Goal: Task Accomplishment & Management: Complete application form

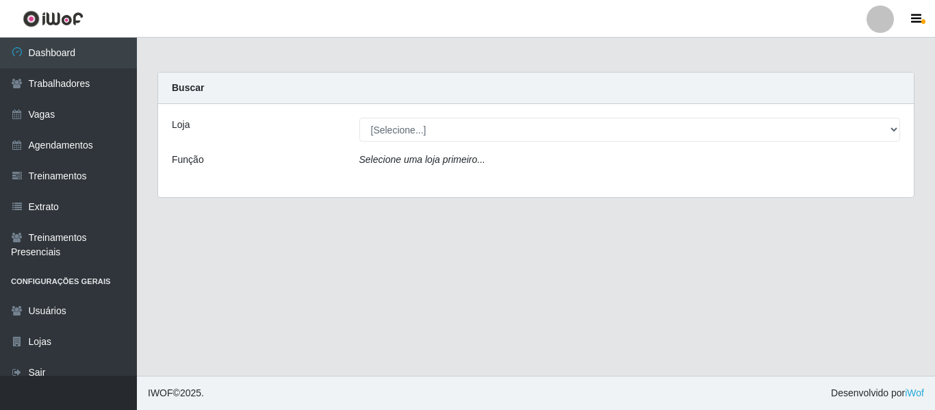
click at [883, 14] on div at bounding box center [879, 18] width 27 height 27
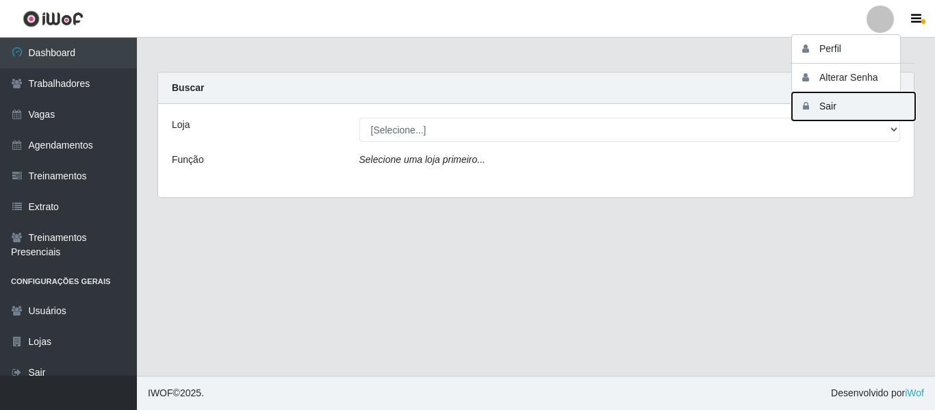
click at [858, 112] on button "Sair" at bounding box center [853, 106] width 123 height 28
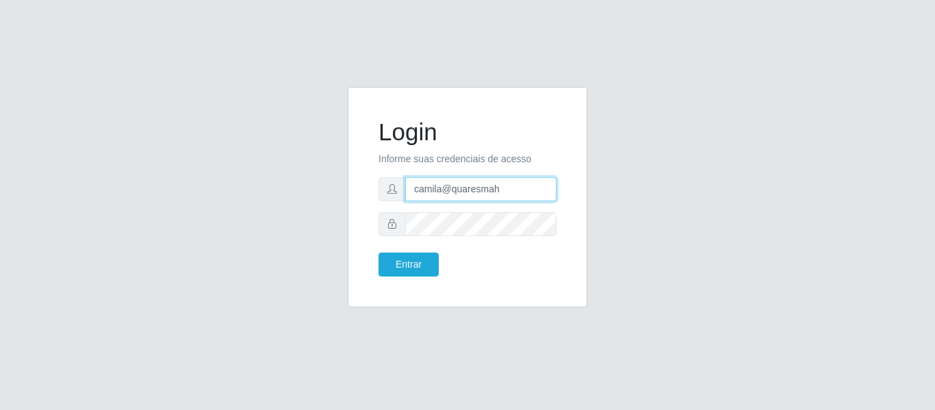
drag, startPoint x: 504, startPoint y: 188, endPoint x: 290, endPoint y: 162, distance: 215.1
click at [302, 160] on div "Login Informe suas credenciais de acesso camila@quaresmah Entrar" at bounding box center [467, 205] width 780 height 237
type input "camilabemais@gmail.com"
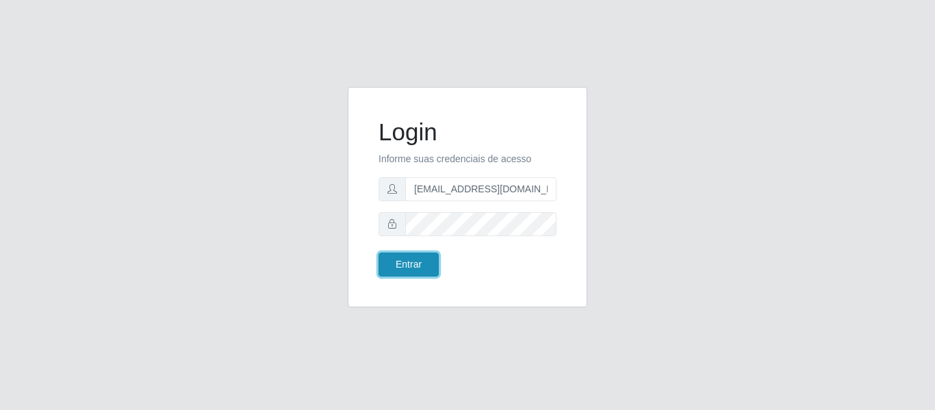
click at [399, 270] on button "Entrar" at bounding box center [408, 265] width 60 height 24
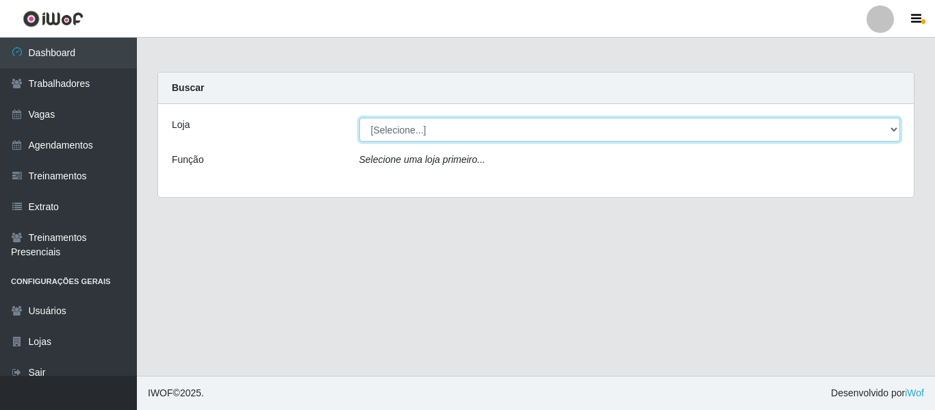
drag, startPoint x: 482, startPoint y: 133, endPoint x: 478, endPoint y: 140, distance: 8.0
click at [482, 133] on select "[Selecione...] Bemais - Ruy Carneiro Bemais Supermercados - B1 Mangabeira Bemai…" at bounding box center [629, 130] width 541 height 24
drag, startPoint x: 474, startPoint y: 136, endPoint x: 466, endPoint y: 140, distance: 8.6
click at [474, 136] on select "[Selecione...] Bemais - Ruy Carneiro Bemais Supermercados - B1 Mangabeira Bemai…" at bounding box center [629, 130] width 541 height 24
select select "249"
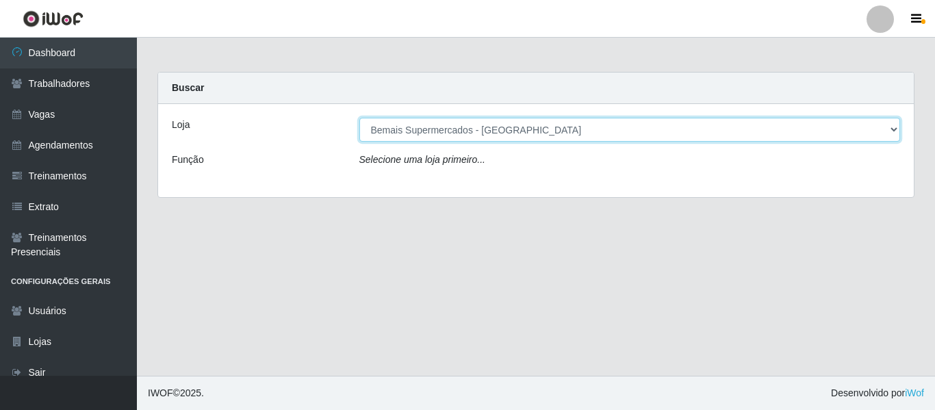
click at [359, 118] on select "[Selecione...] Bemais - Ruy Carneiro Bemais Supermercados - B1 Mangabeira Bemai…" at bounding box center [629, 130] width 541 height 24
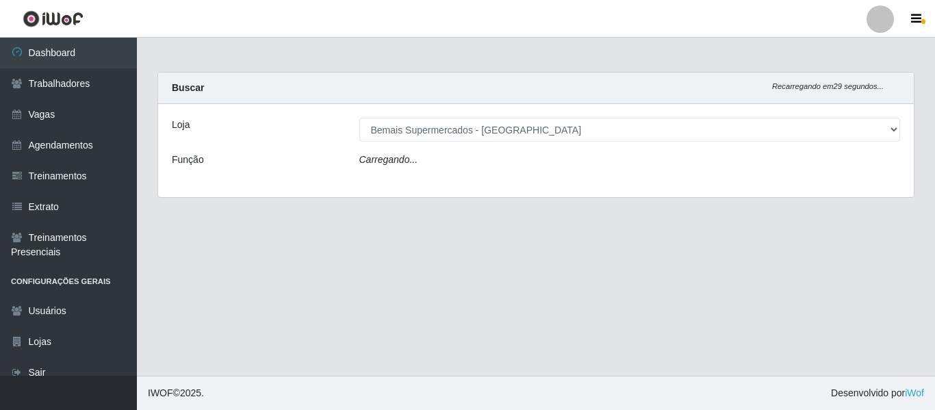
drag, startPoint x: 77, startPoint y: 116, endPoint x: 142, endPoint y: 90, distance: 70.4
click at [77, 116] on link "Vagas" at bounding box center [68, 114] width 137 height 31
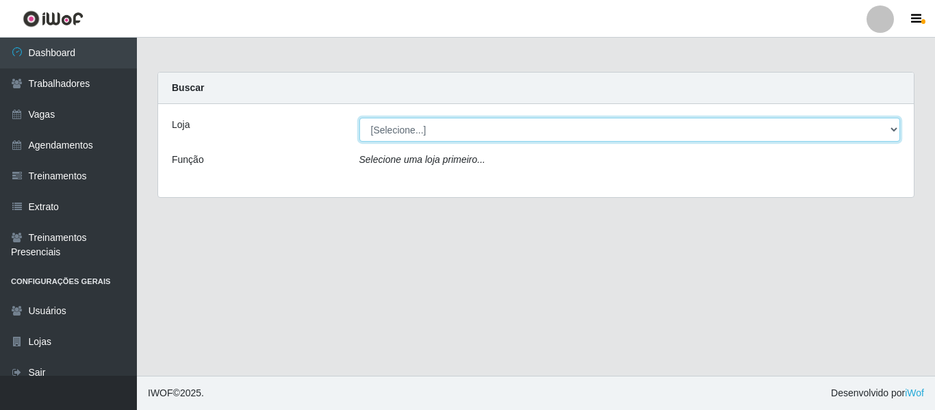
click at [407, 123] on select "[Selecione...] Bemais - Ruy Carneiro Bemais Supermercados - B1 Mangabeira Bemai…" at bounding box center [629, 130] width 541 height 24
click at [359, 118] on select "[Selecione...] Bemais - Ruy Carneiro Bemais Supermercados - B1 Mangabeira Bemai…" at bounding box center [629, 130] width 541 height 24
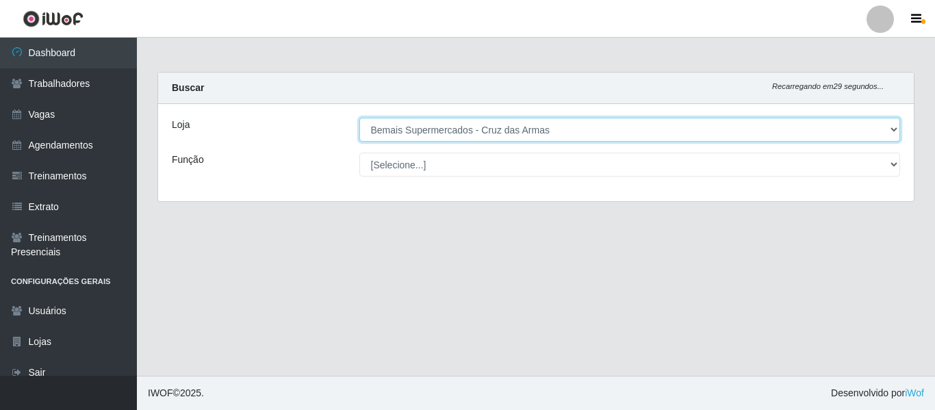
drag, startPoint x: 471, startPoint y: 127, endPoint x: 471, endPoint y: 140, distance: 13.0
click at [471, 127] on select "[Selecione...] Bemais - Ruy Carneiro Bemais Supermercados - B1 Mangabeira Bemai…" at bounding box center [629, 130] width 541 height 24
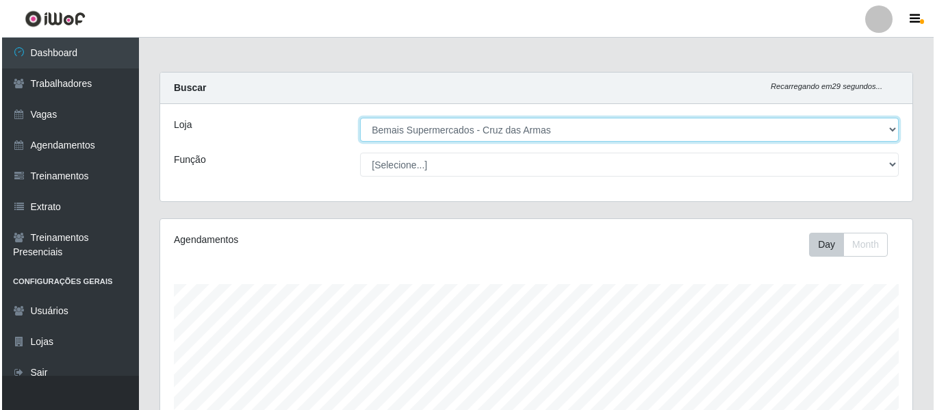
scroll to position [284, 752]
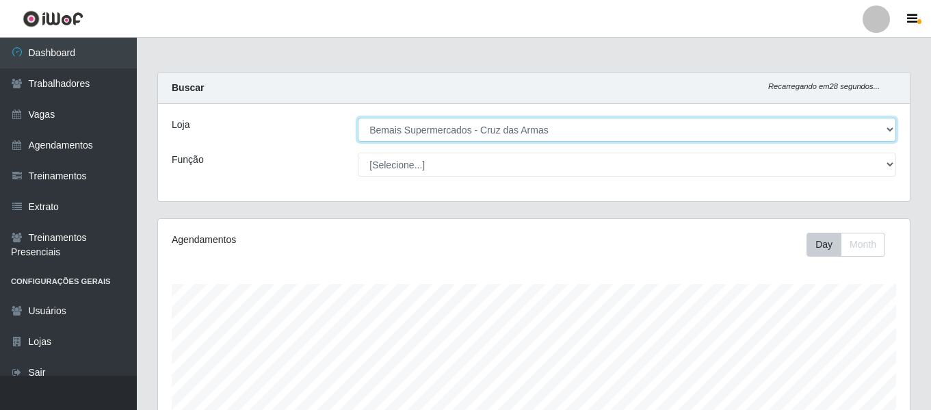
select select "249"
click at [358, 118] on select "[Selecione...] Bemais - Ruy Carneiro Bemais Supermercados - B1 Mangabeira Bemai…" at bounding box center [627, 130] width 539 height 24
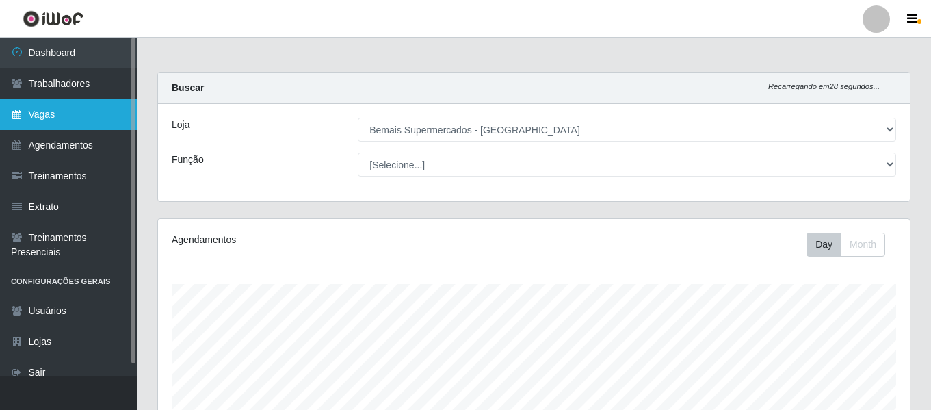
click at [68, 113] on link "Vagas" at bounding box center [68, 114] width 137 height 31
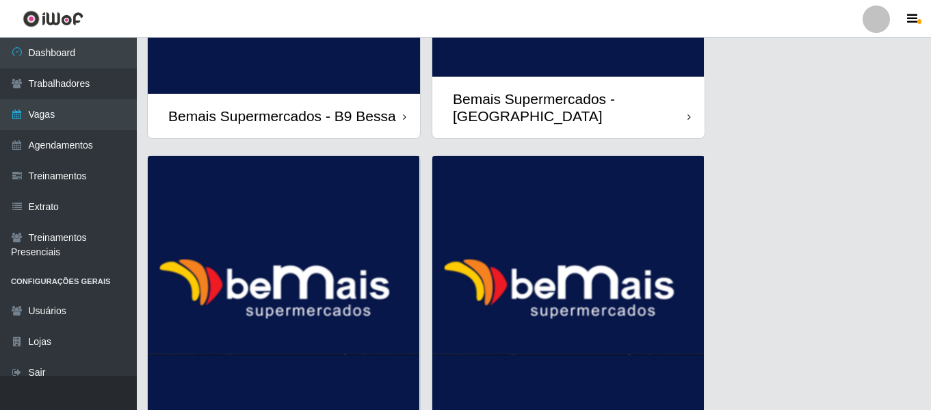
scroll to position [1815, 0]
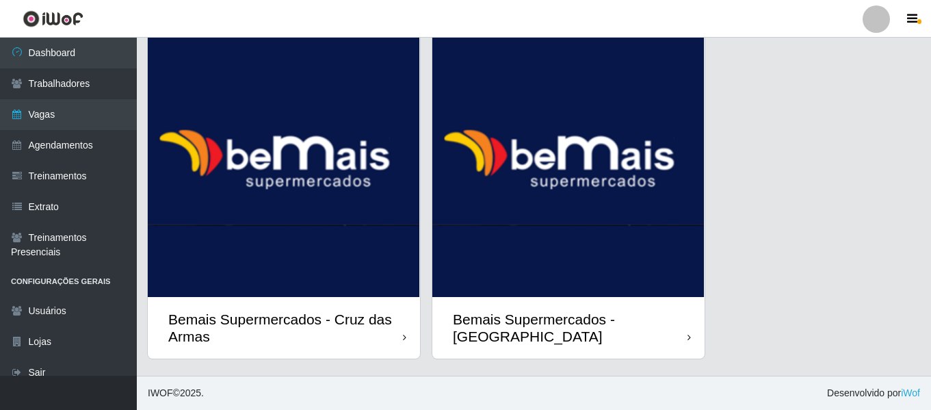
click at [553, 249] on img at bounding box center [568, 162] width 272 height 270
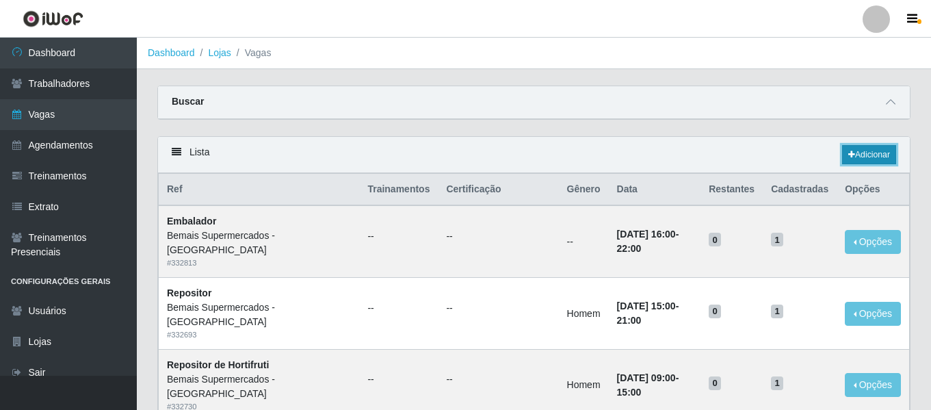
click at [870, 154] on link "Adicionar" at bounding box center [869, 154] width 54 height 19
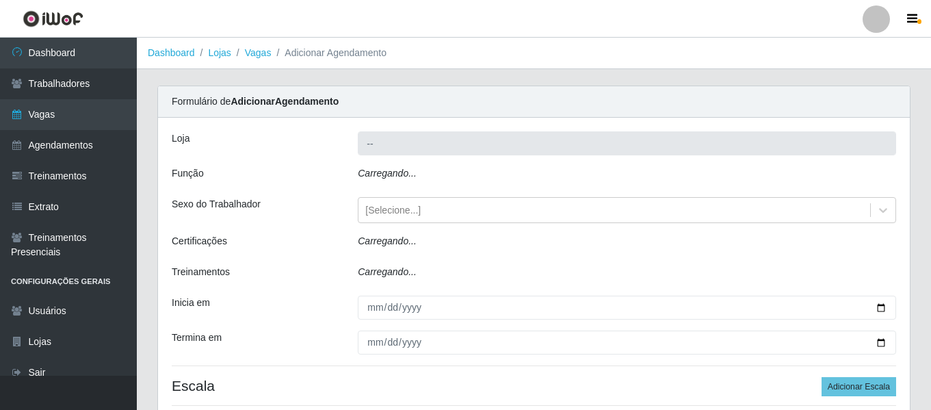
type input "Bemais Supermercados - [GEOGRAPHIC_DATA]"
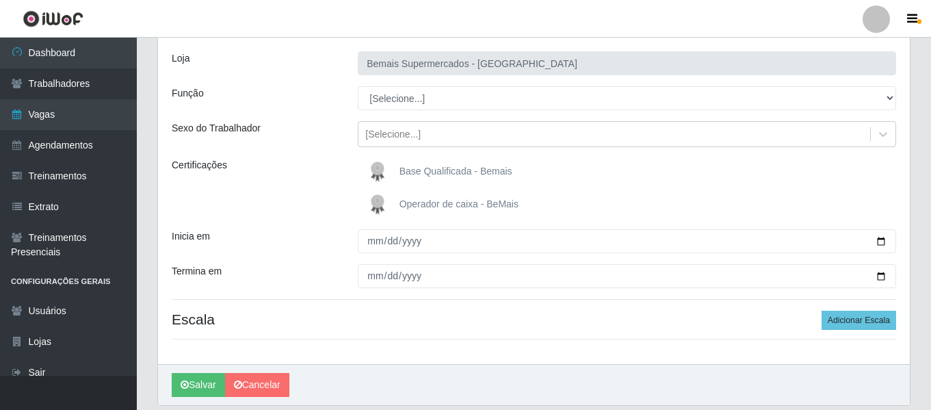
scroll to position [58, 0]
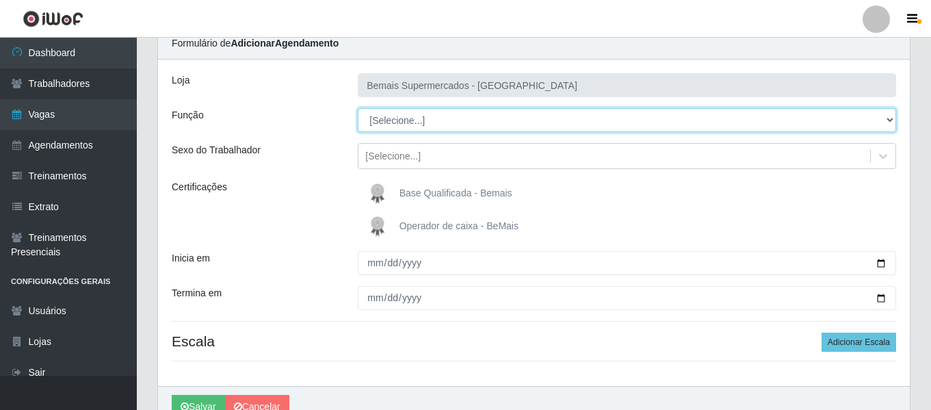
click at [415, 120] on select "[Selecione...] ASG ASG + ASG ++ Auxiliar de Depósito Auxiliar de Depósito + Aux…" at bounding box center [627, 120] width 539 height 24
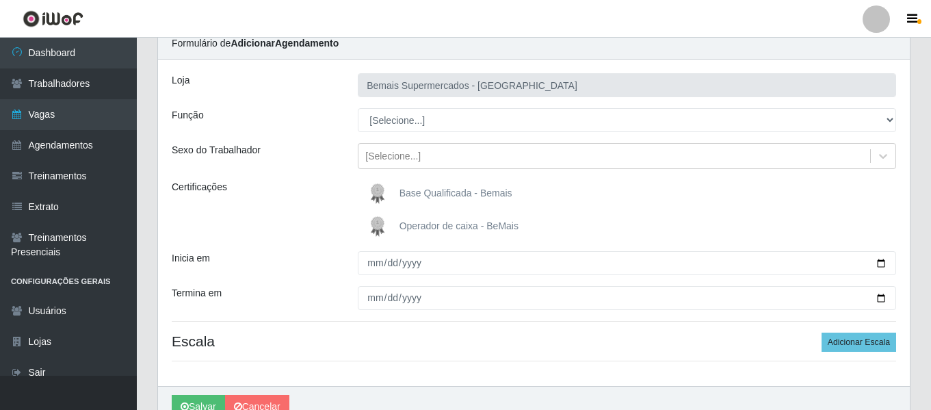
click at [313, 200] on div "Certificações" at bounding box center [254, 210] width 186 height 60
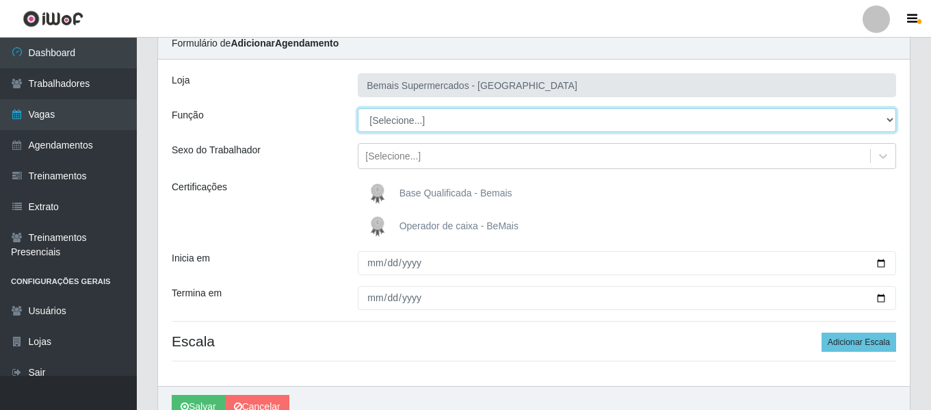
click at [450, 110] on select "[Selecione...] ASG ASG + ASG ++ Auxiliar de Depósito Auxiliar de Depósito + Aux…" at bounding box center [627, 120] width 539 height 24
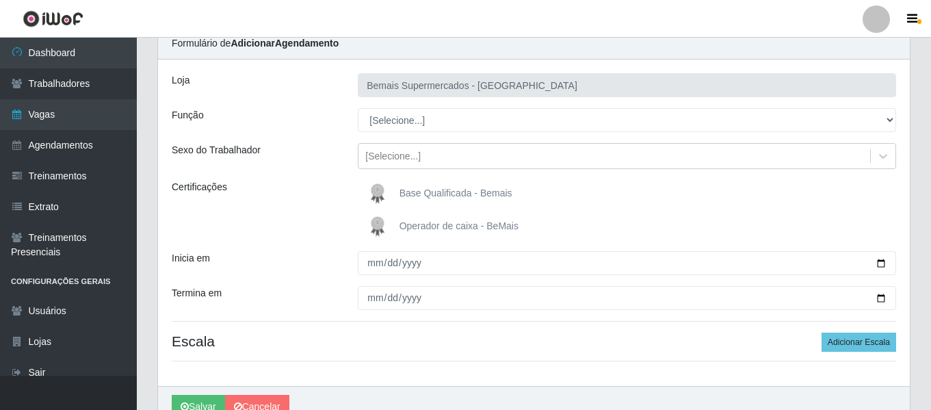
click at [326, 243] on div "Loja Bemais Supermercados - Três Ruas Função [Selecione...] ASG ASG + ASG ++ Au…" at bounding box center [534, 223] width 752 height 326
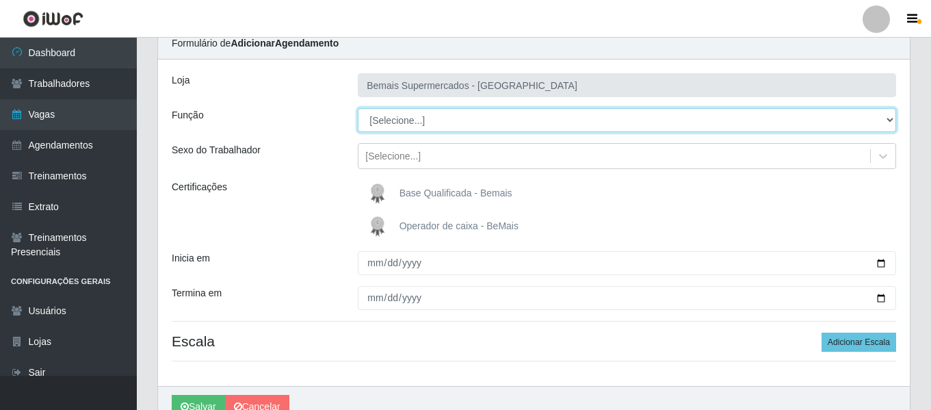
click at [434, 121] on select "[Selecione...] ASG ASG + ASG ++ Auxiliar de Depósito Auxiliar de Depósito + Aux…" at bounding box center [627, 120] width 539 height 24
select select "24"
click at [358, 108] on select "[Selecione...] ASG ASG + ASG ++ Auxiliar de Depósito Auxiliar de Depósito + Aux…" at bounding box center [627, 120] width 539 height 24
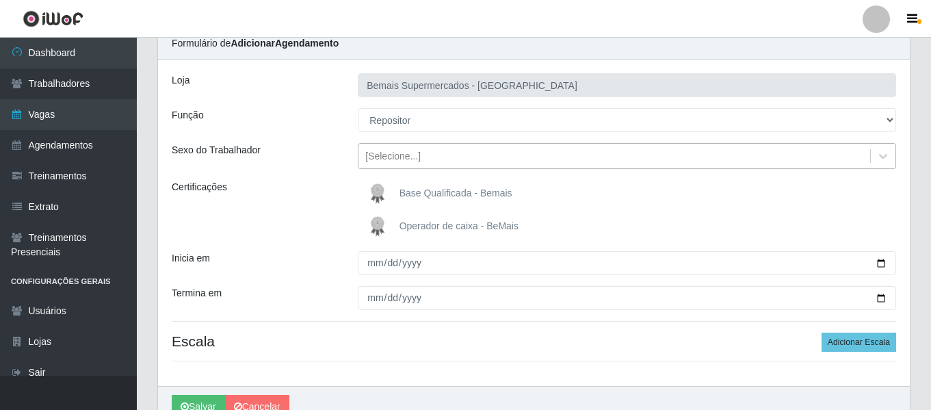
click at [434, 156] on div "[Selecione...]" at bounding box center [615, 156] width 512 height 23
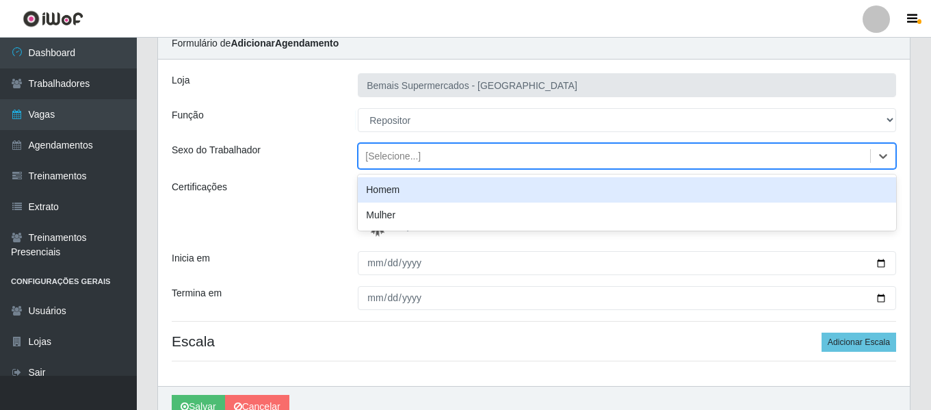
click at [422, 195] on div "Homem" at bounding box center [627, 189] width 539 height 25
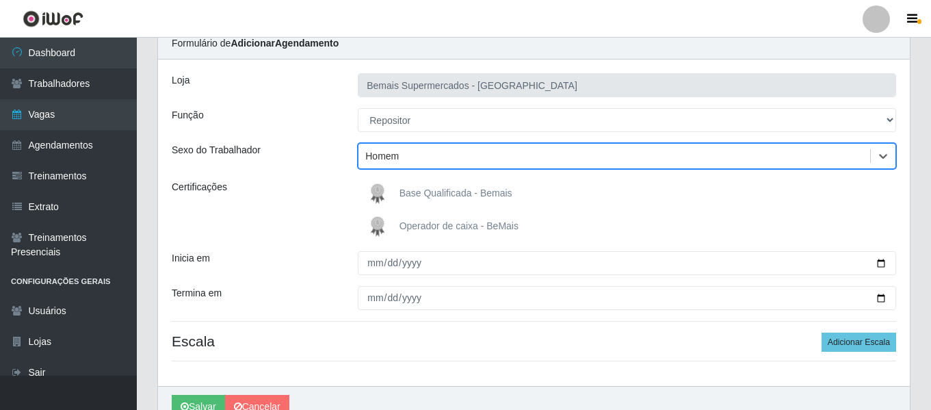
scroll to position [127, 0]
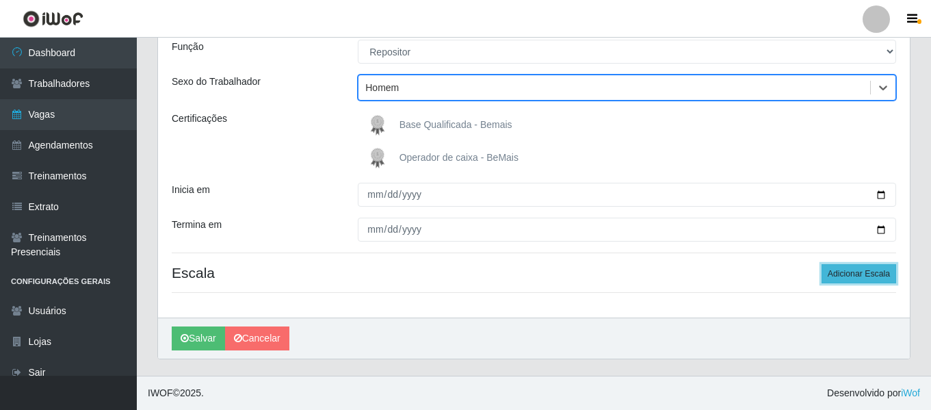
click at [862, 276] on button "Adicionar Escala" at bounding box center [859, 273] width 75 height 19
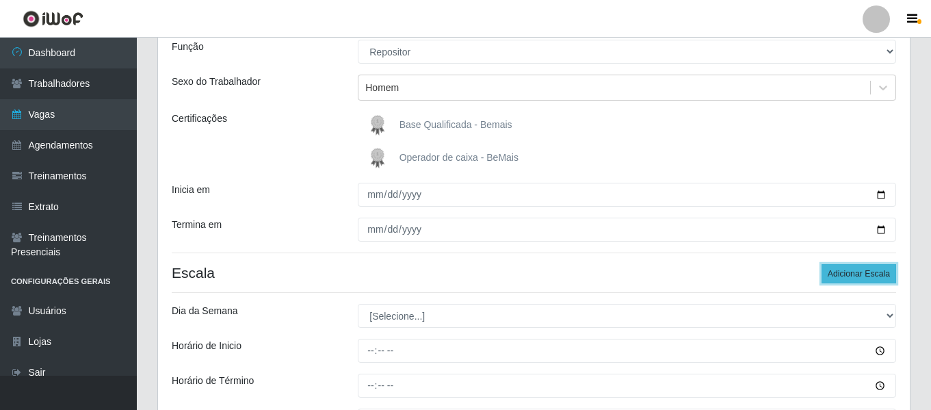
click at [836, 275] on button "Adicionar Escala" at bounding box center [859, 273] width 75 height 19
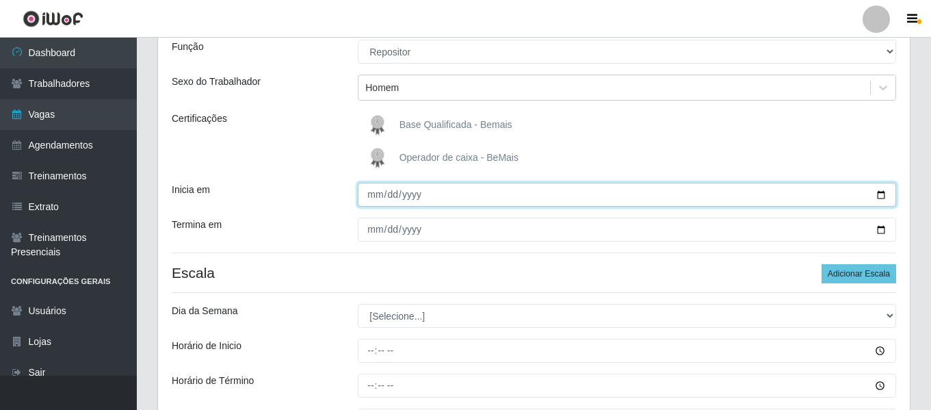
click at [372, 202] on input "Inicia em" at bounding box center [627, 195] width 539 height 24
click at [374, 203] on input "Inicia em" at bounding box center [627, 195] width 539 height 24
type input "2025-10-01"
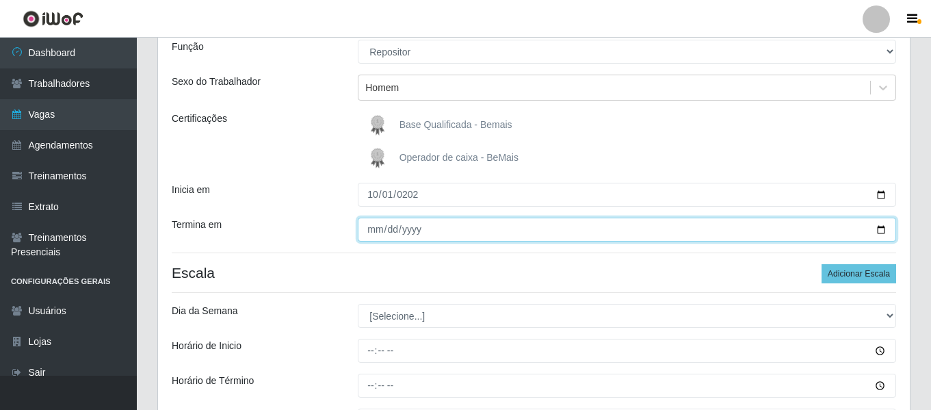
click at [377, 223] on input "Termina em" at bounding box center [627, 230] width 539 height 24
click at [388, 231] on input "0001-01-30" at bounding box center [627, 230] width 539 height 24
type input "2025-10-30"
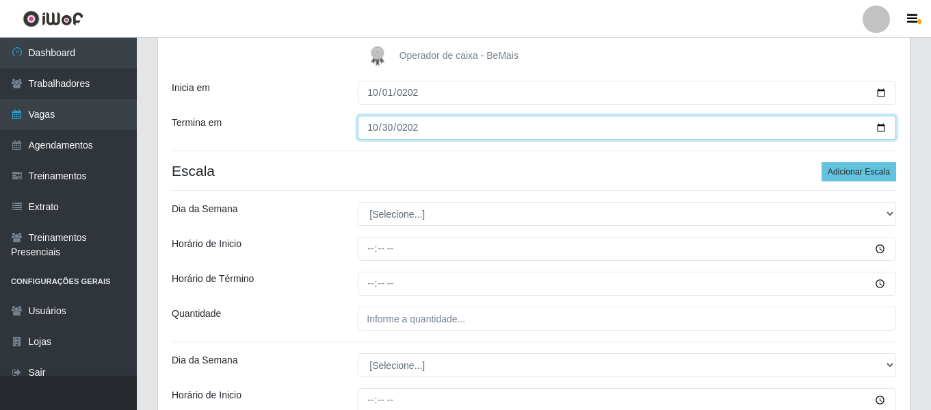
scroll to position [195, 0]
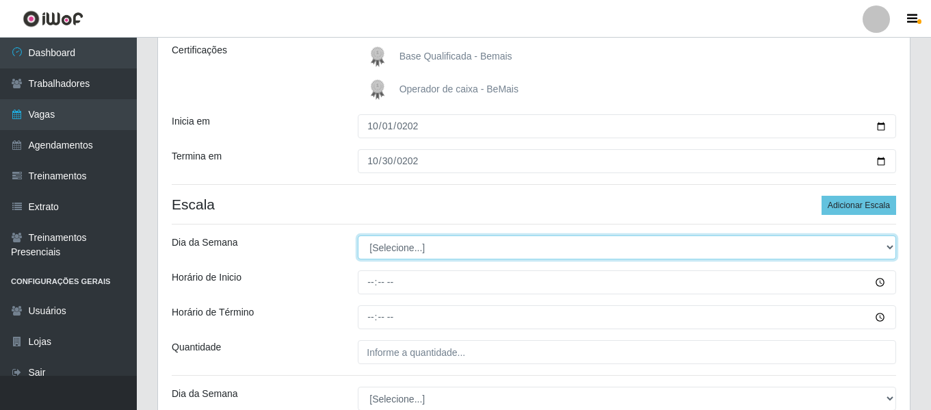
click at [452, 248] on select "[Selecione...] Segunda Terça Quarta Quinta Sexta Sábado Domingo" at bounding box center [627, 247] width 539 height 24
select select "3"
click at [358, 235] on select "[Selecione...] Segunda Terça Quarta Quinta Sexta Sábado Domingo" at bounding box center [627, 247] width 539 height 24
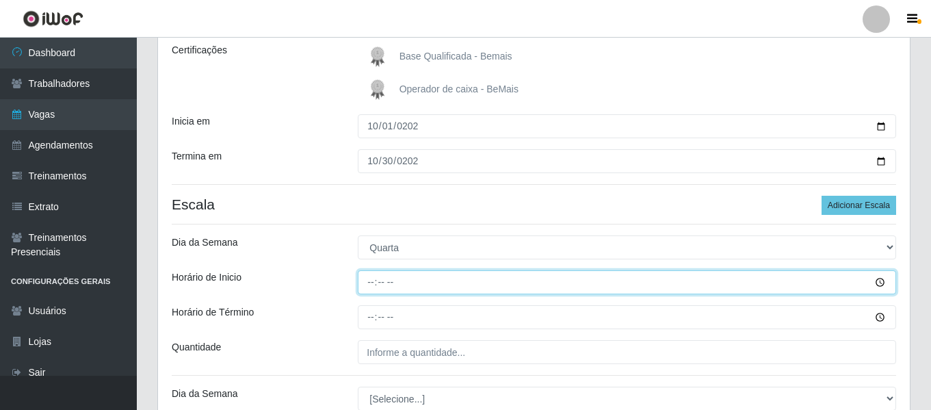
click at [376, 275] on input "Horário de Inicio" at bounding box center [627, 282] width 539 height 24
type input "15:00"
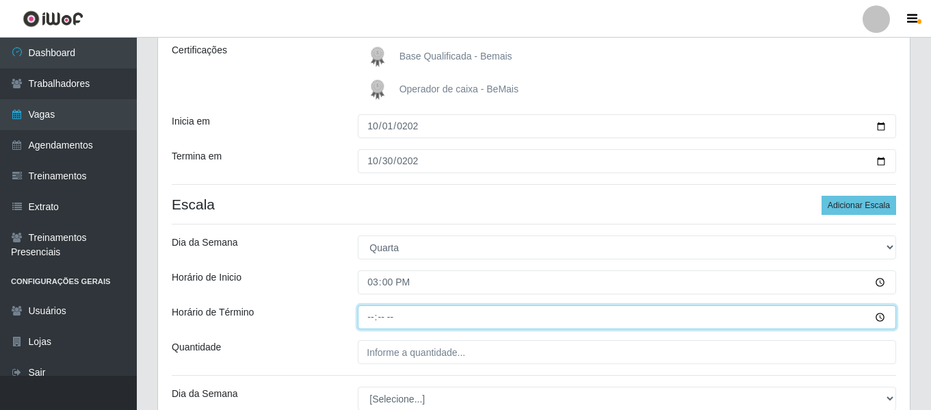
click at [376, 317] on input "Horário de Término" at bounding box center [627, 317] width 539 height 24
type input "21:00"
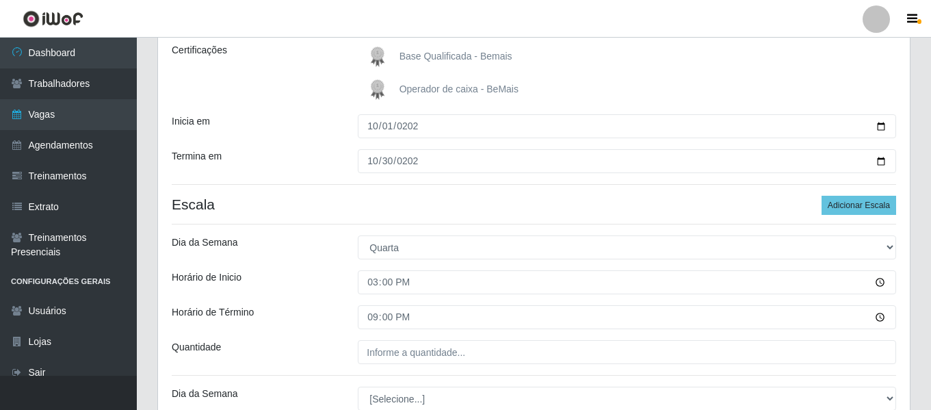
click at [443, 333] on div "Loja Bemais Supermercados - Três Ruas Função [Selecione...] ASG ASG + ASG ++ Au…" at bounding box center [534, 313] width 752 height 780
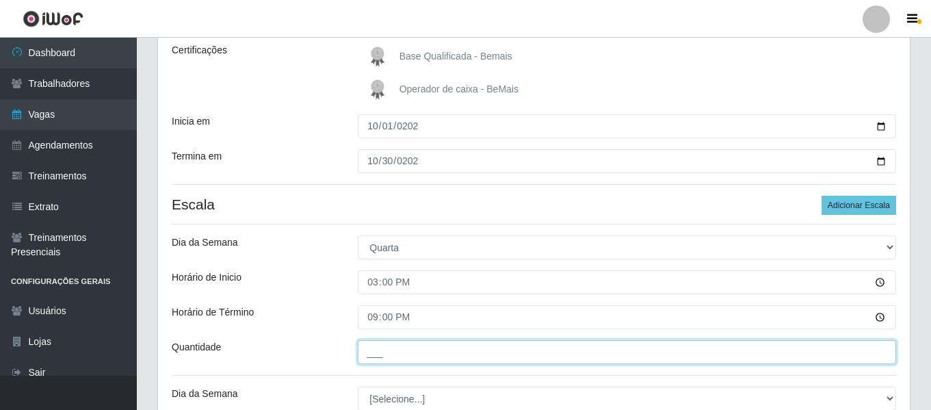
click at [465, 354] on input "___" at bounding box center [627, 352] width 539 height 24
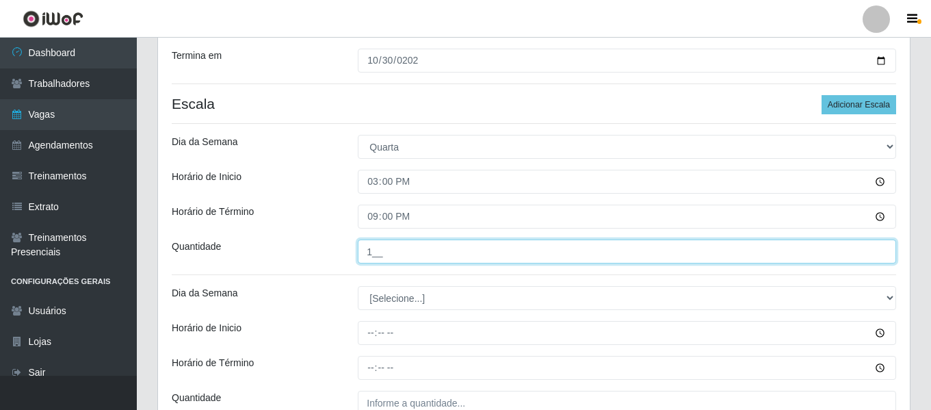
scroll to position [400, 0]
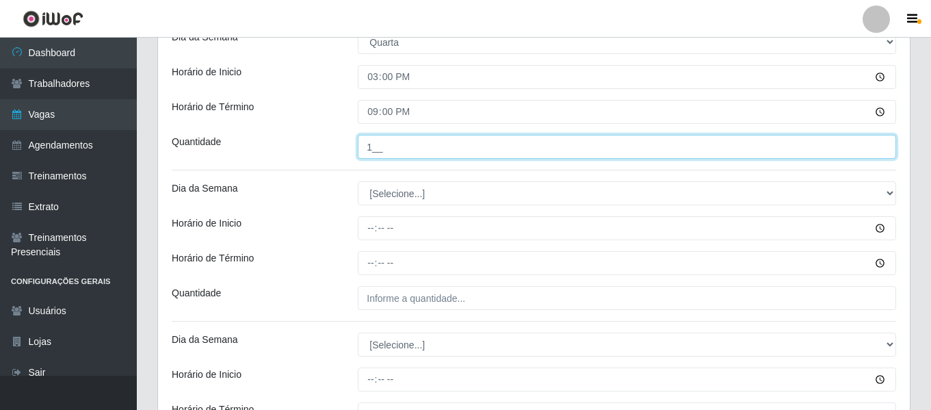
type input "1__"
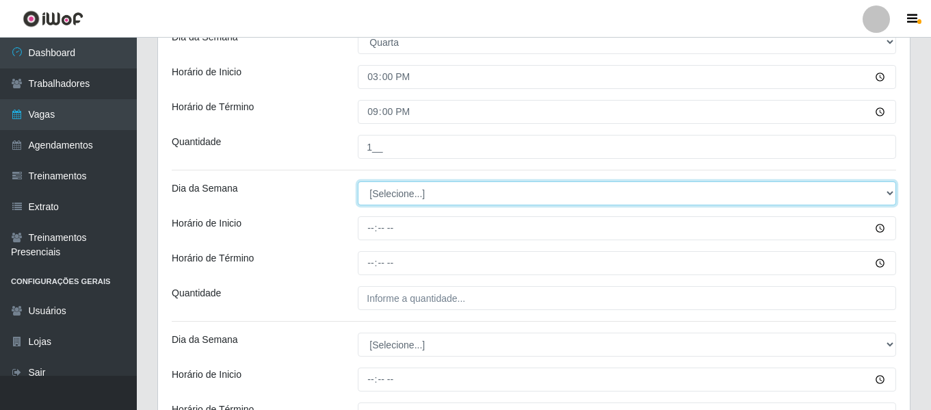
drag, startPoint x: 430, startPoint y: 192, endPoint x: 430, endPoint y: 201, distance: 8.9
click at [430, 192] on select "[Selecione...] Segunda Terça Quarta Quinta Sexta Sábado Domingo" at bounding box center [627, 193] width 539 height 24
select select "4"
click at [358, 181] on select "[Selecione...] Segunda Terça Quarta Quinta Sexta Sábado Domingo" at bounding box center [627, 193] width 539 height 24
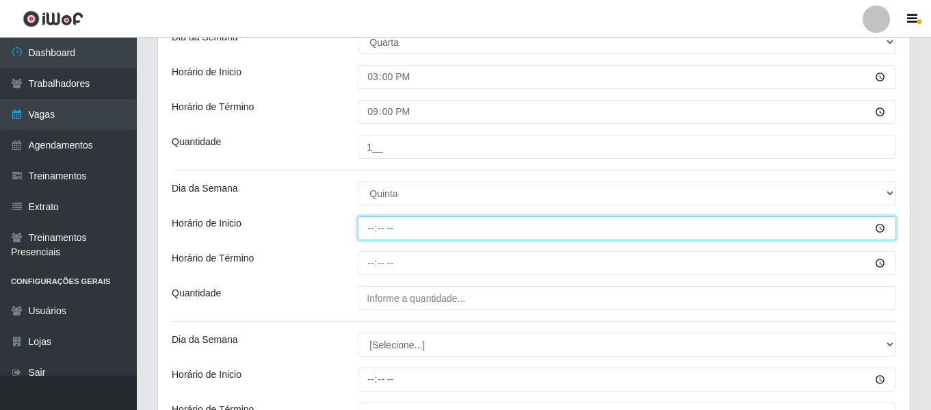
click at [370, 228] on input "Horário de Inicio" at bounding box center [627, 228] width 539 height 24
type input "12:00"
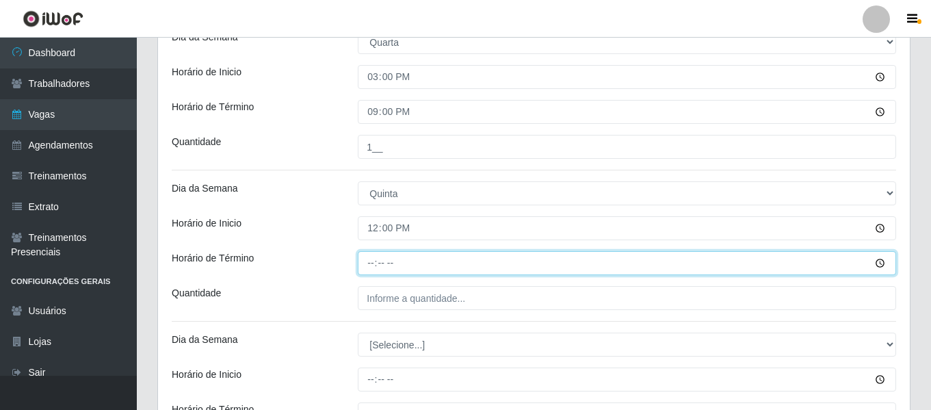
click at [369, 262] on input "Horário de Término" at bounding box center [627, 263] width 539 height 24
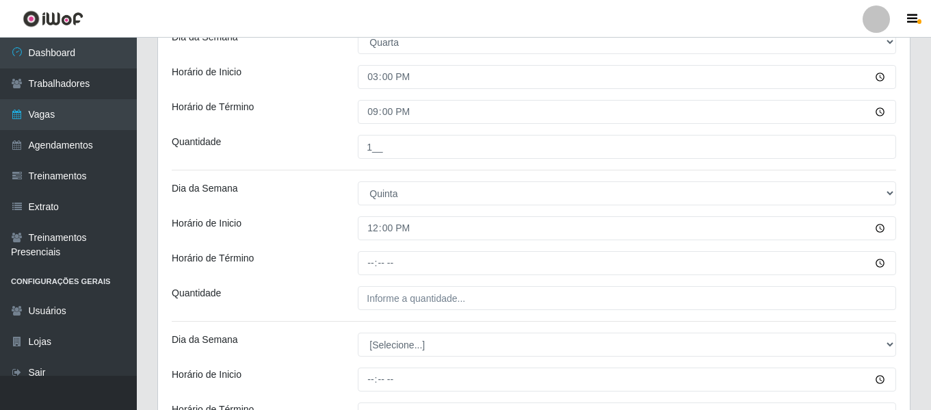
click at [339, 140] on div "Quantidade" at bounding box center [254, 147] width 186 height 24
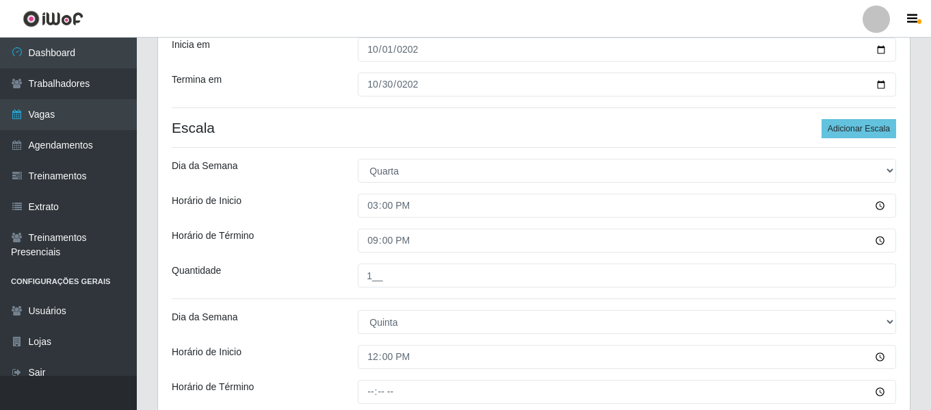
scroll to position [263, 0]
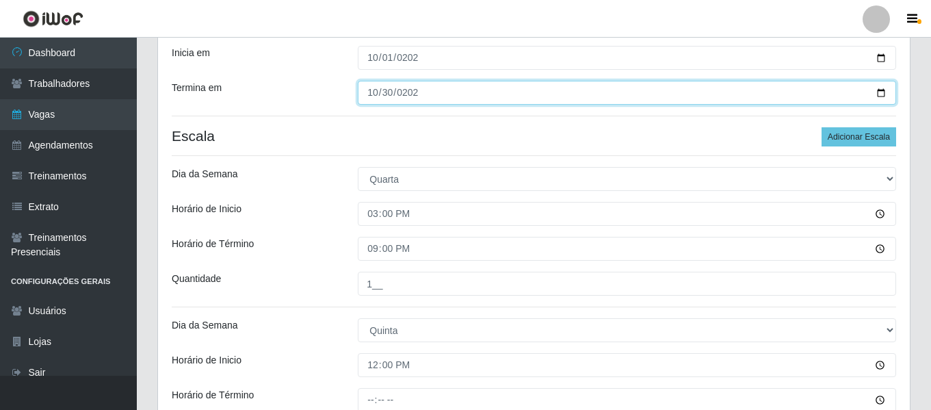
click at [374, 93] on input "2025-10-30" at bounding box center [627, 93] width 539 height 24
type input "2025-10-31"
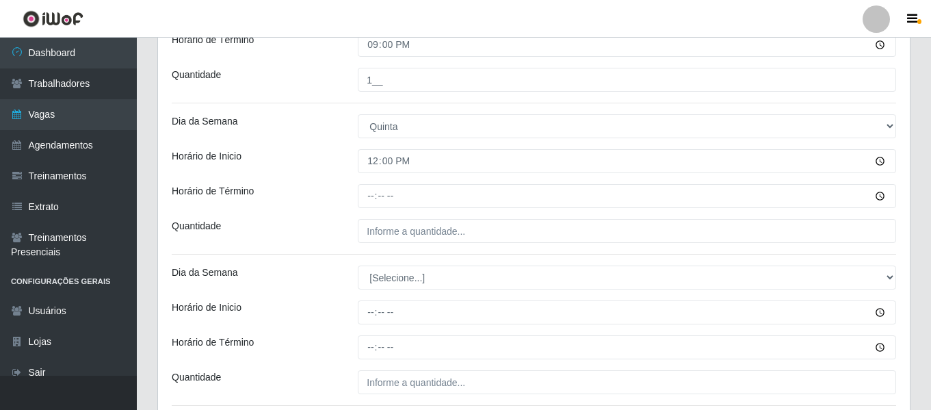
scroll to position [469, 0]
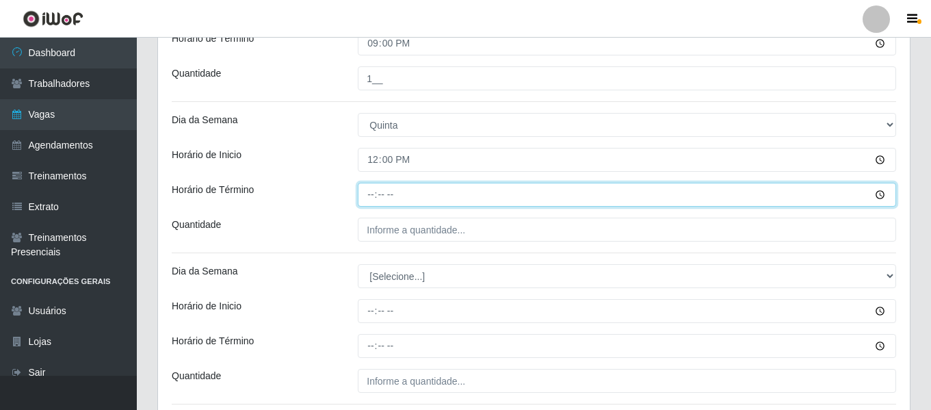
click at [386, 199] on input "Horário de Término" at bounding box center [627, 195] width 539 height 24
type input "18:00"
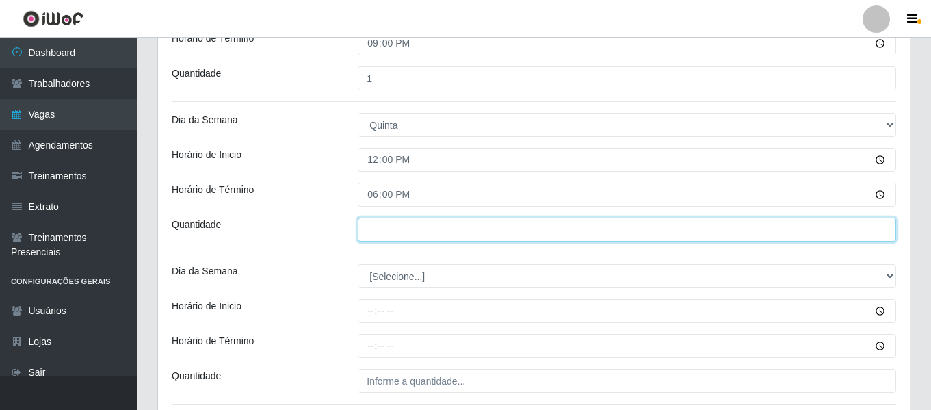
click at [401, 224] on input "___" at bounding box center [627, 230] width 539 height 24
type input "2__"
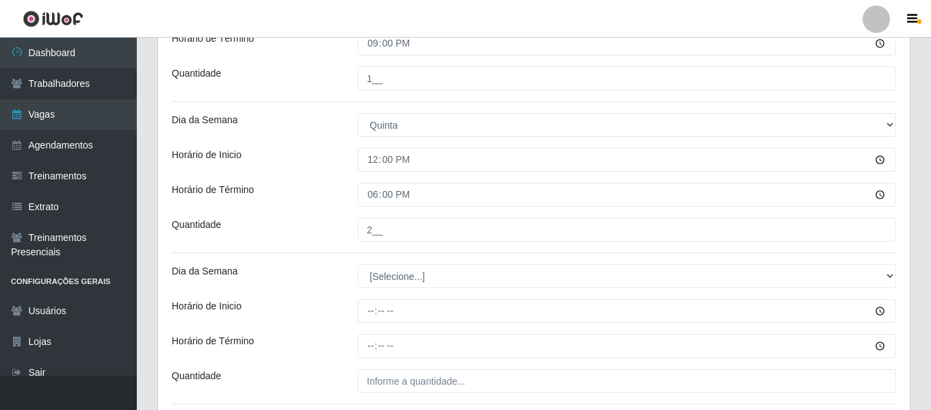
click at [328, 234] on div "Quantidade" at bounding box center [254, 230] width 186 height 24
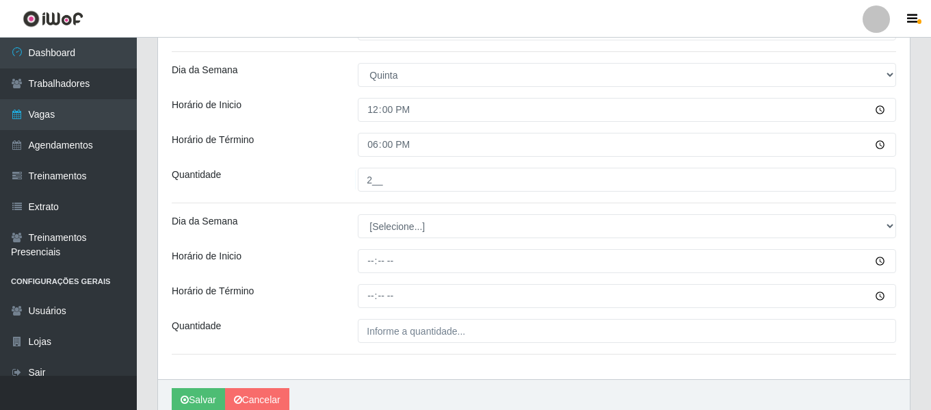
scroll to position [537, 0]
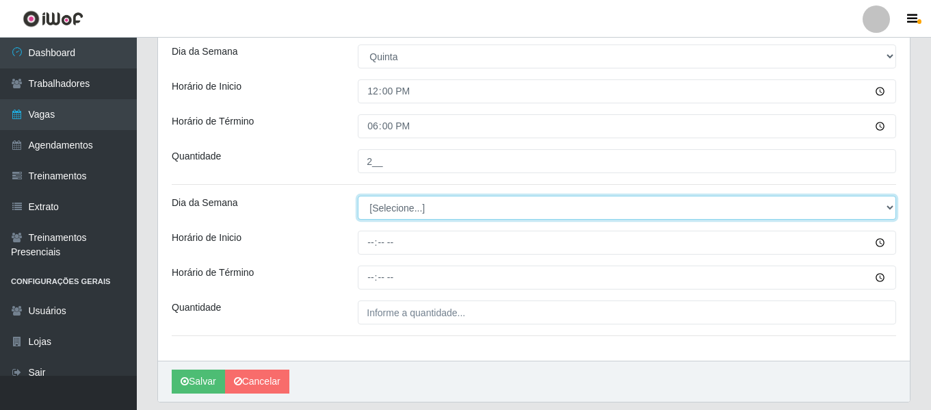
click at [389, 213] on select "[Selecione...] Segunda Terça Quarta Quinta Sexta Sábado Domingo" at bounding box center [627, 208] width 539 height 24
select select "4"
click at [358, 196] on select "[Selecione...] Segunda Terça Quarta Quinta Sexta Sábado Domingo" at bounding box center [627, 208] width 539 height 24
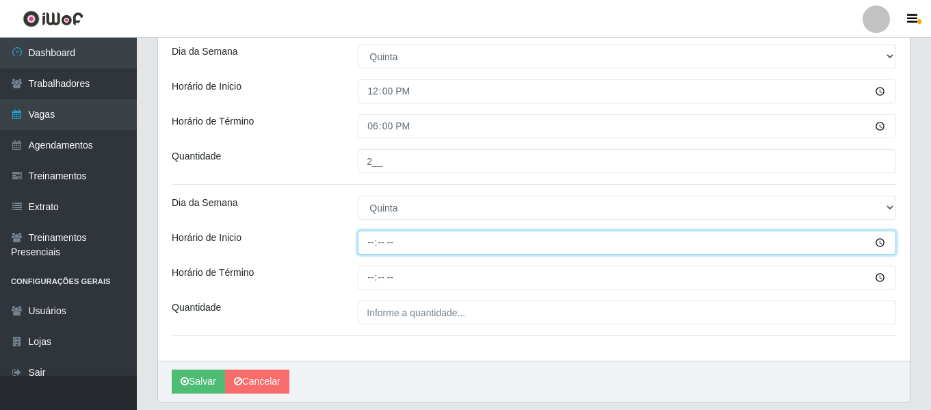
click at [369, 241] on input "Horário de Inicio" at bounding box center [627, 243] width 539 height 24
type input "12:00"
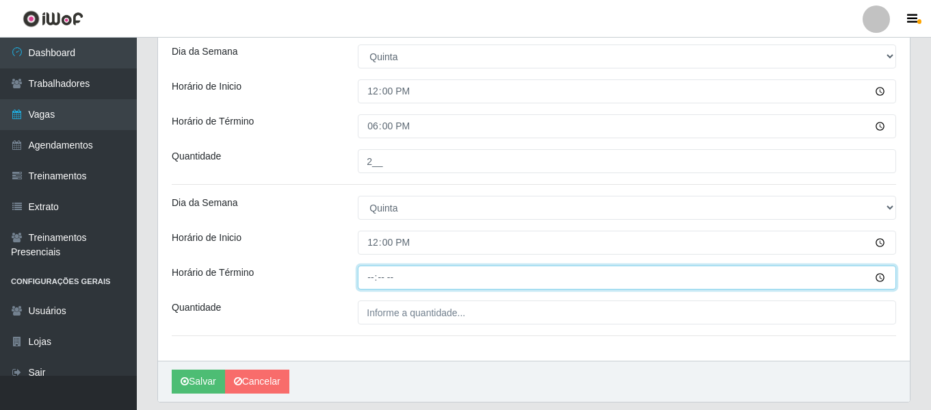
click at [373, 275] on input "Horário de Término" at bounding box center [627, 278] width 539 height 24
type input "18:00"
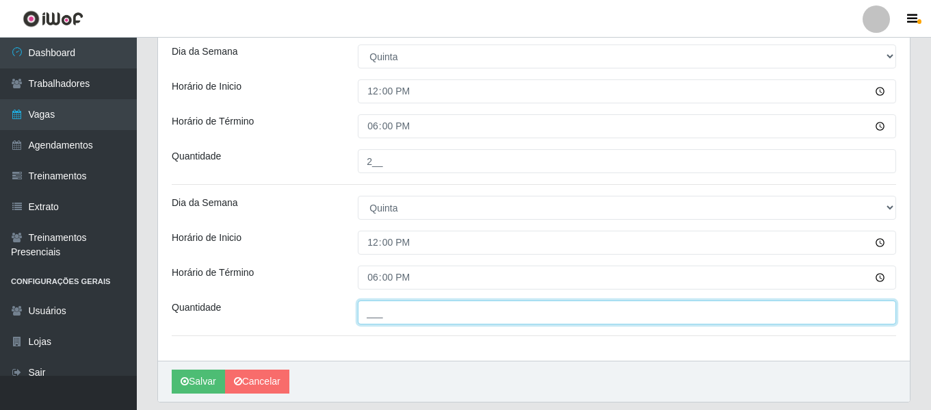
click at [398, 309] on input "___" at bounding box center [627, 312] width 539 height 24
type input "2__"
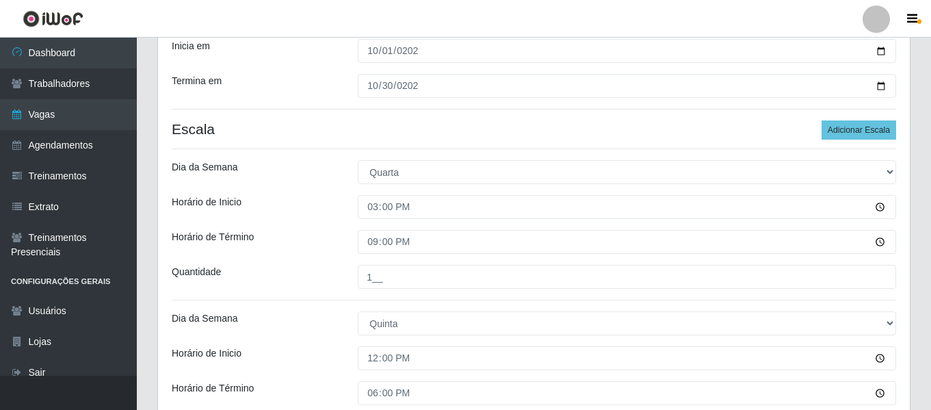
scroll to position [263, 0]
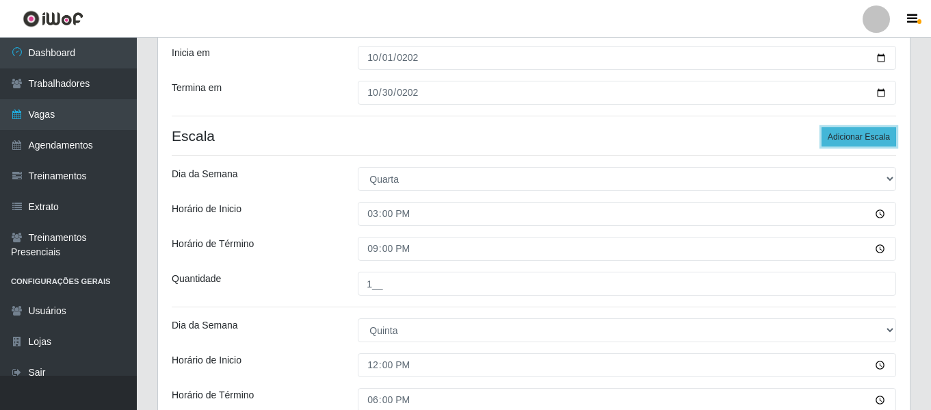
click at [856, 140] on button "Adicionar Escala" at bounding box center [859, 136] width 75 height 19
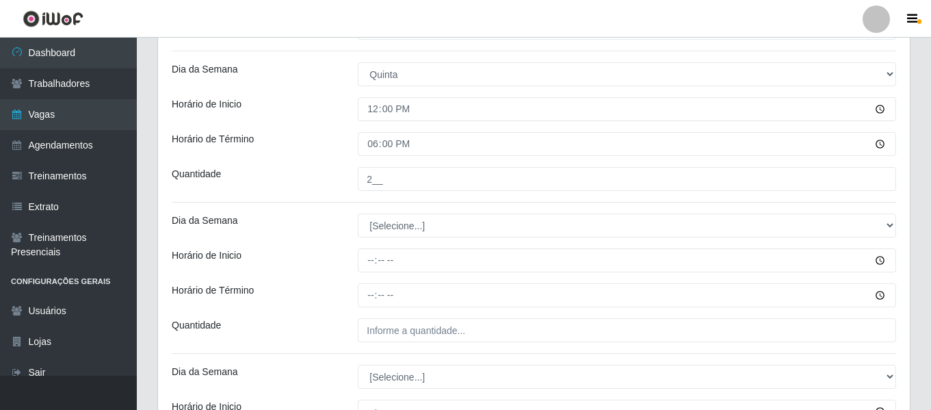
scroll to position [674, 0]
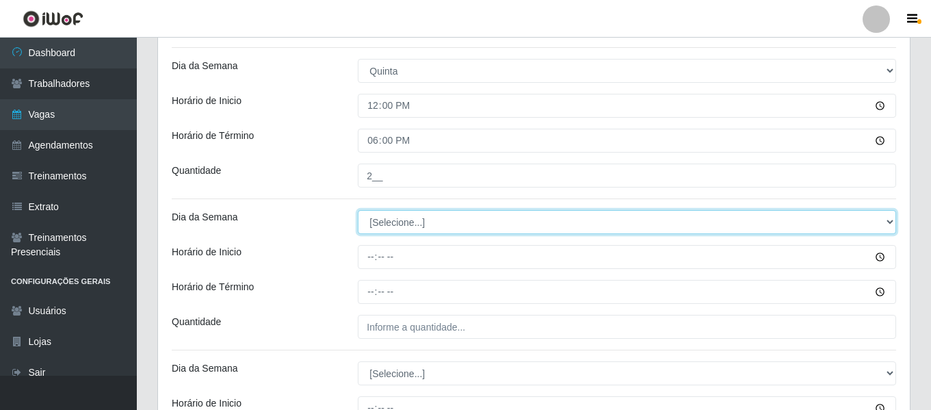
click at [457, 227] on select "[Selecione...] Segunda Terça Quarta Quinta Sexta Sábado Domingo" at bounding box center [627, 222] width 539 height 24
select select "1"
click at [358, 210] on select "[Selecione...] Segunda Terça Quarta Quinta Sexta Sábado Domingo" at bounding box center [627, 222] width 539 height 24
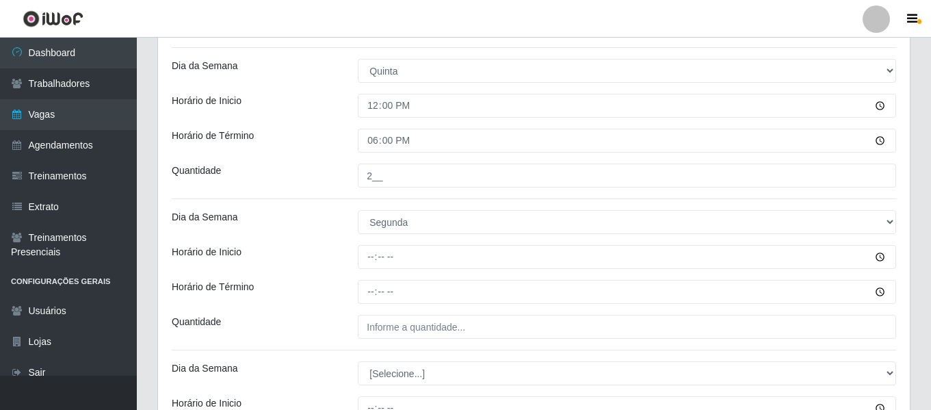
click at [357, 250] on div at bounding box center [627, 257] width 559 height 24
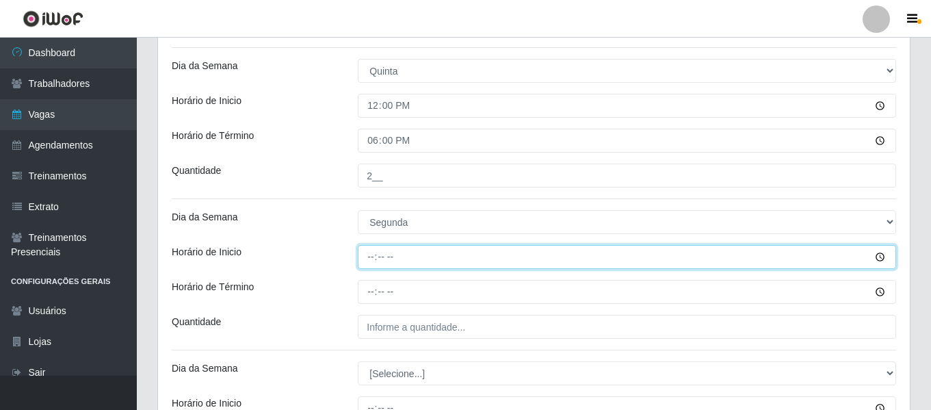
click at [367, 255] on input "Horário de Inicio" at bounding box center [627, 257] width 539 height 24
type input "12:00"
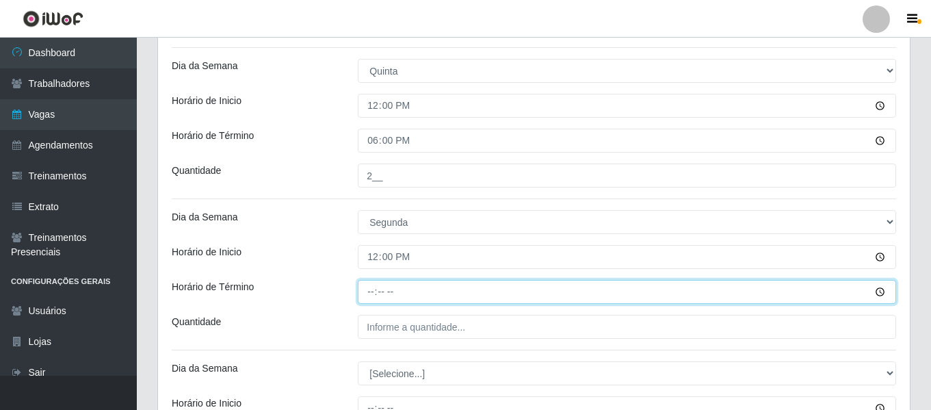
click at [372, 289] on input "Horário de Término" at bounding box center [627, 292] width 539 height 24
type input "18:00"
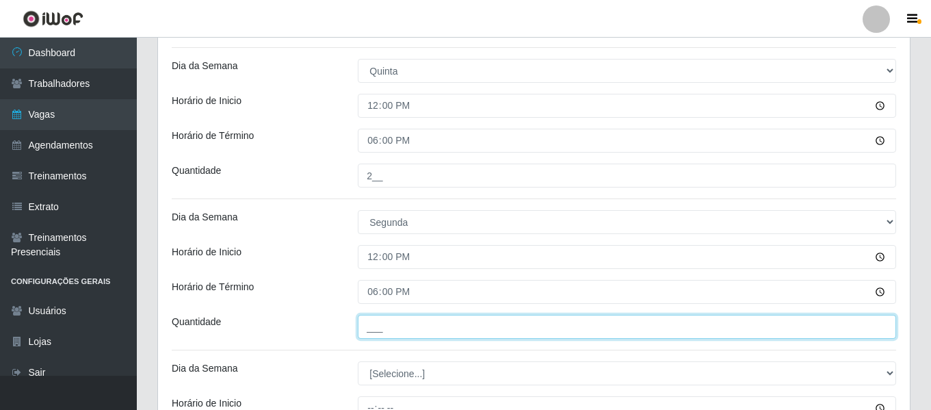
click at [396, 330] on input "___" at bounding box center [627, 327] width 539 height 24
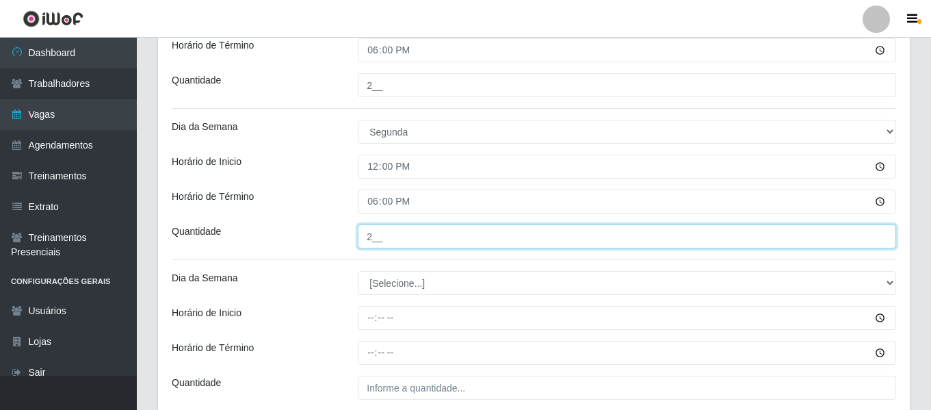
scroll to position [811, 0]
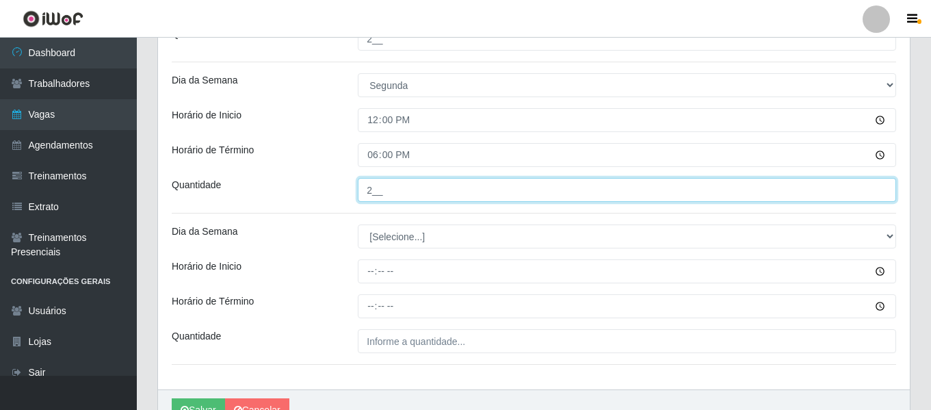
type input "2__"
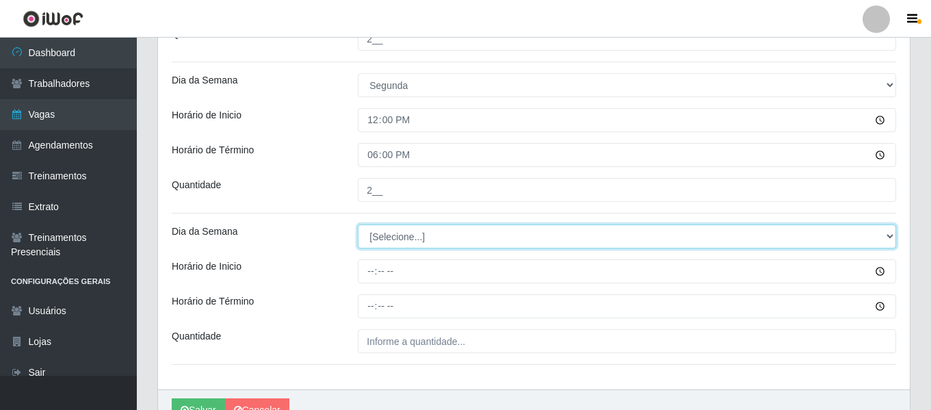
click at [387, 233] on select "[Selecione...] Segunda Terça Quarta Quinta Sexta Sábado Domingo" at bounding box center [627, 236] width 539 height 24
select select "2"
click at [358, 224] on select "[Selecione...] Segunda Terça Quarta Quinta Sexta Sábado Domingo" at bounding box center [627, 236] width 539 height 24
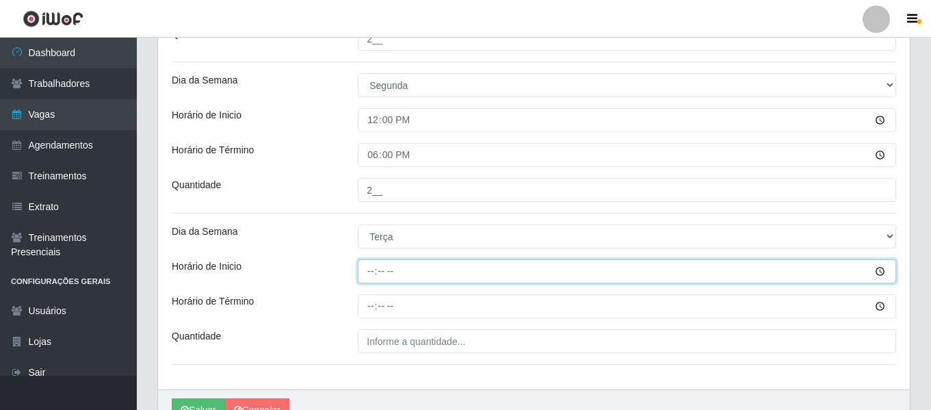
click at [376, 274] on input "Horário de Inicio" at bounding box center [627, 271] width 539 height 24
type input "15:00"
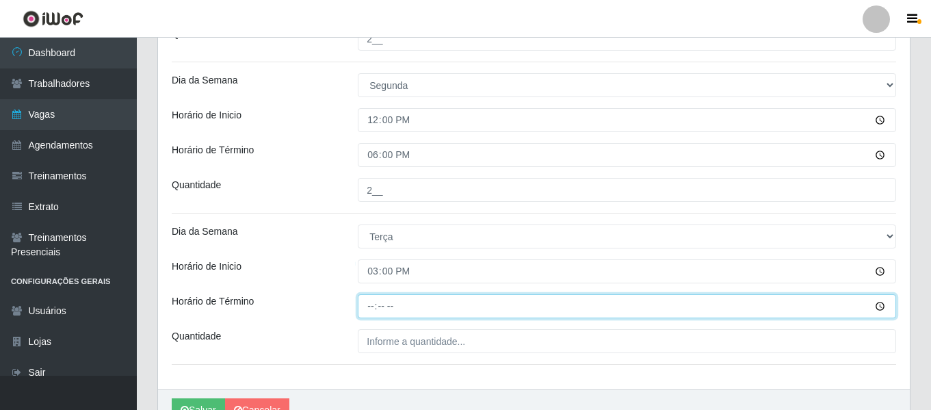
click at [376, 305] on input "Horário de Término" at bounding box center [627, 306] width 539 height 24
type input "21:00"
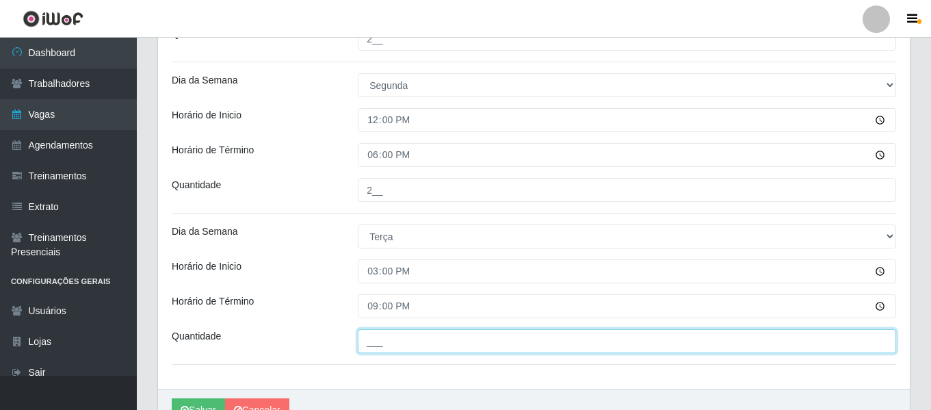
click at [550, 338] on input "___" at bounding box center [627, 341] width 539 height 24
type input "1__"
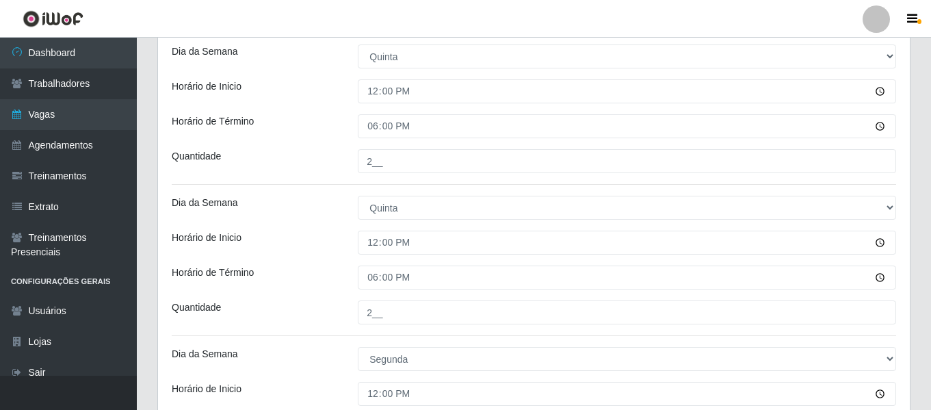
scroll to position [469, 0]
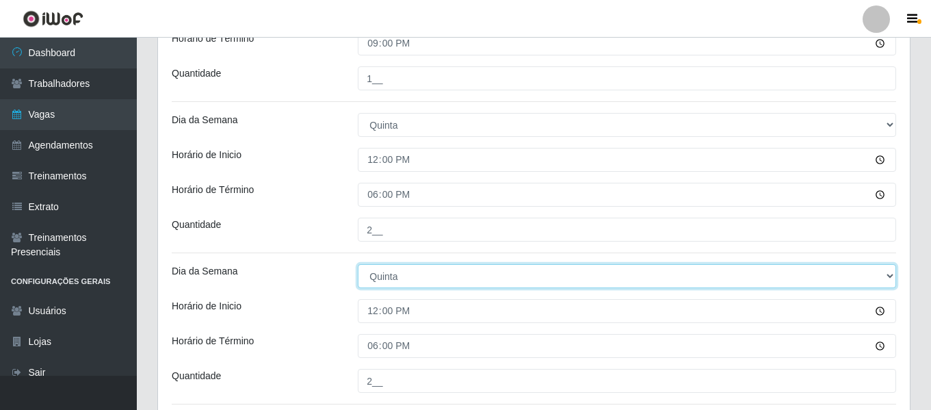
click at [421, 280] on select "[Selecione...] Segunda Terça Quarta Quinta Sexta Sábado Domingo" at bounding box center [627, 276] width 539 height 24
select select "5"
click at [358, 264] on select "[Selecione...] Segunda Terça Quarta Quinta Sexta Sábado Domingo" at bounding box center [627, 276] width 539 height 24
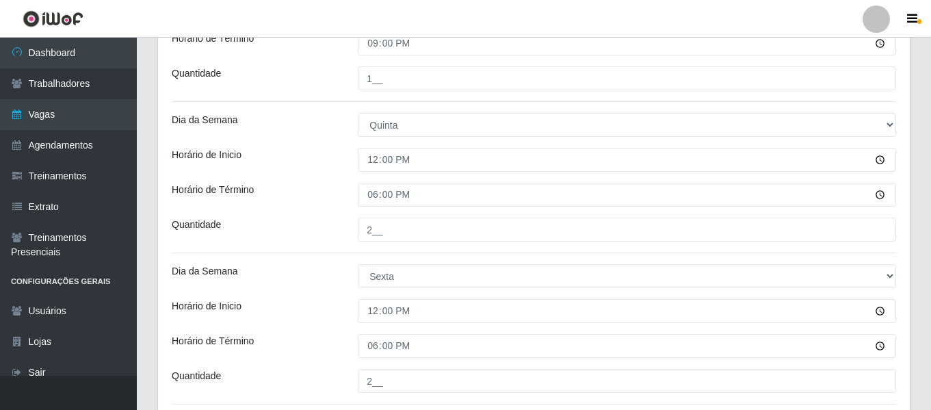
click at [305, 258] on div "Loja Bemais Supermercados - Três Ruas Função [Selecione...] ASG ASG + ASG ++ Au…" at bounding box center [534, 190] width 752 height 1083
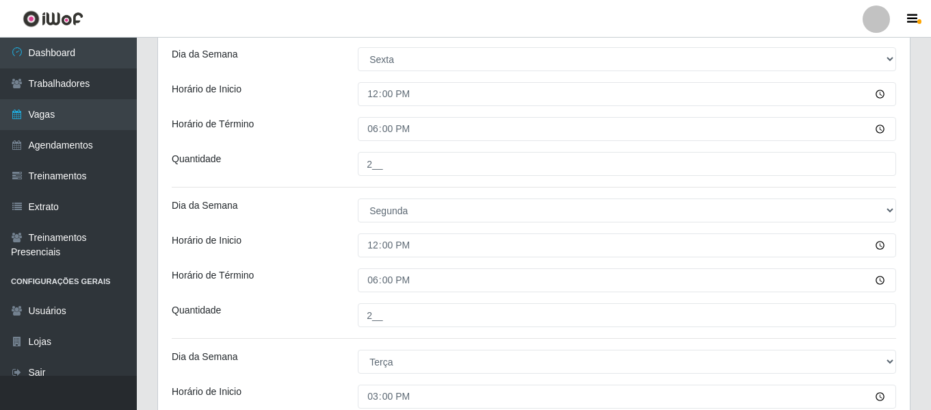
scroll to position [821, 0]
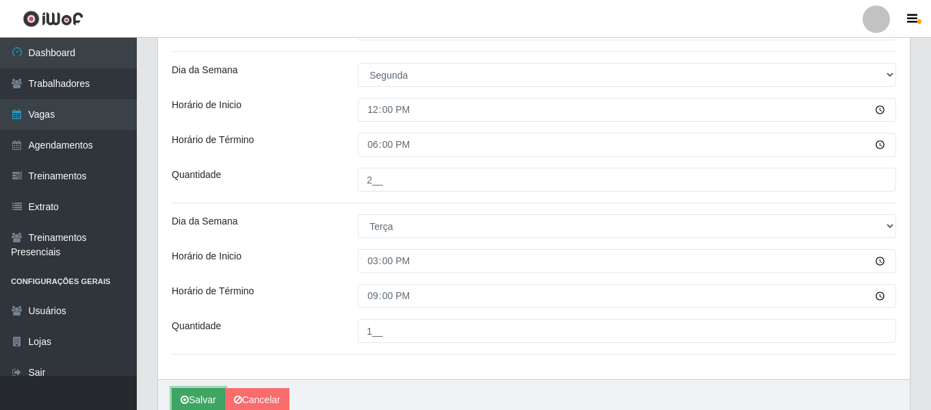
click at [198, 400] on button "Salvar" at bounding box center [198, 400] width 53 height 24
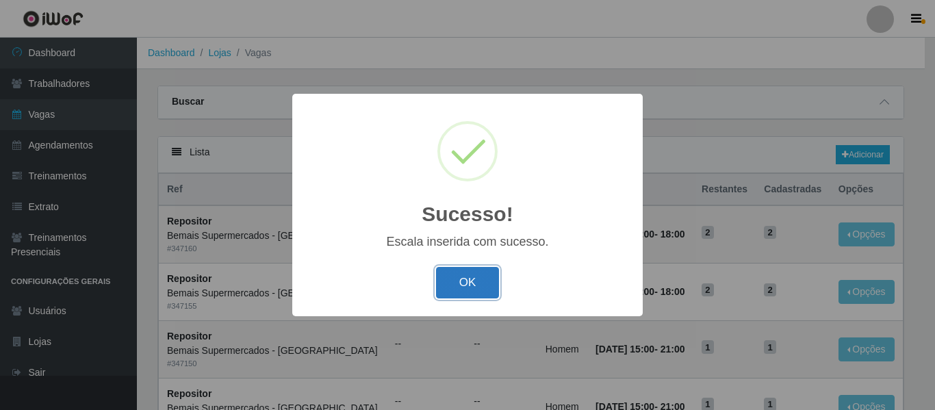
click at [464, 278] on button "OK" at bounding box center [468, 283] width 64 height 32
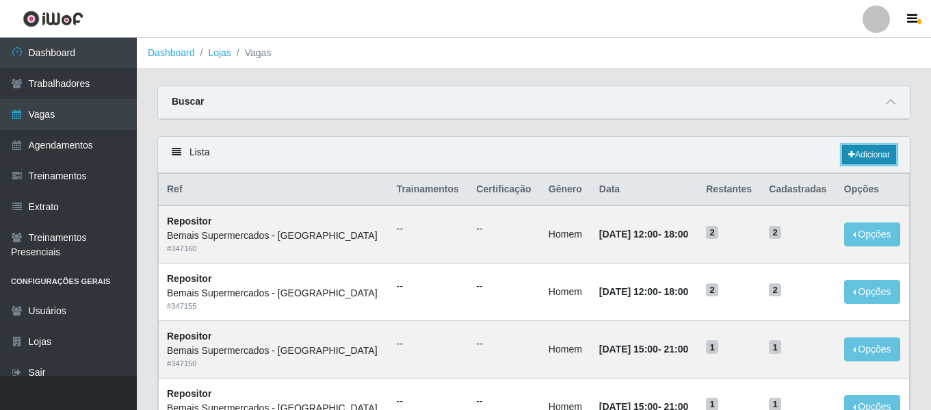
click at [879, 150] on link "Adicionar" at bounding box center [869, 154] width 54 height 19
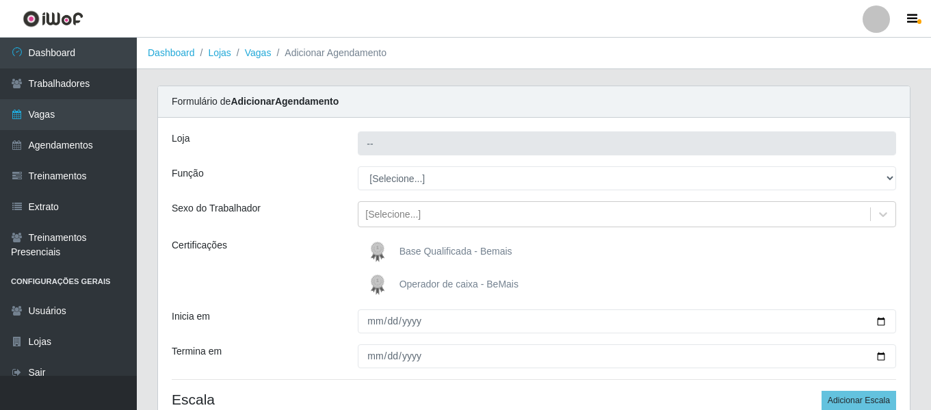
type input "Bemais Supermercados - [GEOGRAPHIC_DATA]"
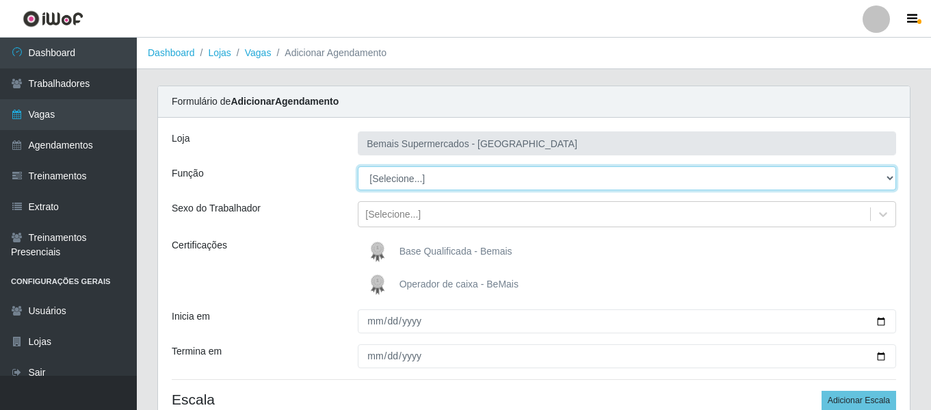
drag, startPoint x: 432, startPoint y: 185, endPoint x: 438, endPoint y: 177, distance: 10.3
click at [432, 185] on select "[Selecione...] ASG ASG + ASG ++ Auxiliar de Depósito Auxiliar de Depósito + Aux…" at bounding box center [627, 178] width 539 height 24
select select "82"
click at [358, 166] on select "[Selecione...] ASG ASG + ASG ++ Auxiliar de Depósito Auxiliar de Depósito + Aux…" at bounding box center [627, 178] width 539 height 24
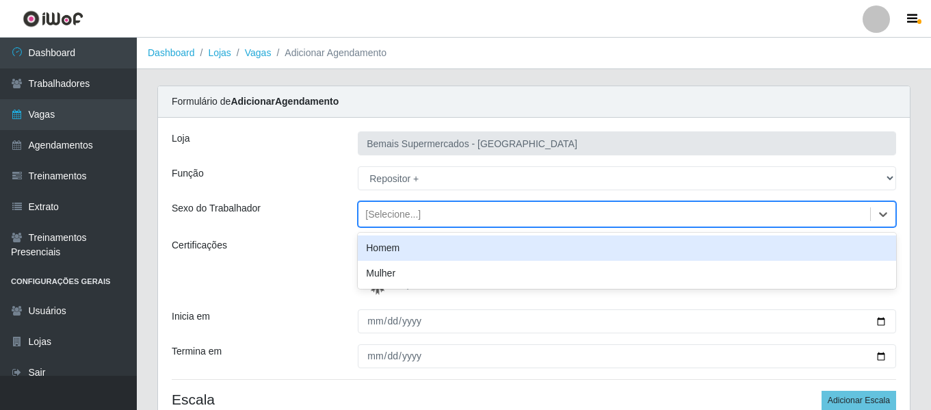
click at [393, 216] on div "[Selecione...]" at bounding box center [392, 214] width 55 height 14
click at [391, 242] on div "Homem" at bounding box center [627, 247] width 539 height 25
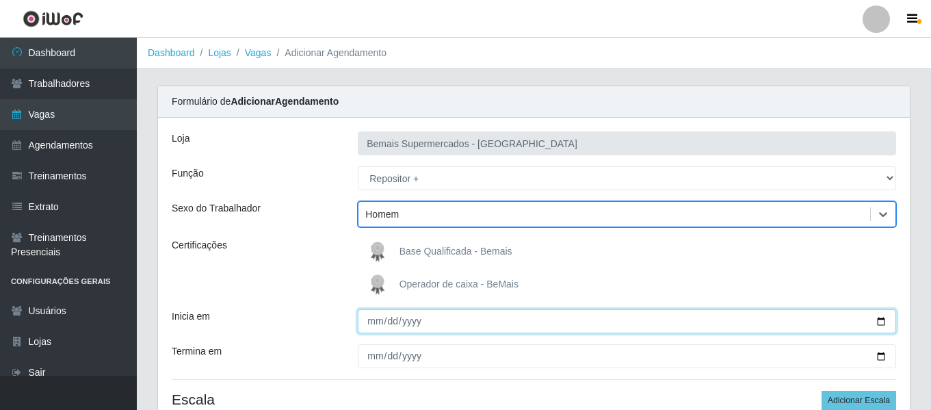
click at [369, 315] on input "Inicia em" at bounding box center [627, 321] width 539 height 24
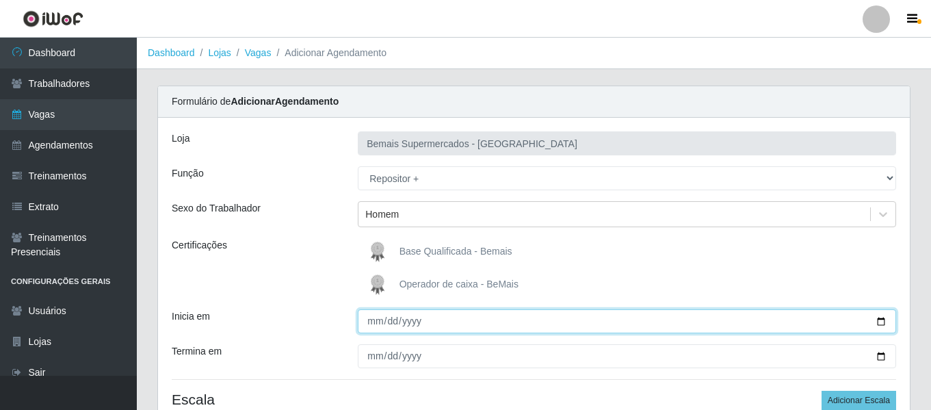
click at [362, 326] on input "Inicia em" at bounding box center [627, 321] width 539 height 24
click at [389, 324] on input "0001-01-04" at bounding box center [627, 321] width 539 height 24
type input "2025-10-04"
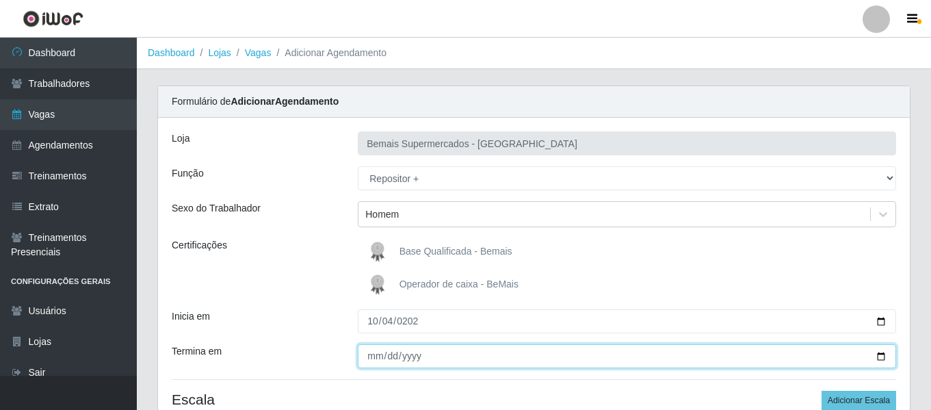
click at [376, 365] on input "Termina em" at bounding box center [627, 356] width 539 height 24
type input "2025-10-26"
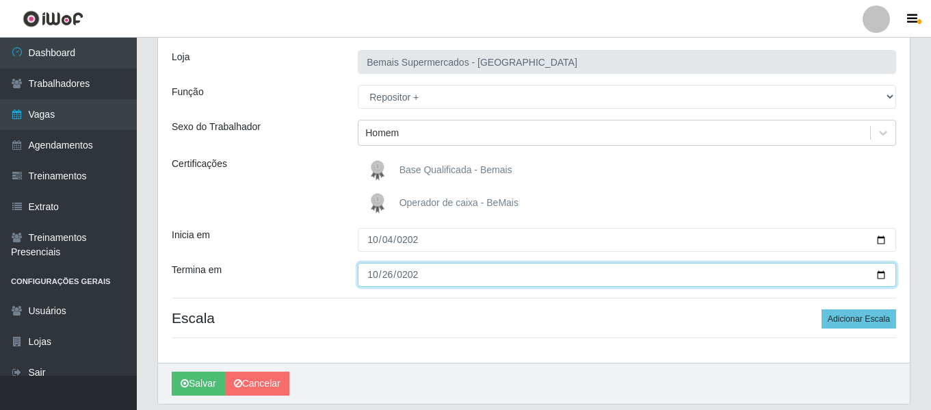
scroll to position [127, 0]
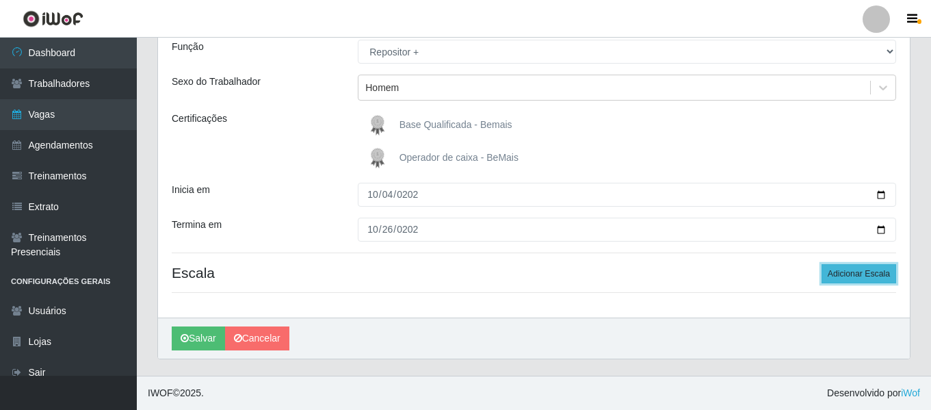
click at [866, 270] on button "Adicionar Escala" at bounding box center [859, 273] width 75 height 19
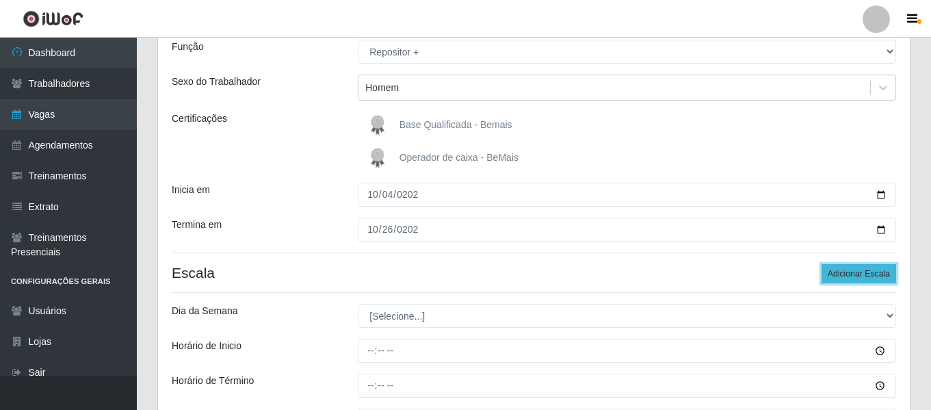
scroll to position [278, 0]
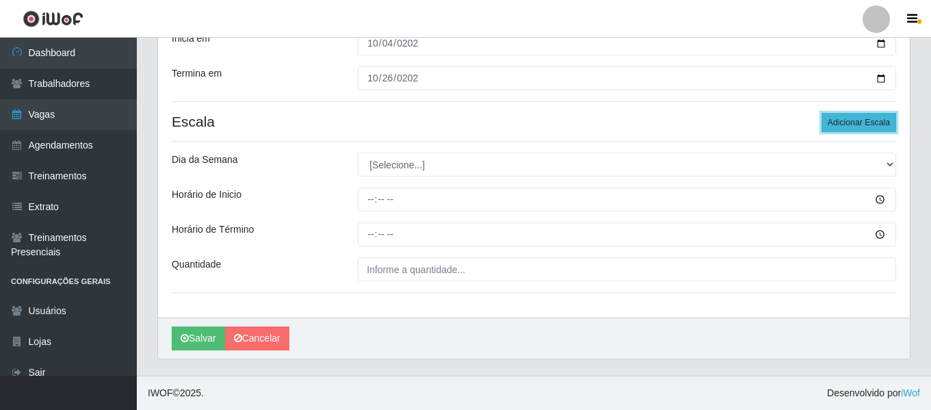
click at [854, 114] on button "Adicionar Escala" at bounding box center [859, 122] width 75 height 19
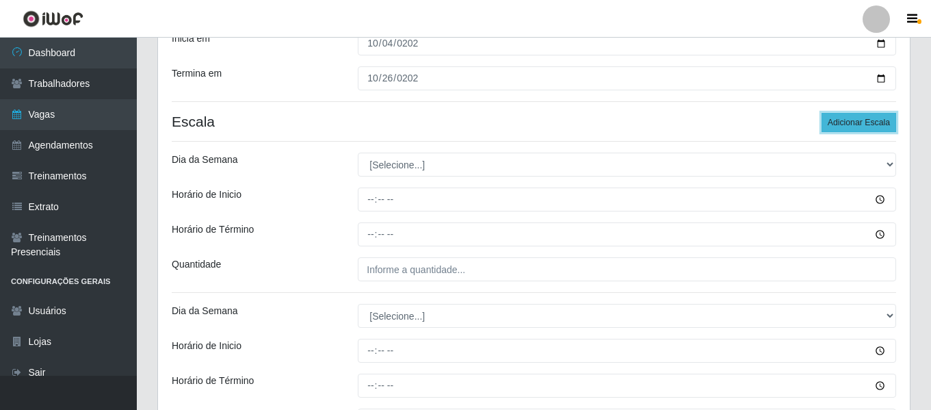
click at [854, 114] on button "Adicionar Escala" at bounding box center [859, 122] width 75 height 19
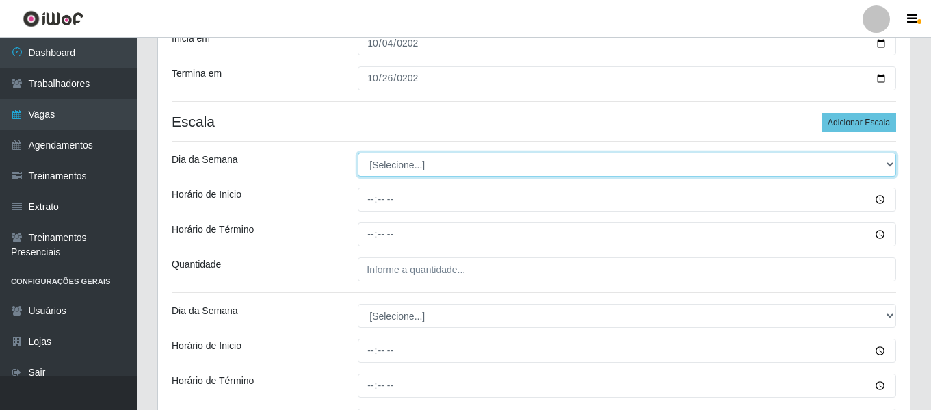
click at [471, 162] on select "[Selecione...] Segunda Terça Quarta Quinta Sexta Sábado Domingo" at bounding box center [627, 165] width 539 height 24
select select "6"
click at [358, 153] on select "[Selecione...] Segunda Terça Quarta Quinta Sexta Sábado Domingo" at bounding box center [627, 165] width 539 height 24
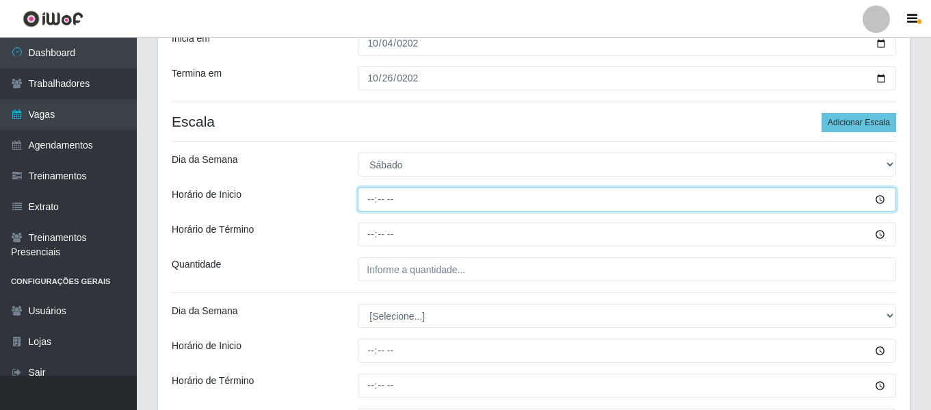
click at [363, 203] on input "Horário de Inicio" at bounding box center [627, 200] width 539 height 24
type input "12:00"
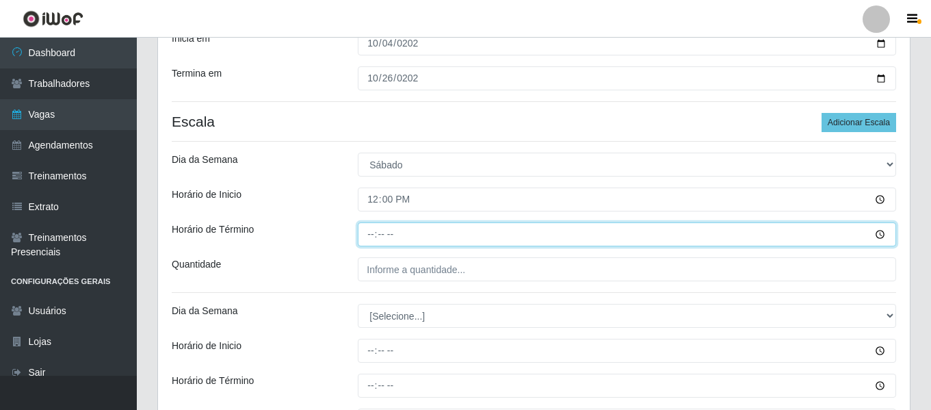
click at [369, 233] on input "Horário de Término" at bounding box center [627, 234] width 539 height 24
type input "18:00"
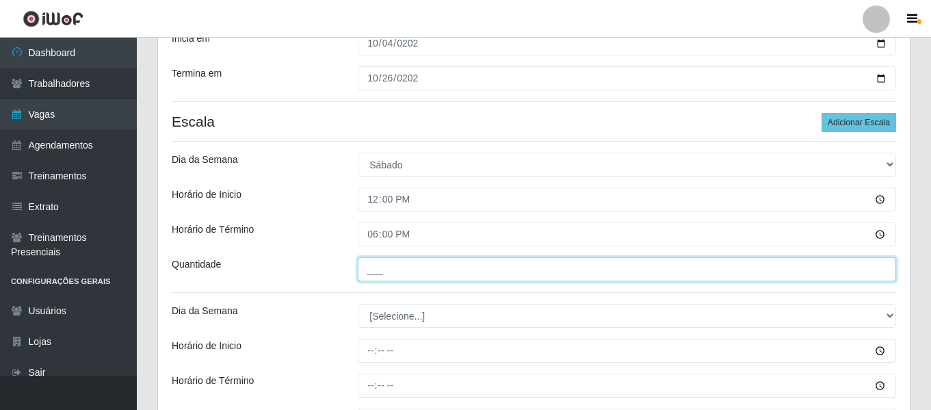
click at [409, 270] on input "___" at bounding box center [627, 269] width 539 height 24
type input "2__"
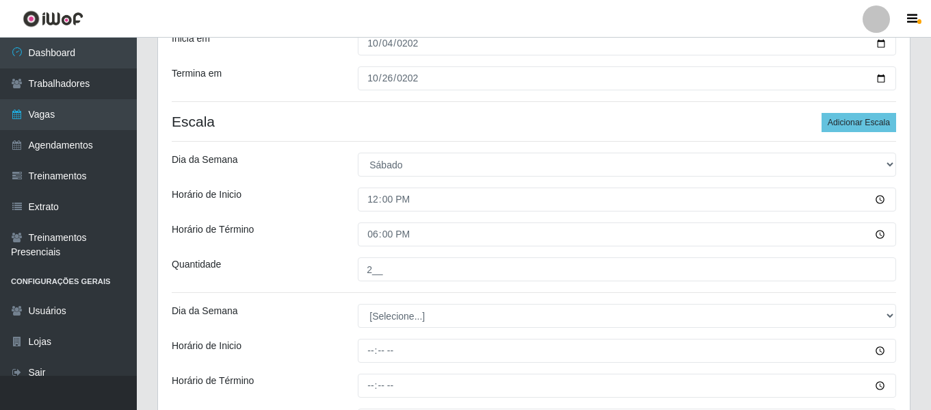
click at [336, 244] on div "Horário de Término" at bounding box center [254, 234] width 186 height 24
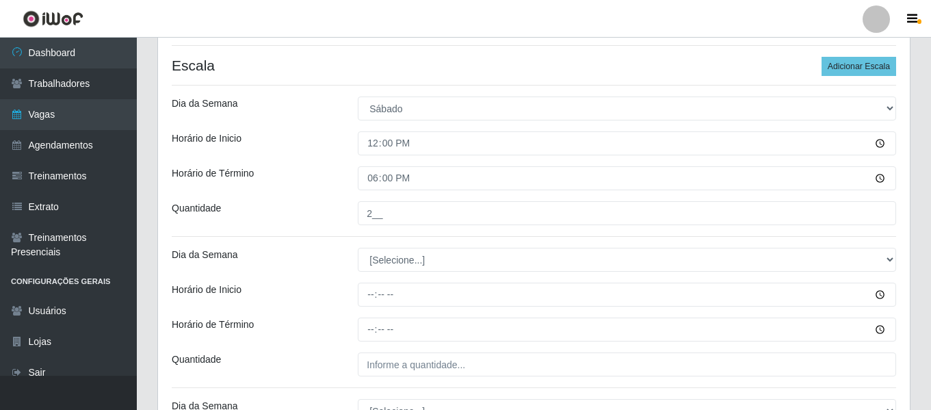
scroll to position [346, 0]
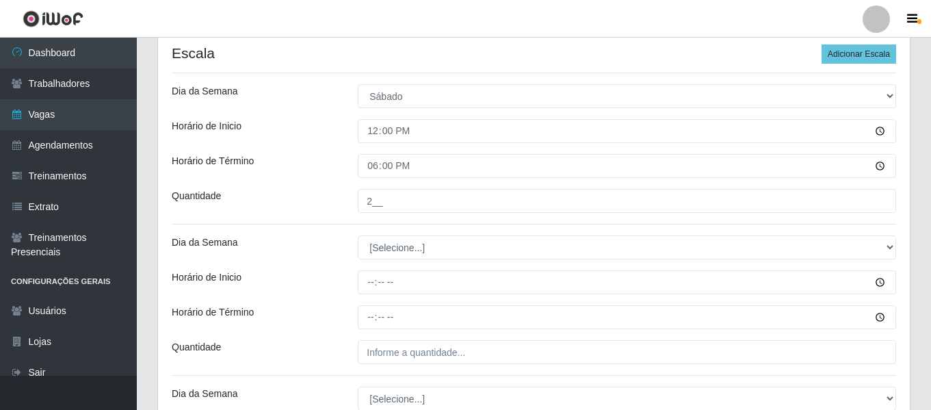
click at [410, 231] on div "Loja Bemais Supermercados - Três Ruas Função [Selecione...] ASG ASG + ASG ++ Au…" at bounding box center [534, 236] width 752 height 931
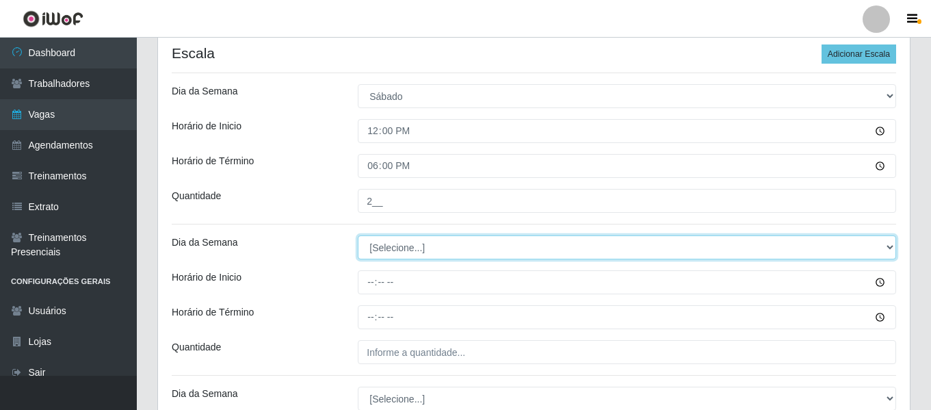
click at [421, 244] on select "[Selecione...] Segunda Terça Quarta Quinta Sexta Sábado Domingo" at bounding box center [627, 247] width 539 height 24
select select "0"
click at [358, 235] on select "[Selecione...] Segunda Terça Quarta Quinta Sexta Sábado Domingo" at bounding box center [627, 247] width 539 height 24
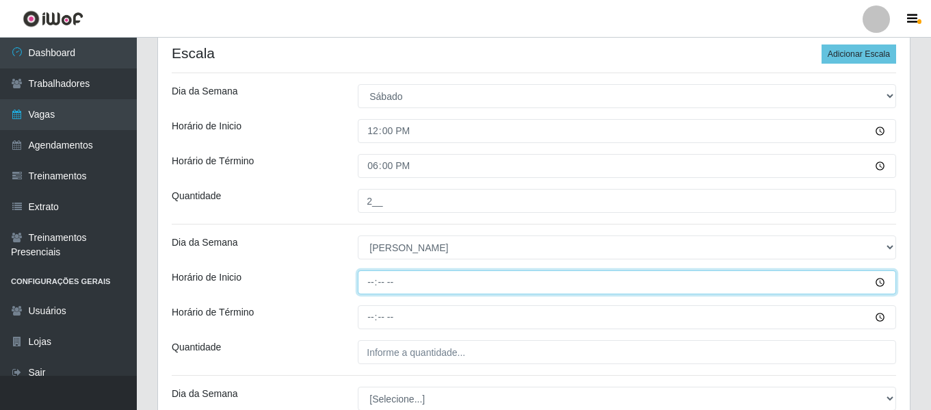
click at [366, 279] on input "Horário de Inicio" at bounding box center [627, 282] width 539 height 24
type input "09:00"
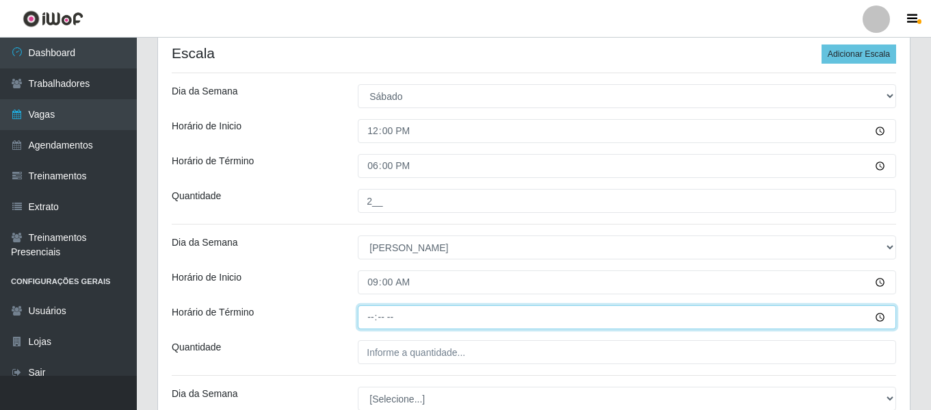
click at [374, 313] on input "Horário de Término" at bounding box center [627, 317] width 539 height 24
type input "15:00"
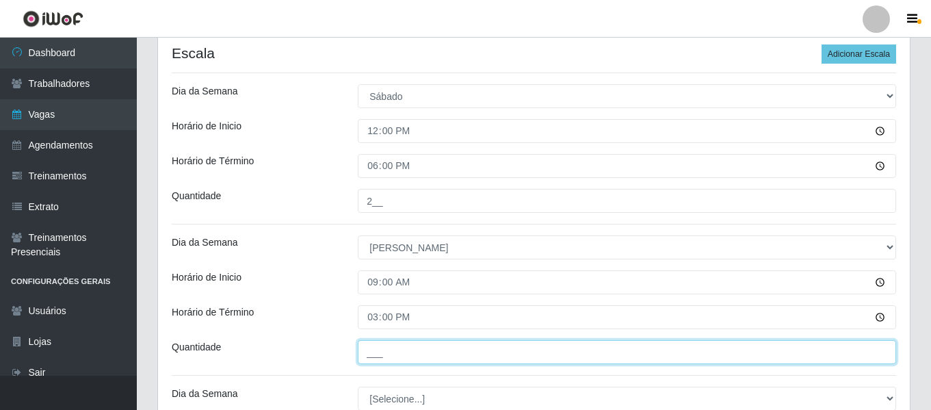
click at [461, 358] on input "___" at bounding box center [627, 352] width 539 height 24
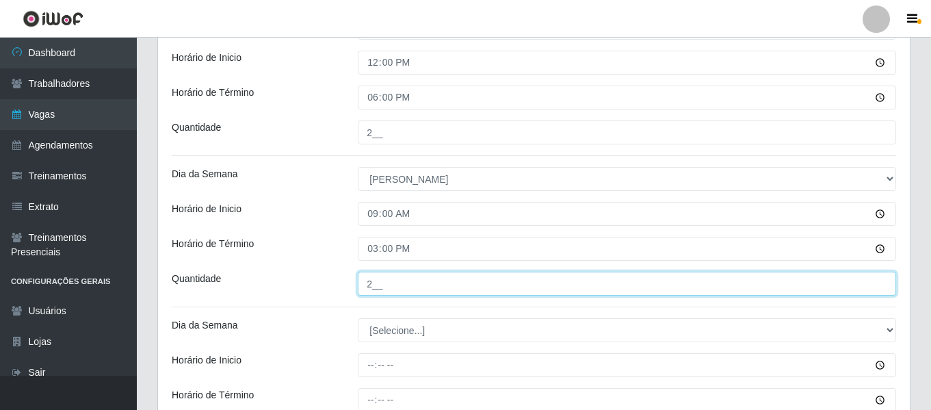
type input "2__"
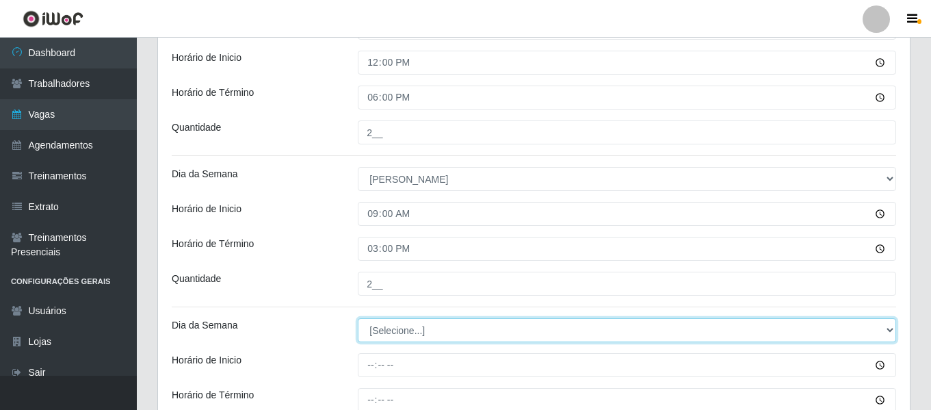
click at [397, 339] on select "[Selecione...] Segunda Terça Quarta Quinta Sexta Sábado Domingo" at bounding box center [627, 330] width 539 height 24
select select "0"
click at [358, 318] on select "[Selecione...] Segunda Terça Quarta Quinta Sexta Sábado Domingo" at bounding box center [627, 330] width 539 height 24
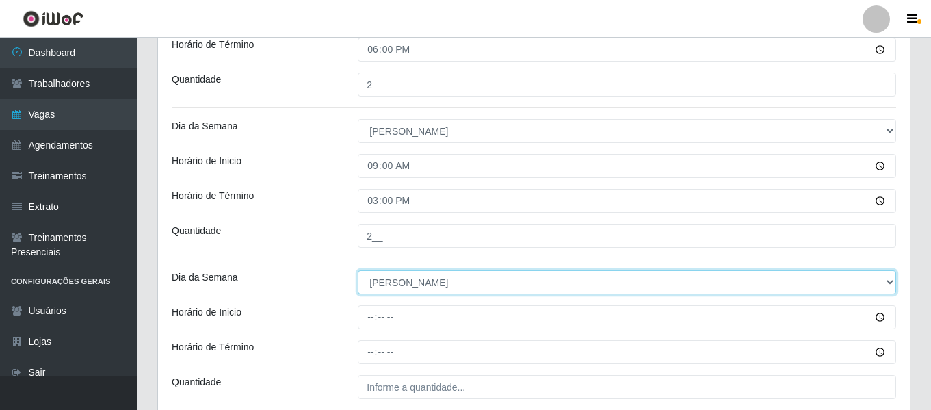
scroll to position [483, 0]
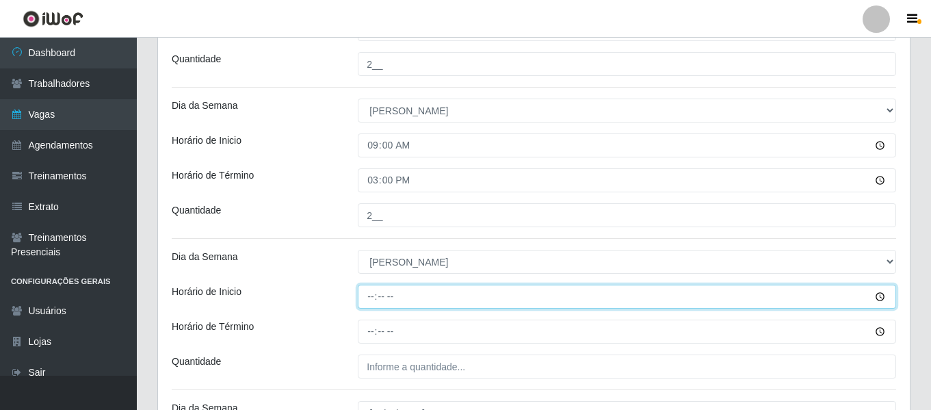
click at [375, 298] on input "Horário de Inicio" at bounding box center [627, 297] width 539 height 24
type input "10:00"
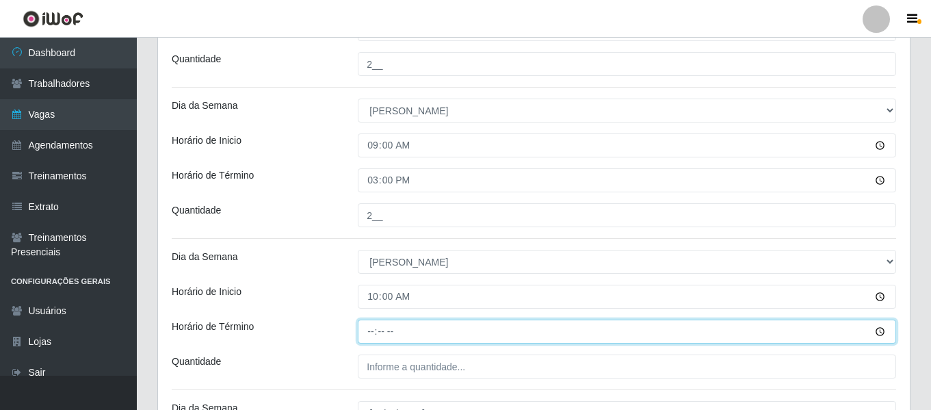
click at [372, 328] on input "Horário de Término" at bounding box center [627, 332] width 539 height 24
type input "16:00"
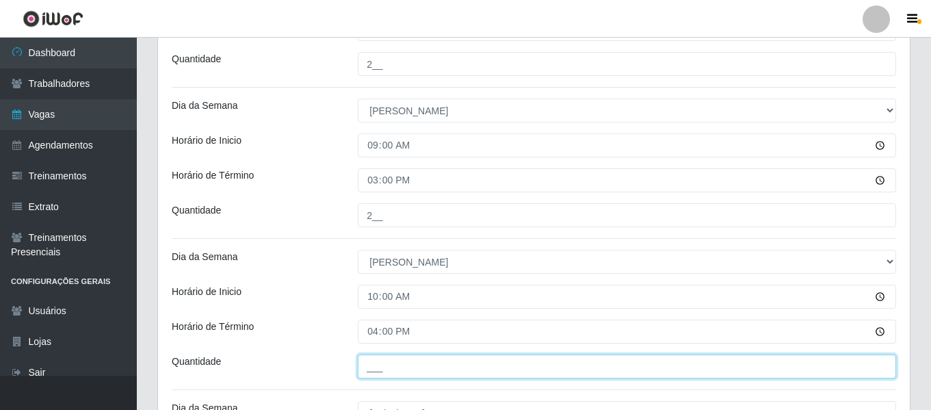
click at [420, 361] on input "___" at bounding box center [627, 366] width 539 height 24
type input "2__"
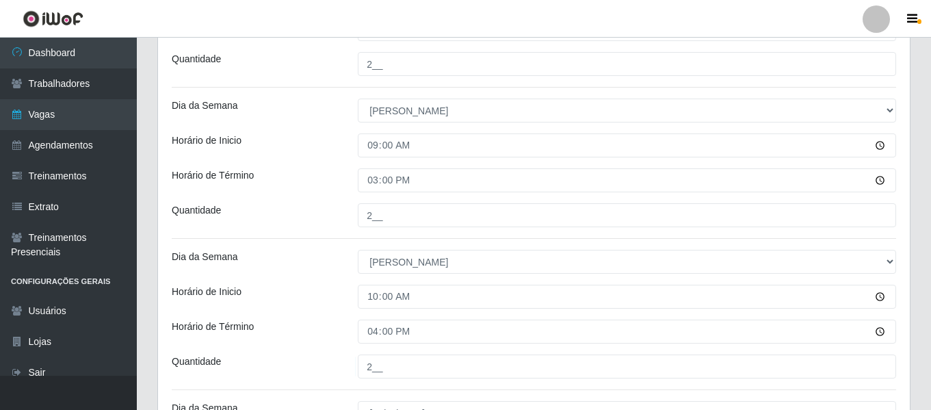
click at [295, 302] on div "Horário de Inicio" at bounding box center [254, 297] width 186 height 24
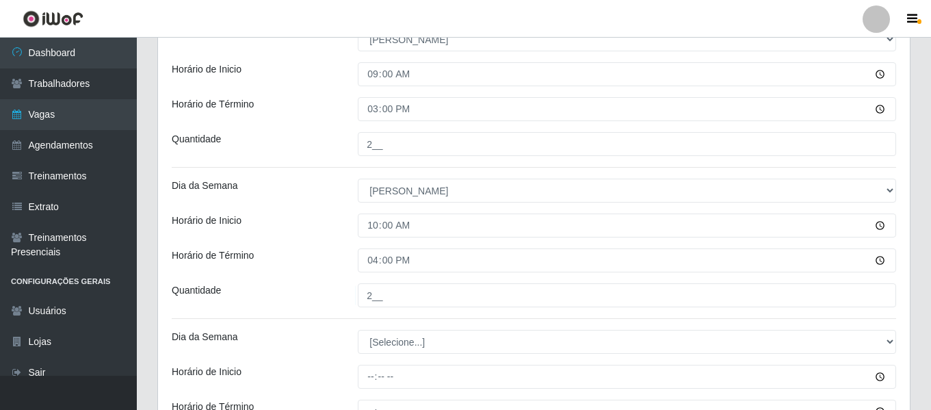
scroll to position [620, 0]
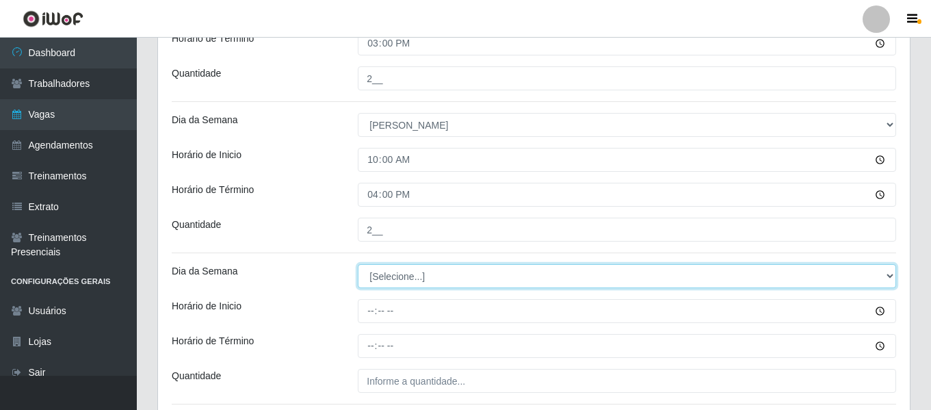
click at [417, 281] on select "[Selecione...] Segunda Terça Quarta Quinta Sexta Sábado Domingo" at bounding box center [627, 276] width 539 height 24
select select "0"
click at [358, 264] on select "[Selecione...] Segunda Terça Quarta Quinta Sexta Sábado Domingo" at bounding box center [627, 276] width 539 height 24
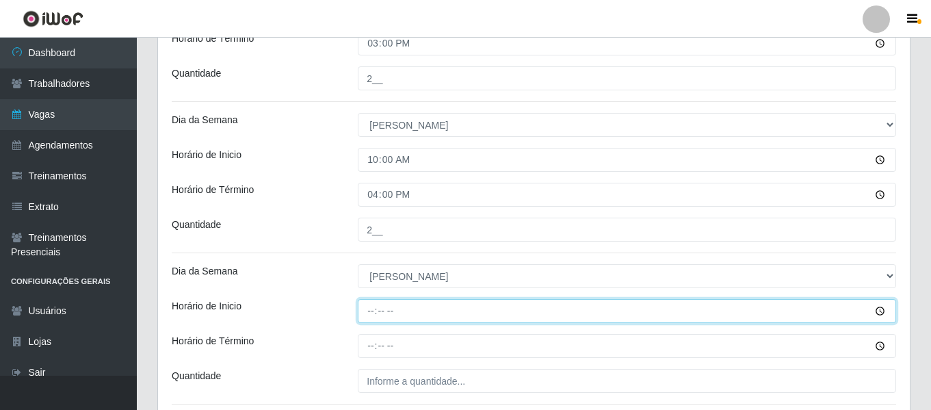
click at [365, 315] on input "Horário de Inicio" at bounding box center [627, 311] width 539 height 24
type input "15:00"
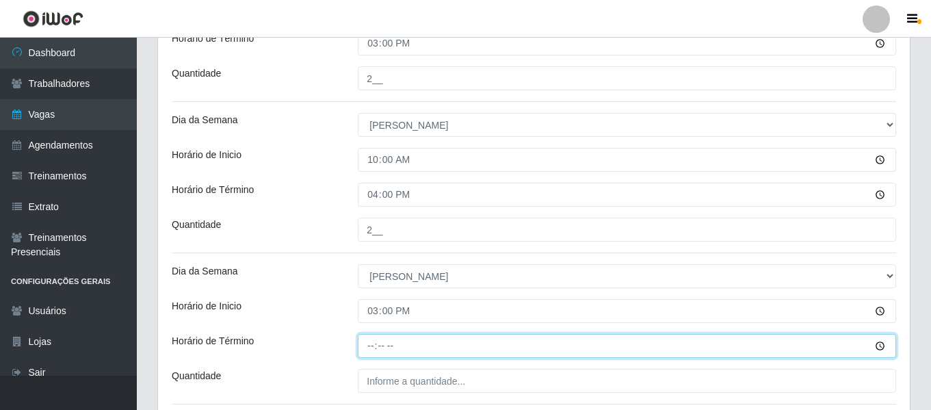
click at [377, 354] on input "Horário de Término" at bounding box center [627, 346] width 539 height 24
type input "21:00"
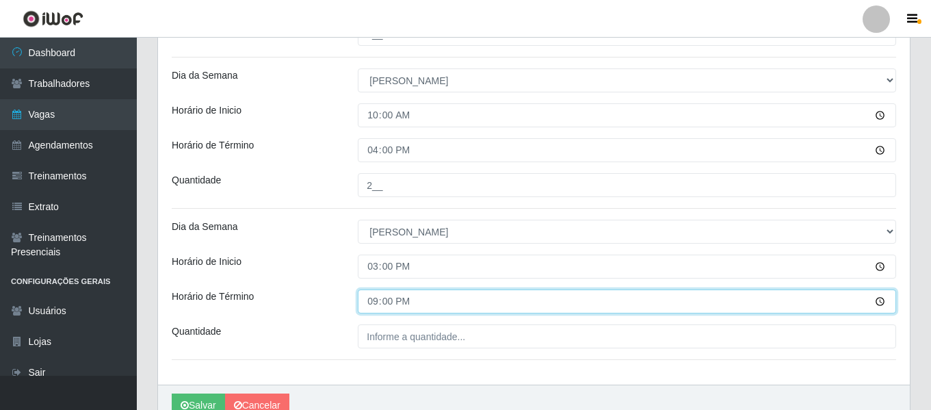
scroll to position [688, 0]
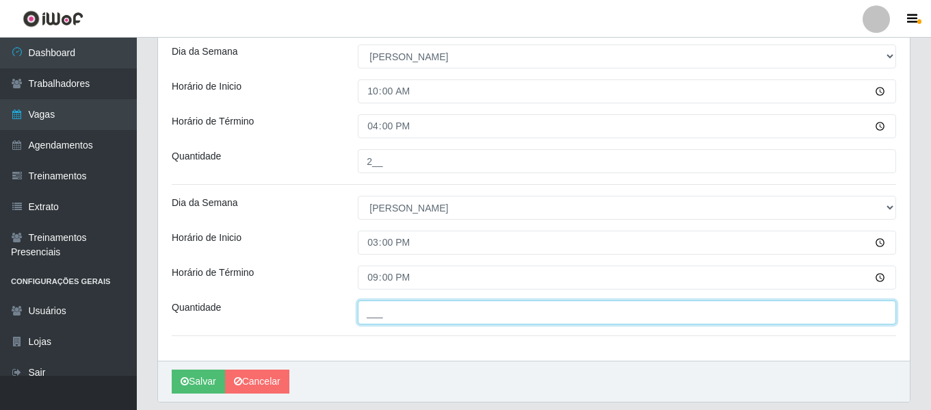
click at [439, 308] on input "___" at bounding box center [627, 312] width 539 height 24
type input "3__"
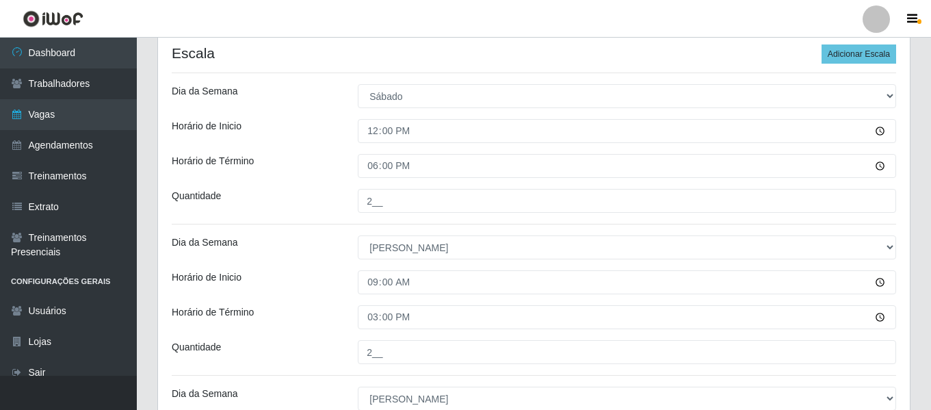
scroll to position [415, 0]
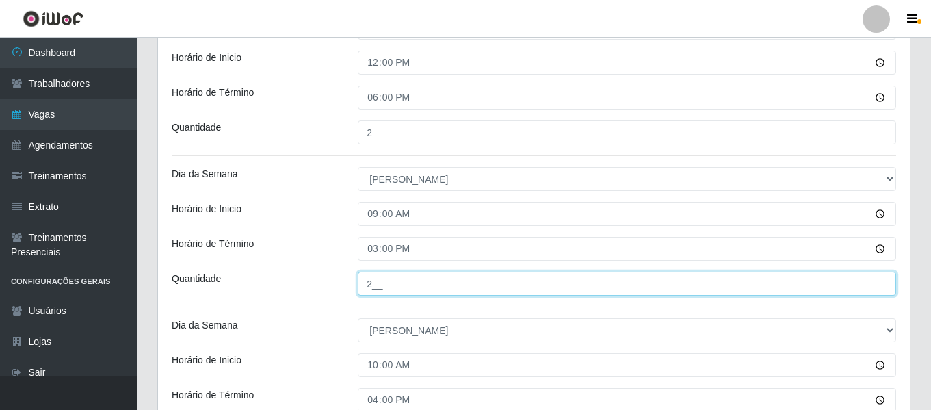
click at [411, 276] on input "2__" at bounding box center [627, 284] width 539 height 24
type input "1__"
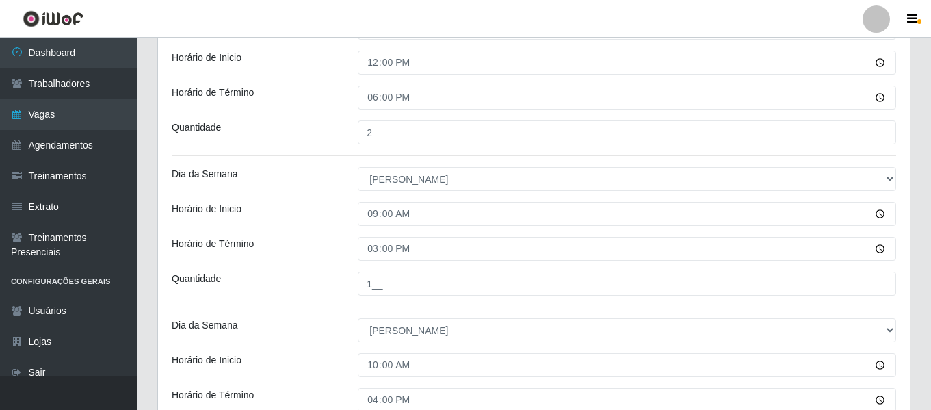
click at [295, 273] on div "Quantidade" at bounding box center [254, 284] width 186 height 24
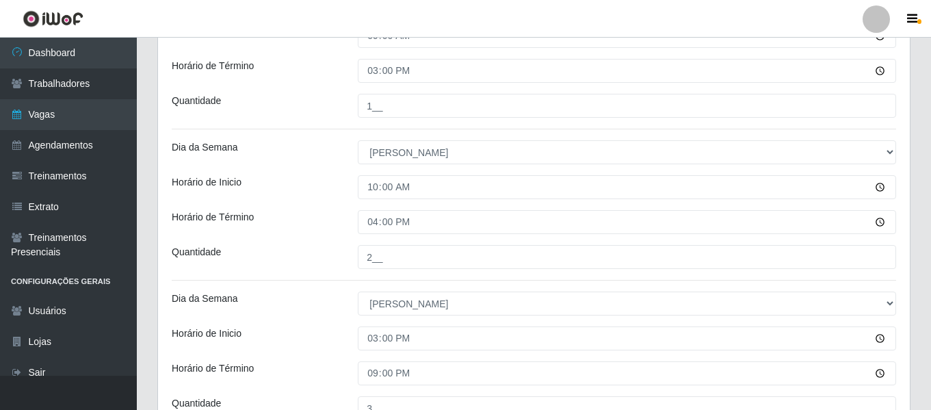
scroll to position [684, 0]
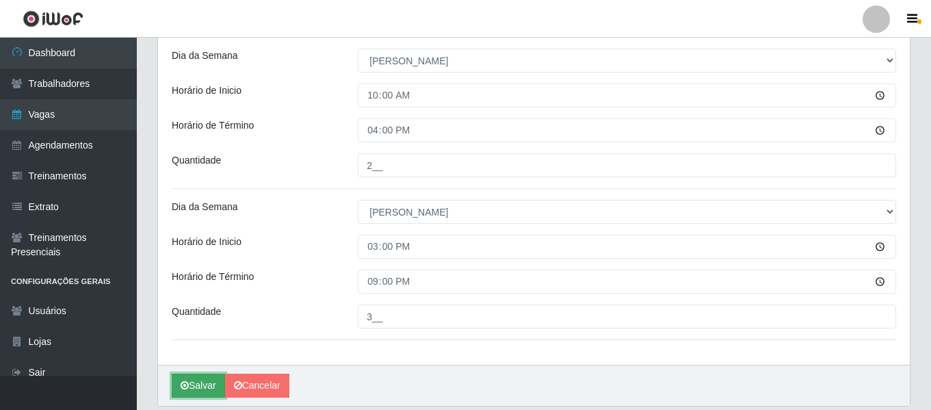
click at [199, 385] on button "Salvar" at bounding box center [198, 386] width 53 height 24
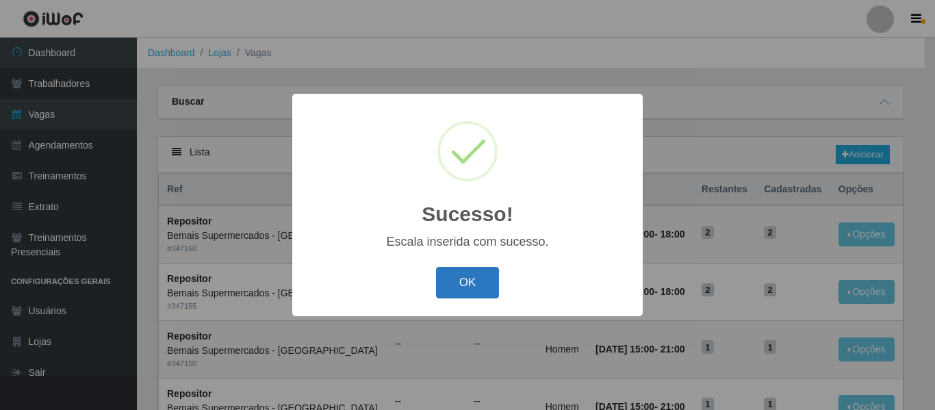
click at [480, 280] on button "OK" at bounding box center [468, 283] width 64 height 32
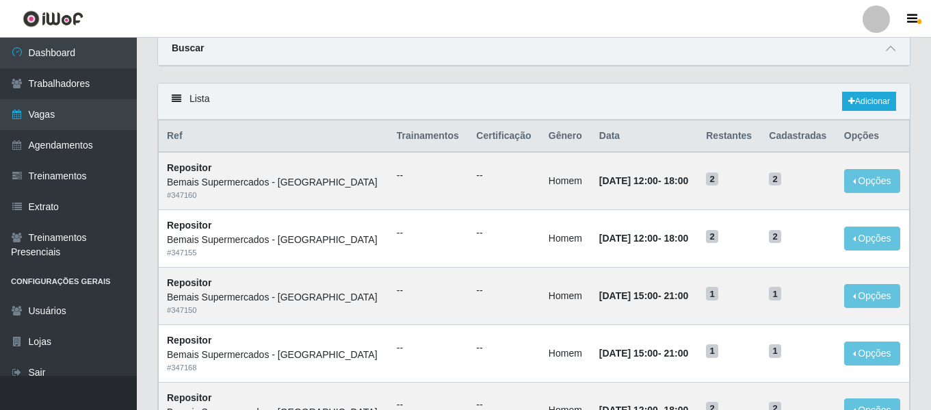
scroll to position [68, 0]
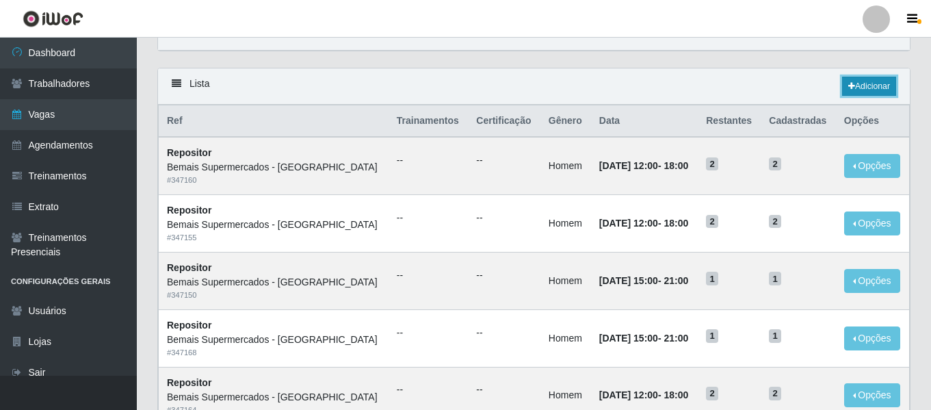
click at [859, 83] on link "Adicionar" at bounding box center [869, 86] width 54 height 19
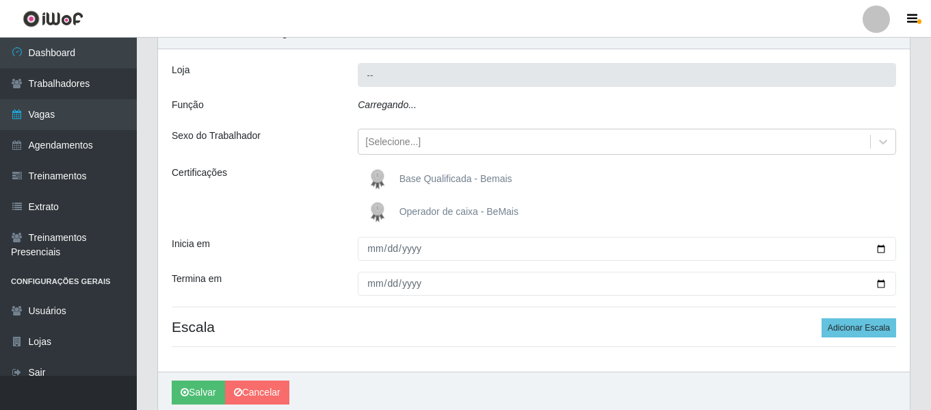
type input "Bemais Supermercados - [GEOGRAPHIC_DATA]"
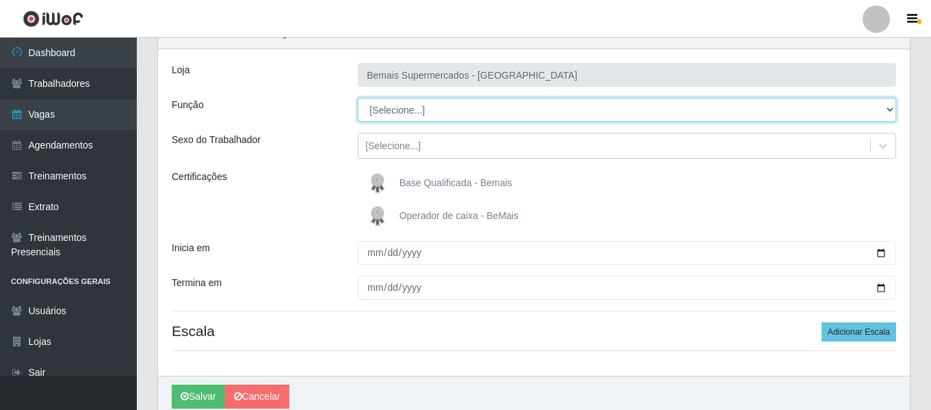
click at [418, 107] on select "[Selecione...] ASG ASG + ASG ++ Auxiliar de Depósito Auxiliar de Depósito + Aux…" at bounding box center [627, 110] width 539 height 24
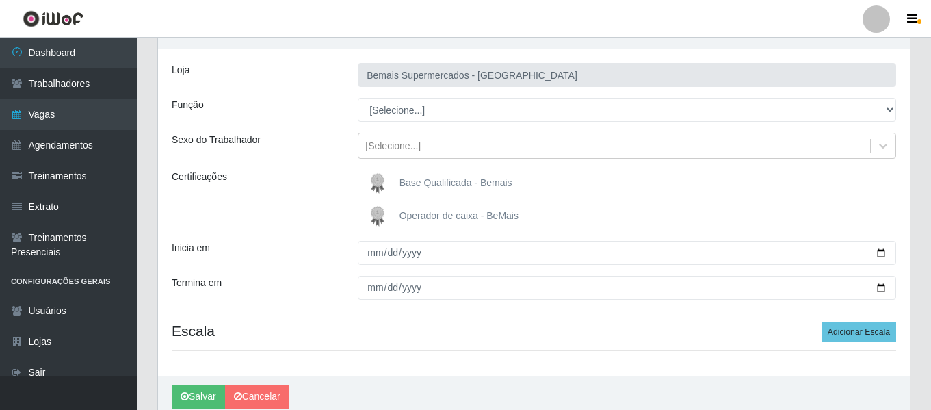
click at [272, 132] on div "Loja Bemais Supermercados - Três Ruas Função [Selecione...] ASG ASG + ASG ++ Au…" at bounding box center [534, 212] width 752 height 326
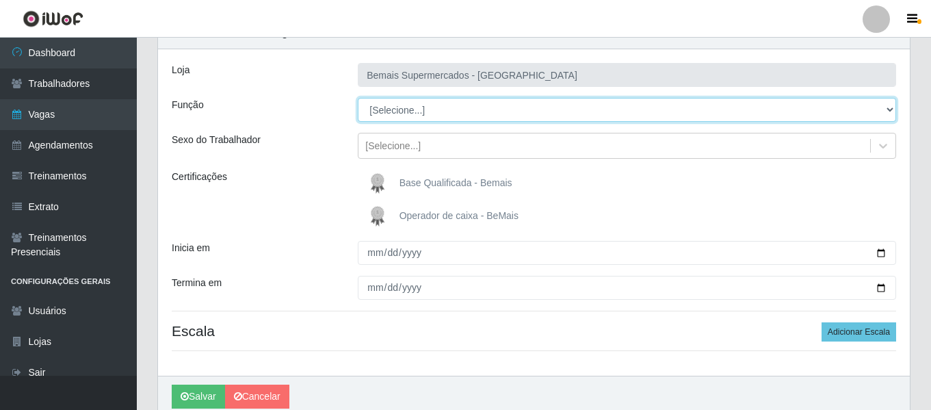
click at [411, 113] on select "[Selecione...] ASG ASG + ASG ++ Auxiliar de Depósito Auxiliar de Depósito + Aux…" at bounding box center [627, 110] width 539 height 24
select select "107"
click at [358, 98] on select "[Selecione...] ASG ASG + ASG ++ Auxiliar de Depósito Auxiliar de Depósito + Aux…" at bounding box center [627, 110] width 539 height 24
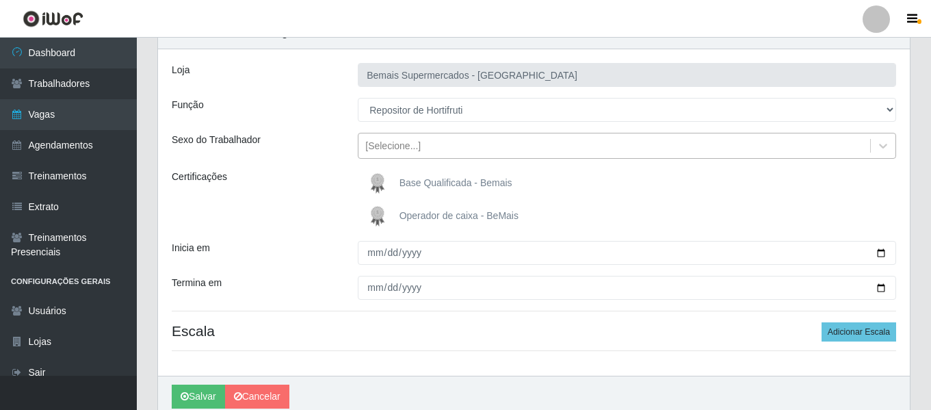
click at [396, 146] on div "[Selecione...]" at bounding box center [392, 146] width 55 height 14
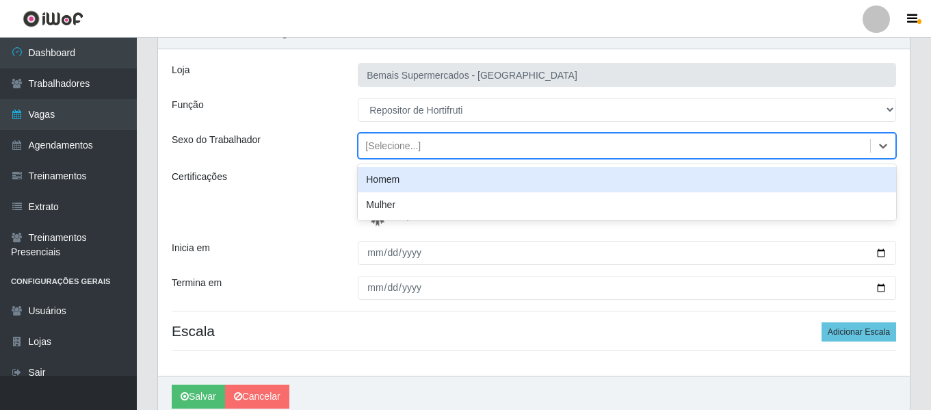
click at [400, 182] on div "Homem" at bounding box center [627, 179] width 539 height 25
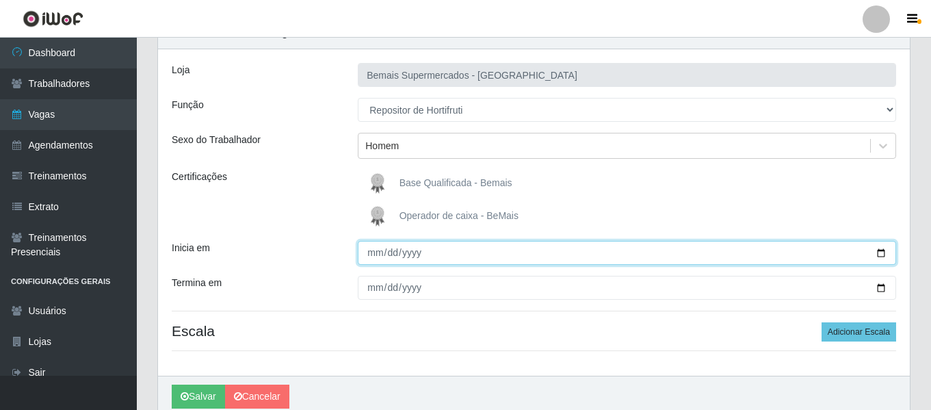
click at [378, 261] on input "Inicia em" at bounding box center [627, 253] width 539 height 24
click at [370, 253] on input "Inicia em" at bounding box center [627, 253] width 539 height 24
type input "2025-10-02"
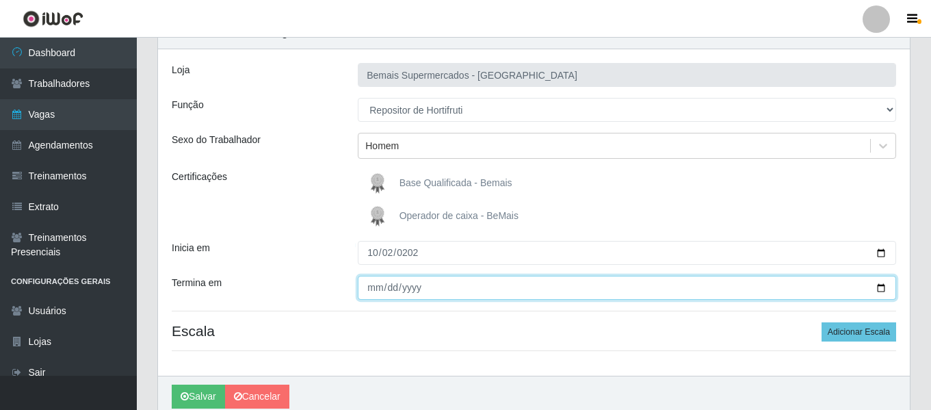
click at [374, 277] on input "Termina em" at bounding box center [627, 288] width 539 height 24
type input "2025-10-30"
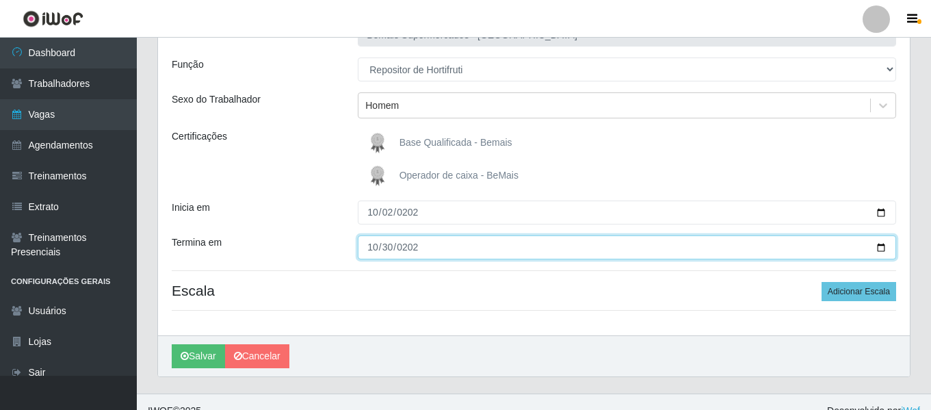
scroll to position [127, 0]
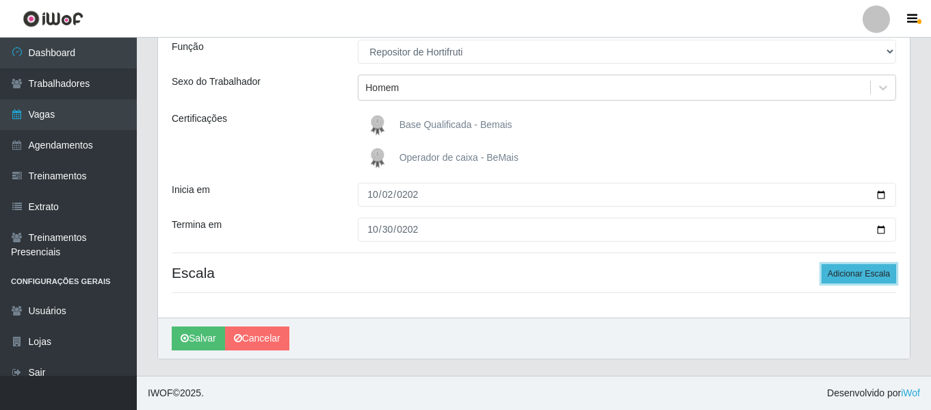
click at [881, 281] on button "Adicionar Escala" at bounding box center [859, 273] width 75 height 19
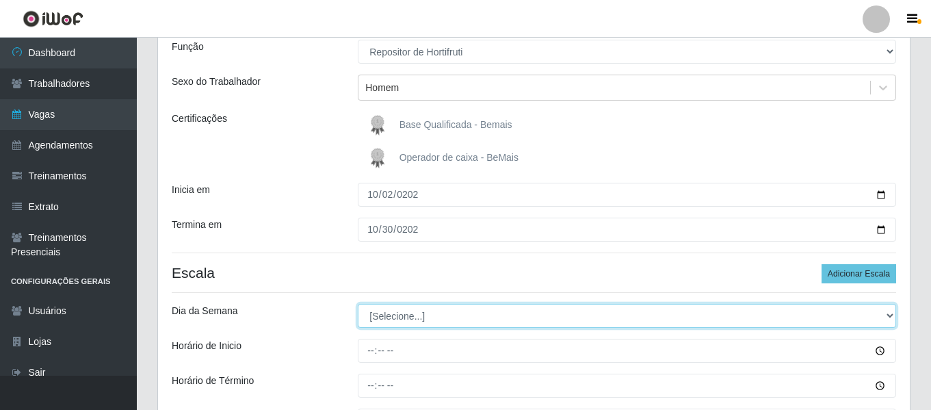
click at [415, 318] on select "[Selecione...] Segunda Terça Quarta Quinta Sexta Sábado Domingo" at bounding box center [627, 316] width 539 height 24
select select "4"
click at [358, 304] on select "[Selecione...] Segunda Terça Quarta Quinta Sexta Sábado Domingo" at bounding box center [627, 316] width 539 height 24
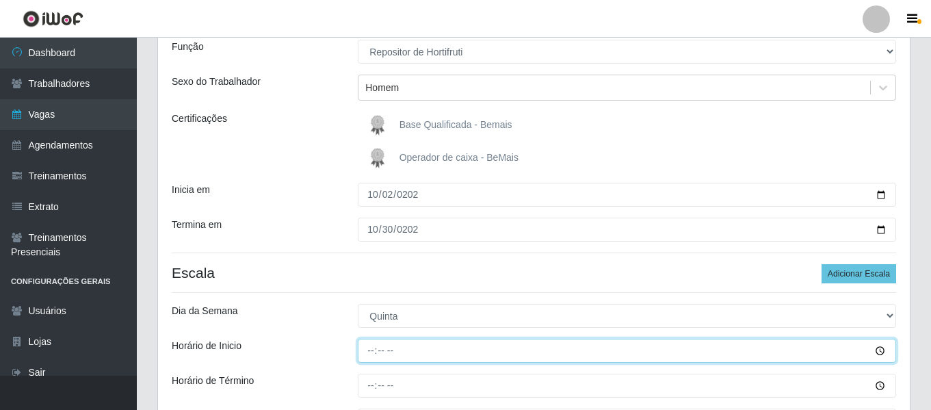
click at [374, 350] on input "Horário de Inicio" at bounding box center [627, 351] width 539 height 24
type input "09:00"
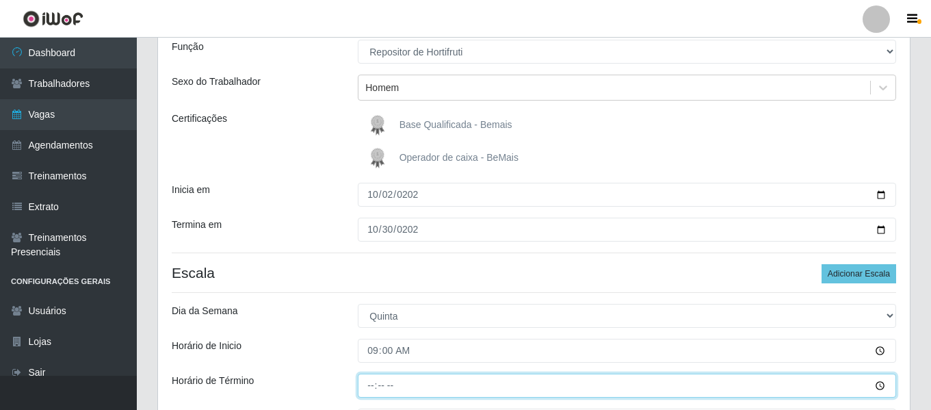
click at [367, 384] on input "Horário de Término" at bounding box center [627, 386] width 539 height 24
type input "15:00"
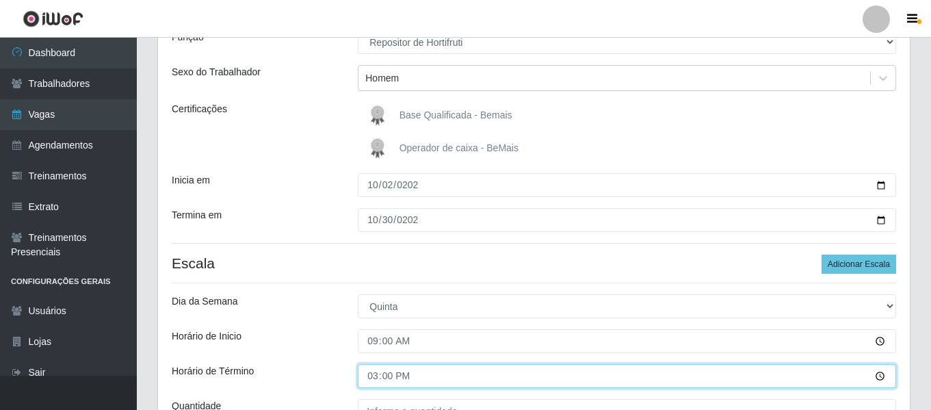
scroll to position [195, 0]
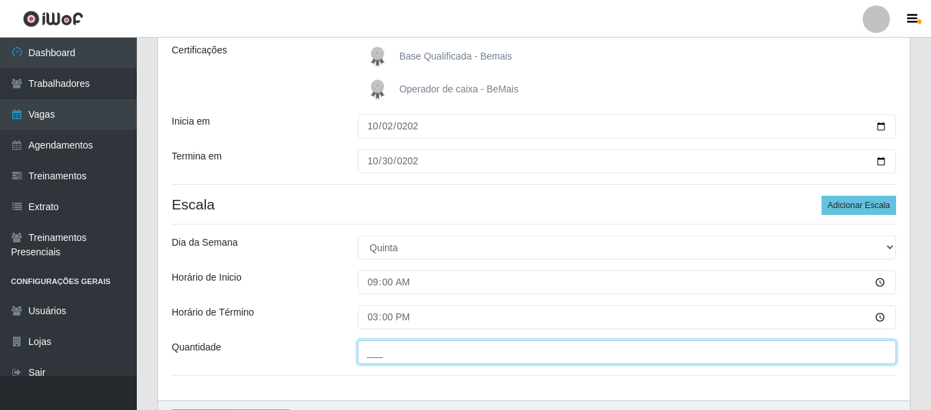
click at [407, 348] on input "___" at bounding box center [627, 352] width 539 height 24
type input "1__"
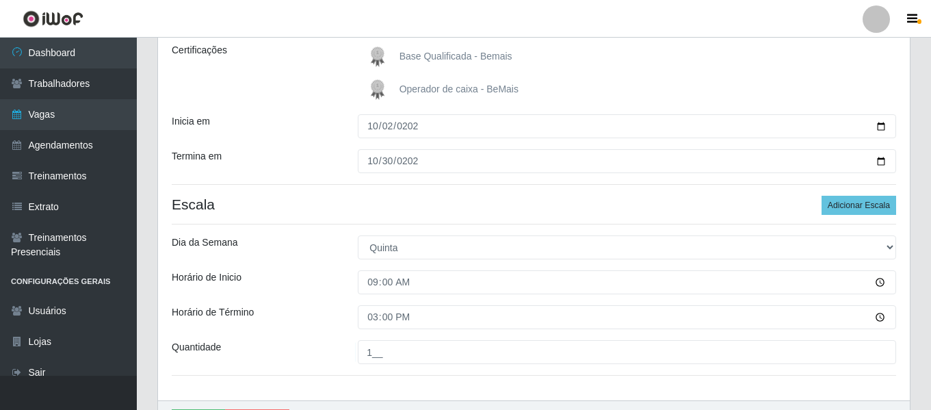
click at [311, 279] on div "Horário de Inicio" at bounding box center [254, 282] width 186 height 24
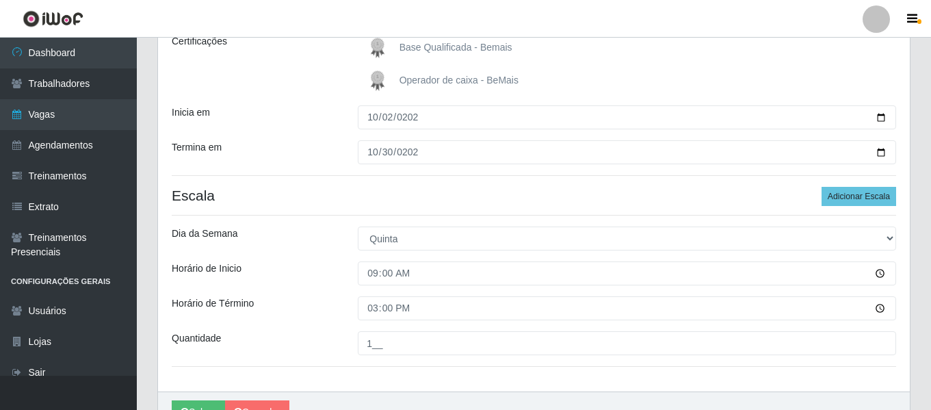
scroll to position [278, 0]
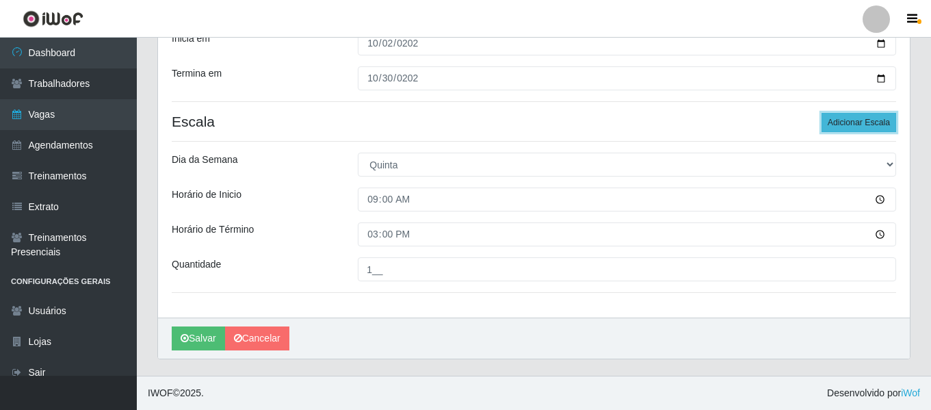
click at [876, 125] on button "Adicionar Escala" at bounding box center [859, 122] width 75 height 19
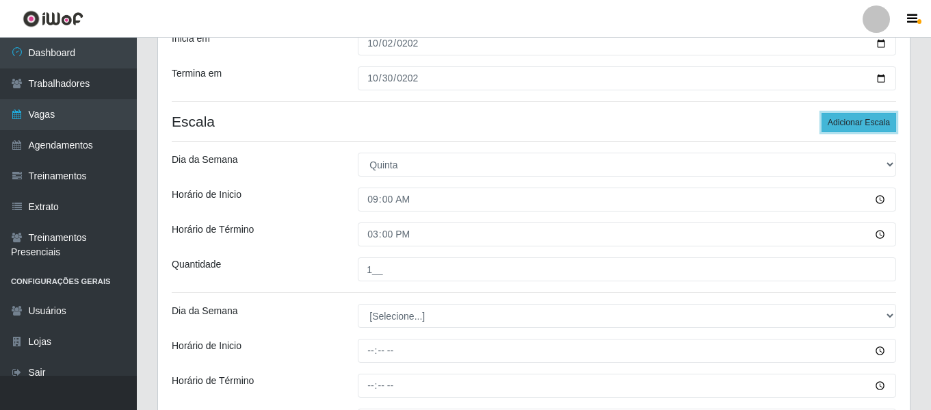
click at [876, 125] on button "Adicionar Escala" at bounding box center [859, 122] width 75 height 19
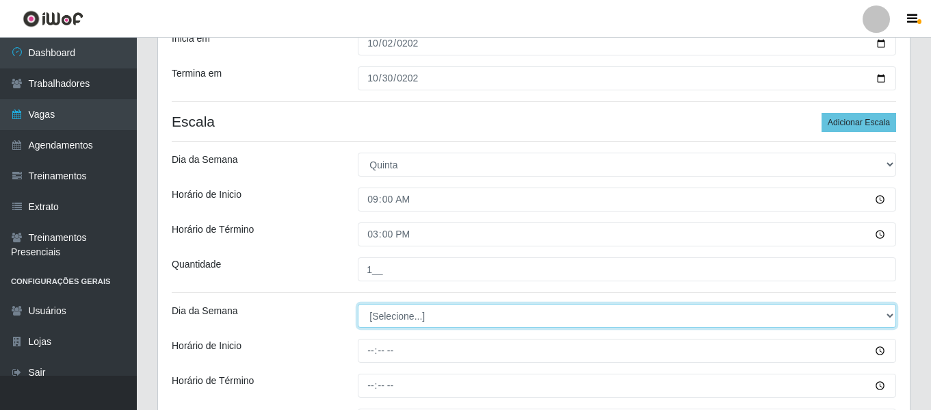
click at [460, 322] on select "[Selecione...] Segunda Terça Quarta Quinta Sexta Sábado Domingo" at bounding box center [627, 316] width 539 height 24
select select "1"
click at [358, 304] on select "[Selecione...] Segunda Terça Quarta Quinta Sexta Sábado Domingo" at bounding box center [627, 316] width 539 height 24
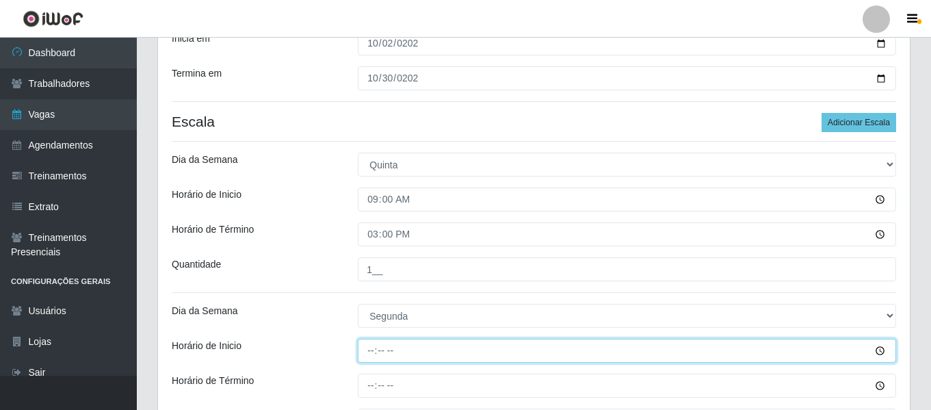
click at [368, 349] on input "Horário de Inicio" at bounding box center [627, 351] width 539 height 24
type input "09:00"
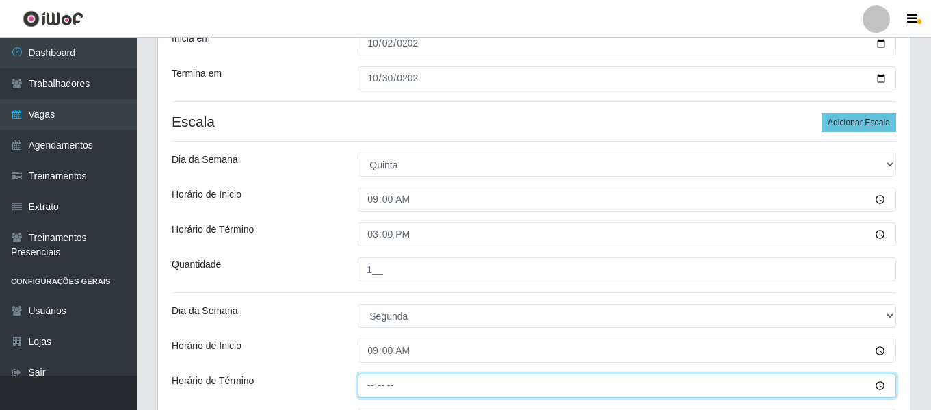
click at [367, 386] on input "Horário de Término" at bounding box center [627, 386] width 539 height 24
type input "15:00"
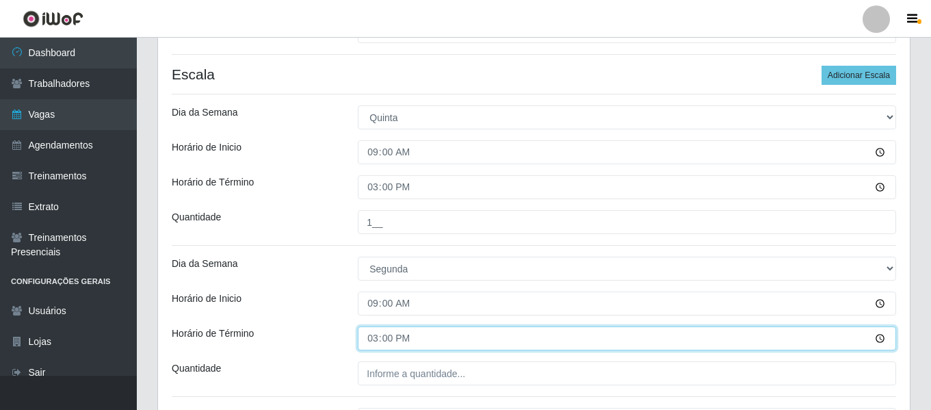
scroll to position [346, 0]
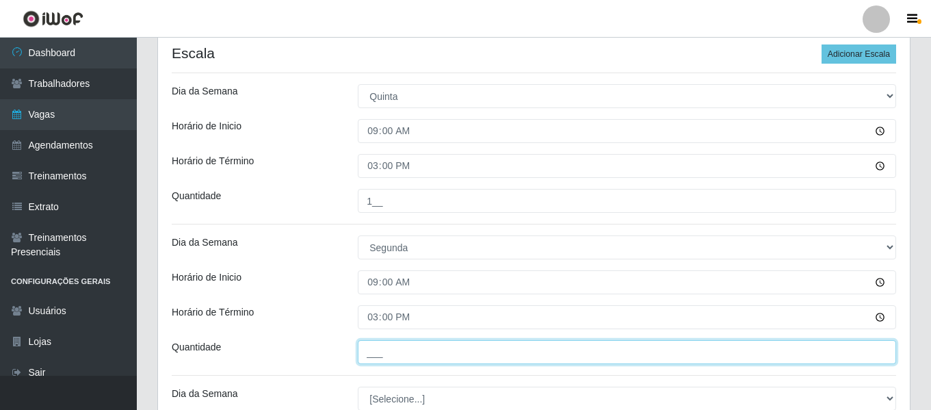
click at [395, 349] on input "___" at bounding box center [627, 352] width 539 height 24
type input "1__"
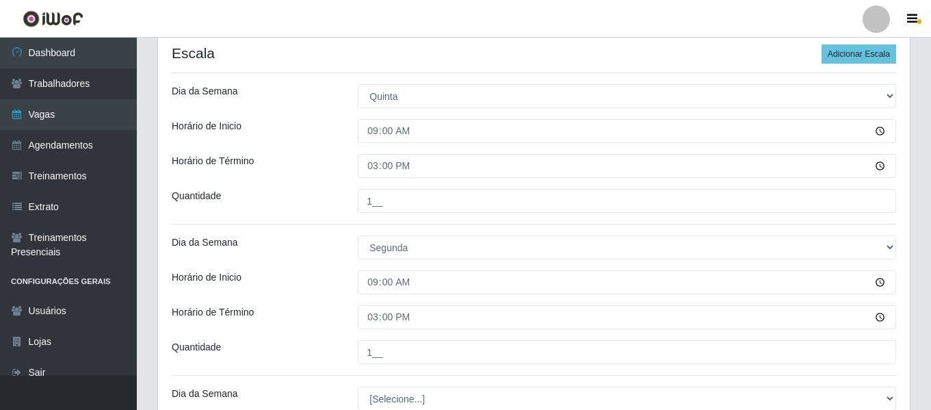
click at [286, 248] on div "Dia da Semana" at bounding box center [254, 247] width 186 height 24
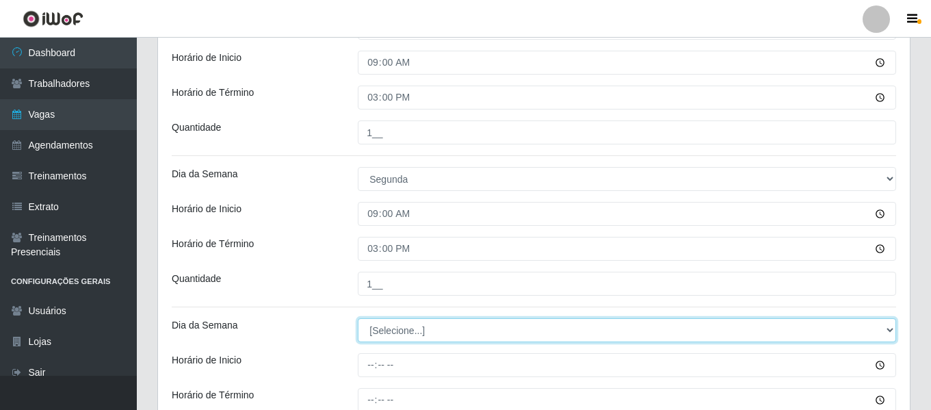
click at [449, 339] on select "[Selecione...] Segunda Terça Quarta Quinta Sexta Sábado Domingo" at bounding box center [627, 330] width 539 height 24
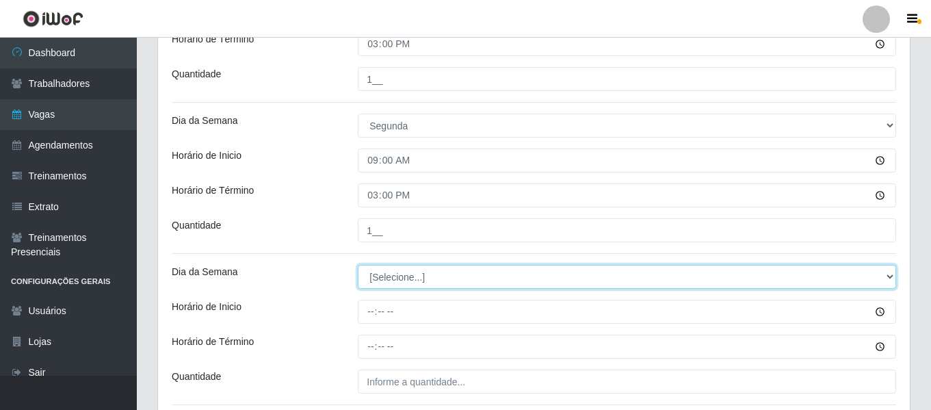
scroll to position [483, 0]
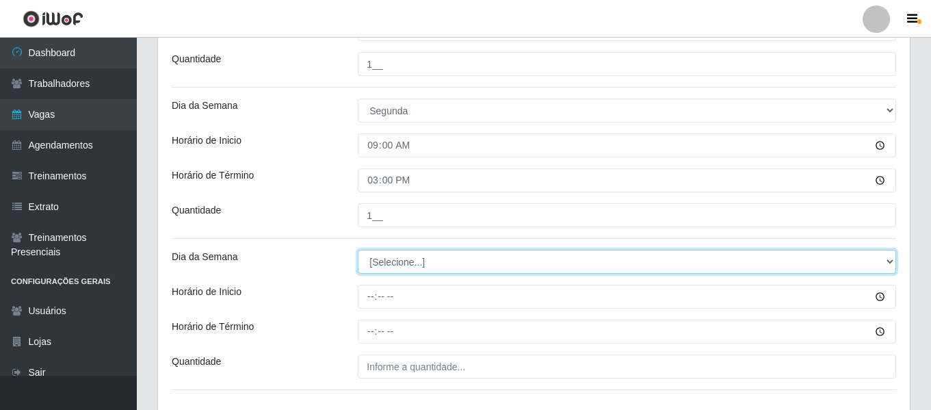
click at [438, 270] on select "[Selecione...] Segunda Terça Quarta Quinta Sexta Sábado Domingo" at bounding box center [627, 262] width 539 height 24
select select "4"
click at [358, 250] on select "[Selecione...] Segunda Terça Quarta Quinta Sexta Sábado Domingo" at bounding box center [627, 262] width 539 height 24
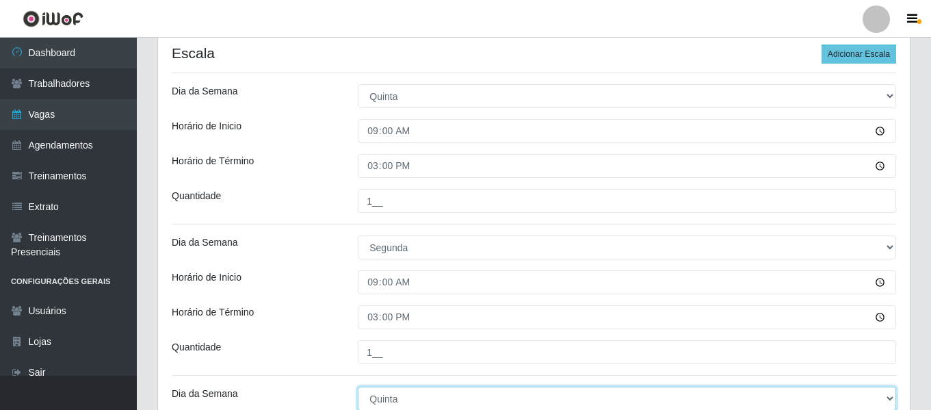
scroll to position [415, 0]
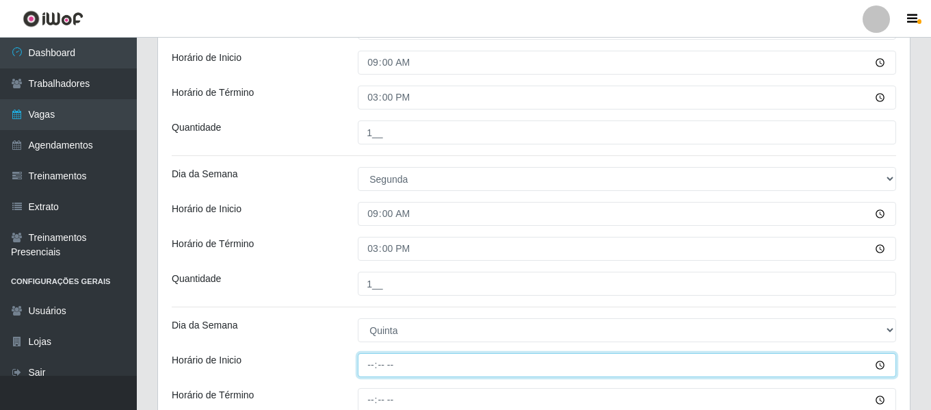
click at [363, 363] on input "Horário de Inicio" at bounding box center [627, 365] width 539 height 24
type input "09:00"
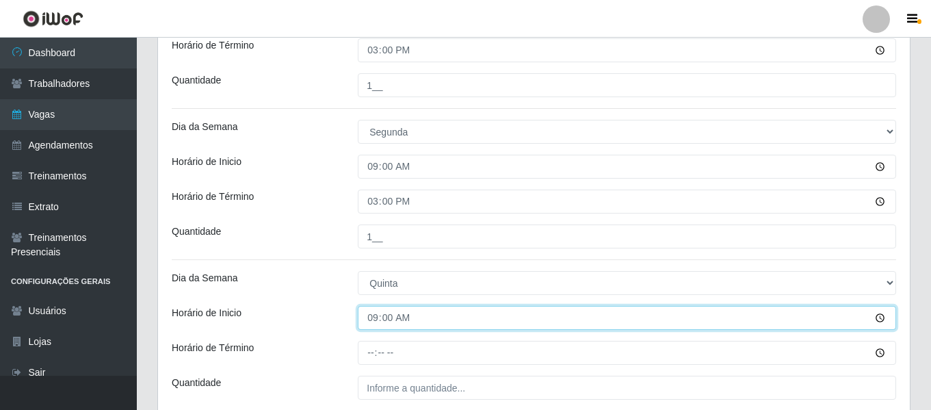
scroll to position [483, 0]
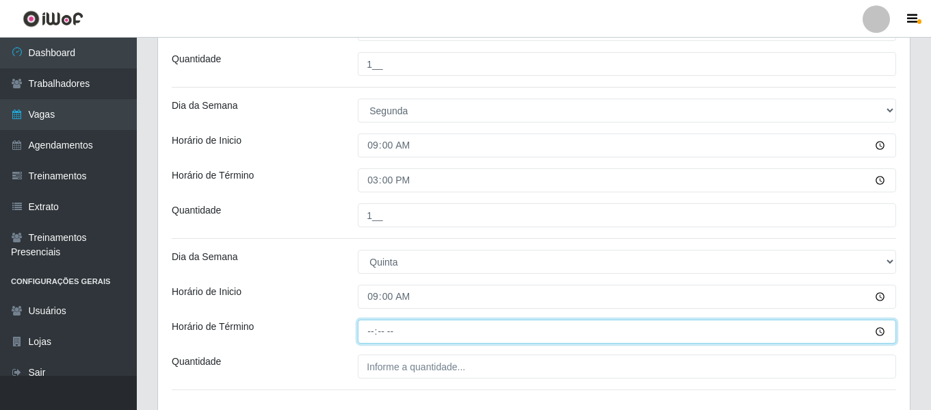
click at [364, 328] on input "Horário de Término" at bounding box center [627, 332] width 539 height 24
type input "15:00"
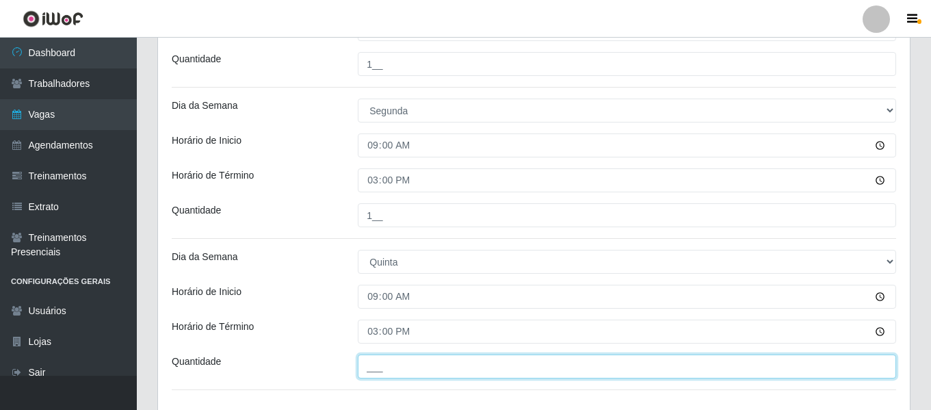
click at [400, 365] on input "___" at bounding box center [627, 366] width 539 height 24
type input "1__"
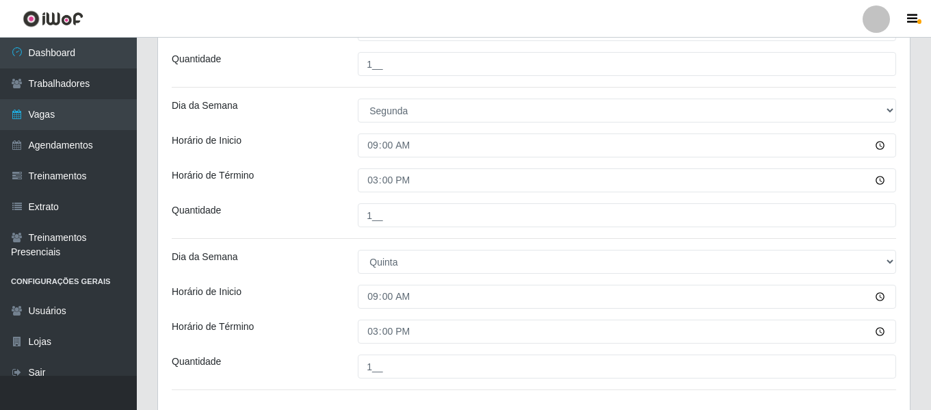
click at [318, 295] on div "Horário de Inicio" at bounding box center [254, 297] width 186 height 24
click at [290, 240] on div "Loja Bemais Supermercados - Três Ruas Função [Selecione...] ASG ASG + ASG ++ Au…" at bounding box center [534, 25] width 752 height 780
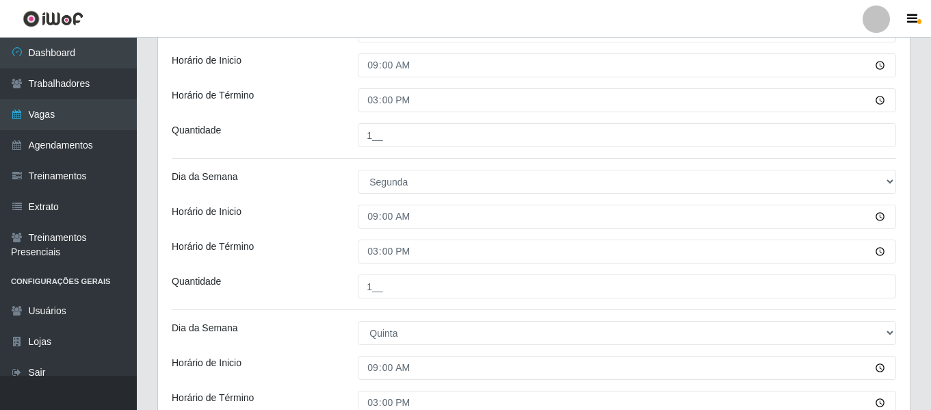
scroll to position [415, 0]
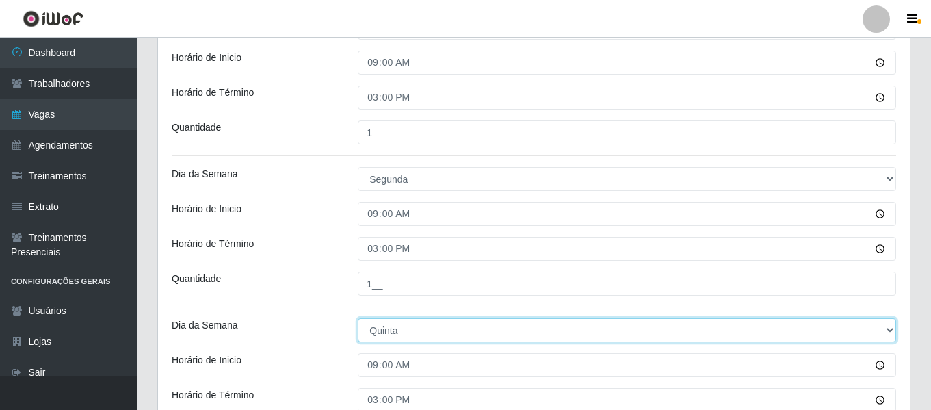
drag, startPoint x: 400, startPoint y: 333, endPoint x: 400, endPoint y: 325, distance: 8.2
click at [400, 333] on select "[Selecione...] Segunda Terça Quarta Quinta Sexta Sábado Domingo" at bounding box center [627, 330] width 539 height 24
select select "2"
click at [358, 318] on select "[Selecione...] Segunda Terça Quarta Quinta Sexta Sábado Domingo" at bounding box center [627, 330] width 539 height 24
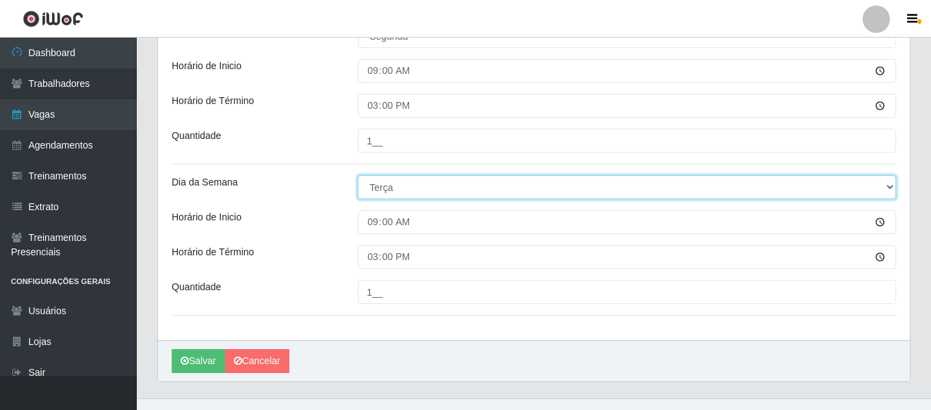
scroll to position [580, 0]
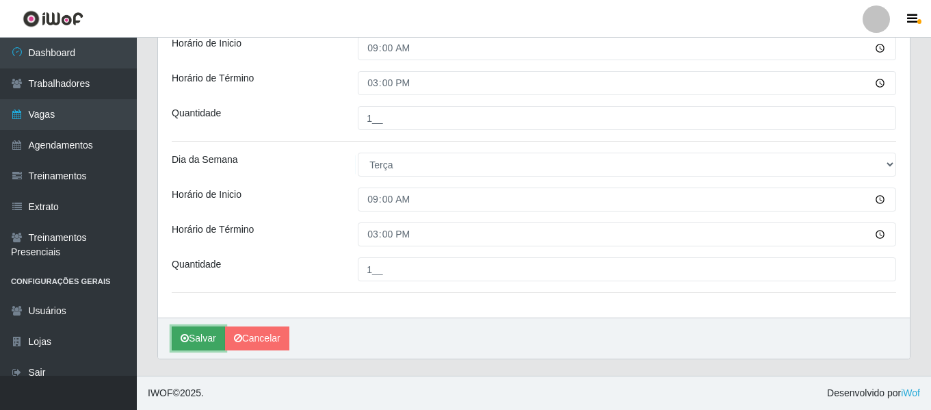
click at [203, 341] on button "Salvar" at bounding box center [198, 338] width 53 height 24
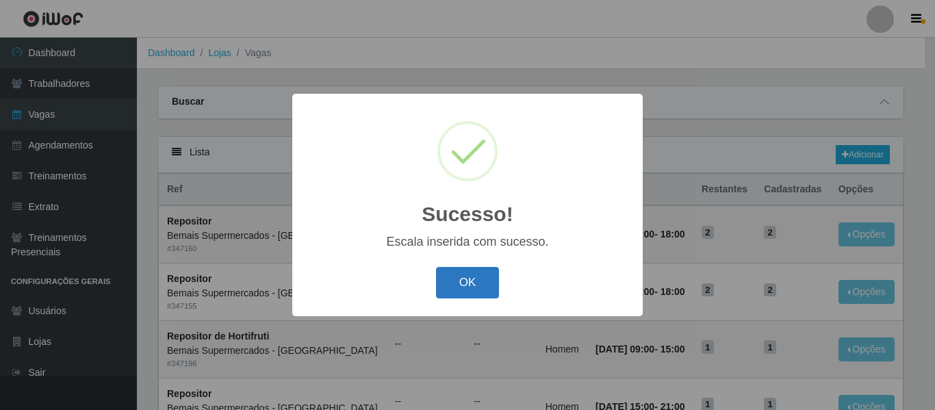
click at [497, 270] on button "OK" at bounding box center [468, 283] width 64 height 32
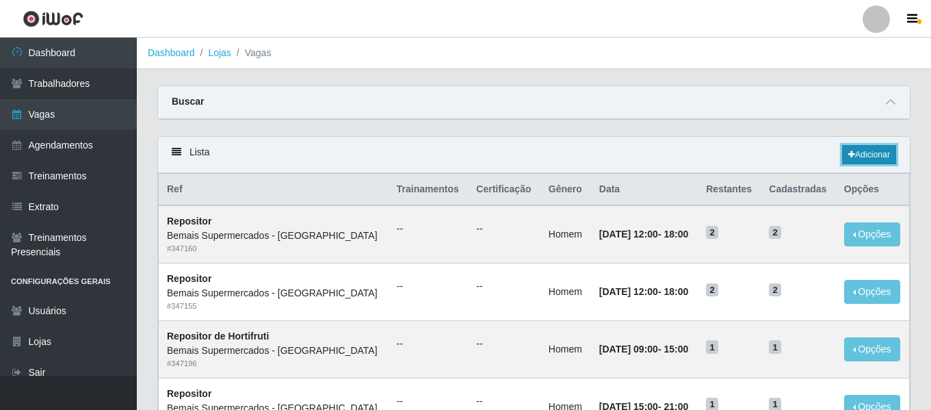
click at [868, 152] on link "Adicionar" at bounding box center [869, 154] width 54 height 19
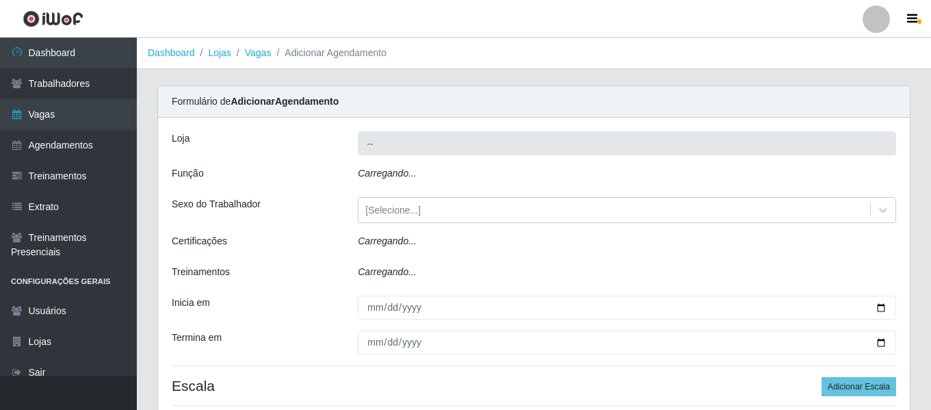
type input "Bemais Supermercados - [GEOGRAPHIC_DATA]"
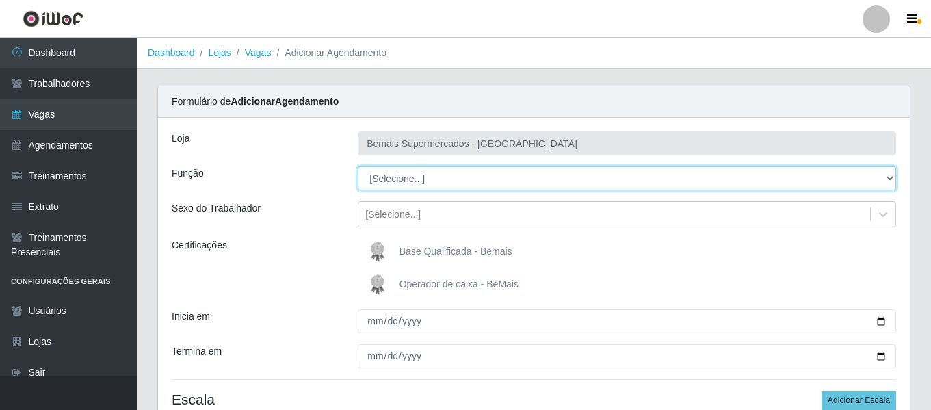
click at [409, 177] on select "[Selecione...] ASG ASG + ASG ++ Auxiliar de Depósito Auxiliar de Depósito + Aux…" at bounding box center [627, 178] width 539 height 24
select select "108"
click at [358, 166] on select "[Selecione...] ASG ASG + ASG ++ Auxiliar de Depósito Auxiliar de Depósito + Aux…" at bounding box center [627, 178] width 539 height 24
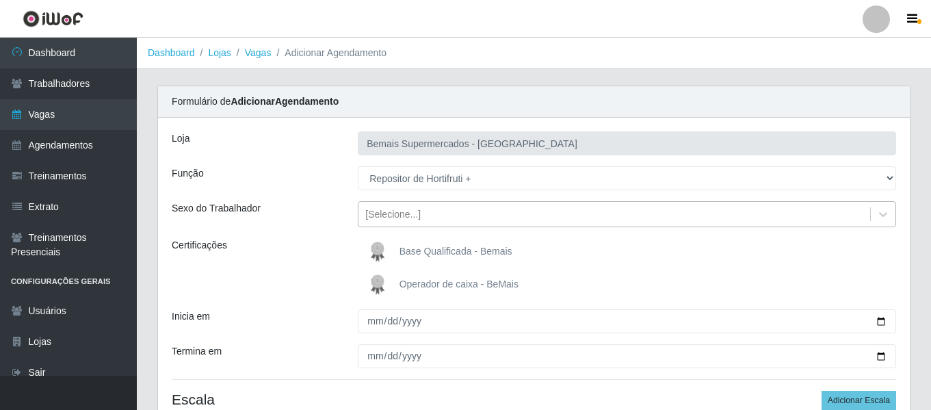
click at [388, 226] on div "[Selecione...]" at bounding box center [627, 214] width 539 height 26
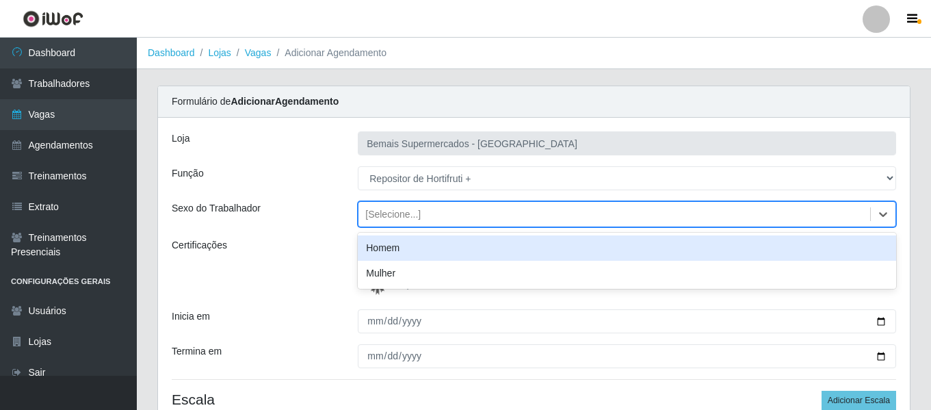
click at [419, 252] on div "Homem" at bounding box center [627, 247] width 539 height 25
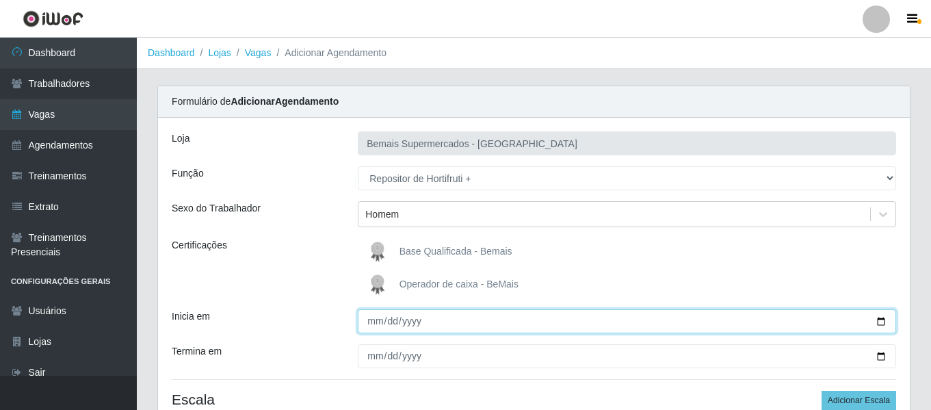
click at [362, 319] on input "Inicia em" at bounding box center [627, 321] width 539 height 24
click at [372, 325] on input "Inicia em" at bounding box center [627, 321] width 539 height 24
type input "2025-10-04"
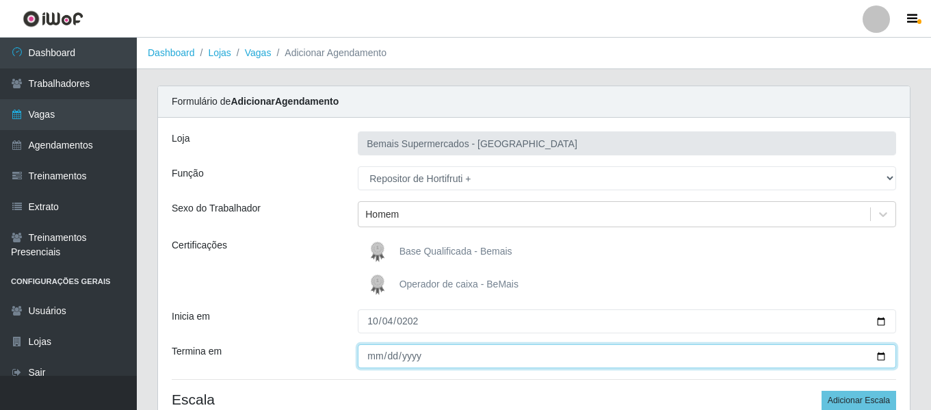
click at [378, 357] on input "Termina em" at bounding box center [627, 356] width 539 height 24
type input "2025-10-26"
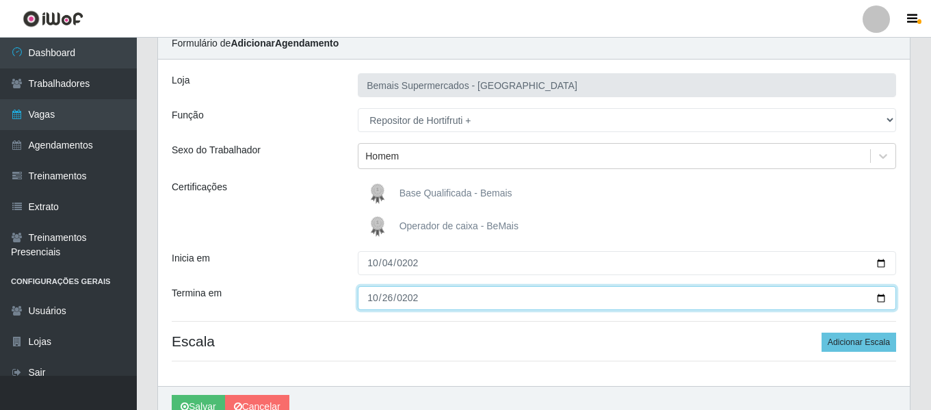
scroll to position [127, 0]
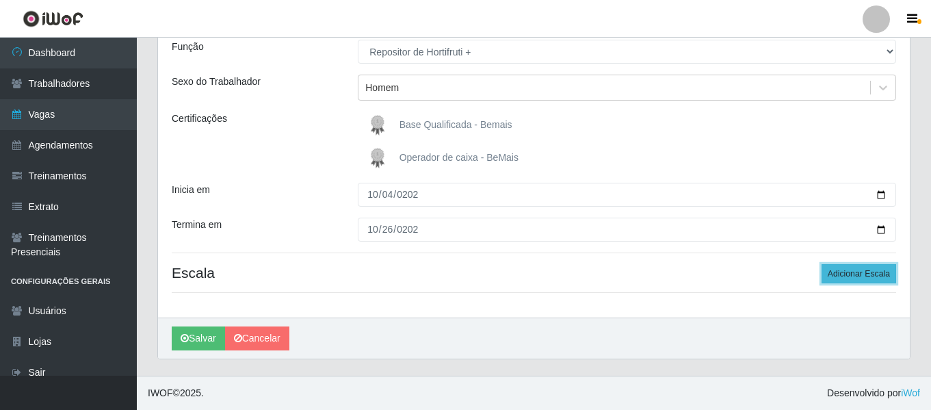
click at [861, 281] on button "Adicionar Escala" at bounding box center [859, 273] width 75 height 19
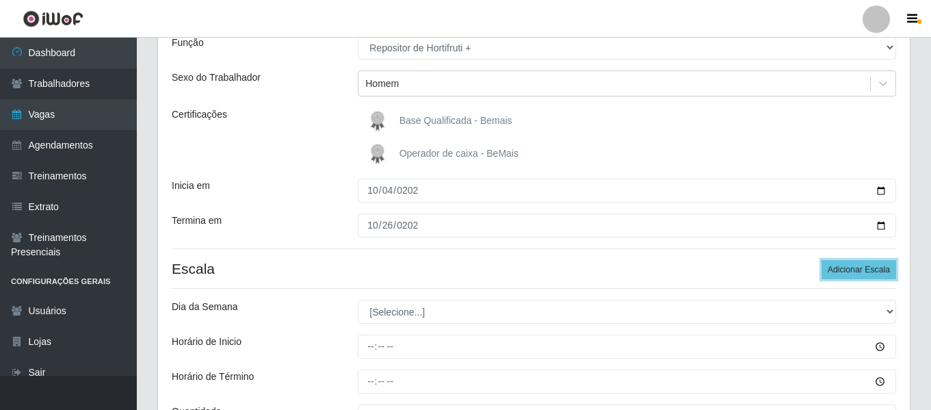
scroll to position [278, 0]
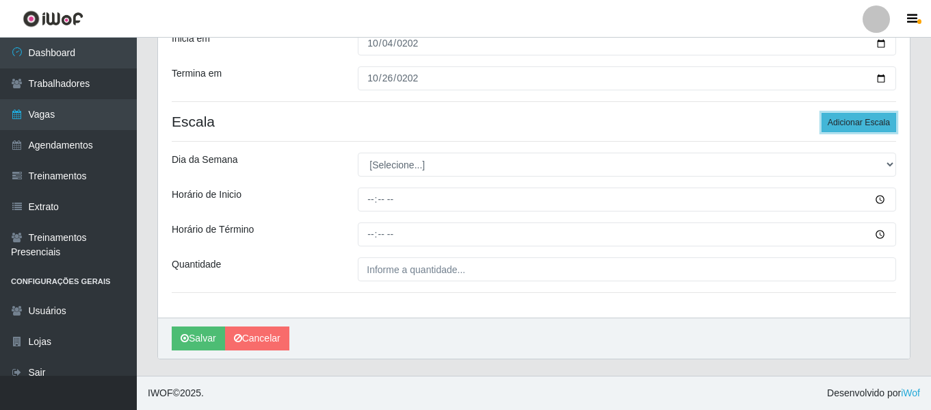
click at [879, 123] on button "Adicionar Escala" at bounding box center [859, 122] width 75 height 19
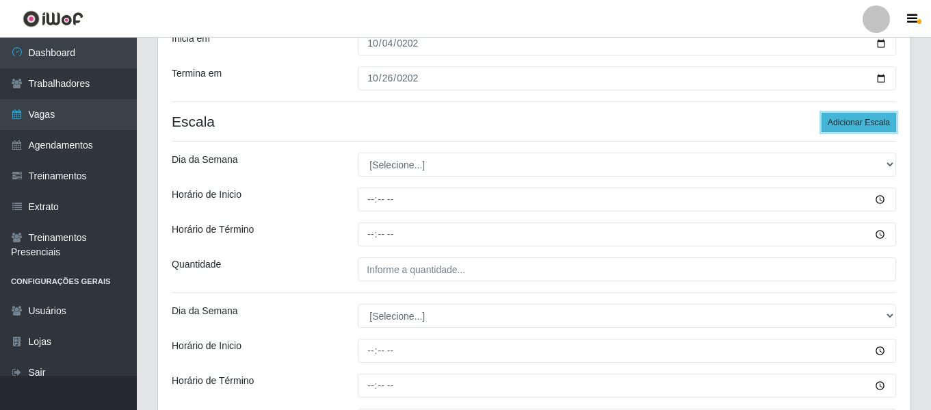
click at [879, 123] on button "Adicionar Escala" at bounding box center [859, 122] width 75 height 19
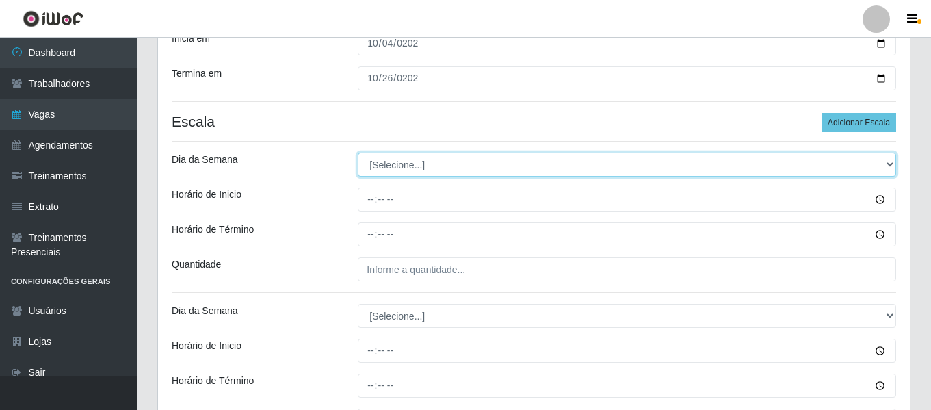
click at [447, 163] on select "[Selecione...] Segunda Terça Quarta Quinta Sexta Sábado Domingo" at bounding box center [627, 165] width 539 height 24
select select "6"
click at [358, 153] on select "[Selecione...] Segunda Terça Quarta Quinta Sexta Sábado Domingo" at bounding box center [627, 165] width 539 height 24
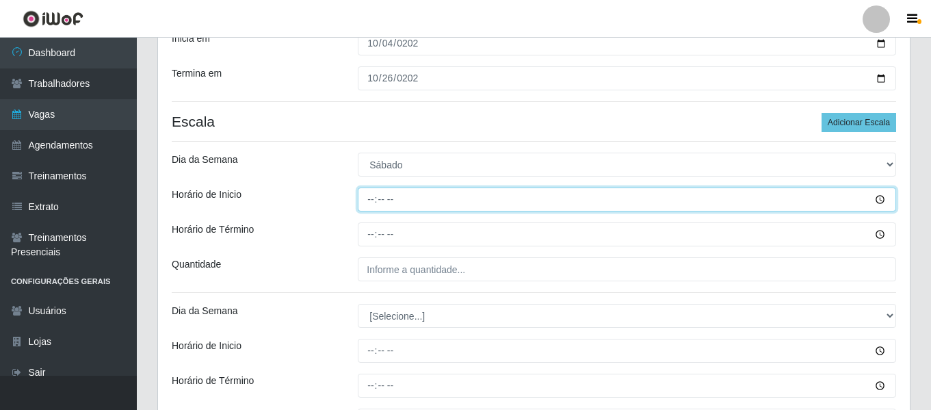
click at [370, 194] on input "Horário de Inicio" at bounding box center [627, 200] width 539 height 24
type input "09:00"
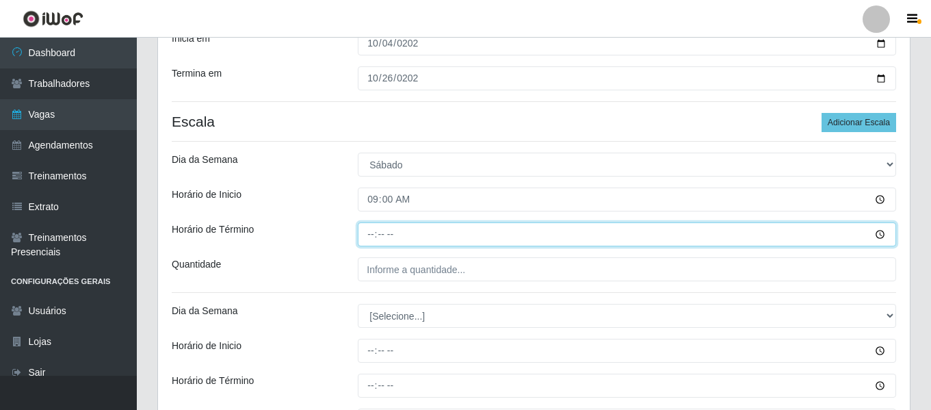
click at [371, 237] on input "Horário de Término" at bounding box center [627, 234] width 539 height 24
type input "15:00"
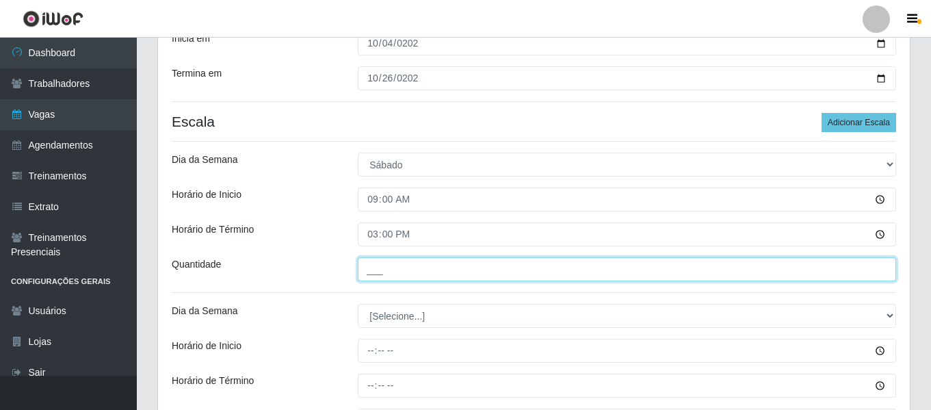
click at [387, 272] on input "___" at bounding box center [627, 269] width 539 height 24
type input "1__"
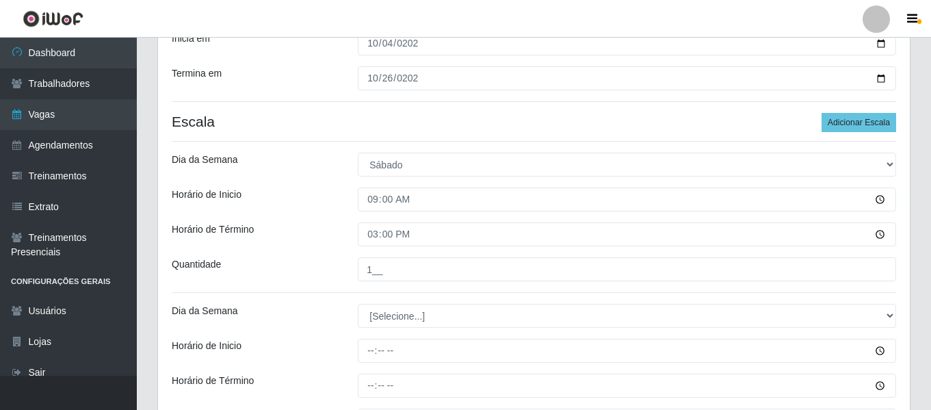
click at [318, 249] on div "Loja Bemais Supermercados - Três Ruas Função [Selecione...] ASG ASG + ASG ++ Au…" at bounding box center [534, 230] width 752 height 780
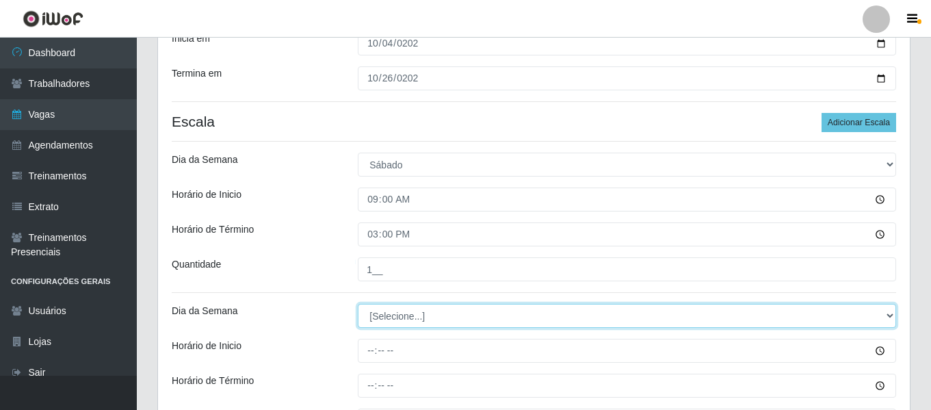
click at [383, 322] on select "[Selecione...] Segunda Terça Quarta Quinta Sexta Sábado Domingo" at bounding box center [627, 316] width 539 height 24
select select "0"
click at [358, 304] on select "[Selecione...] Segunda Terça Quarta Quinta Sexta Sábado Domingo" at bounding box center [627, 316] width 539 height 24
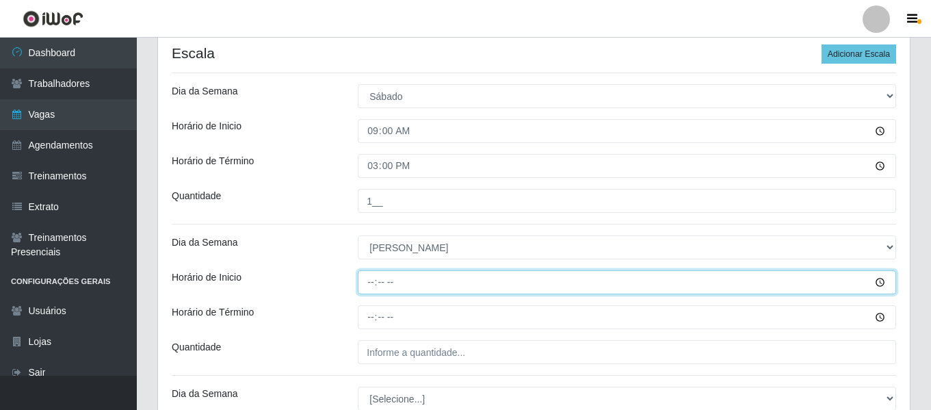
click at [370, 284] on input "Horário de Inicio" at bounding box center [627, 282] width 539 height 24
type input "08:00"
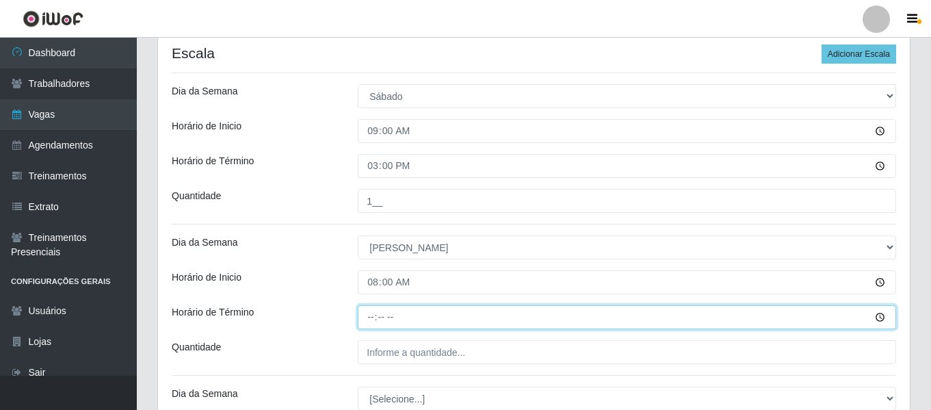
click at [365, 315] on input "Horário de Término" at bounding box center [627, 317] width 539 height 24
type input "14:00"
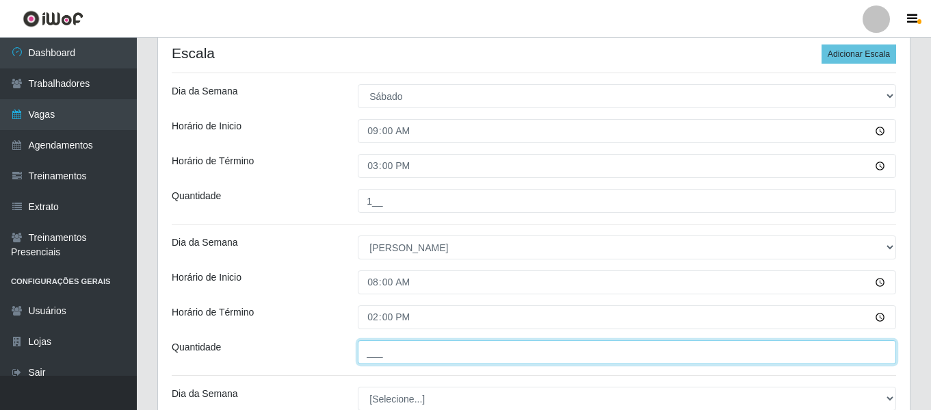
click at [448, 347] on input "___" at bounding box center [627, 352] width 539 height 24
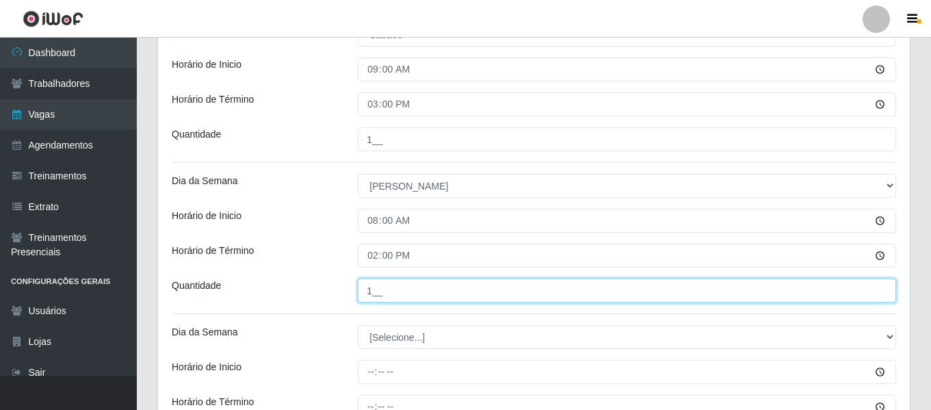
scroll to position [483, 0]
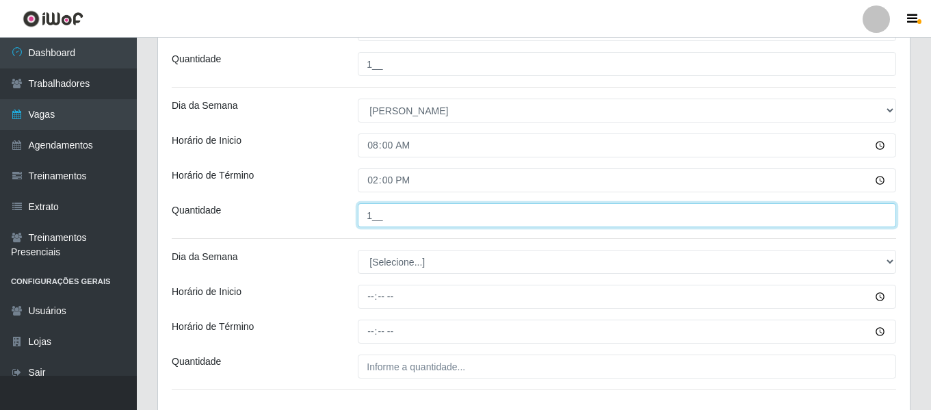
type input "1__"
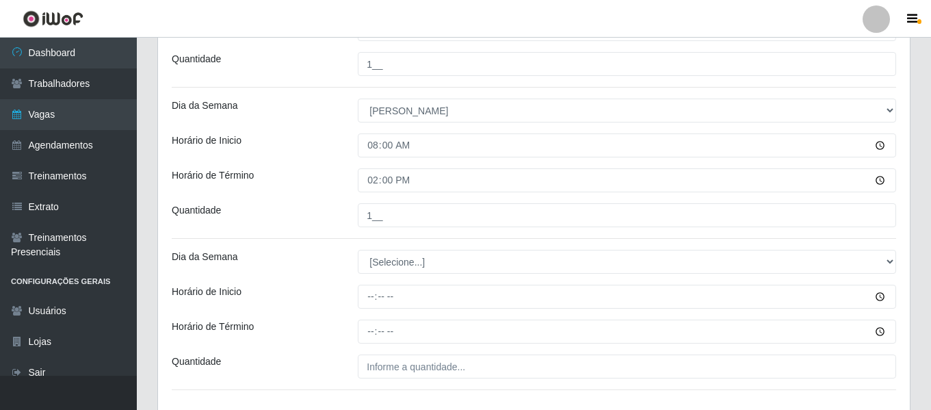
click at [415, 248] on div "Loja Bemais Supermercados - Três Ruas Função [Selecione...] ASG ASG + ASG ++ Au…" at bounding box center [534, 25] width 752 height 780
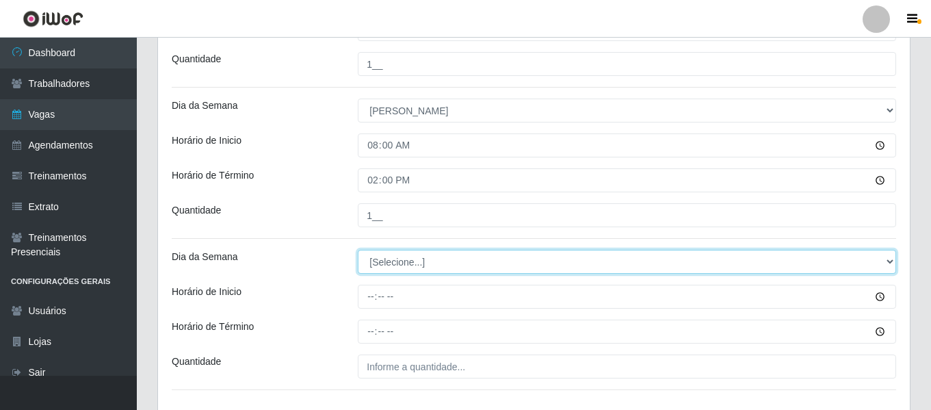
click at [416, 261] on select "[Selecione...] Segunda Terça Quarta Quinta Sexta Sábado Domingo" at bounding box center [627, 262] width 539 height 24
select select "0"
click at [358, 250] on select "[Selecione...] Segunda Terça Quarta Quinta Sexta Sábado Domingo" at bounding box center [627, 262] width 539 height 24
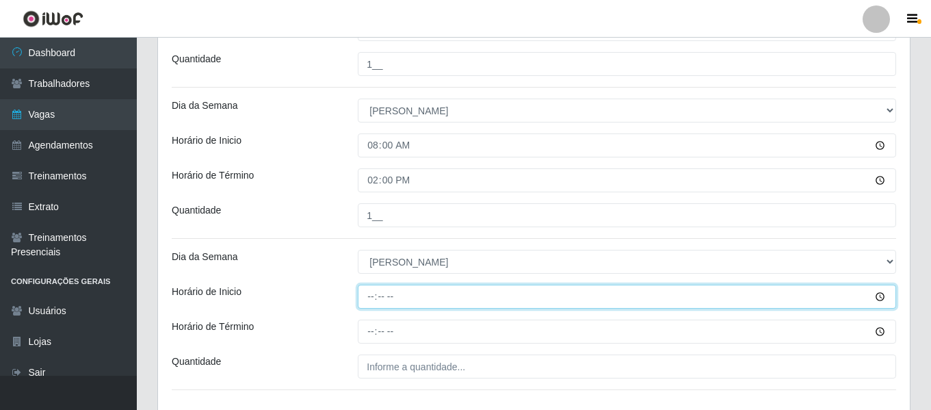
click at [370, 300] on input "Horário de Inicio" at bounding box center [627, 297] width 539 height 24
type input "15:00"
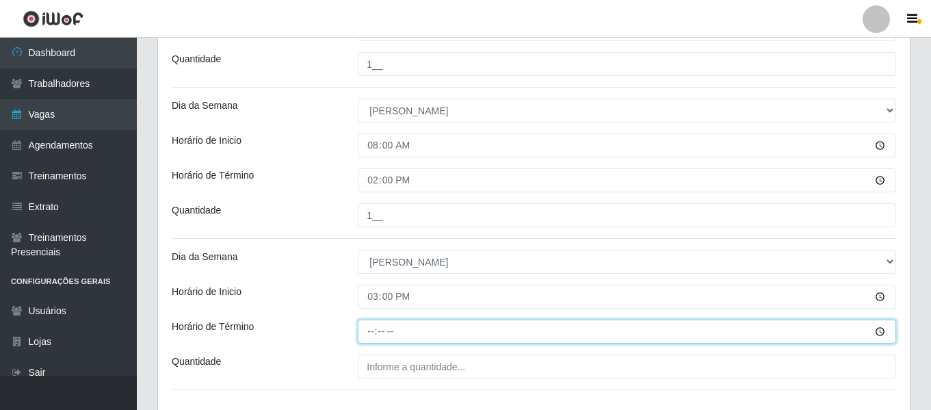
click at [371, 333] on input "Horário de Término" at bounding box center [627, 332] width 539 height 24
type input "21:00"
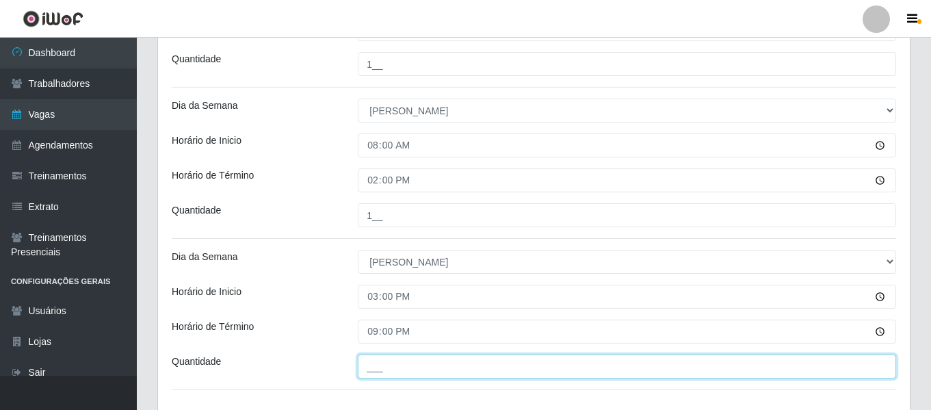
click at [446, 359] on input "___" at bounding box center [627, 366] width 539 height 24
type input "1__"
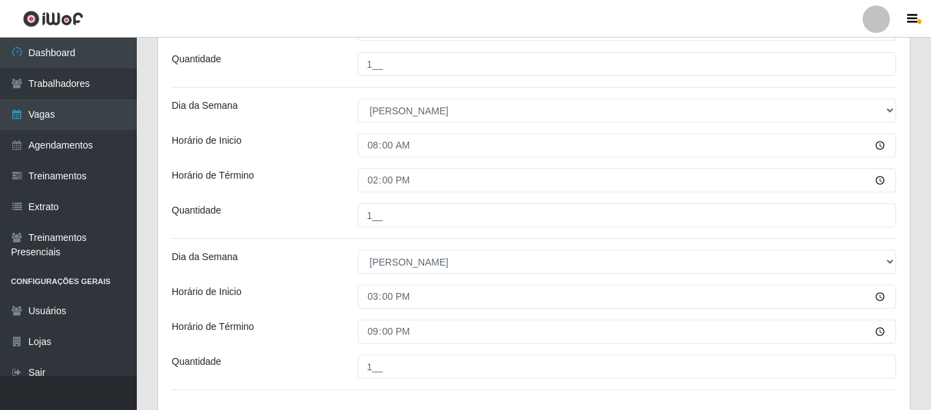
click at [328, 237] on div "Loja Bemais Supermercados - Três Ruas Função [Selecione...] ASG ASG + ASG ++ Au…" at bounding box center [534, 25] width 752 height 780
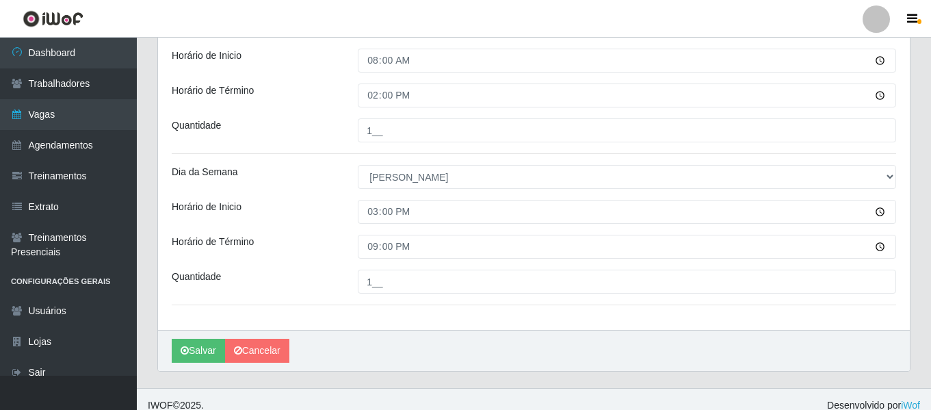
scroll to position [580, 0]
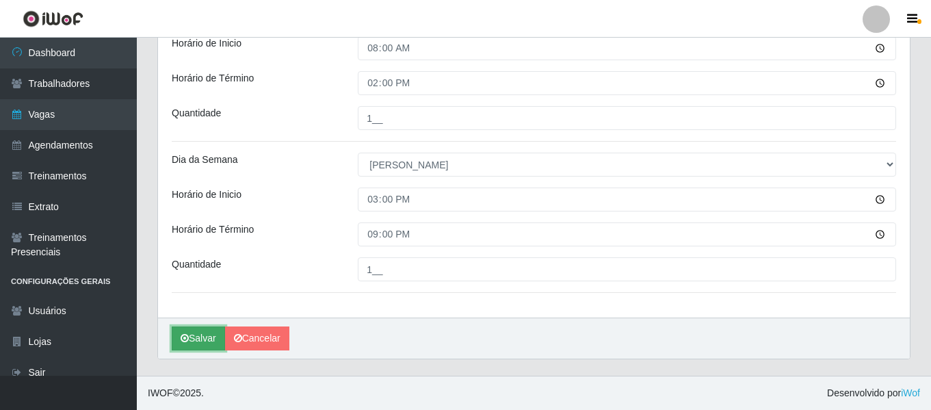
click at [194, 329] on button "Salvar" at bounding box center [198, 338] width 53 height 24
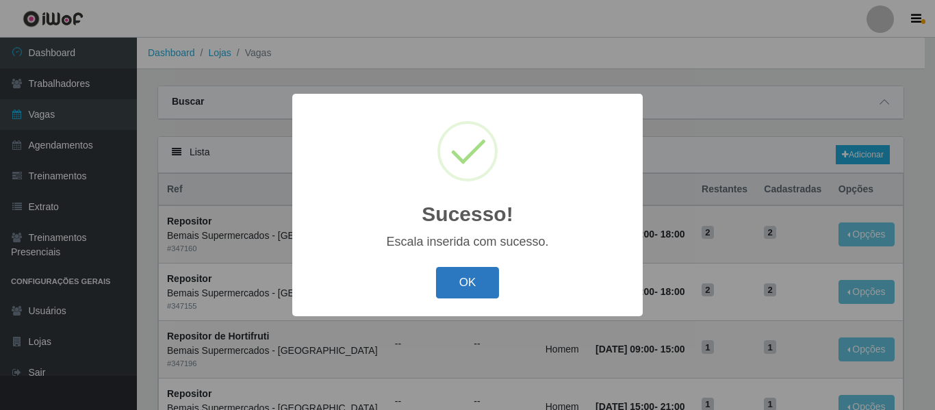
click at [474, 290] on button "OK" at bounding box center [468, 283] width 64 height 32
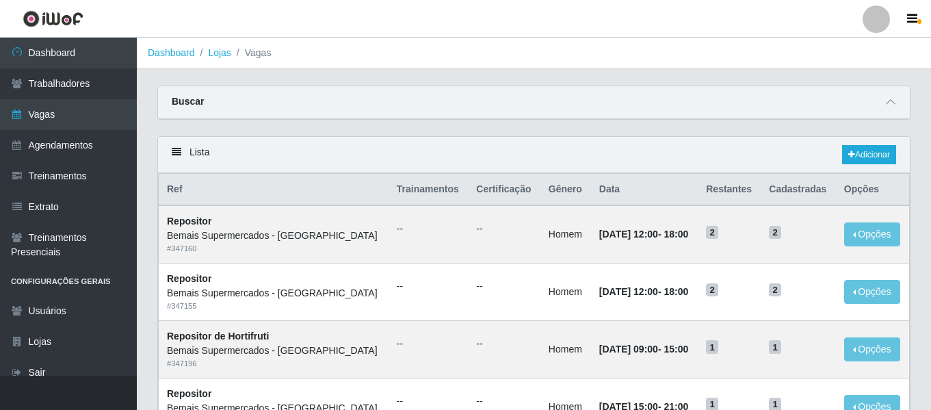
click at [901, 102] on div "Buscar" at bounding box center [534, 102] width 752 height 33
click at [893, 116] on div "Buscar" at bounding box center [534, 102] width 752 height 33
click at [892, 109] on span at bounding box center [891, 102] width 16 height 16
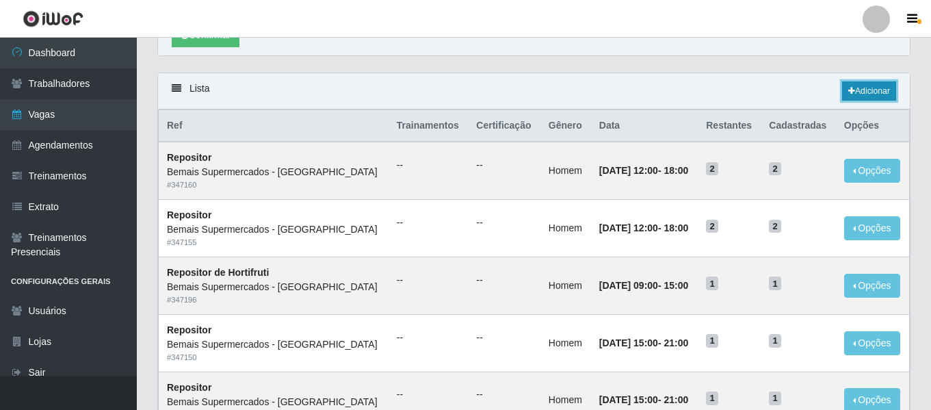
click at [859, 93] on link "Adicionar" at bounding box center [869, 90] width 54 height 19
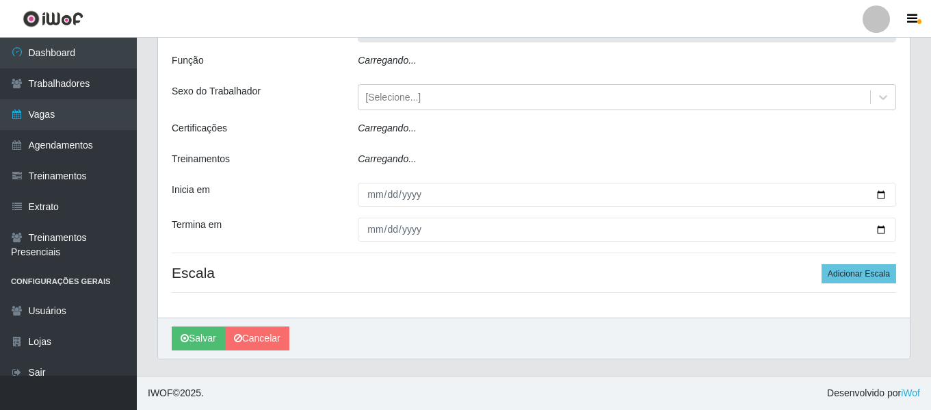
scroll to position [12, 0]
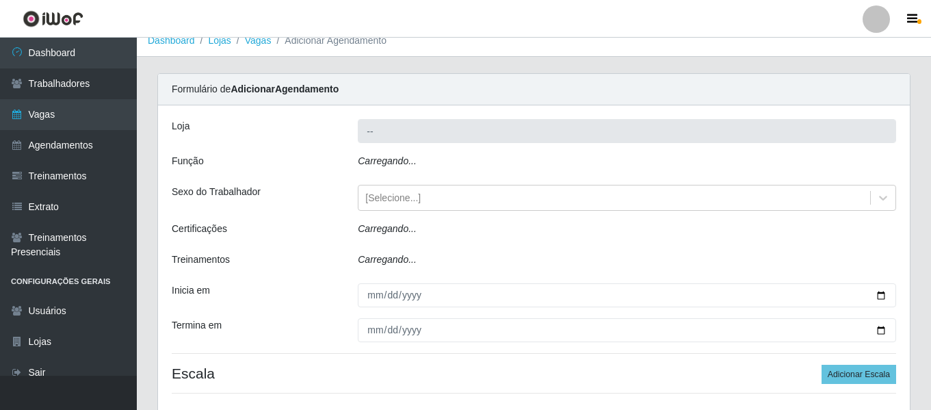
type input "Bemais Supermercados - [GEOGRAPHIC_DATA]"
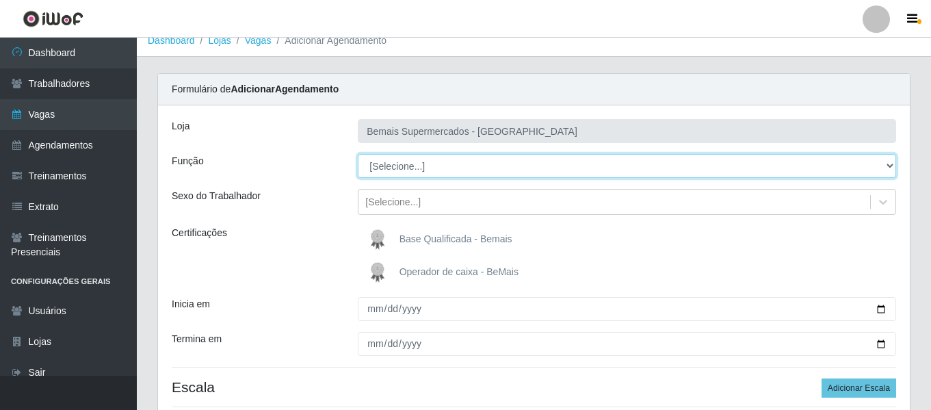
click at [418, 166] on select "[Selecione...] ASG ASG + ASG ++ Auxiliar de Depósito Auxiliar de Depósito + Aux…" at bounding box center [627, 166] width 539 height 24
select select "79"
click at [358, 154] on select "[Selecione...] ASG ASG + ASG ++ Auxiliar de Depósito Auxiliar de Depósito + Aux…" at bounding box center [627, 166] width 539 height 24
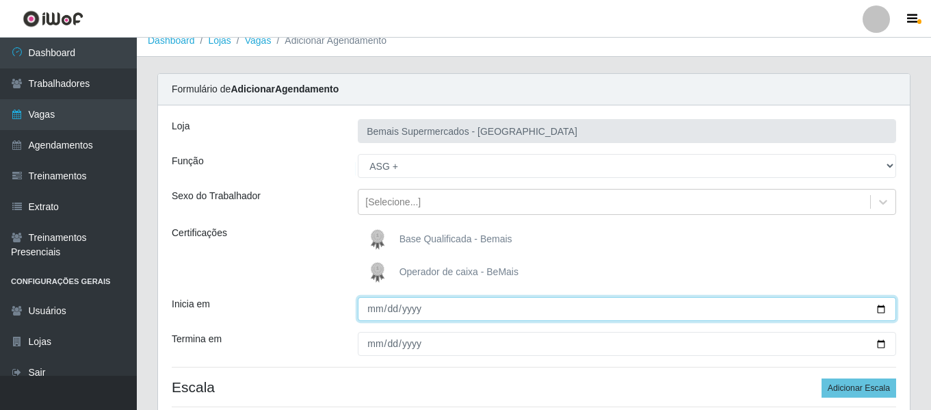
click at [378, 309] on input "Inicia em" at bounding box center [627, 309] width 539 height 24
click at [370, 312] on input "Inicia em" at bounding box center [627, 309] width 539 height 24
type input "2025-10-05"
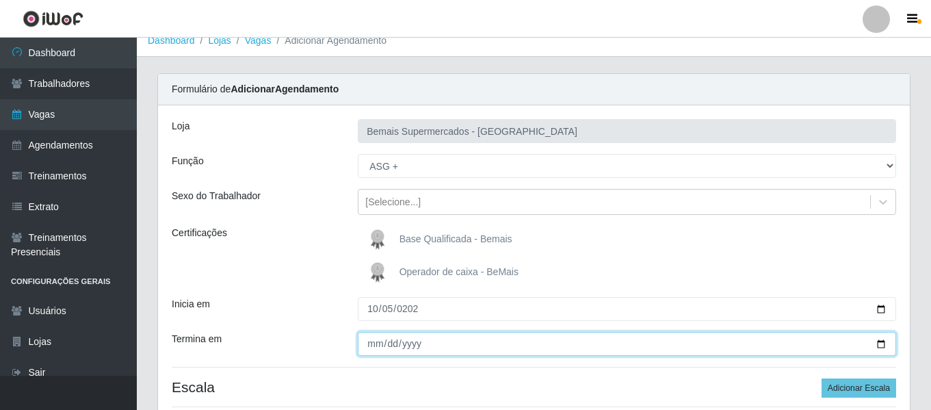
click at [380, 339] on input "Termina em" at bounding box center [627, 344] width 539 height 24
type input "2025-10-26"
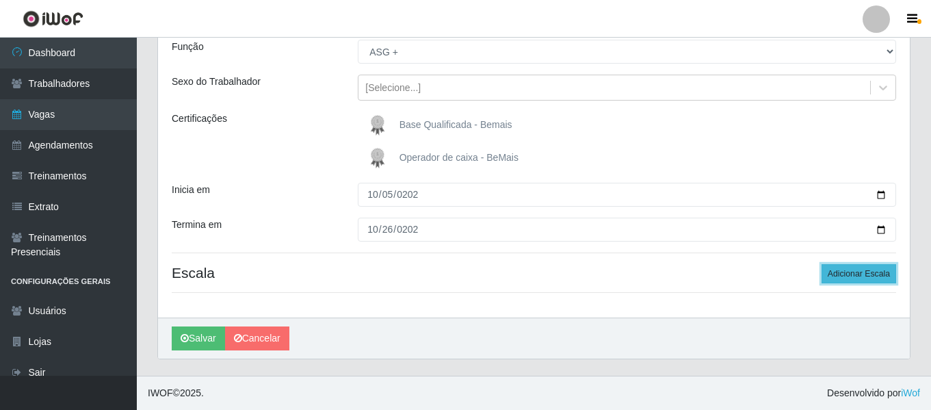
click at [841, 276] on button "Adicionar Escala" at bounding box center [859, 273] width 75 height 19
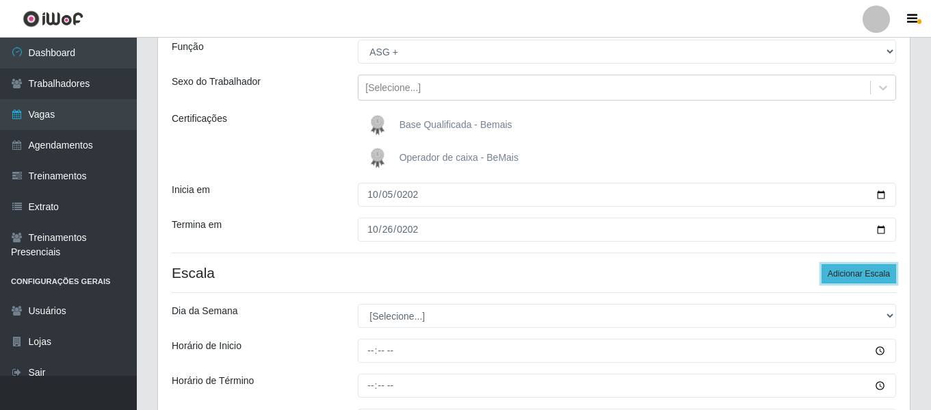
click at [841, 276] on button "Adicionar Escala" at bounding box center [859, 273] width 75 height 19
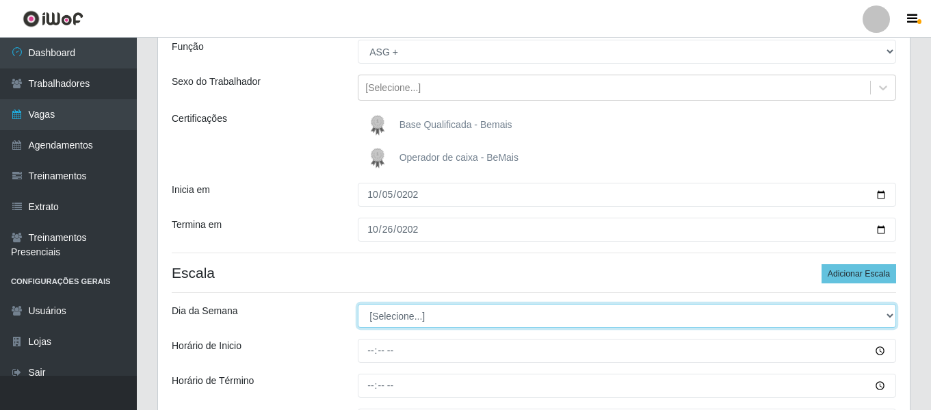
click at [406, 311] on select "[Selecione...] Segunda Terça Quarta Quinta Sexta Sábado Domingo" at bounding box center [627, 316] width 539 height 24
select select "0"
click at [358, 304] on select "[Selecione...] Segunda Terça Quarta Quinta Sexta Sábado Domingo" at bounding box center [627, 316] width 539 height 24
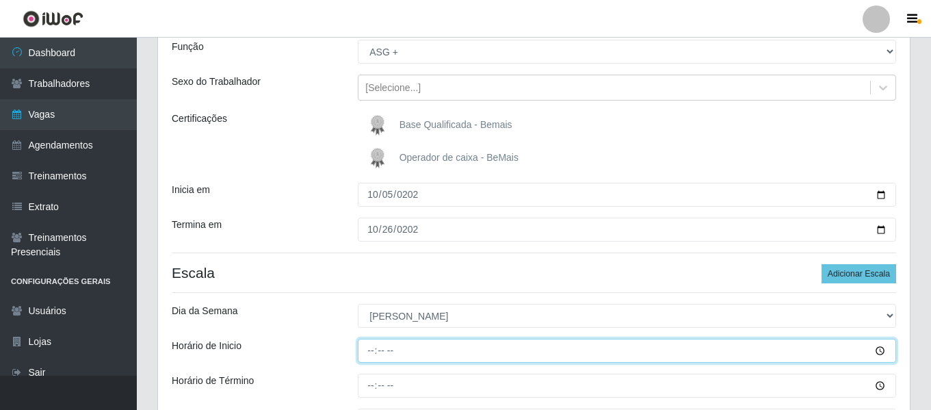
click at [369, 351] on input "Horário de Inicio" at bounding box center [627, 351] width 539 height 24
type input "14:00"
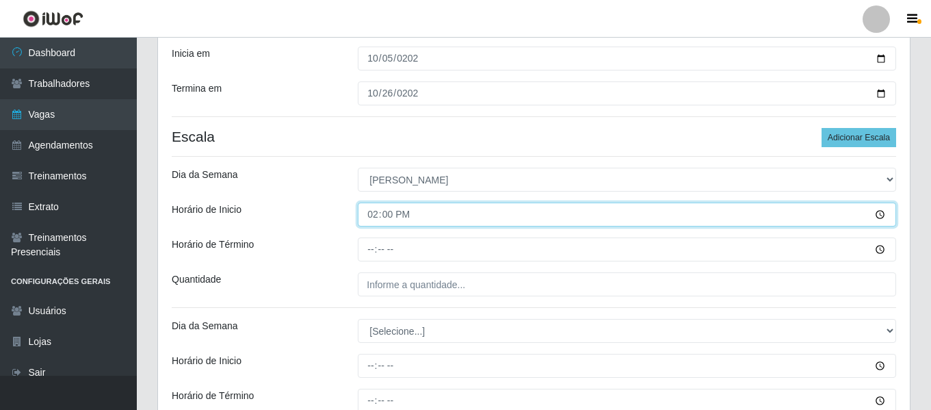
scroll to position [263, 0]
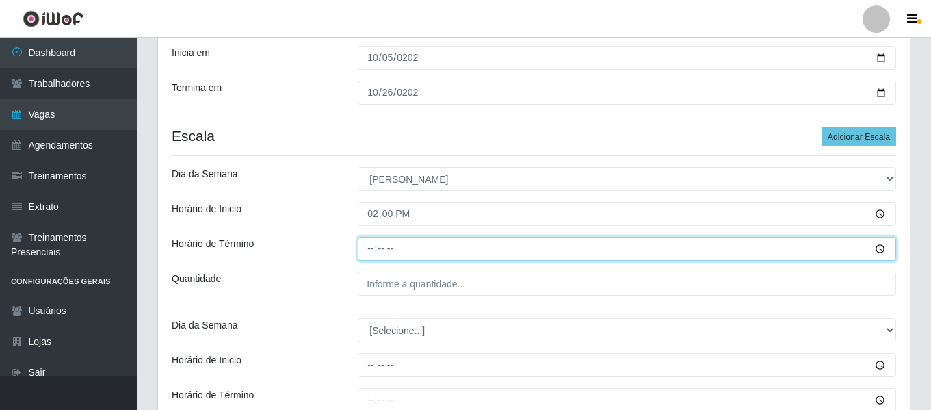
click at [371, 253] on input "Horário de Término" at bounding box center [627, 249] width 539 height 24
type input "20:00"
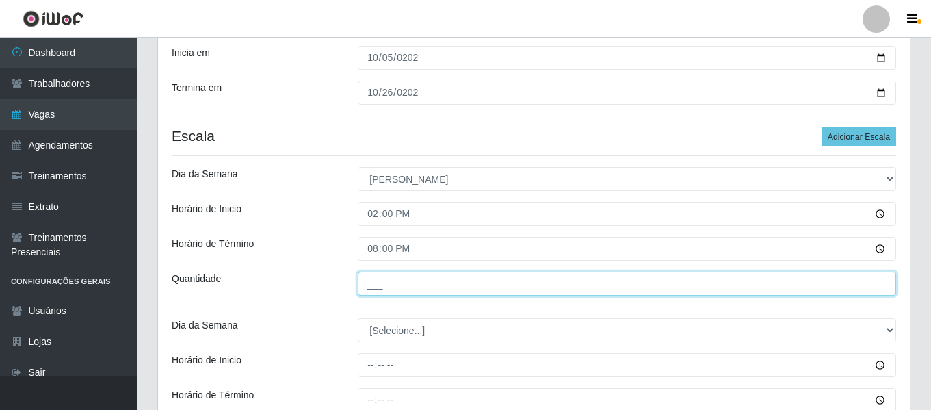
click at [385, 284] on input "___" at bounding box center [627, 284] width 539 height 24
type input "1__"
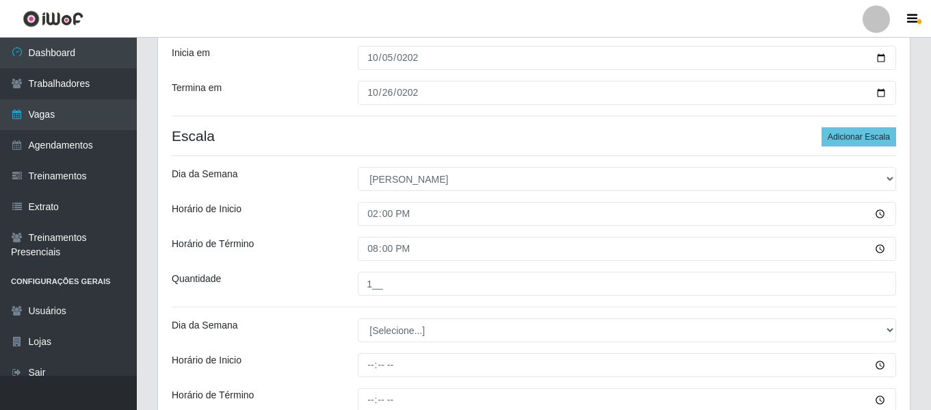
click at [318, 279] on div "Quantidade" at bounding box center [254, 284] width 186 height 24
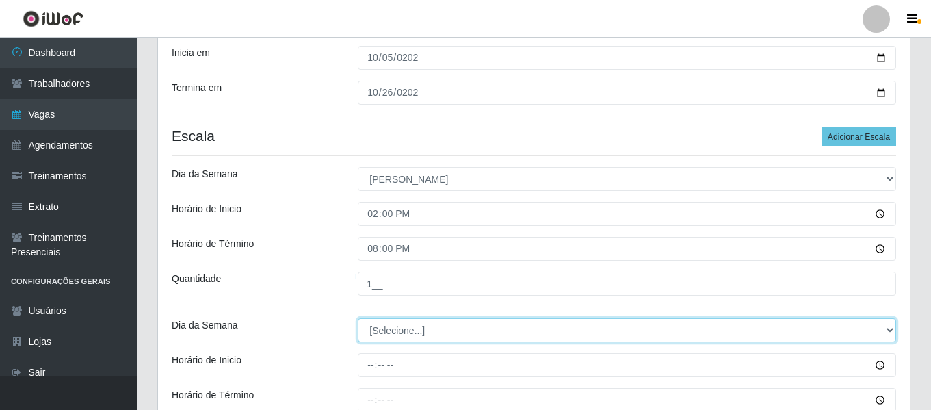
click at [382, 326] on select "[Selecione...] Segunda Terça Quarta Quinta Sexta Sábado Domingo" at bounding box center [627, 330] width 539 height 24
select select "0"
click at [358, 318] on select "[Selecione...] Segunda Terça Quarta Quinta Sexta Sábado Domingo" at bounding box center [627, 330] width 539 height 24
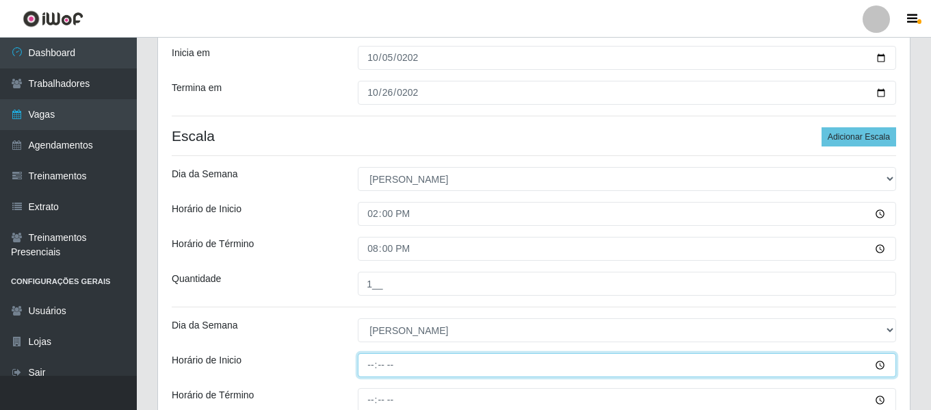
click at [365, 362] on input "Horário de Inicio" at bounding box center [627, 365] width 539 height 24
type input "16:00"
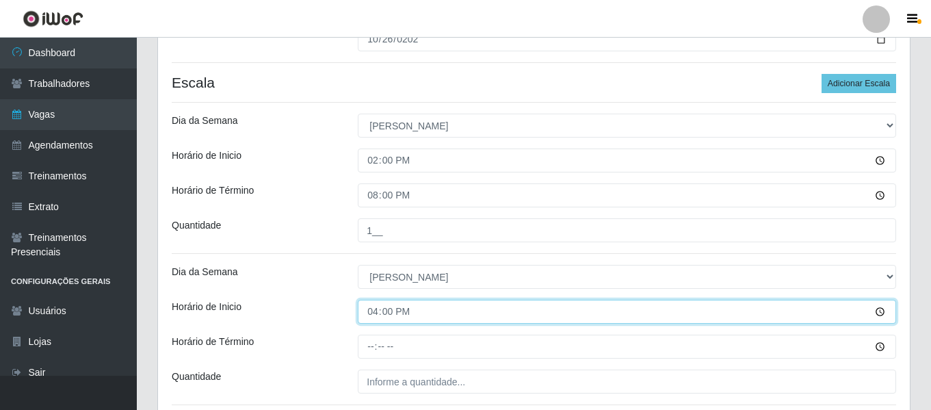
scroll to position [332, 0]
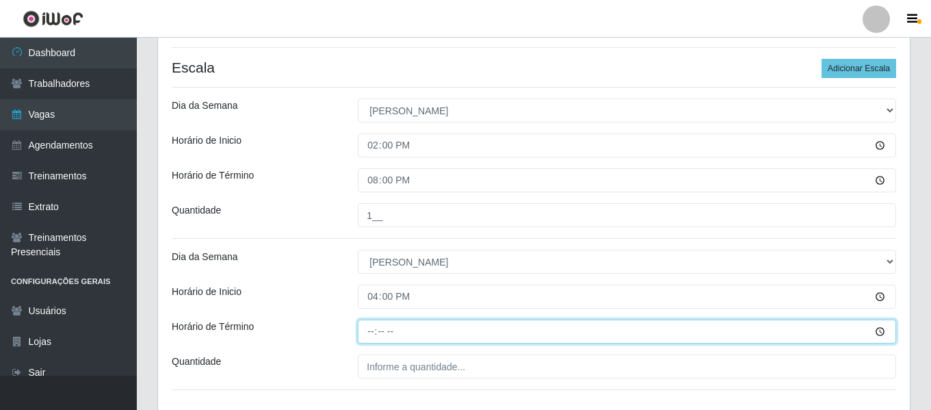
click at [378, 331] on input "Horário de Término" at bounding box center [627, 332] width 539 height 24
click at [368, 331] on input "Horário de Término" at bounding box center [627, 332] width 539 height 24
type input "22:00"
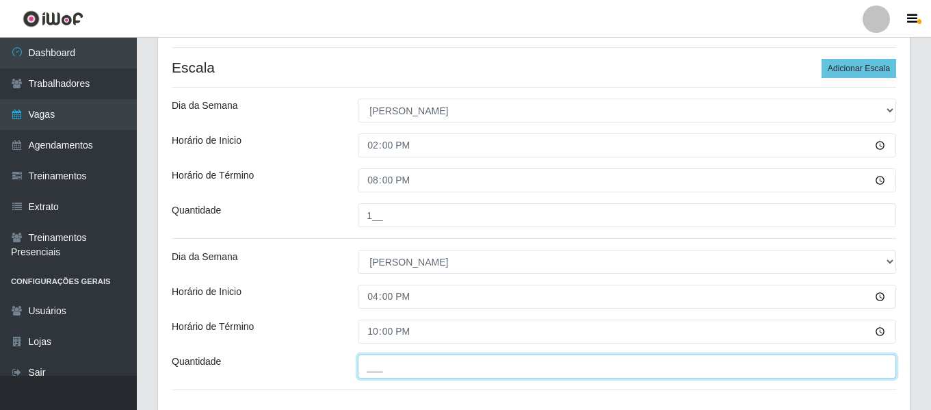
click at [407, 365] on input "___" at bounding box center [627, 366] width 539 height 24
type input "1__"
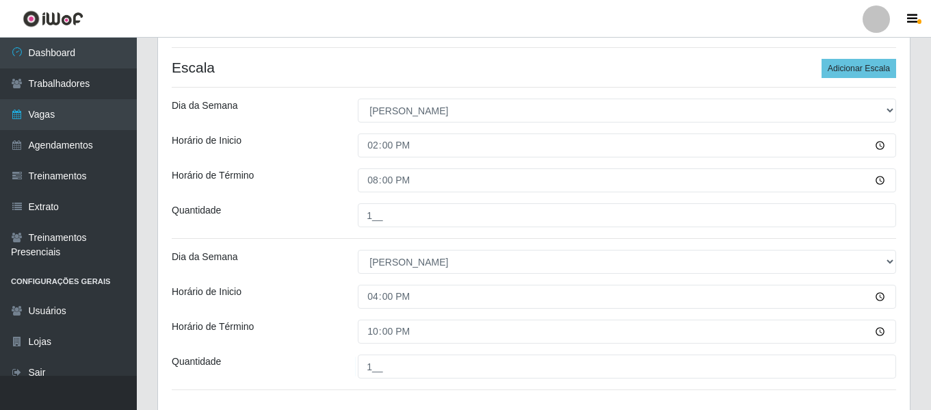
click at [320, 328] on div "Horário de Término" at bounding box center [254, 332] width 186 height 24
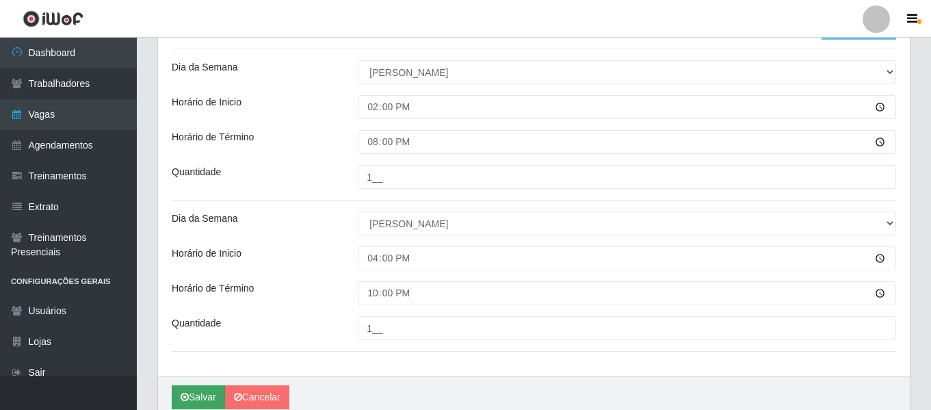
scroll to position [429, 0]
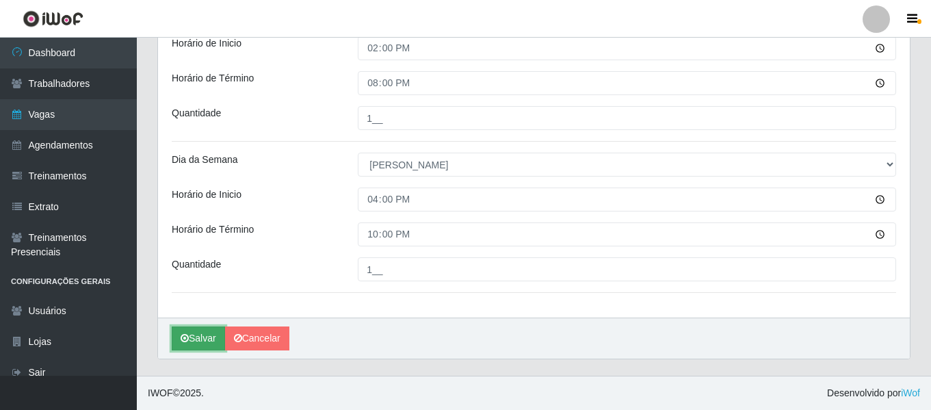
click at [192, 334] on button "Salvar" at bounding box center [198, 338] width 53 height 24
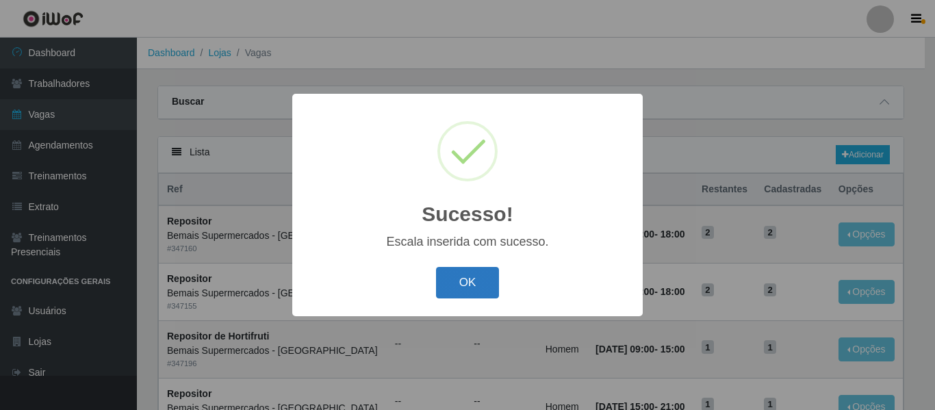
click at [464, 284] on button "OK" at bounding box center [468, 283] width 64 height 32
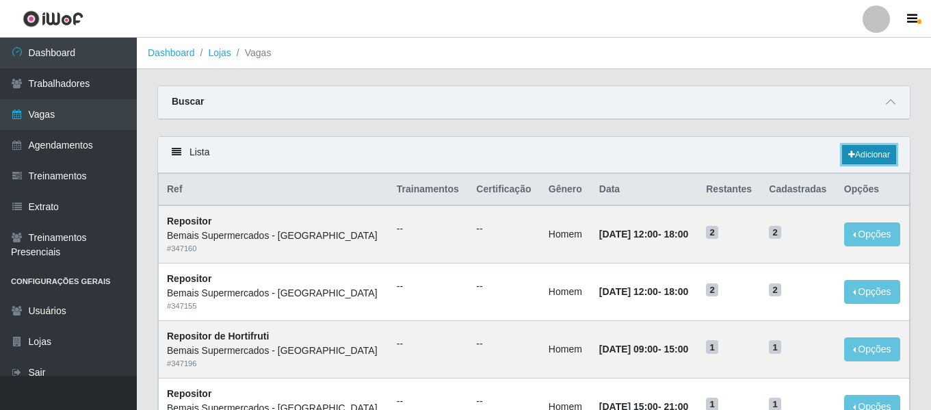
click at [852, 146] on link "Adicionar" at bounding box center [869, 154] width 54 height 19
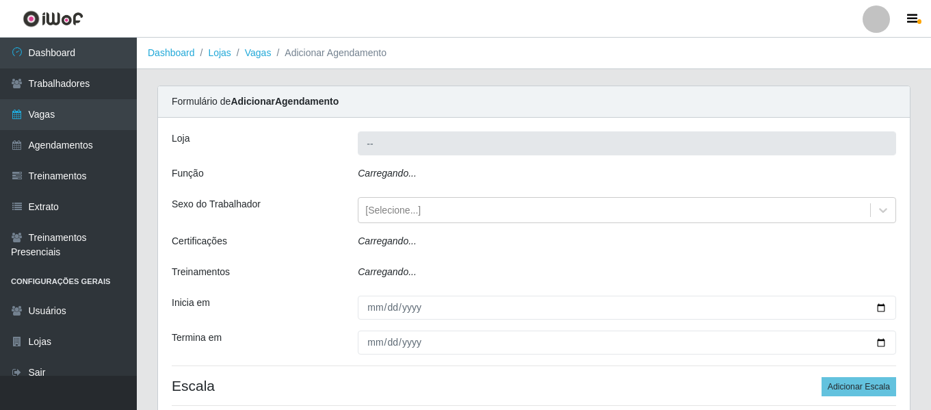
type input "Bemais Supermercados - [GEOGRAPHIC_DATA]"
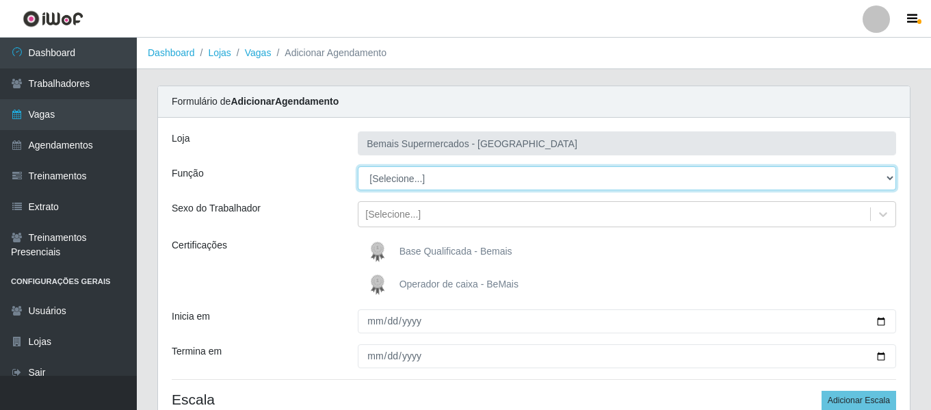
click at [395, 177] on select "[Selecione...] ASG ASG + ASG ++ Auxiliar de Depósito Auxiliar de Depósito + Aux…" at bounding box center [627, 178] width 539 height 24
click at [358, 166] on select "[Selecione...] ASG ASG + ASG ++ Auxiliar de Depósito Auxiliar de Depósito + Aux…" at bounding box center [627, 178] width 539 height 24
click at [471, 174] on select "[Selecione...] ASG ASG + ASG ++ Auxiliar de Depósito Auxiliar de Depósito + Aux…" at bounding box center [627, 178] width 539 height 24
select select "116"
click at [358, 166] on select "[Selecione...] ASG ASG + ASG ++ Auxiliar de Depósito Auxiliar de Depósito + Aux…" at bounding box center [627, 178] width 539 height 24
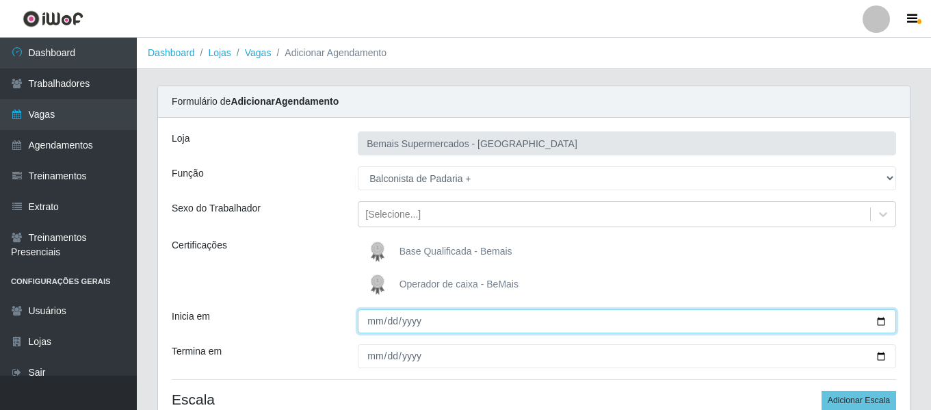
click at [368, 319] on input "Inicia em" at bounding box center [627, 321] width 539 height 24
type input "2025-10-04"
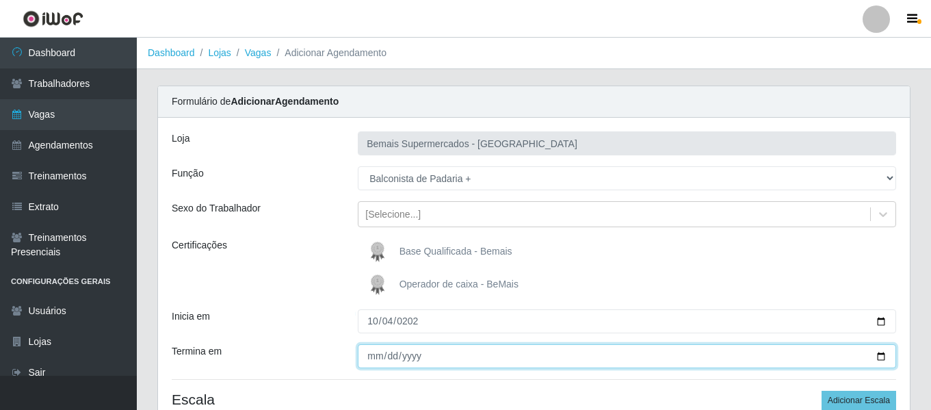
click at [383, 359] on input "Termina em" at bounding box center [627, 356] width 539 height 24
type input "0022-10-26"
type input "2025-10-26"
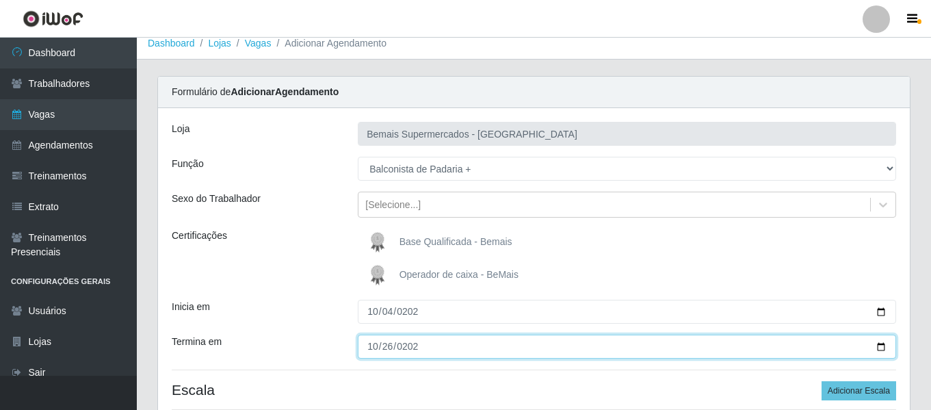
scroll to position [127, 0]
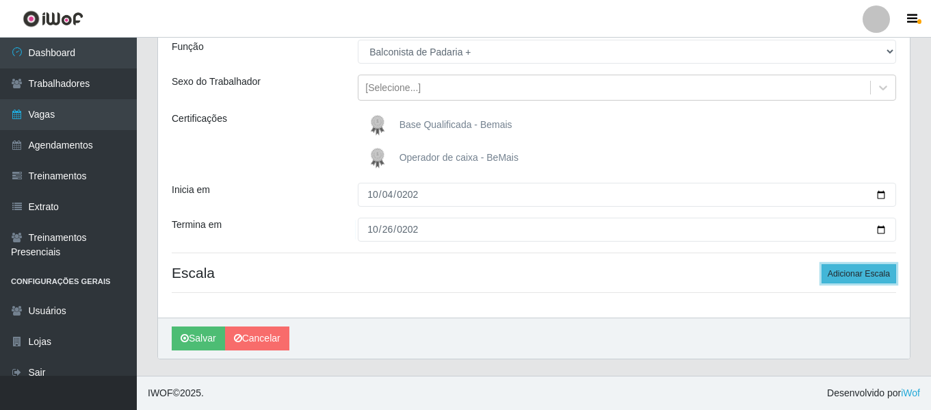
click at [846, 278] on button "Adicionar Escala" at bounding box center [859, 273] width 75 height 19
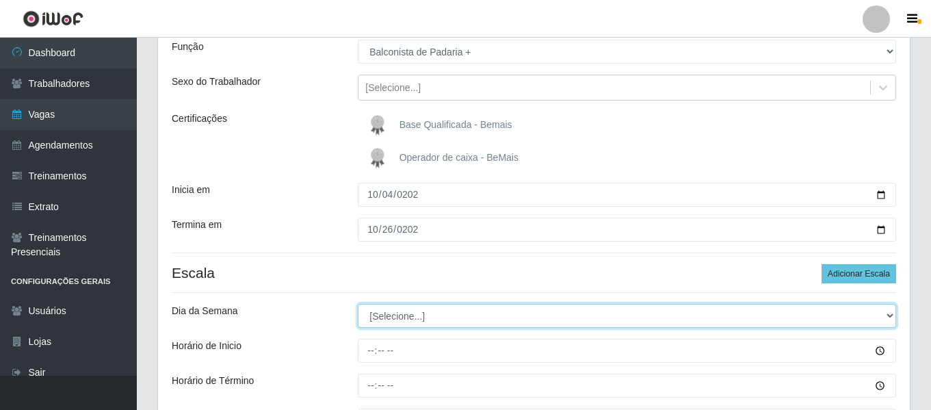
click at [408, 319] on select "[Selecione...] Segunda Terça Quarta Quinta Sexta Sábado Domingo" at bounding box center [627, 316] width 539 height 24
select select "6"
click at [358, 304] on select "[Selecione...] Segunda Terça Quarta Quinta Sexta Sábado Domingo" at bounding box center [627, 316] width 539 height 24
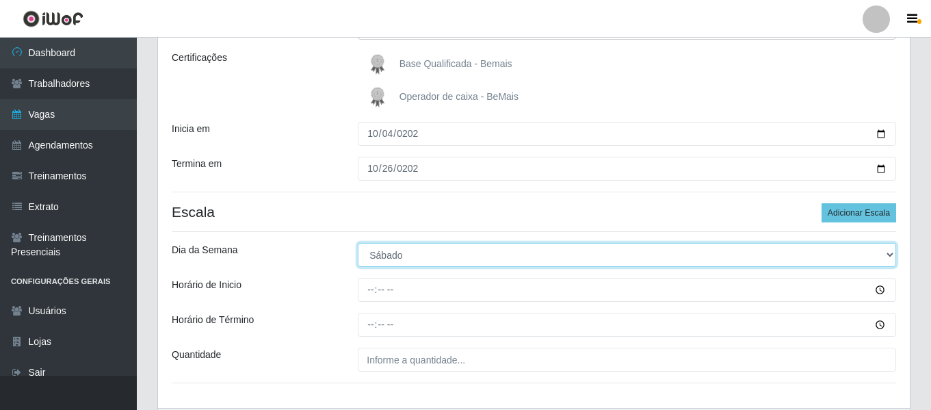
scroll to position [263, 0]
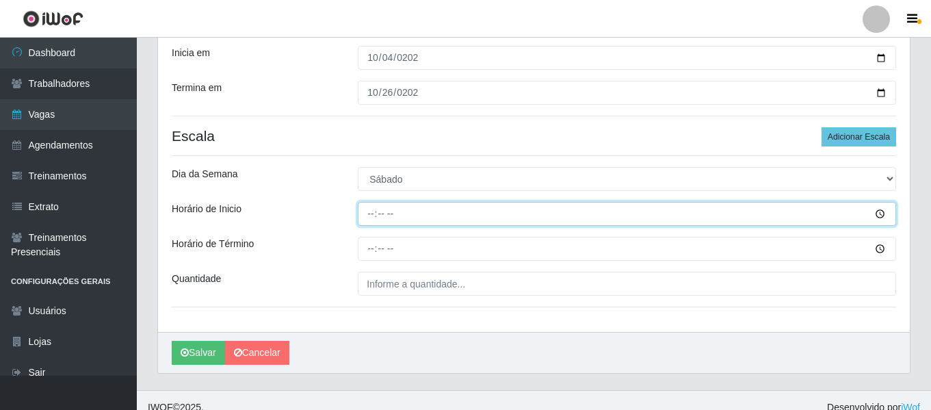
click at [378, 217] on input "Horário de Inicio" at bounding box center [627, 214] width 539 height 24
type input "15:00"
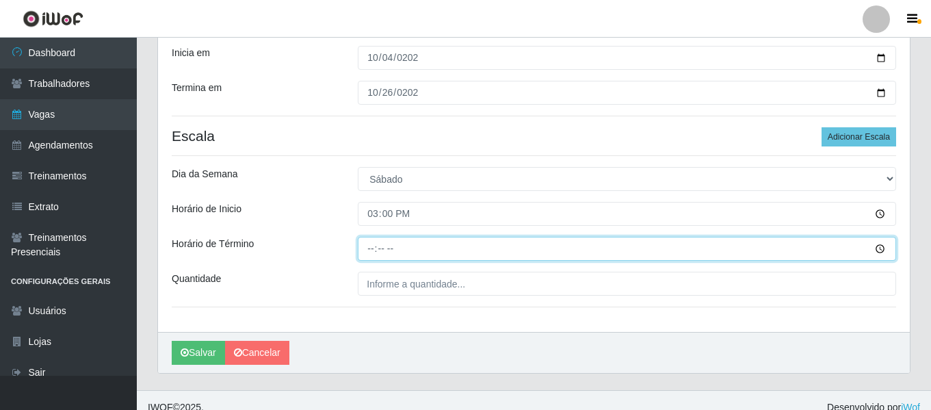
click at [375, 250] on input "Horário de Término" at bounding box center [627, 249] width 539 height 24
type input "21:00"
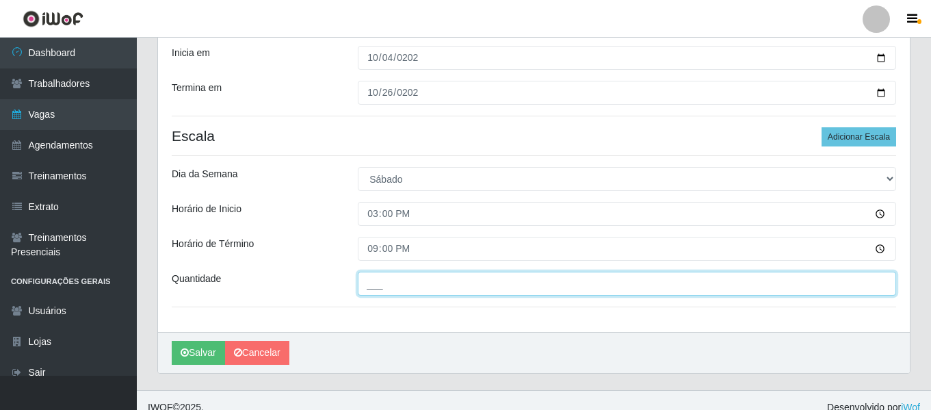
click at [379, 275] on input "___" at bounding box center [627, 284] width 539 height 24
type input "1__"
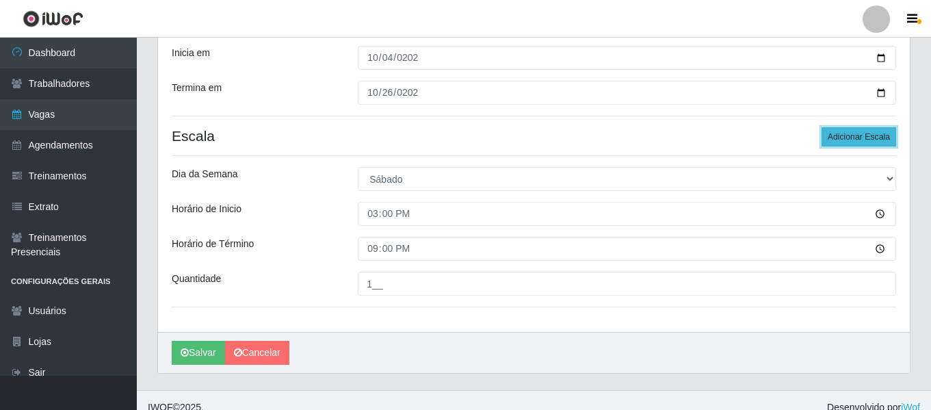
click at [866, 135] on button "Adicionar Escala" at bounding box center [859, 136] width 75 height 19
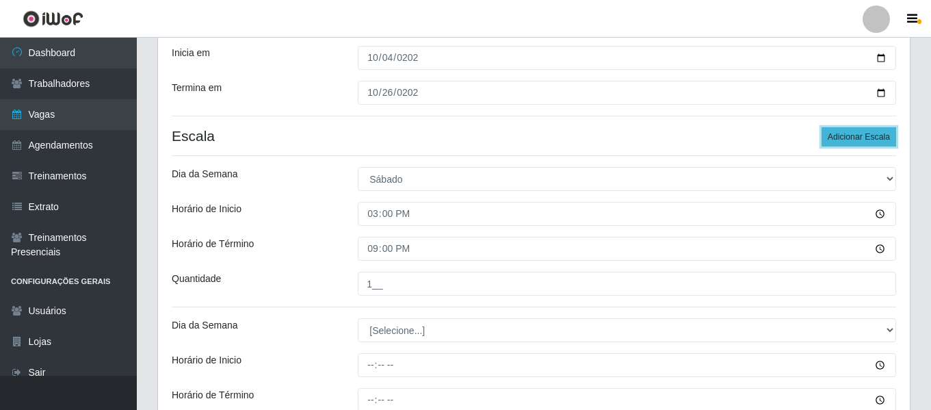
click at [866, 135] on button "Adicionar Escala" at bounding box center [859, 136] width 75 height 19
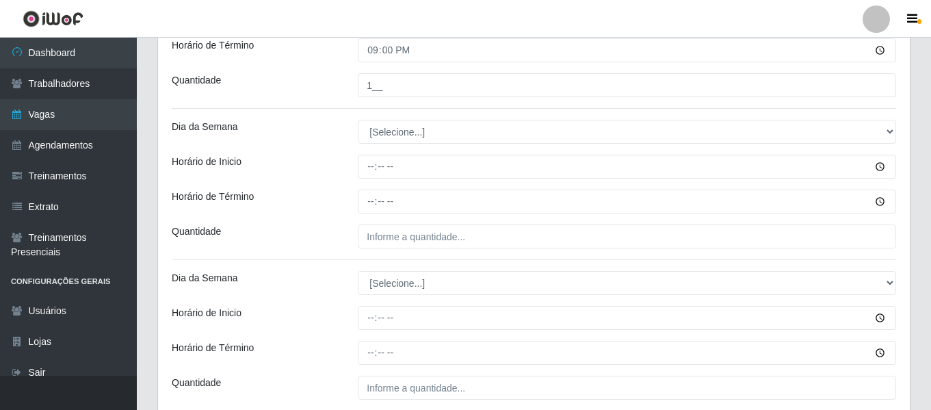
scroll to position [469, 0]
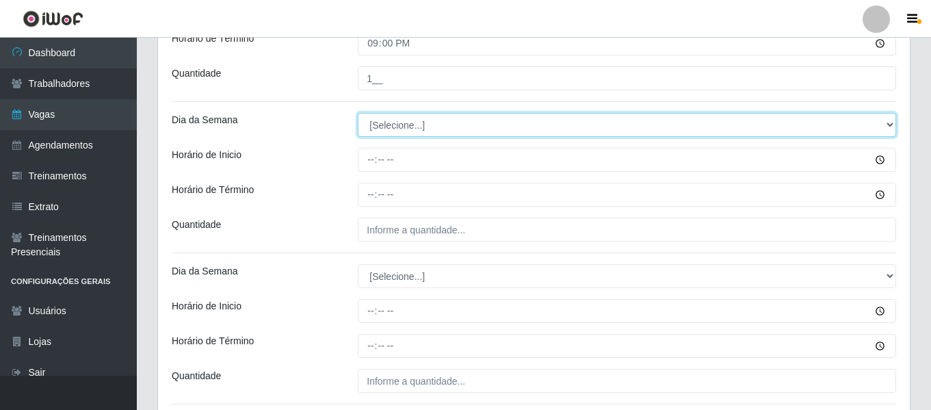
click at [393, 122] on select "[Selecione...] Segunda Terça Quarta Quinta Sexta Sábado Domingo" at bounding box center [627, 125] width 539 height 24
click at [358, 113] on select "[Selecione...] Segunda Terça Quarta Quinta Sexta Sábado Domingo" at bounding box center [627, 125] width 539 height 24
click at [385, 135] on select "[Selecione...] Segunda Terça Quarta Quinta Sexta Sábado Domingo" at bounding box center [627, 125] width 539 height 24
select select "0"
click at [358, 113] on select "[Selecione...] Segunda Terça Quarta Quinta Sexta Sábado Domingo" at bounding box center [627, 125] width 539 height 24
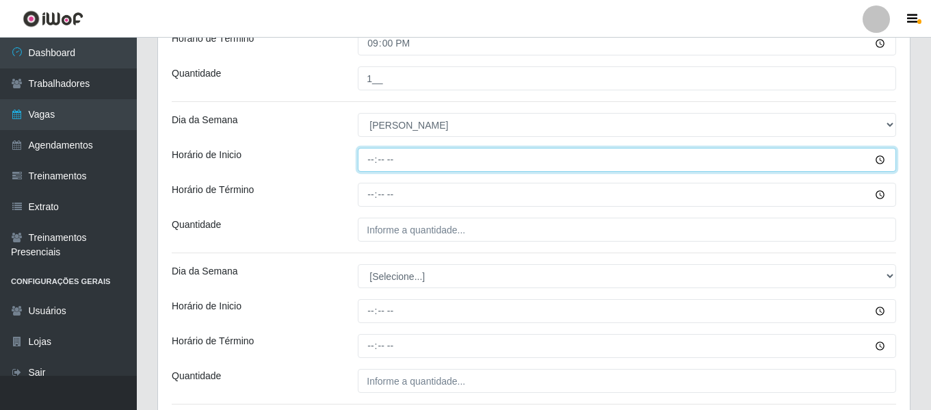
click at [374, 159] on input "Horário de Inicio" at bounding box center [627, 160] width 539 height 24
type input "07:00"
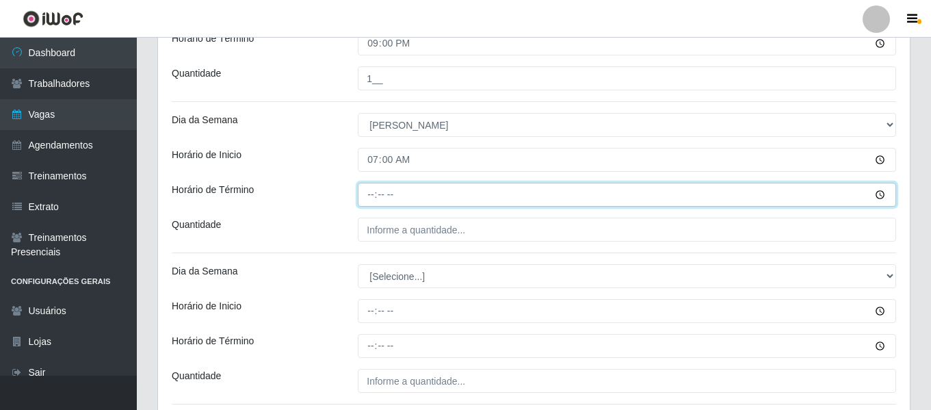
click at [367, 203] on input "Horário de Término" at bounding box center [627, 195] width 539 height 24
type input "13:00"
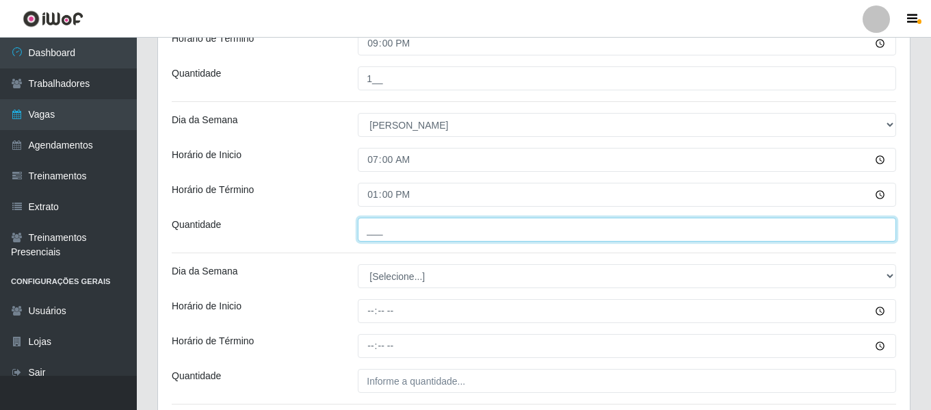
click at [394, 237] on input "___" at bounding box center [627, 230] width 539 height 24
type input "1__"
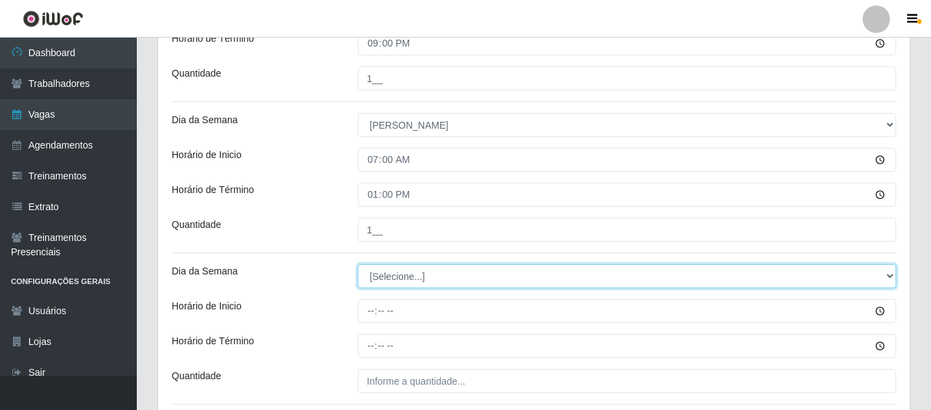
click at [381, 267] on select "[Selecione...] Segunda Terça Quarta Quinta Sexta Sábado Domingo" at bounding box center [627, 276] width 539 height 24
select select "0"
click at [358, 264] on select "[Selecione...] Segunda Terça Quarta Quinta Sexta Sábado Domingo" at bounding box center [627, 276] width 539 height 24
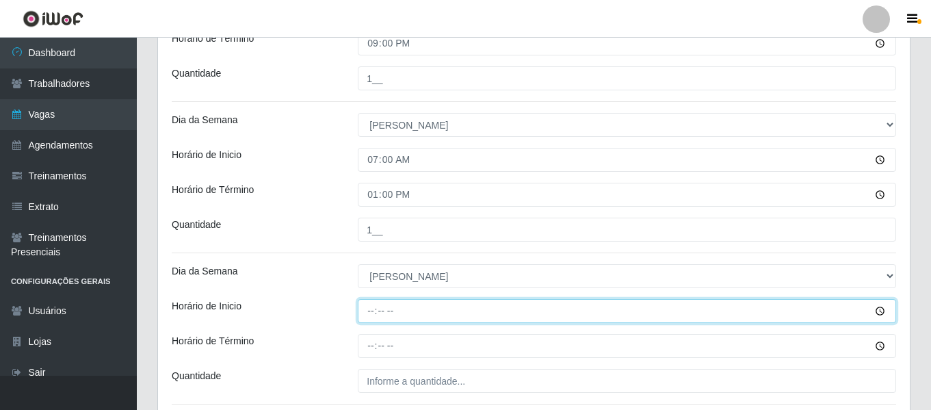
click at [367, 313] on input "Horário de Inicio" at bounding box center [627, 311] width 539 height 24
type input "10:00"
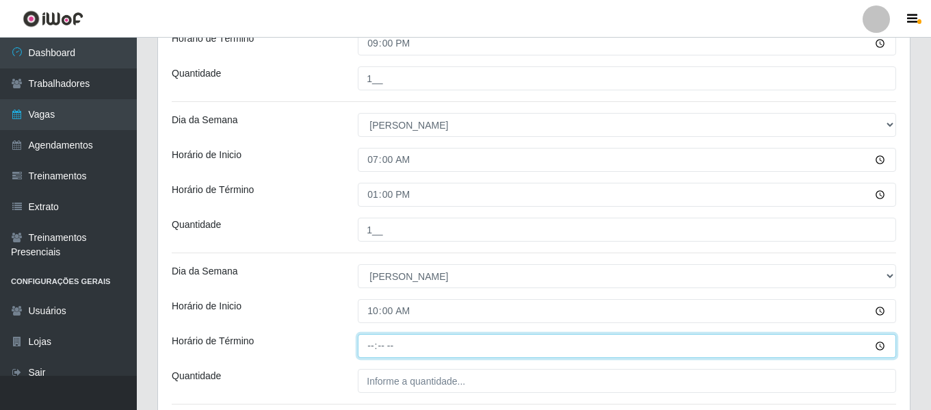
click at [373, 348] on input "Horário de Término" at bounding box center [627, 346] width 539 height 24
type input "16:00"
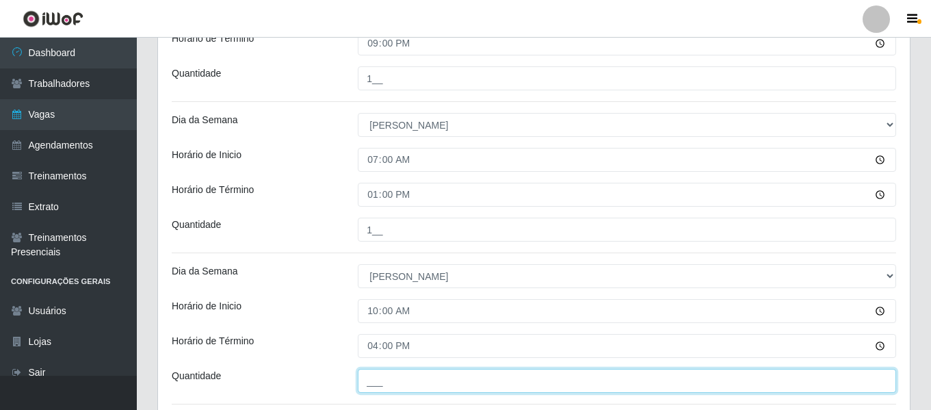
click at [454, 385] on input "___" at bounding box center [627, 381] width 539 height 24
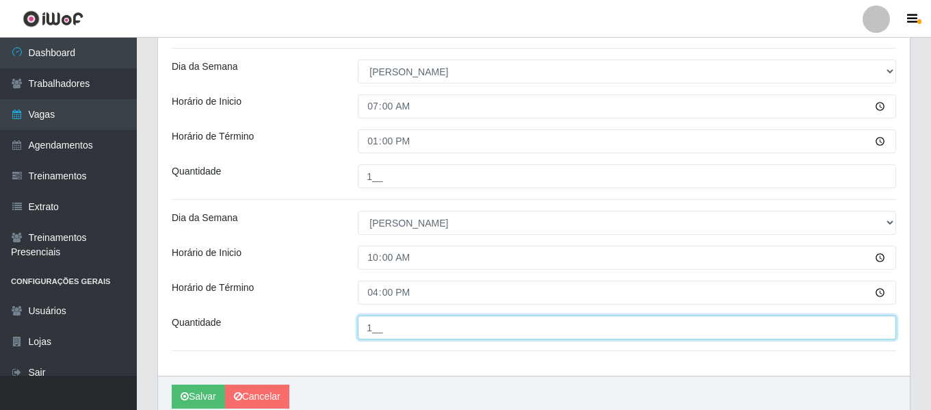
scroll to position [443, 0]
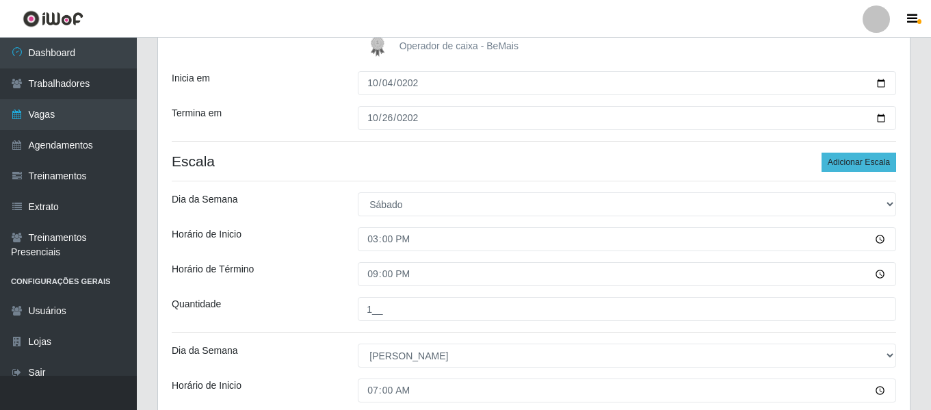
type input "1__"
click at [883, 161] on button "Adicionar Escala" at bounding box center [859, 162] width 75 height 19
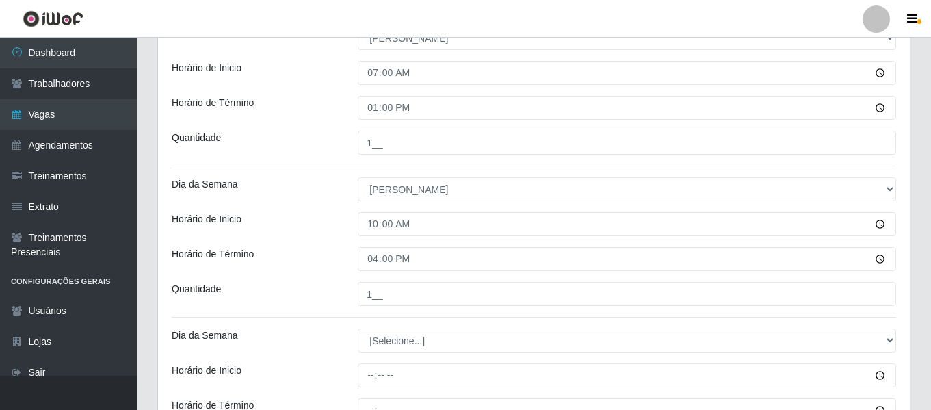
scroll to position [649, 0]
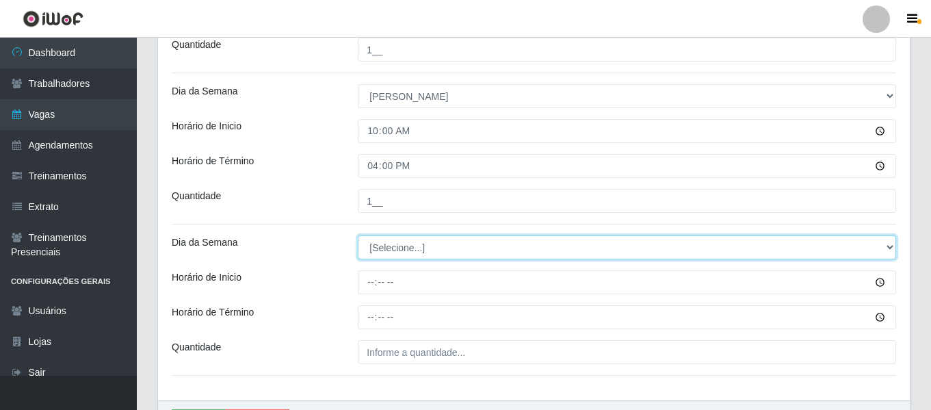
click at [412, 237] on select "[Selecione...] Segunda Terça Quarta Quinta Sexta Sábado Domingo" at bounding box center [627, 247] width 539 height 24
select select "0"
click at [358, 235] on select "[Selecione...] Segunda Terça Quarta Quinta Sexta Sábado Domingo" at bounding box center [627, 247] width 539 height 24
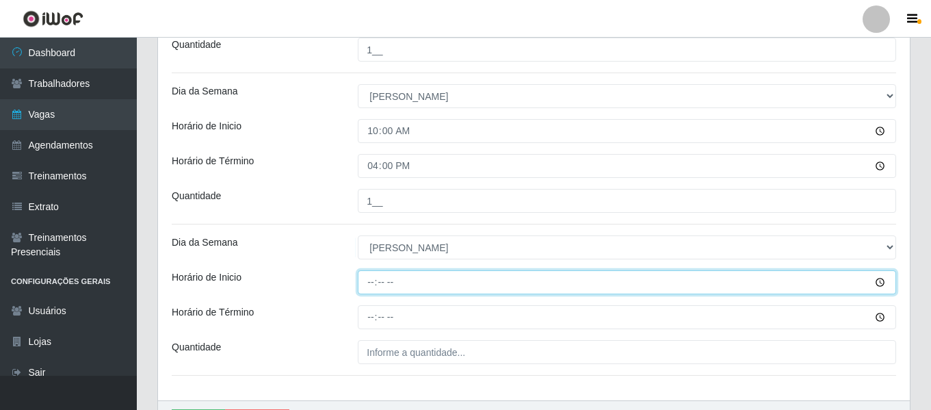
click at [366, 276] on input "Horário de Inicio" at bounding box center [627, 282] width 539 height 24
type input "15:00"
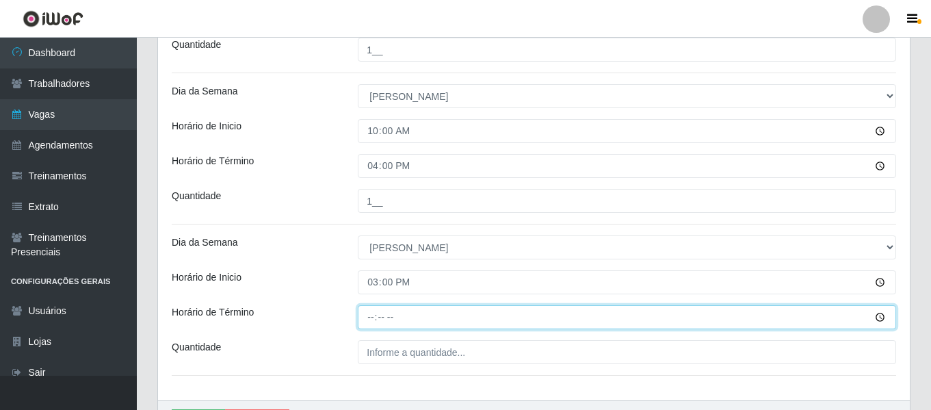
drag, startPoint x: 375, startPoint y: 327, endPoint x: 374, endPoint y: 318, distance: 9.6
click at [375, 324] on input "Horário de Término" at bounding box center [627, 317] width 539 height 24
type input "21:00"
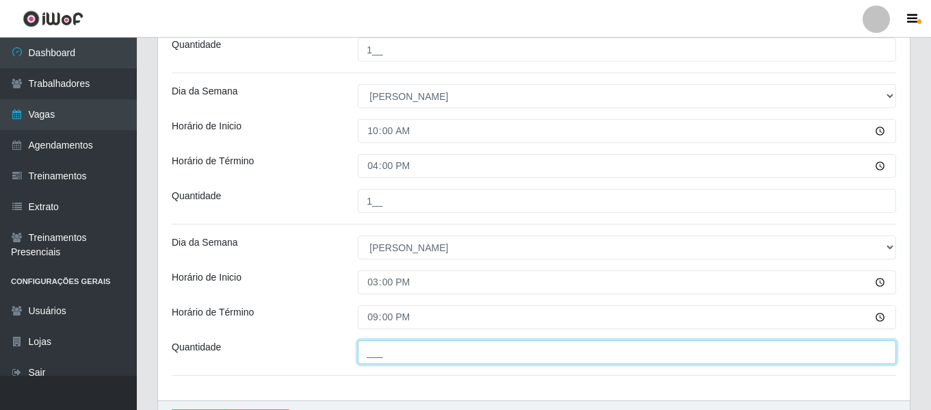
click at [425, 360] on input "___" at bounding box center [627, 352] width 539 height 24
type input "1__"
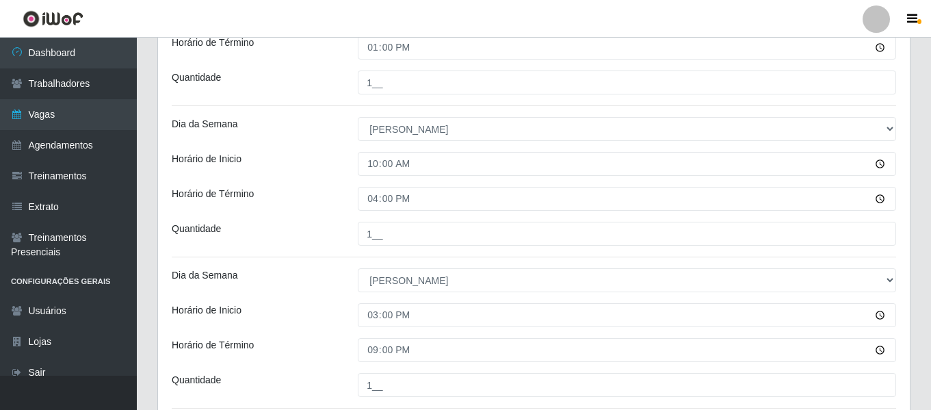
scroll to position [732, 0]
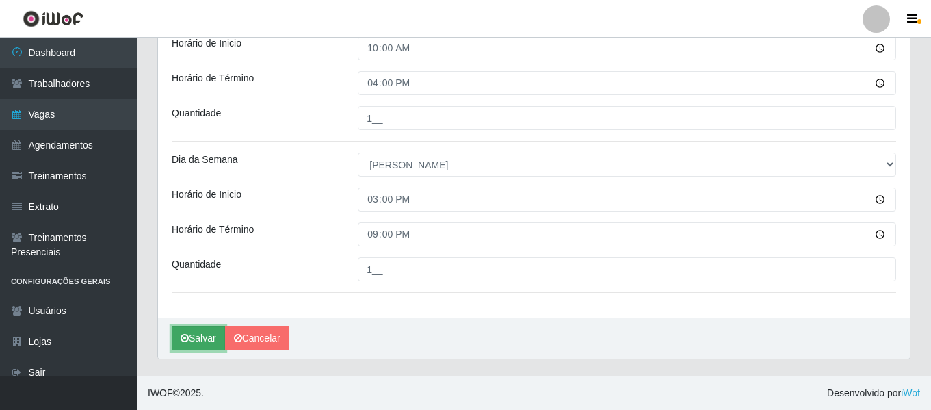
click at [203, 332] on button "Salvar" at bounding box center [198, 338] width 53 height 24
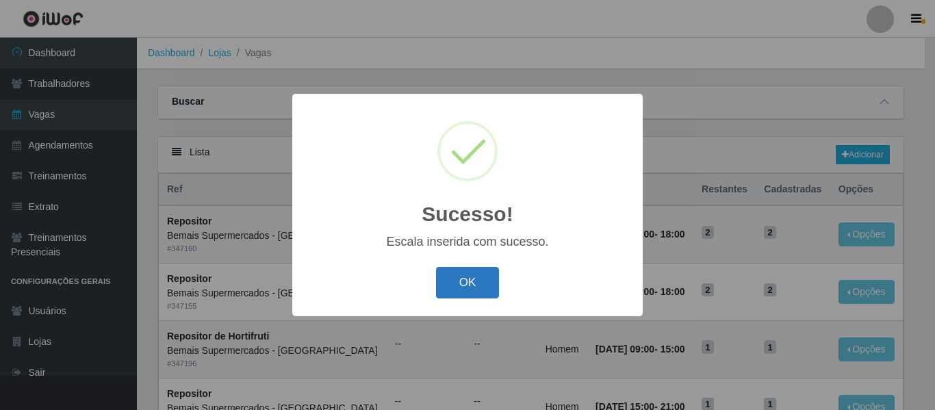
click at [451, 294] on button "OK" at bounding box center [468, 283] width 64 height 32
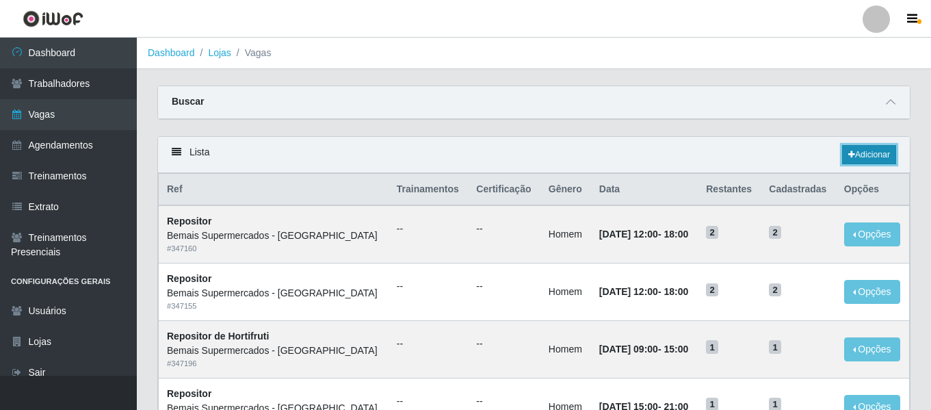
click at [876, 150] on link "Adicionar" at bounding box center [869, 154] width 54 height 19
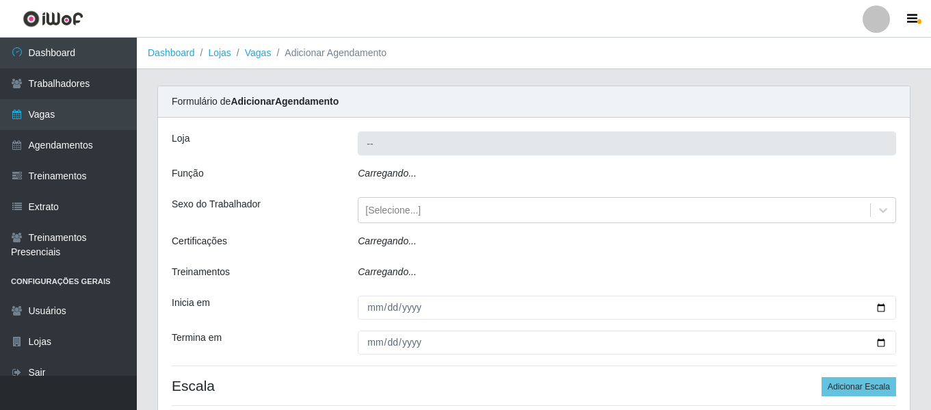
type input "Bemais Supermercados - [GEOGRAPHIC_DATA]"
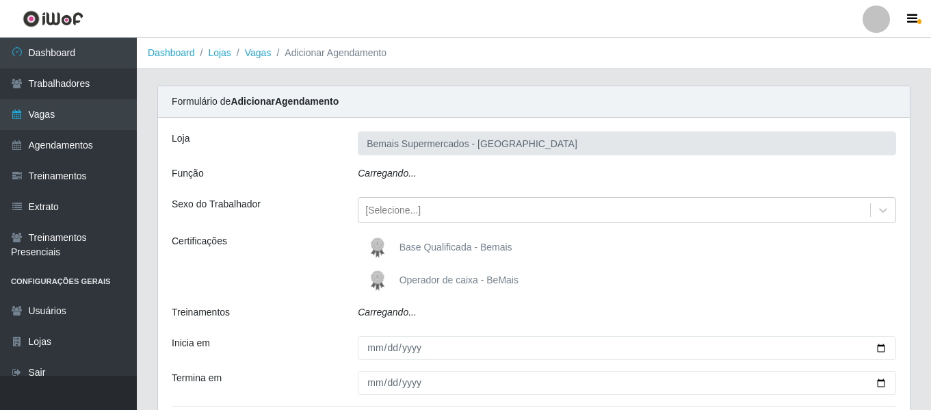
click at [440, 182] on div "Carregando..." at bounding box center [627, 176] width 559 height 20
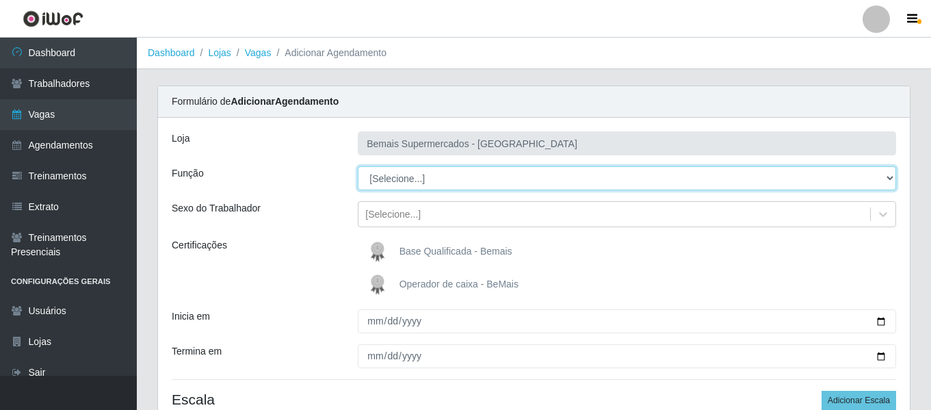
click at [445, 180] on select "[Selecione...] ASG ASG + ASG ++ Auxiliar de Depósito Auxiliar de Depósito + Aux…" at bounding box center [627, 178] width 539 height 24
select select "124"
click at [358, 166] on select "[Selecione...] ASG ASG + ASG ++ Auxiliar de Depósito Auxiliar de Depósito + Aux…" at bounding box center [627, 178] width 539 height 24
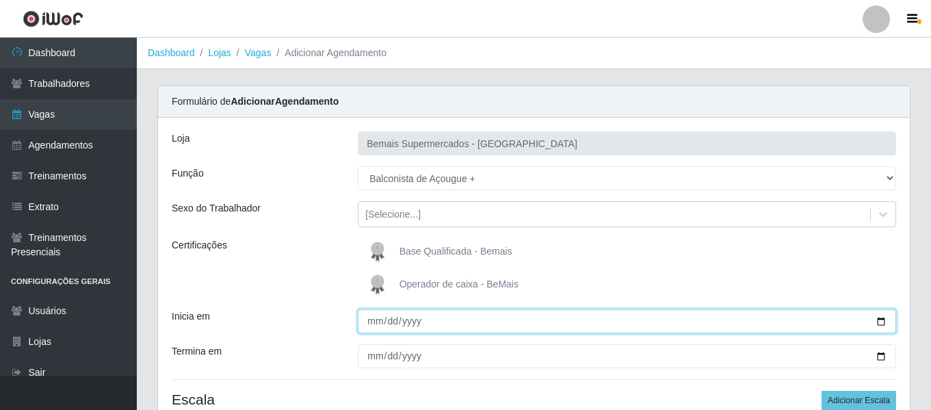
click at [369, 325] on input "Inicia em" at bounding box center [627, 321] width 539 height 24
type input "2025-10-04"
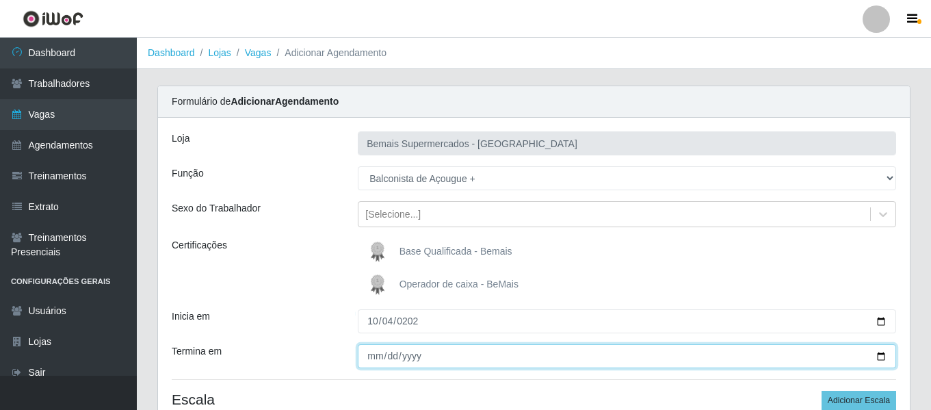
click at [374, 352] on input "Termina em" at bounding box center [627, 356] width 539 height 24
type input "20255-10-26"
type input "2025-10-26"
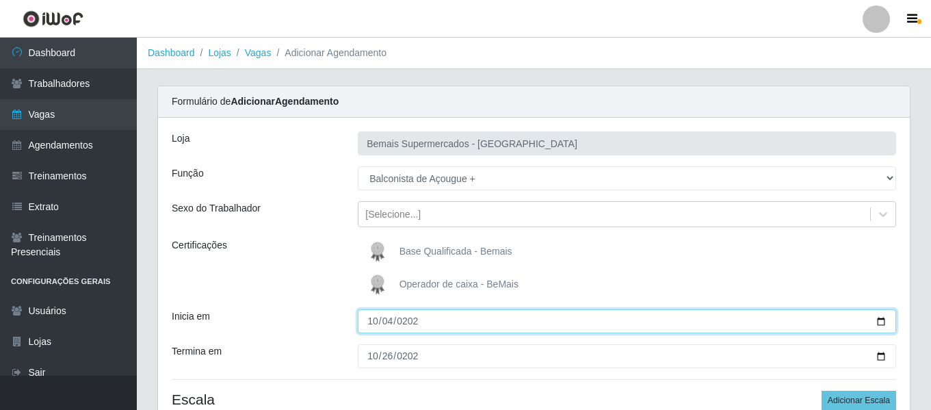
click at [374, 324] on input "2025-10-04" at bounding box center [627, 321] width 539 height 24
type input "2025-10-05"
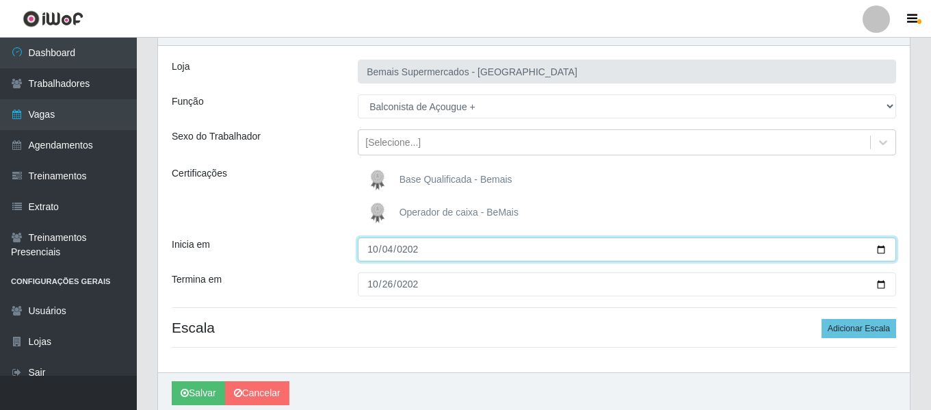
scroll to position [127, 0]
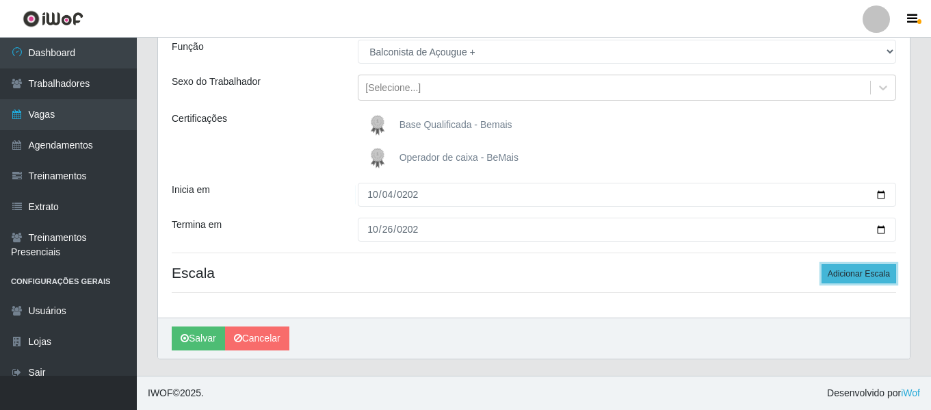
click at [868, 282] on button "Adicionar Escala" at bounding box center [859, 273] width 75 height 19
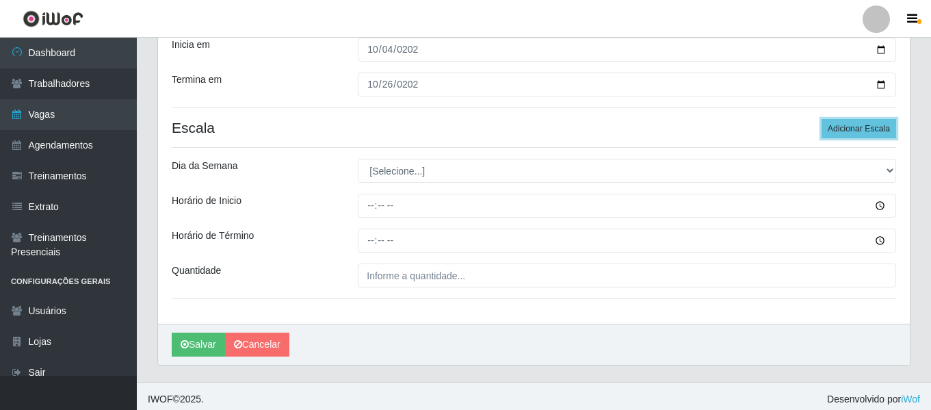
scroll to position [278, 0]
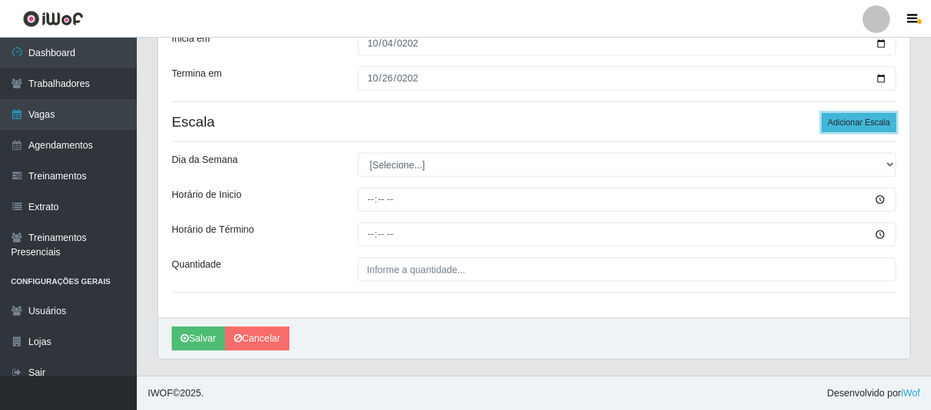
click at [865, 119] on button "Adicionar Escala" at bounding box center [859, 122] width 75 height 19
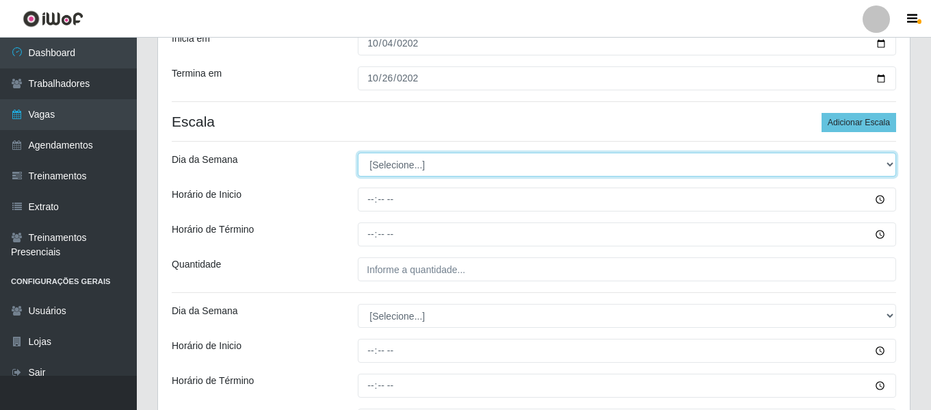
click at [428, 159] on select "[Selecione...] Segunda Terça Quarta Quinta Sexta Sábado Domingo" at bounding box center [627, 165] width 539 height 24
select select "0"
click at [358, 153] on select "[Selecione...] Segunda Terça Quarta Quinta Sexta Sábado Domingo" at bounding box center [627, 165] width 539 height 24
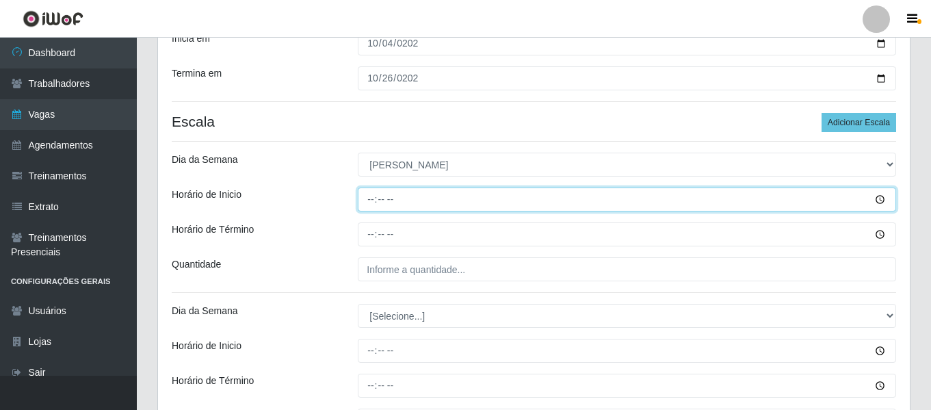
click at [369, 199] on input "Horário de Inicio" at bounding box center [627, 200] width 539 height 24
type input "08:00"
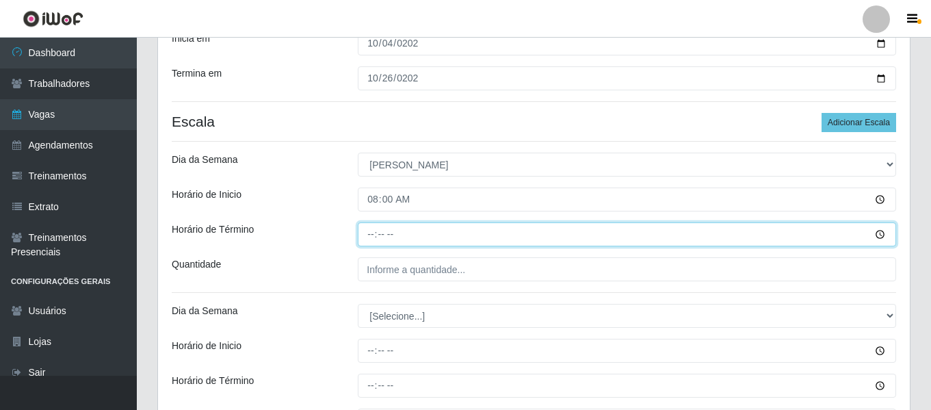
click at [368, 233] on input "Horário de Término" at bounding box center [627, 234] width 539 height 24
type input "14:00"
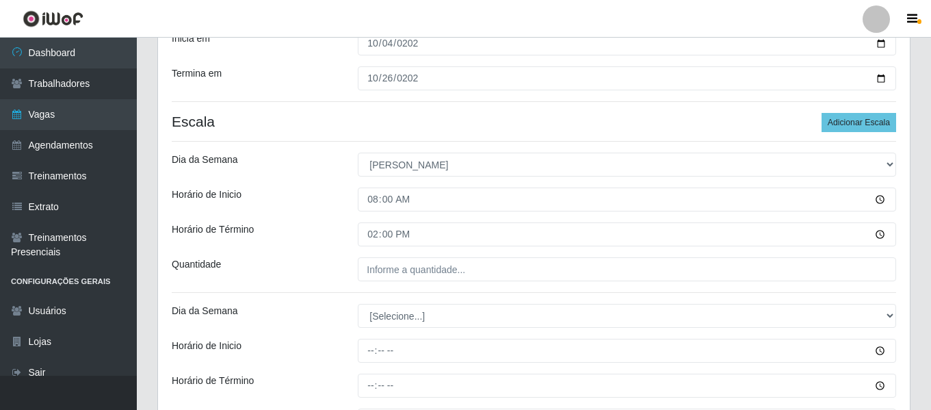
click at [398, 284] on div "Loja Bemais Supermercados - Três Ruas Função [Selecione...] ASG ASG + ASG ++ Au…" at bounding box center [534, 154] width 752 height 629
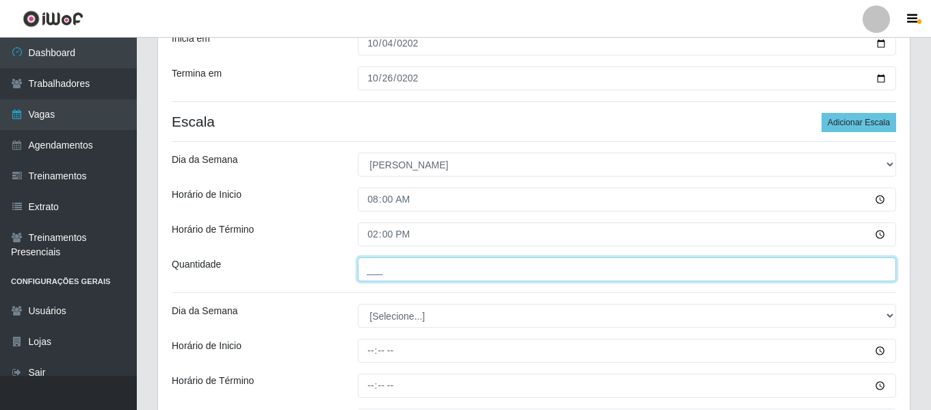
click at [396, 279] on input "___" at bounding box center [627, 269] width 539 height 24
type input "1__"
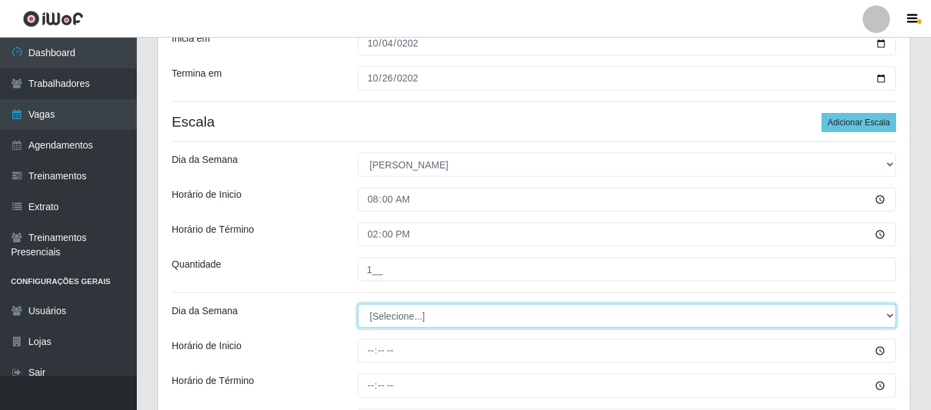
click at [393, 309] on select "[Selecione...] Segunda Terça Quarta Quinta Sexta Sábado Domingo" at bounding box center [627, 316] width 539 height 24
select select "0"
click at [358, 304] on select "[Selecione...] Segunda Terça Quarta Quinta Sexta Sábado Domingo" at bounding box center [627, 316] width 539 height 24
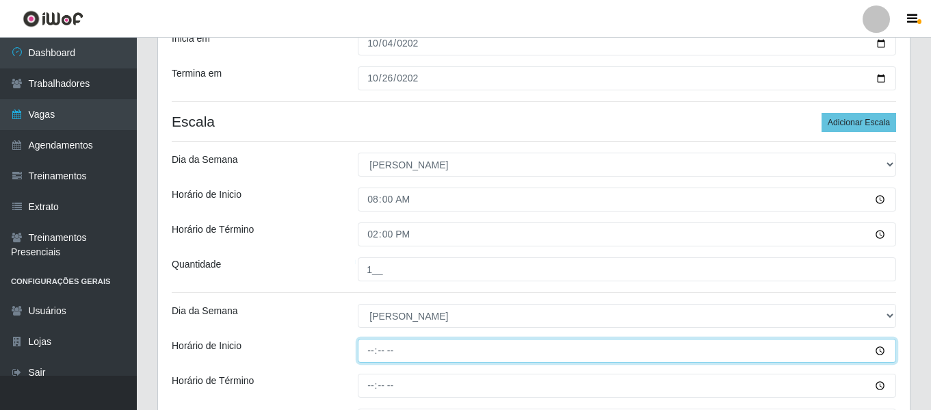
drag, startPoint x: 371, startPoint y: 363, endPoint x: 371, endPoint y: 354, distance: 8.2
click at [372, 362] on input "Horário de Inicio" at bounding box center [627, 351] width 539 height 24
type input "15:00"
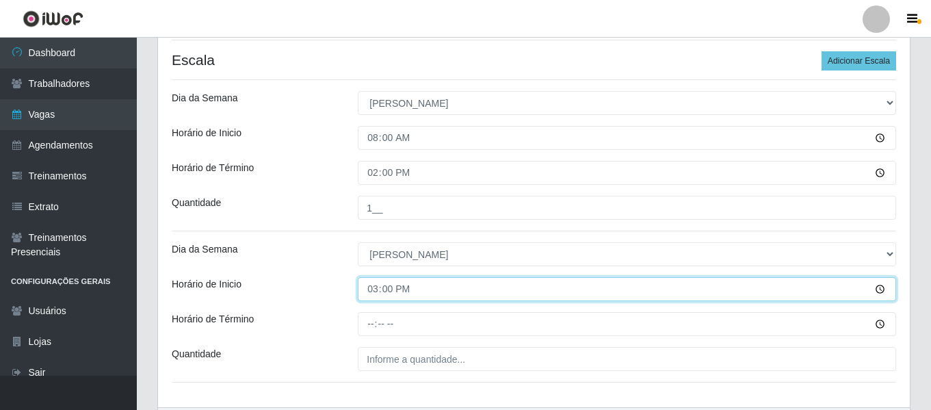
scroll to position [415, 0]
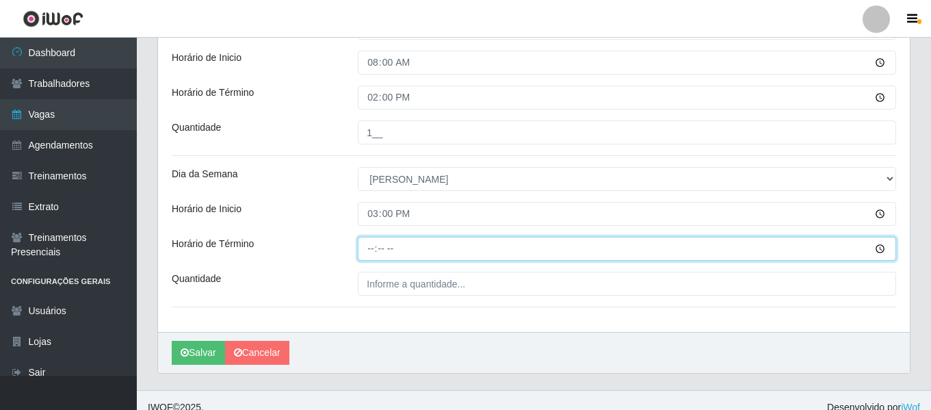
click at [379, 257] on input "Horário de Término" at bounding box center [627, 249] width 539 height 24
type input "21:00"
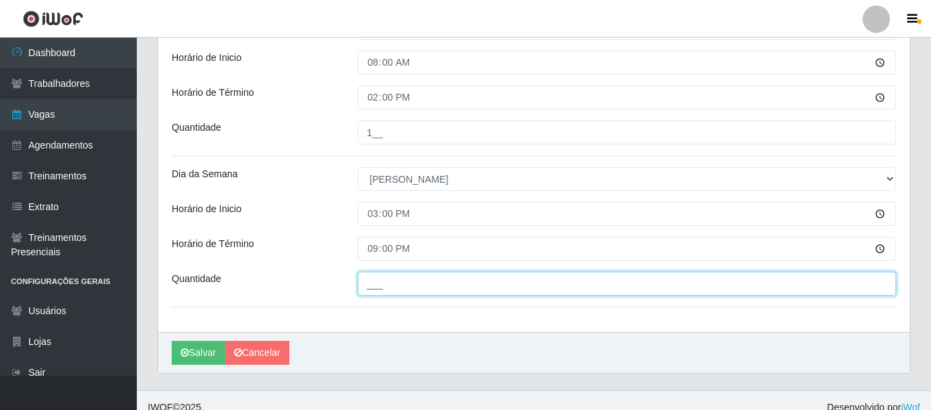
click at [393, 279] on input "___" at bounding box center [627, 284] width 539 height 24
type input "1__"
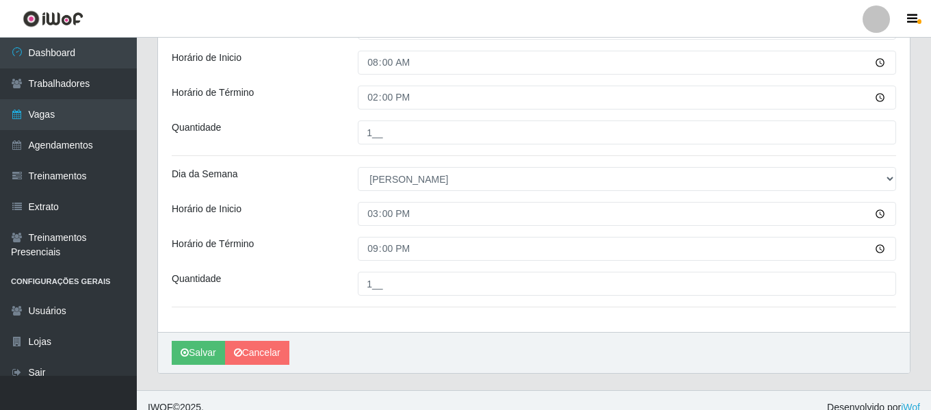
click at [268, 251] on div "Horário de Término" at bounding box center [254, 249] width 186 height 24
click at [185, 355] on icon "submit" at bounding box center [185, 353] width 8 height 10
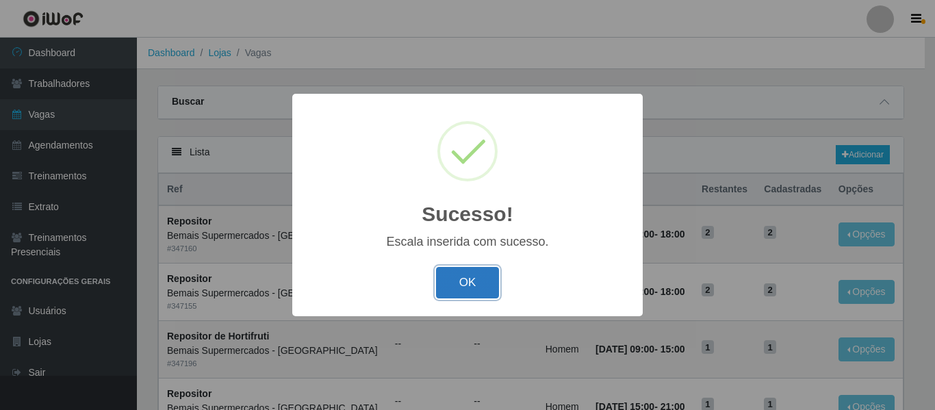
click at [466, 283] on button "OK" at bounding box center [468, 283] width 64 height 32
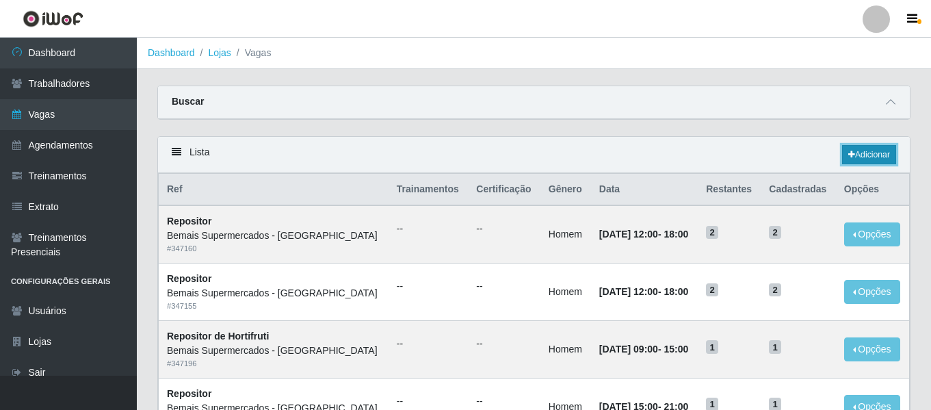
click at [878, 151] on link "Adicionar" at bounding box center [869, 154] width 54 height 19
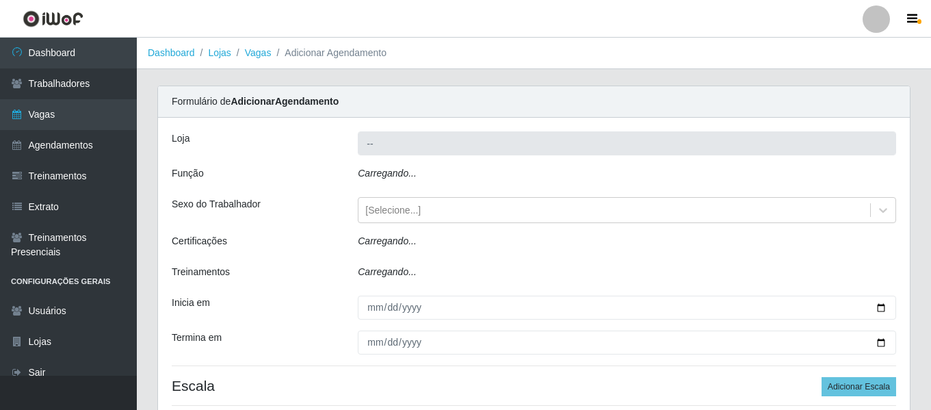
type input "Bemais Supermercados - [GEOGRAPHIC_DATA]"
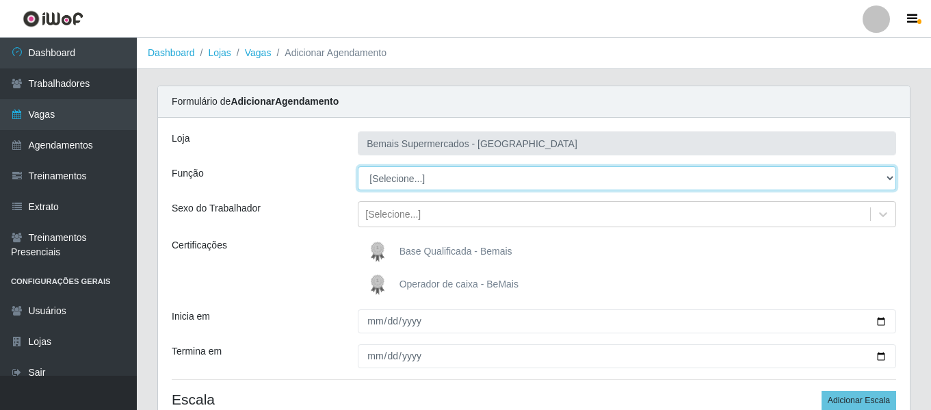
click at [454, 185] on select "[Selecione...] ASG ASG + ASG ++ Auxiliar de Depósito Auxiliar de Depósito + Aux…" at bounding box center [627, 178] width 539 height 24
select select "1"
click at [358, 166] on select "[Selecione...] ASG ASG + ASG ++ Auxiliar de Depósito Auxiliar de Depósito + Aux…" at bounding box center [627, 178] width 539 height 24
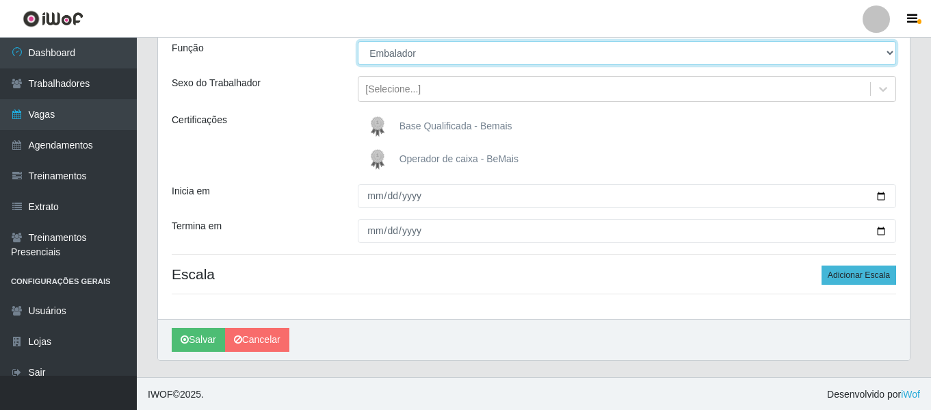
scroll to position [127, 0]
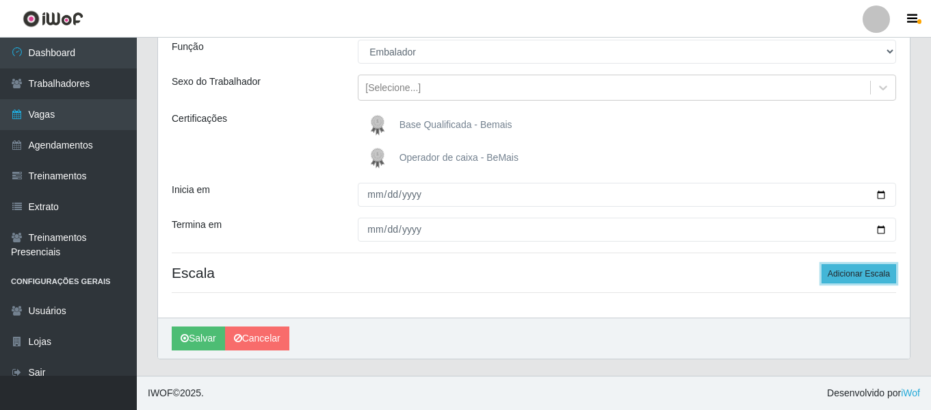
click at [868, 279] on button "Adicionar Escala" at bounding box center [859, 273] width 75 height 19
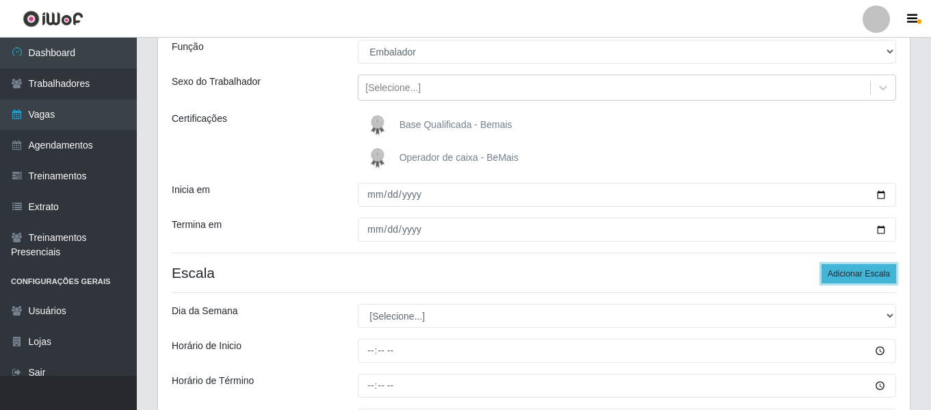
click at [868, 279] on button "Adicionar Escala" at bounding box center [859, 273] width 75 height 19
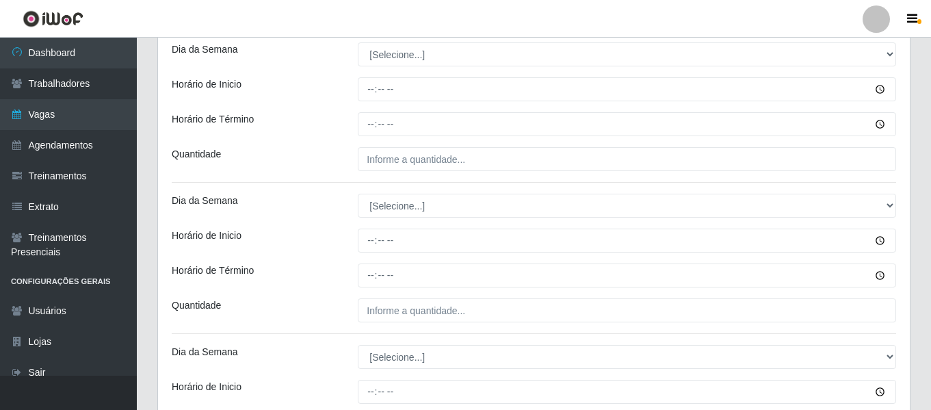
scroll to position [274, 0]
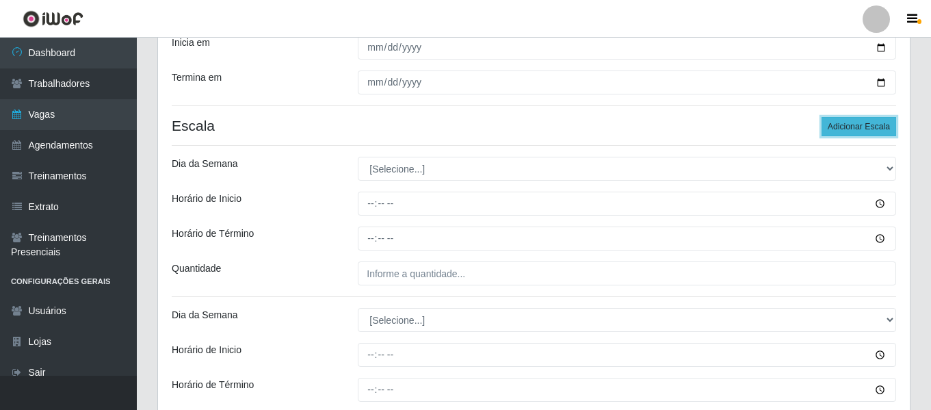
click at [879, 134] on button "Adicionar Escala" at bounding box center [859, 126] width 75 height 19
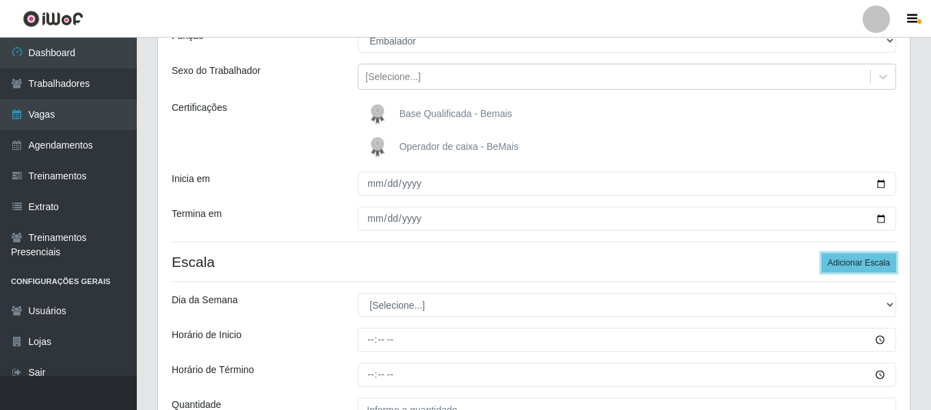
scroll to position [137, 0]
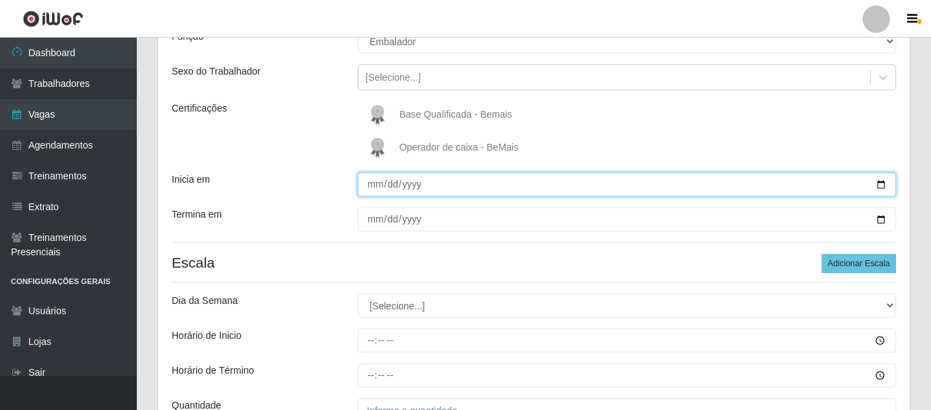
click at [376, 196] on input "Inicia em" at bounding box center [627, 184] width 539 height 24
type input "[DATE]"
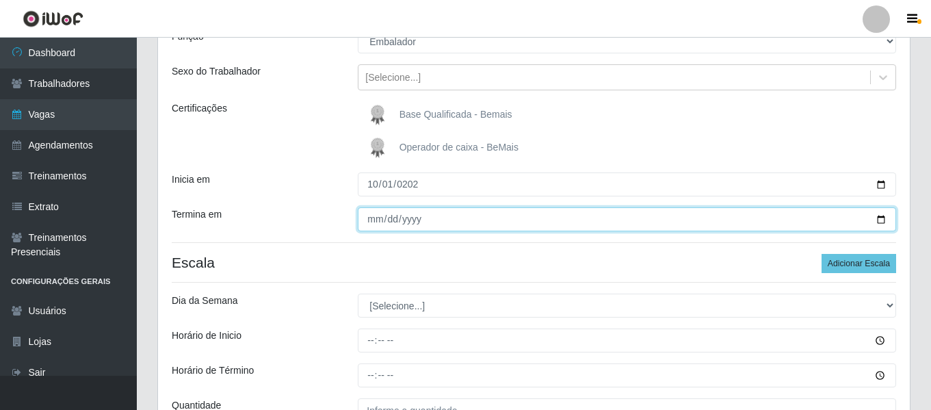
click at [368, 224] on input "Termina em" at bounding box center [627, 219] width 539 height 24
type input "[DATE]"
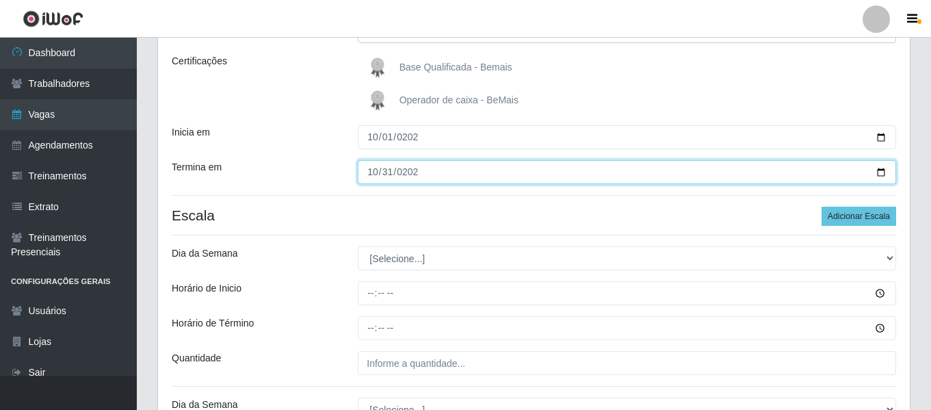
scroll to position [205, 0]
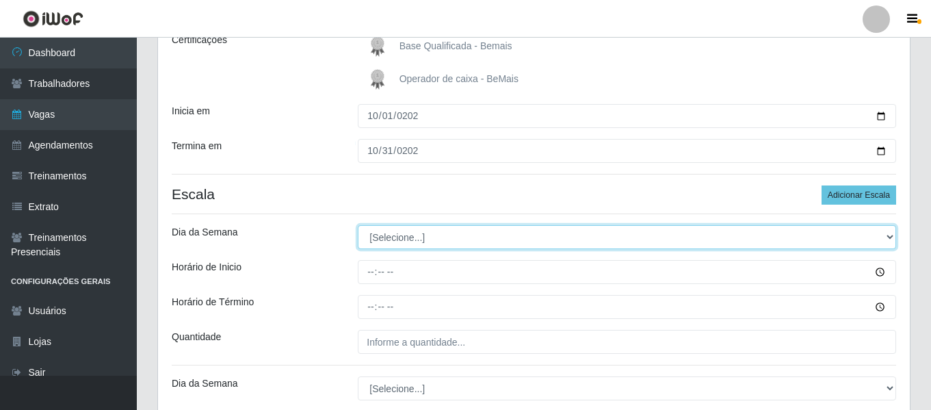
click at [441, 237] on select "[Selecione...] Segunda Terça Quarta Quinta Sexta Sábado Domingo" at bounding box center [627, 237] width 539 height 24
click at [430, 233] on select "[Selecione...] Segunda Terça Quarta Quinta Sexta Sábado Domingo" at bounding box center [627, 237] width 539 height 24
select select "3"
click at [358, 225] on select "[Selecione...] Segunda Terça Quarta Quinta Sexta Sábado Domingo" at bounding box center [627, 237] width 539 height 24
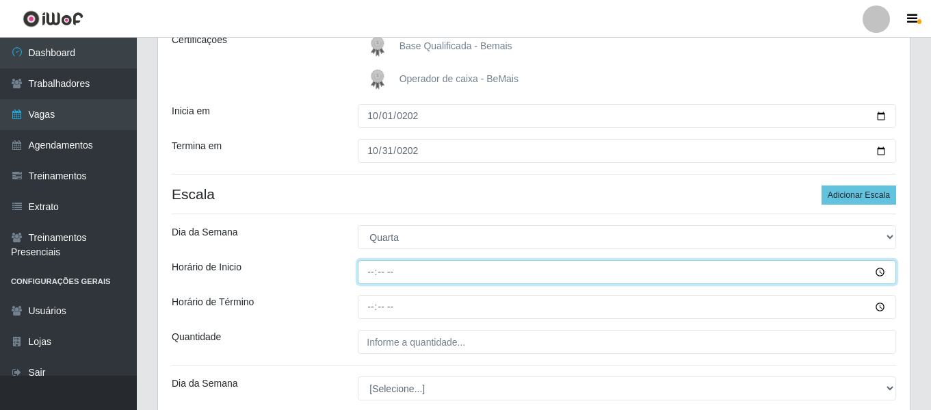
click at [371, 265] on input "Horário de Inicio" at bounding box center [627, 272] width 539 height 24
type input "16:00"
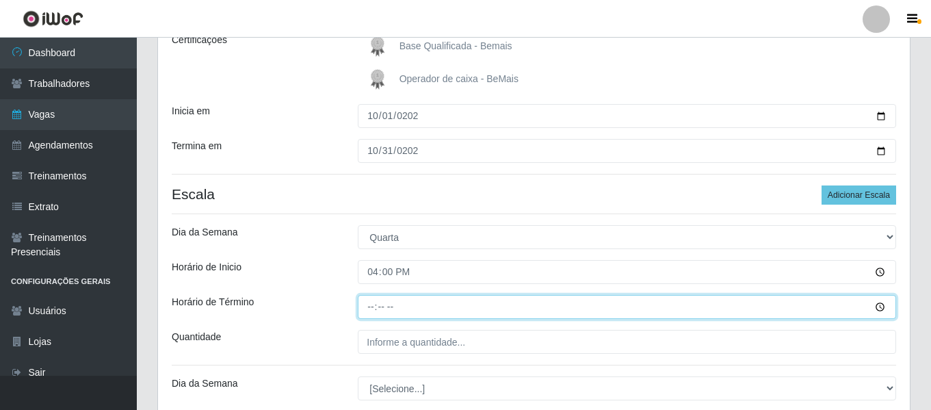
click at [364, 314] on input "Horário de Término" at bounding box center [627, 307] width 539 height 24
type input "22:00"
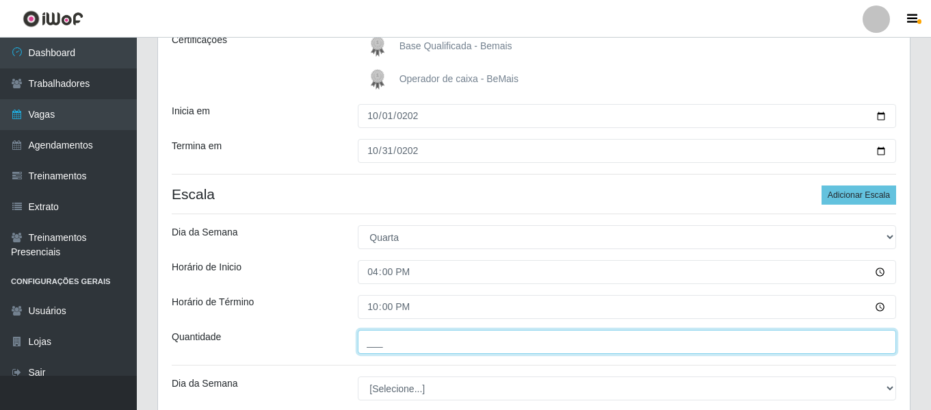
click at [419, 350] on input "___" at bounding box center [627, 342] width 539 height 24
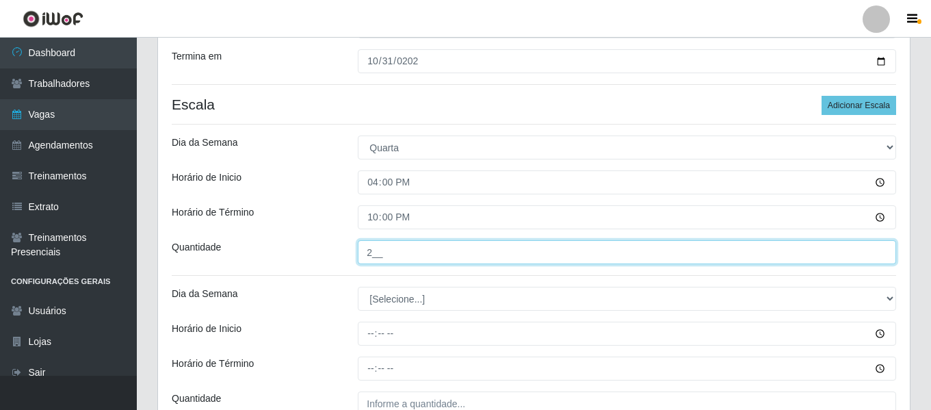
scroll to position [342, 0]
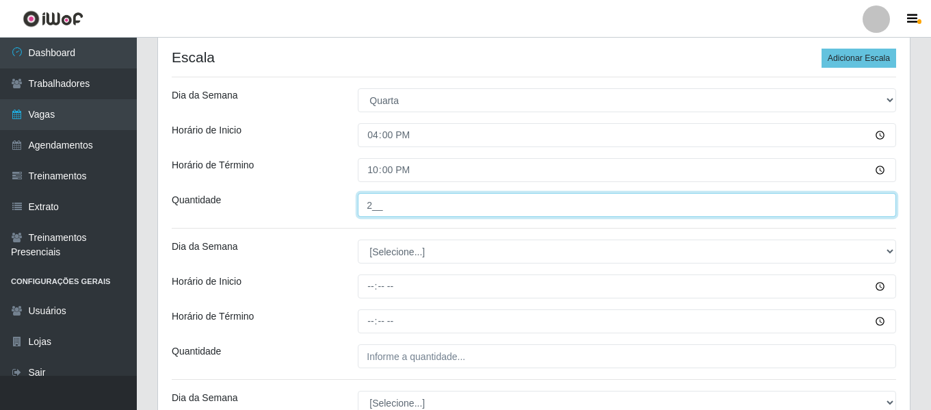
type input "2__"
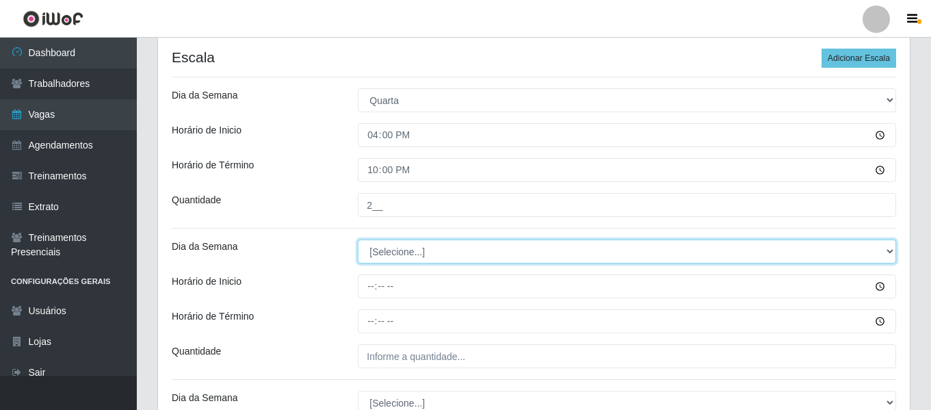
click at [400, 257] on select "[Selecione...] Segunda Terça Quarta Quinta Sexta Sábado Domingo" at bounding box center [627, 252] width 539 height 24
select select "4"
click at [358, 240] on select "[Selecione...] Segunda Terça Quarta Quinta Sexta Sábado Domingo" at bounding box center [627, 252] width 539 height 24
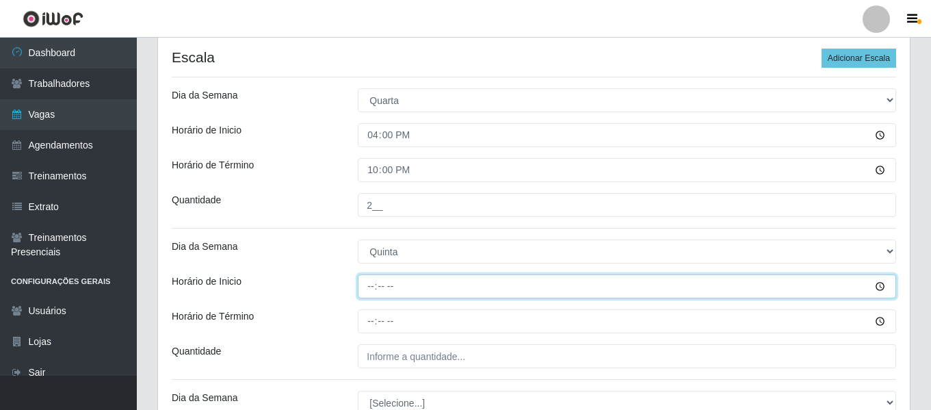
click at [367, 288] on input "Horário de Inicio" at bounding box center [627, 286] width 539 height 24
type input "16:00"
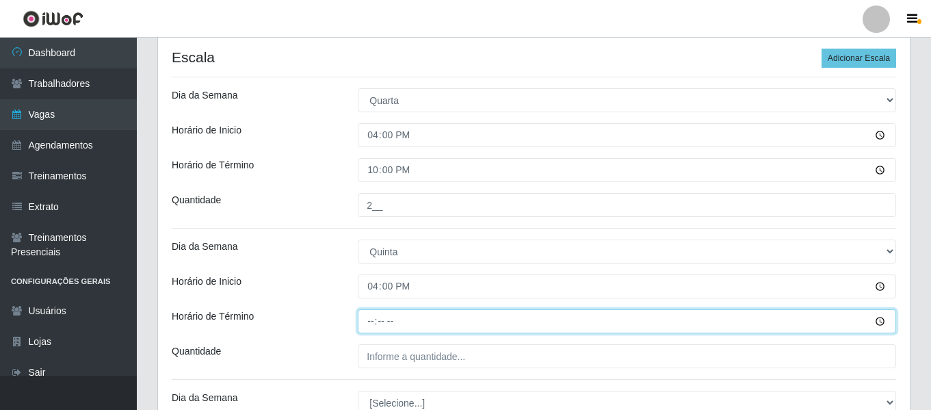
click at [367, 315] on input "Horário de Término" at bounding box center [627, 321] width 539 height 24
type input "22:00"
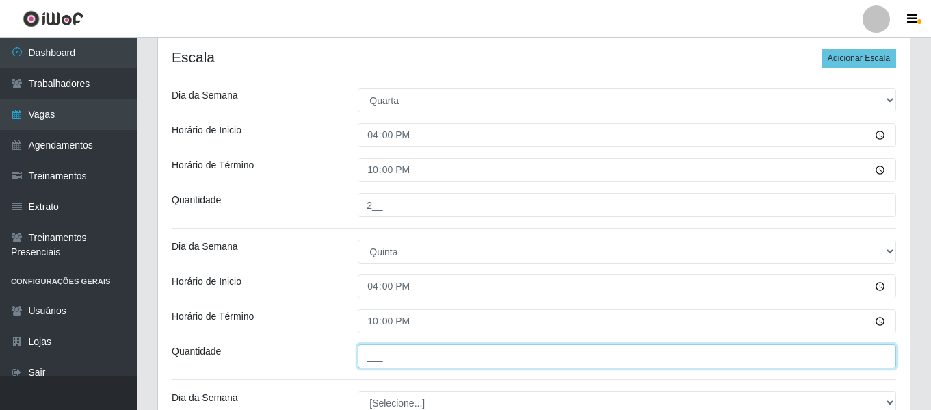
click at [441, 355] on input "___" at bounding box center [627, 356] width 539 height 24
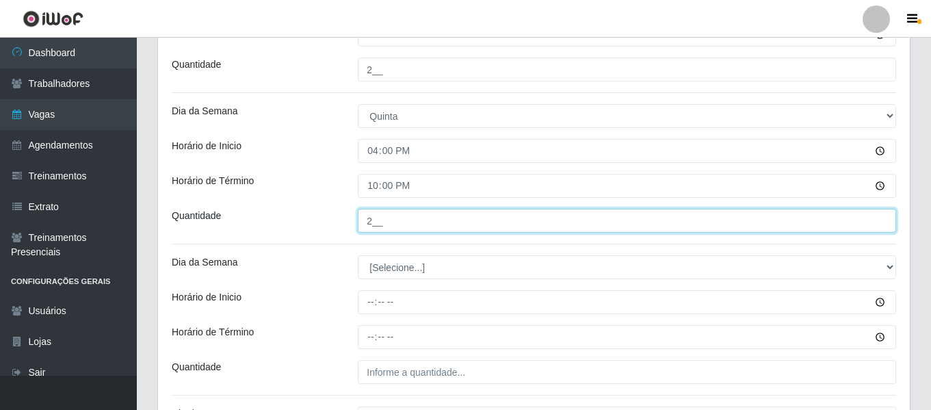
scroll to position [479, 0]
type input "2__"
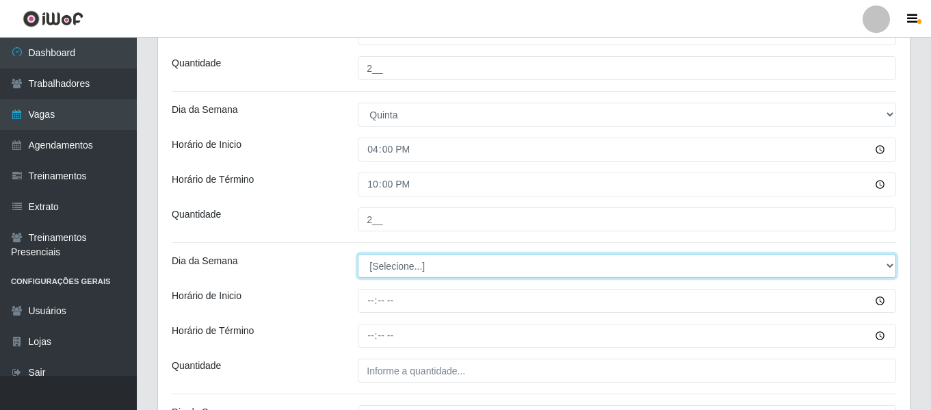
click at [430, 264] on select "[Selecione...] Segunda Terça Quarta Quinta Sexta Sábado Domingo" at bounding box center [627, 266] width 539 height 24
click at [358, 254] on select "[Selecione...] Segunda Terça Quarta Quinta Sexta Sábado Domingo" at bounding box center [627, 266] width 539 height 24
click at [408, 269] on select "[Selecione...] Segunda Terça Quarta Quinta Sexta Sábado Domingo" at bounding box center [627, 266] width 539 height 24
select select "5"
click at [358, 254] on select "[Selecione...] Segunda Terça Quarta Quinta Sexta Sábado Domingo" at bounding box center [627, 266] width 539 height 24
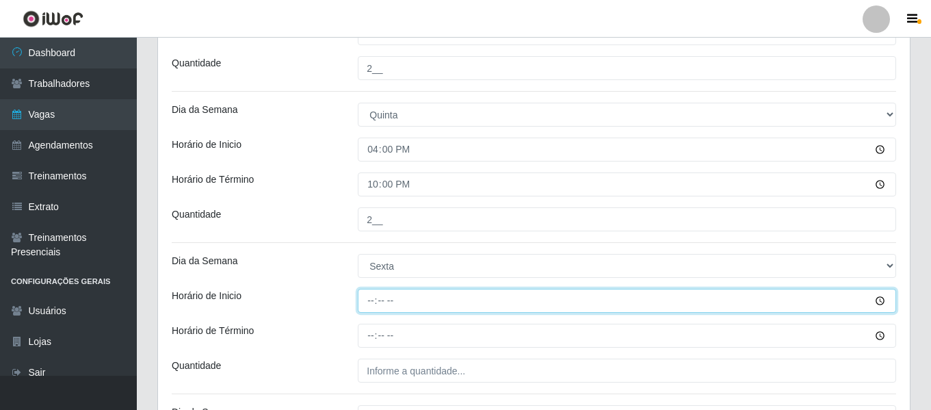
click at [378, 301] on input "Horário de Inicio" at bounding box center [627, 301] width 539 height 24
click at [372, 300] on input "Horário de Inicio" at bounding box center [627, 301] width 539 height 24
type input "16:00"
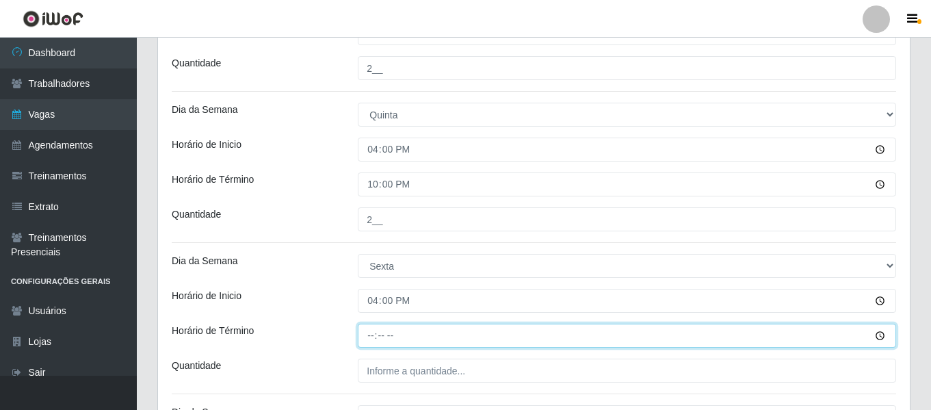
click at [368, 336] on input "Horário de Término" at bounding box center [627, 336] width 539 height 24
type input "22:00"
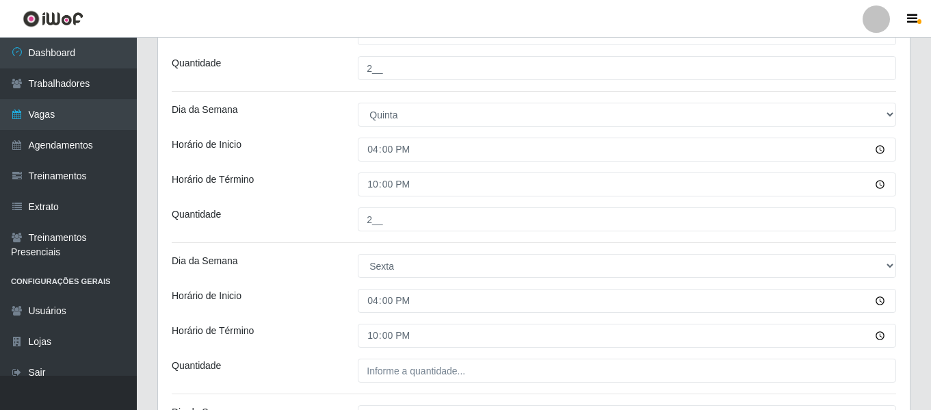
click at [424, 358] on div "Loja Bemais Supermercados - Três Ruas Função [Selecione...] ASG ASG + ASG ++ Au…" at bounding box center [534, 180] width 752 height 1083
drag, startPoint x: 432, startPoint y: 383, endPoint x: 437, endPoint y: 374, distance: 10.4
click at [433, 382] on div "Loja Bemais Supermercados - Três Ruas Função [Selecione...] ASG ASG + ASG ++ Au…" at bounding box center [534, 180] width 752 height 1083
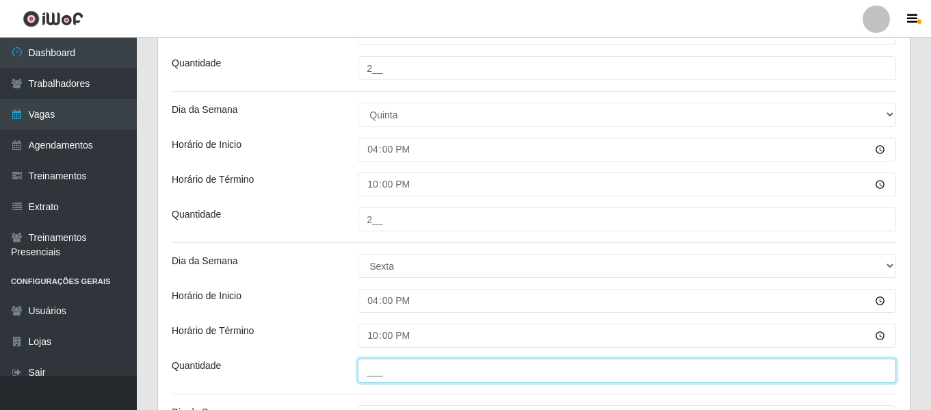
click at [437, 374] on input "___" at bounding box center [627, 371] width 539 height 24
type input "3__"
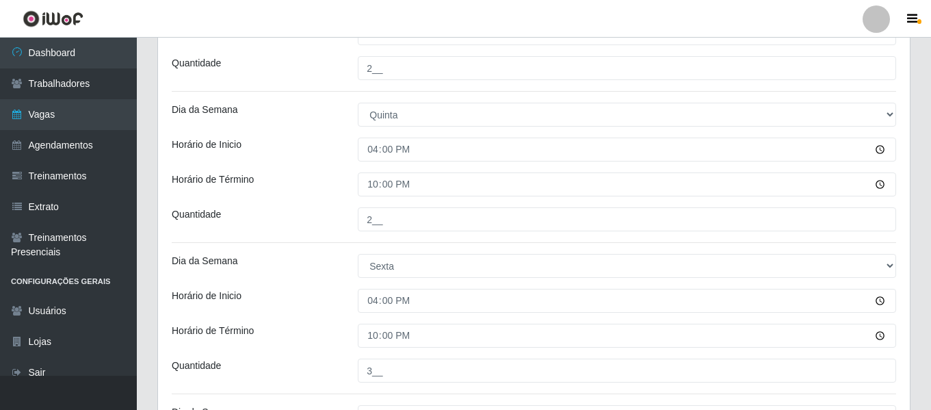
click at [305, 303] on div "Horário de Inicio" at bounding box center [254, 301] width 186 height 24
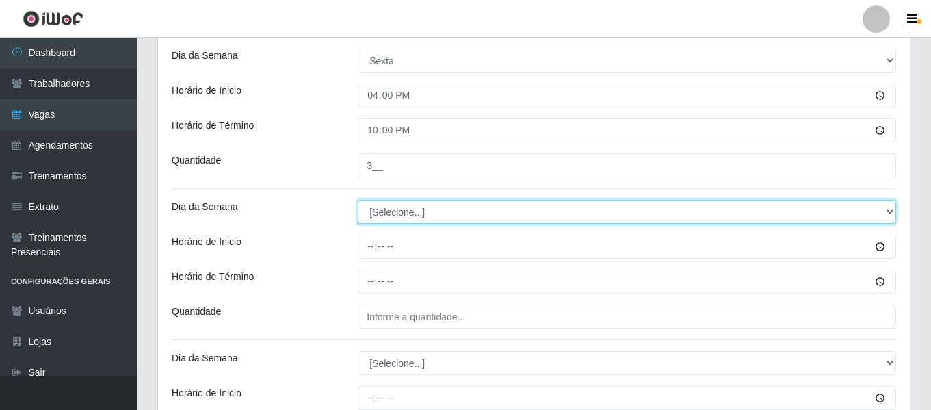
click at [428, 215] on select "[Selecione...] Segunda Terça Quarta Quinta Sexta Sábado Domingo" at bounding box center [627, 212] width 539 height 24
select select "1"
click at [358, 200] on select "[Selecione...] Segunda Terça Quarta Quinta Sexta Sábado Domingo" at bounding box center [627, 212] width 539 height 24
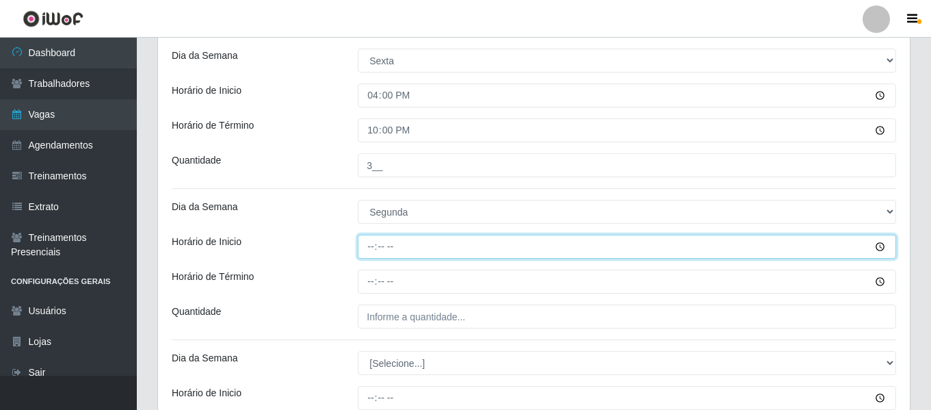
click at [372, 242] on input "Horário de Inicio" at bounding box center [627, 247] width 539 height 24
type input "16:00"
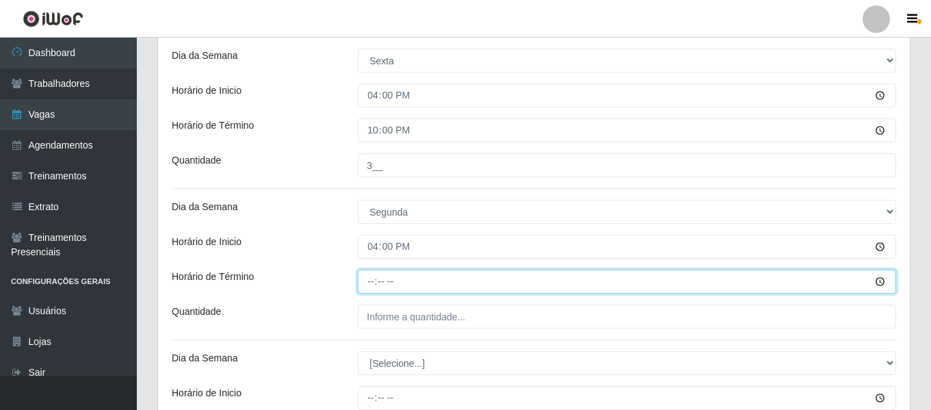
click at [373, 283] on input "Horário de Término" at bounding box center [627, 282] width 539 height 24
type input "22:00"
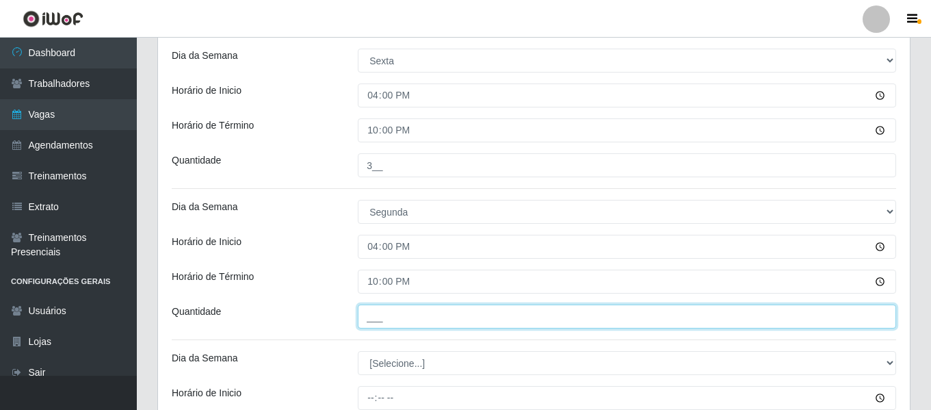
click at [407, 318] on input "___" at bounding box center [627, 317] width 539 height 24
type input "1__"
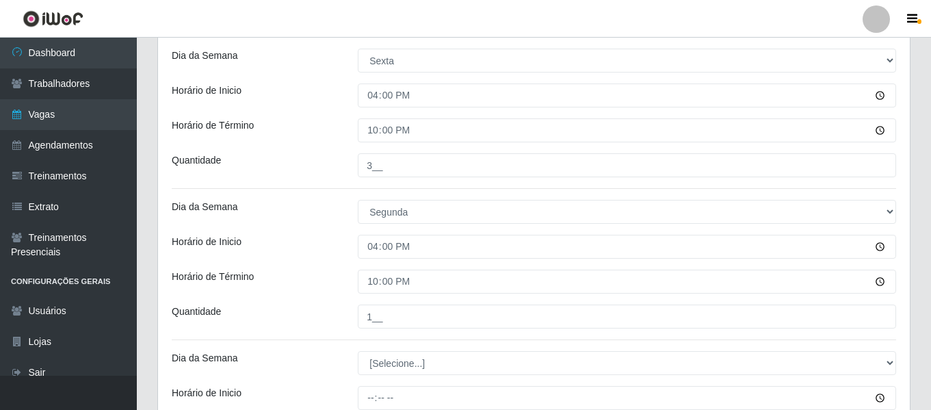
click at [311, 289] on div "Horário de Término" at bounding box center [254, 282] width 186 height 24
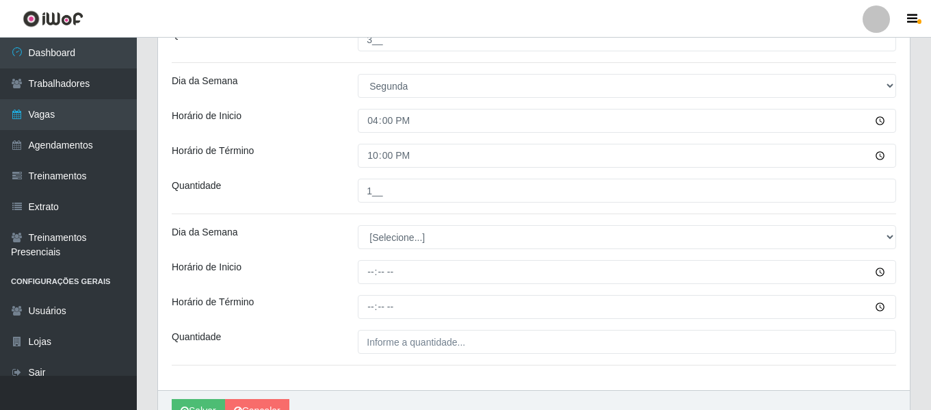
scroll to position [821, 0]
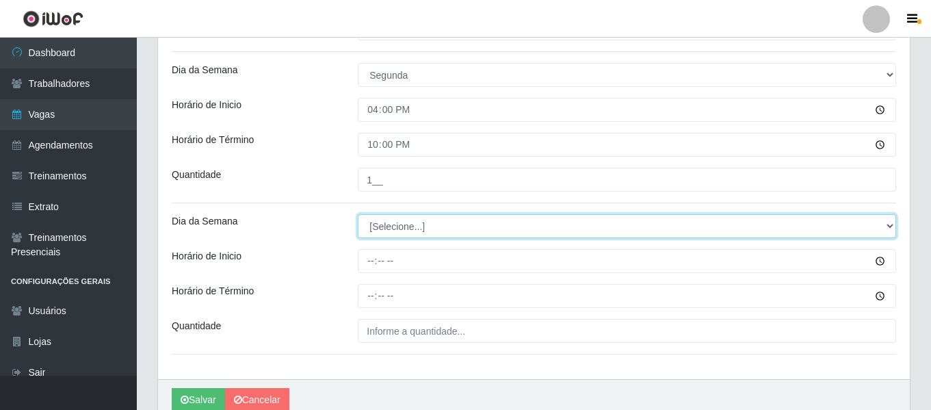
click at [389, 230] on select "[Selecione...] Segunda Terça Quarta Quinta Sexta Sábado Domingo" at bounding box center [627, 226] width 539 height 24
select select "2"
click at [358, 214] on select "[Selecione...] Segunda Terça Quarta Quinta Sexta Sábado Domingo" at bounding box center [627, 226] width 539 height 24
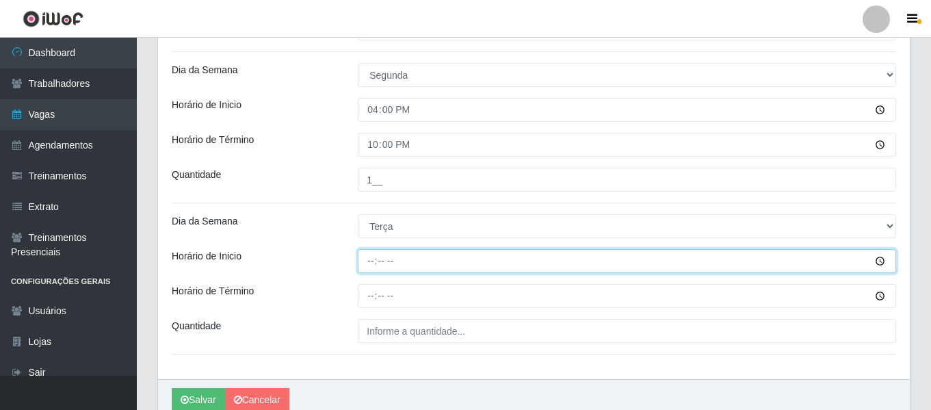
click at [369, 264] on input "Horário de Inicio" at bounding box center [627, 261] width 539 height 24
type input "16:00"
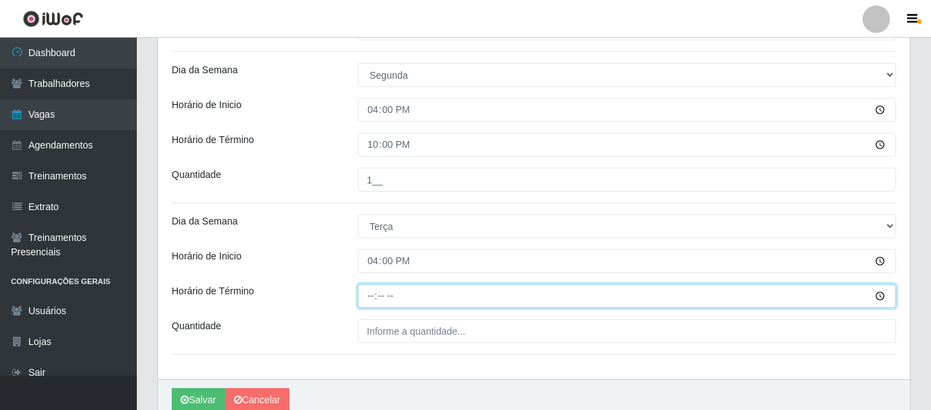
click at [374, 300] on input "Horário de Término" at bounding box center [627, 296] width 539 height 24
type input "22:00"
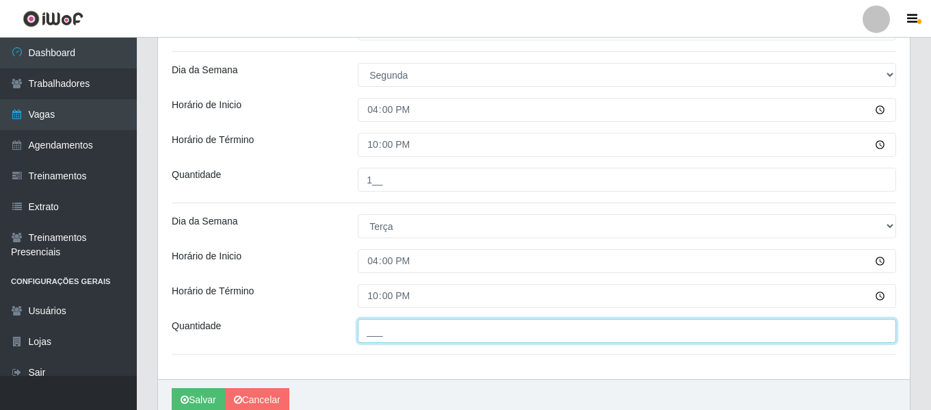
click at [412, 328] on input "___" at bounding box center [627, 331] width 539 height 24
type input "1__"
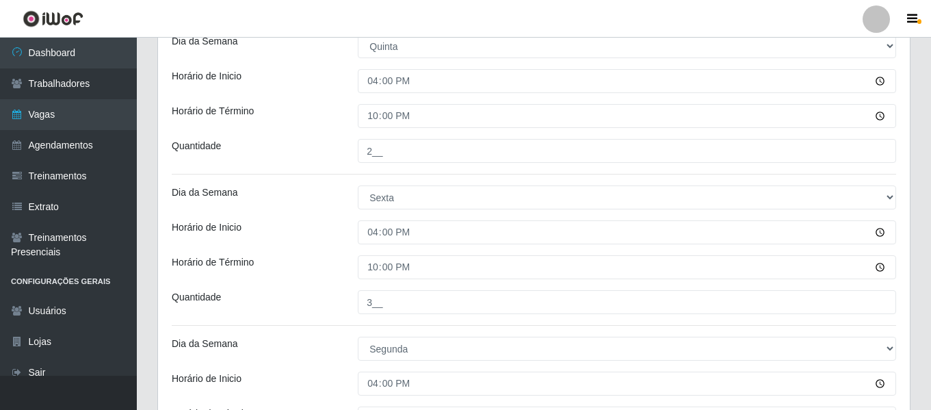
scroll to position [883, 0]
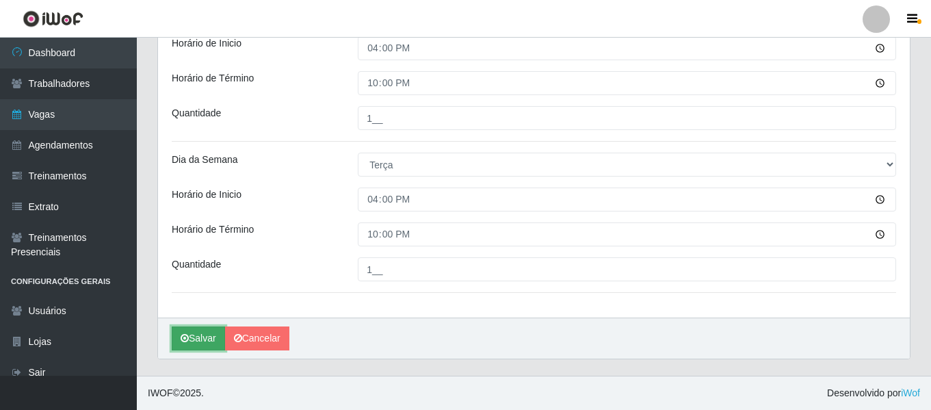
click at [202, 335] on button "Salvar" at bounding box center [198, 338] width 53 height 24
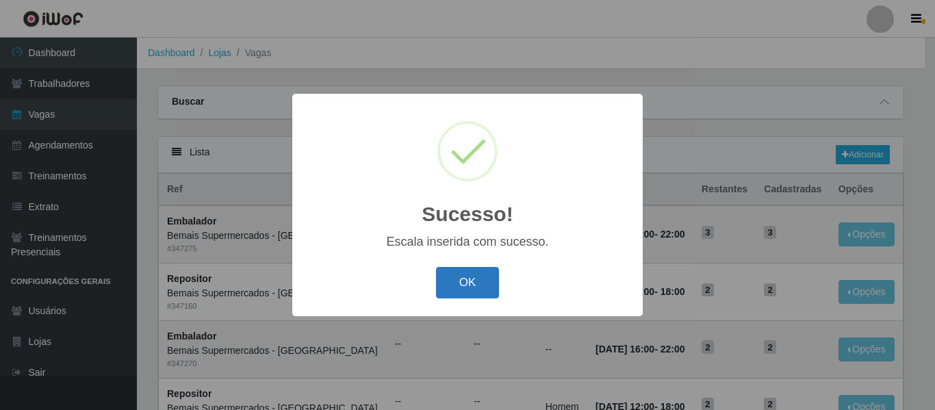
drag, startPoint x: 489, startPoint y: 288, endPoint x: 480, endPoint y: 269, distance: 21.1
click at [488, 288] on button "OK" at bounding box center [468, 283] width 64 height 32
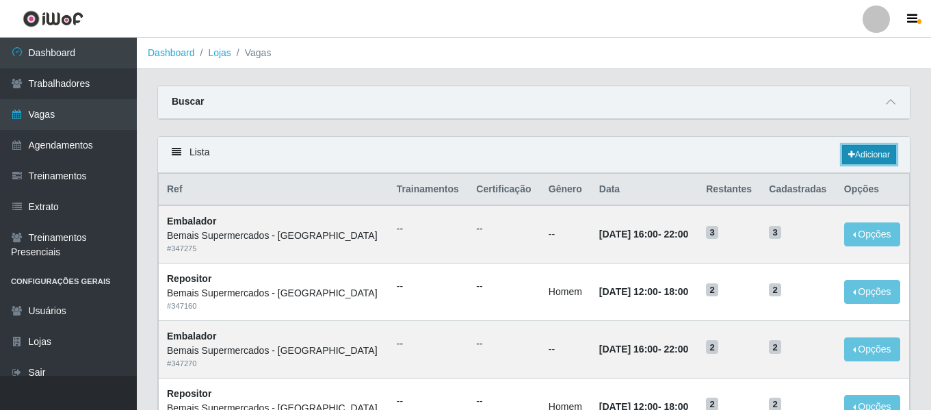
click at [870, 157] on link "Adicionar" at bounding box center [869, 154] width 54 height 19
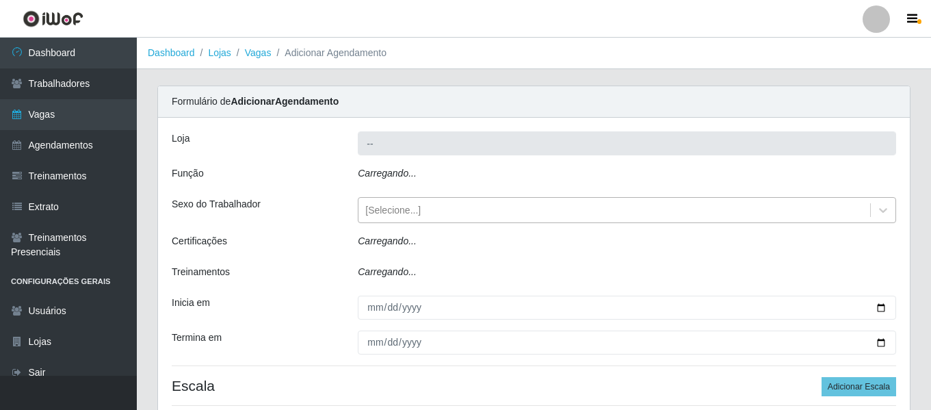
type input "Bemais Supermercados - [GEOGRAPHIC_DATA]"
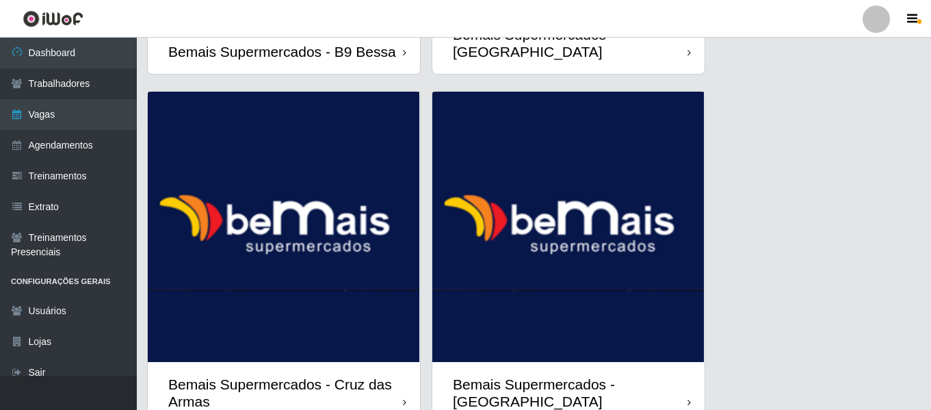
scroll to position [1815, 0]
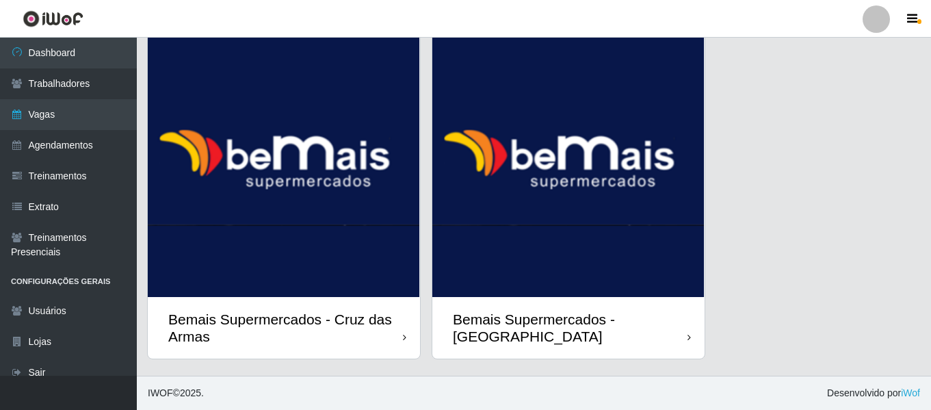
click at [628, 235] on img at bounding box center [568, 162] width 272 height 270
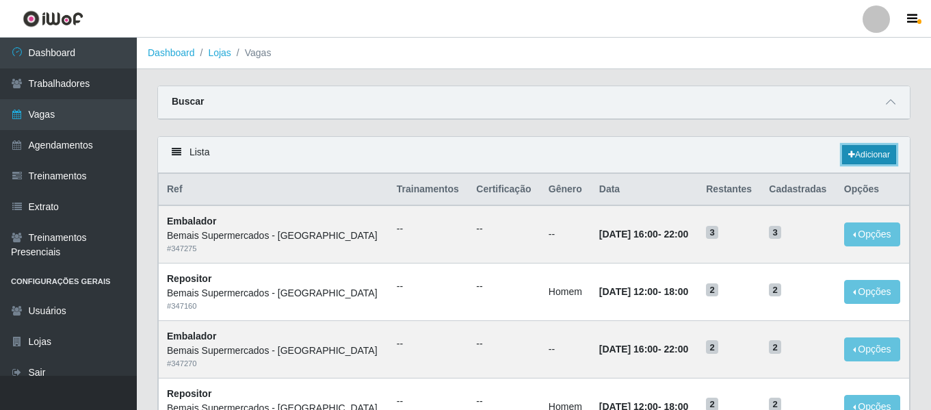
click at [856, 156] on link "Adicionar" at bounding box center [869, 154] width 54 height 19
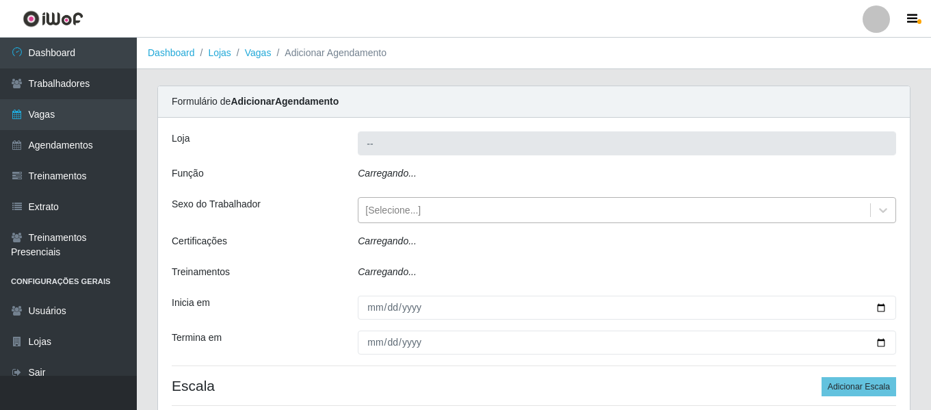
type input "Bemais Supermercados - [GEOGRAPHIC_DATA]"
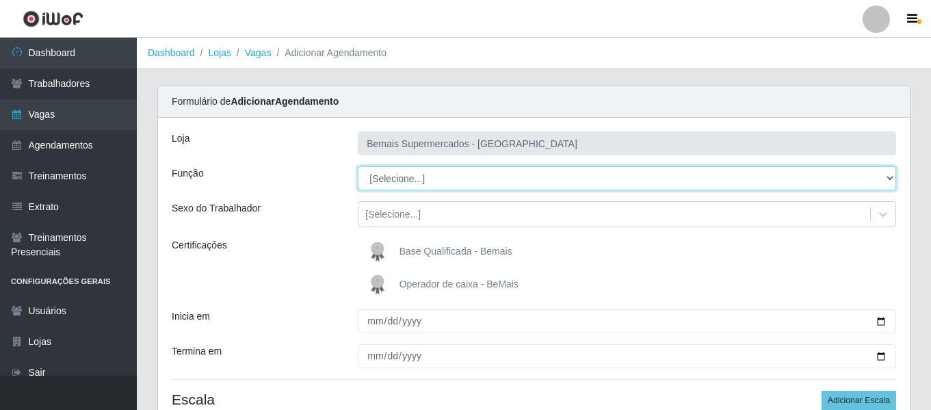
click at [413, 181] on select "[Selecione...] ASG ASG + ASG ++ Auxiliar de Depósito Auxiliar de Depósito + Aux…" at bounding box center [627, 178] width 539 height 24
select select "70"
click at [358, 166] on select "[Selecione...] ASG ASG + ASG ++ Auxiliar de Depósito Auxiliar de Depósito + Aux…" at bounding box center [627, 178] width 539 height 24
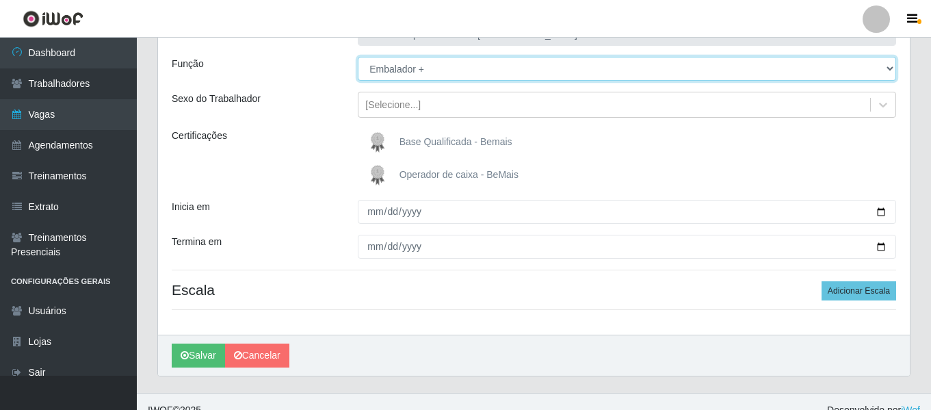
scroll to position [127, 0]
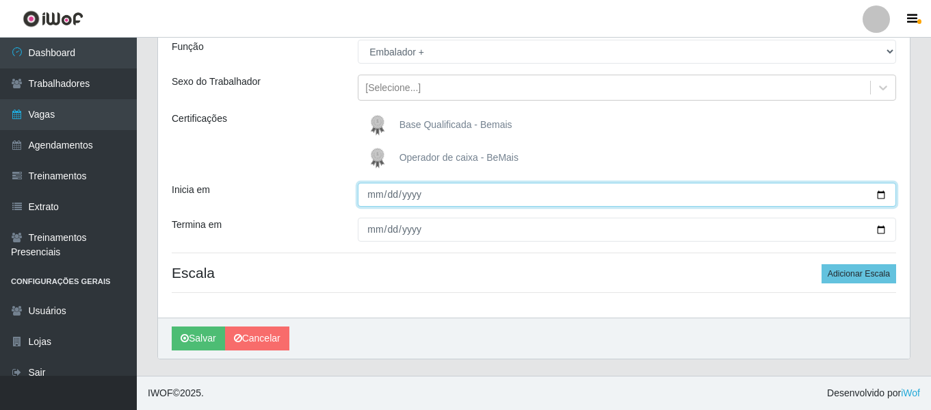
click at [372, 192] on input "Inicia em" at bounding box center [627, 195] width 539 height 24
type input "2025-10-04"
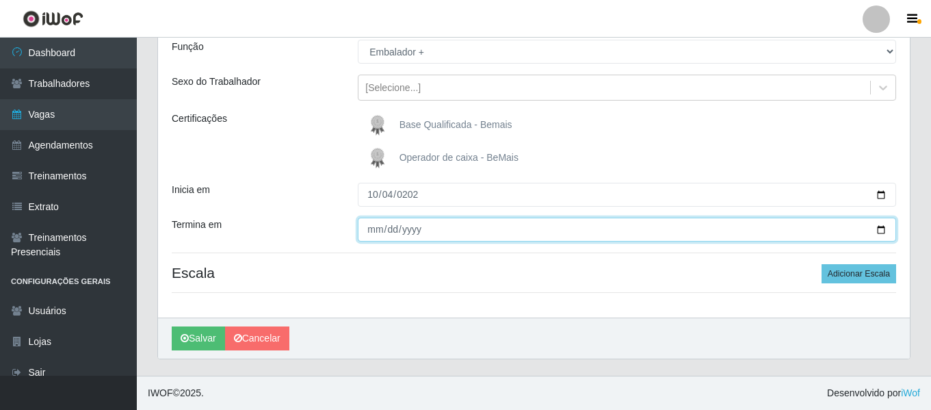
click at [367, 232] on input "Termina em" at bounding box center [627, 230] width 539 height 24
type input "2025-10-26"
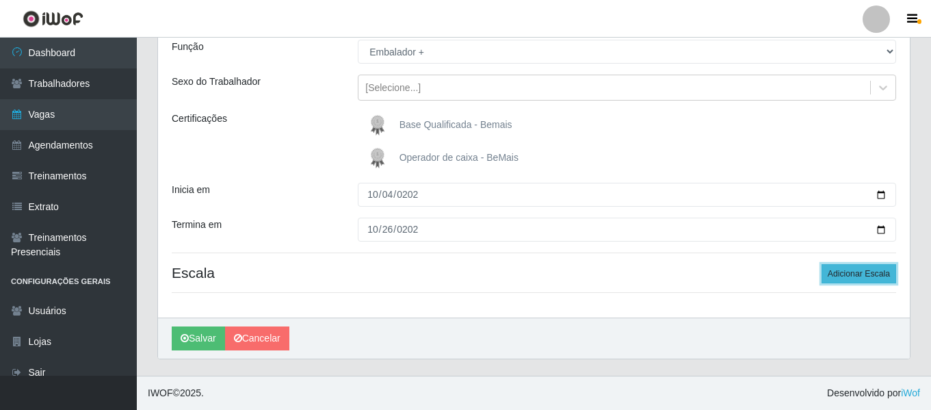
click at [852, 277] on button "Adicionar Escala" at bounding box center [859, 273] width 75 height 19
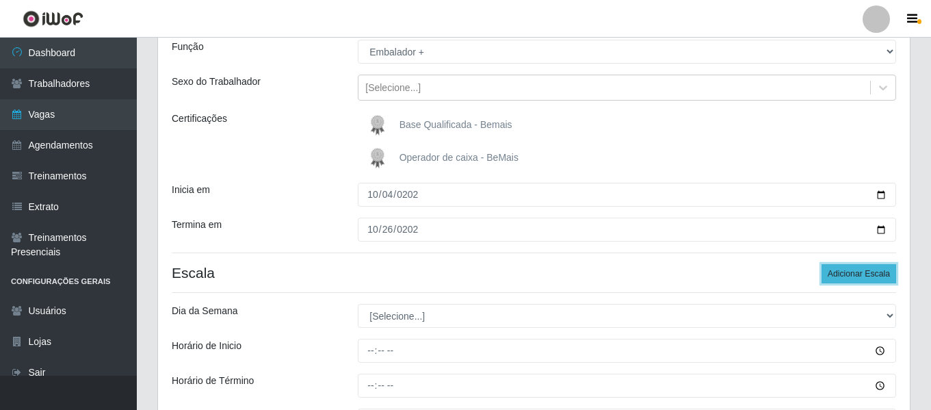
click at [852, 277] on button "Adicionar Escala" at bounding box center [859, 273] width 75 height 19
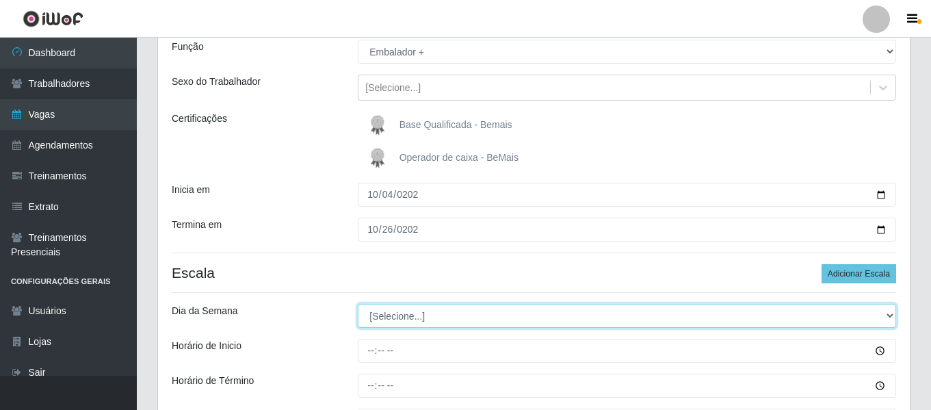
click at [381, 320] on select "[Selecione...] Segunda Terça Quarta Quinta Sexta Sábado Domingo" at bounding box center [627, 316] width 539 height 24
select select "6"
click at [358, 304] on select "[Selecione...] Segunda Terça Quarta Quinta Sexta Sábado Domingo" at bounding box center [627, 316] width 539 height 24
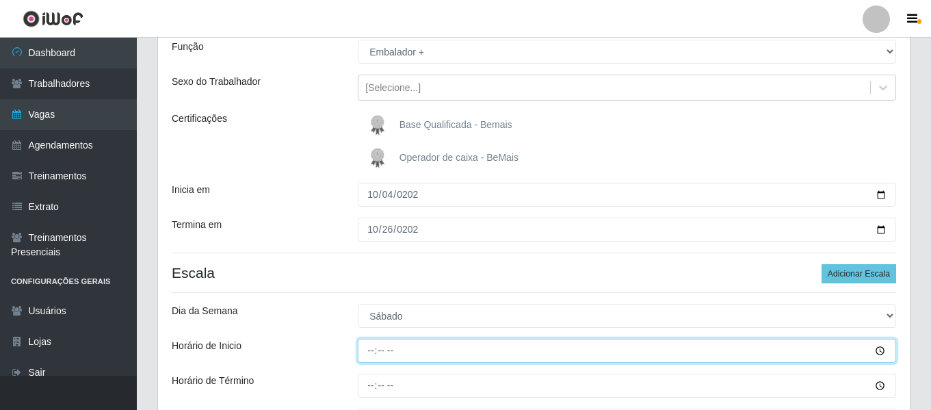
click at [373, 347] on input "Horário de Inicio" at bounding box center [627, 351] width 539 height 24
type input "15:00"
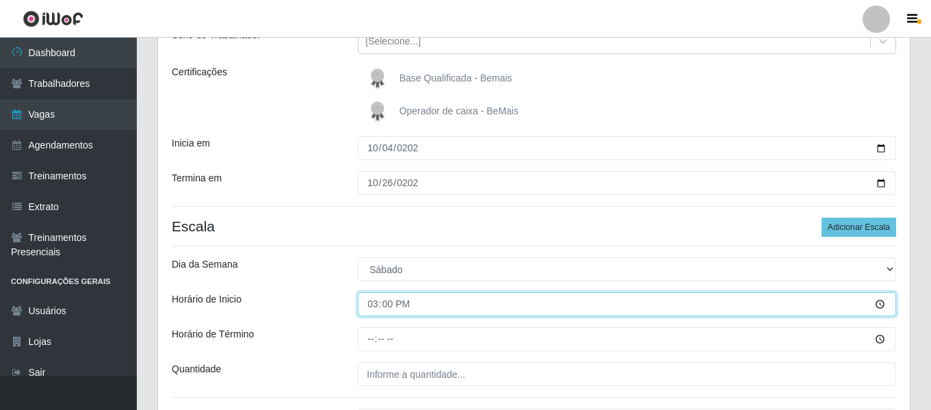
scroll to position [195, 0]
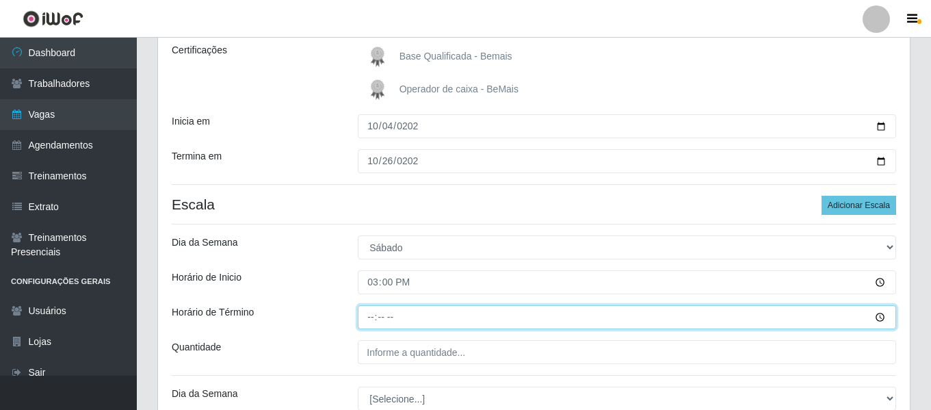
click at [372, 318] on input "Horário de Término" at bounding box center [627, 317] width 539 height 24
type input "21:00"
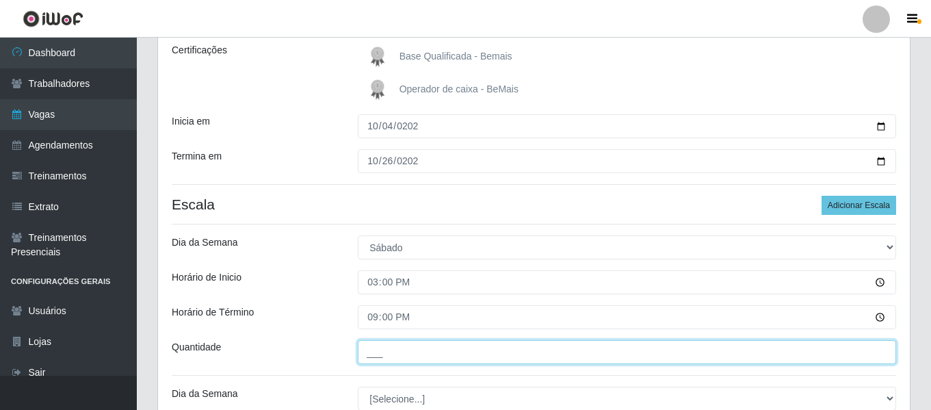
click at [431, 352] on input "___" at bounding box center [627, 352] width 539 height 24
type input "3__"
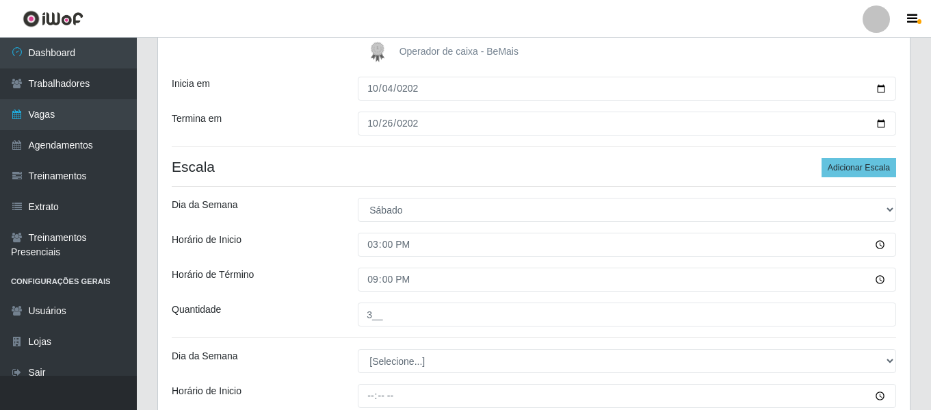
scroll to position [263, 0]
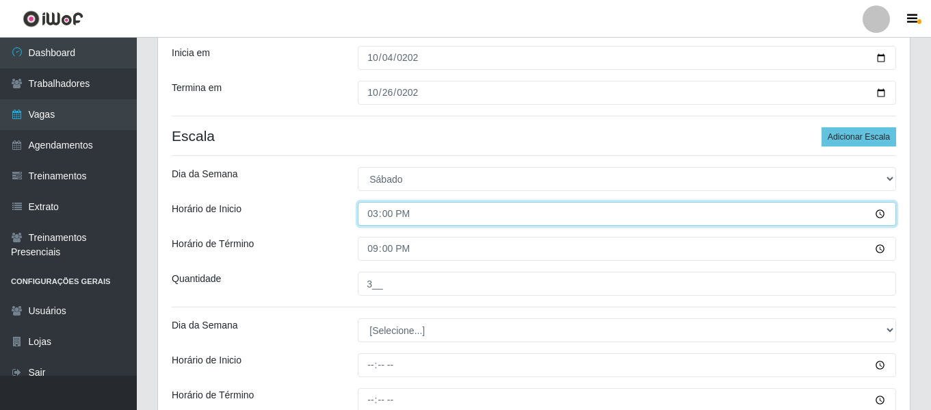
click at [369, 214] on input "15:00" at bounding box center [627, 214] width 539 height 24
type input "09:00"
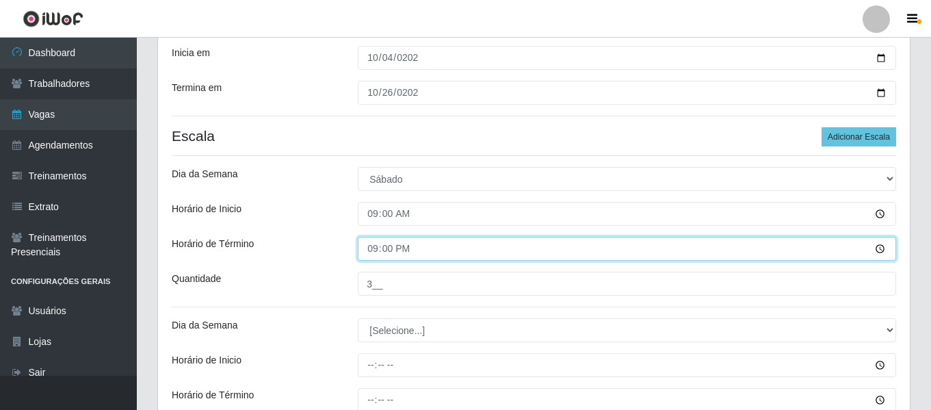
click at [374, 255] on input "21:00" at bounding box center [627, 249] width 539 height 24
type input "15:00"
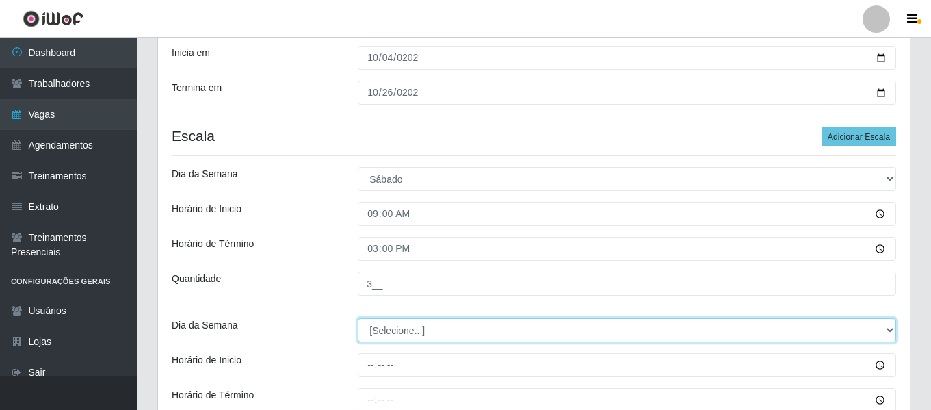
click at [381, 326] on select "[Selecione...] Segunda Terça Quarta Quinta Sexta Sábado Domingo" at bounding box center [627, 330] width 539 height 24
select select "6"
click at [358, 318] on select "[Selecione...] Segunda Terça Quarta Quinta Sexta Sábado Domingo" at bounding box center [627, 330] width 539 height 24
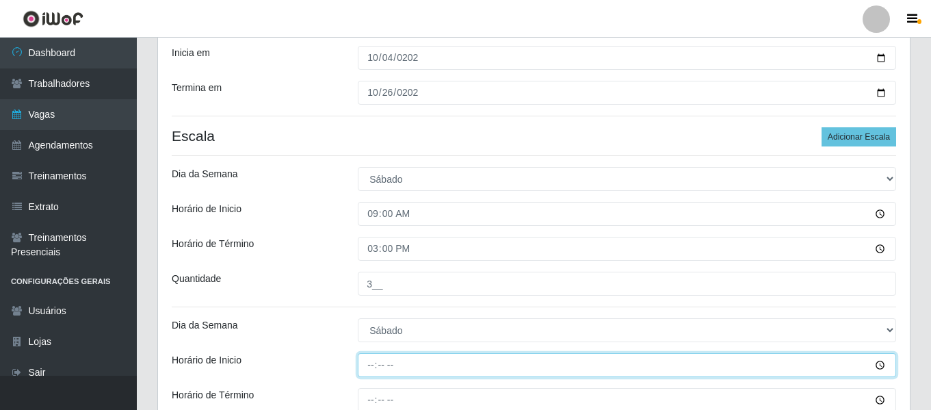
click at [363, 363] on input "Horário de Inicio" at bounding box center [627, 365] width 539 height 24
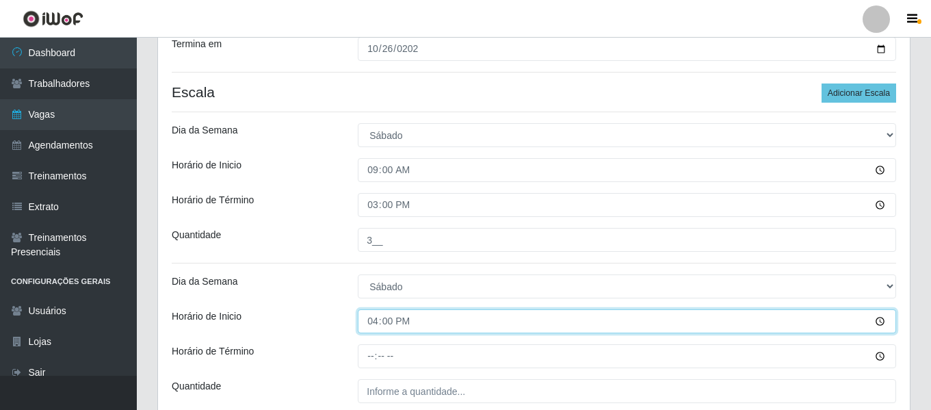
scroll to position [332, 0]
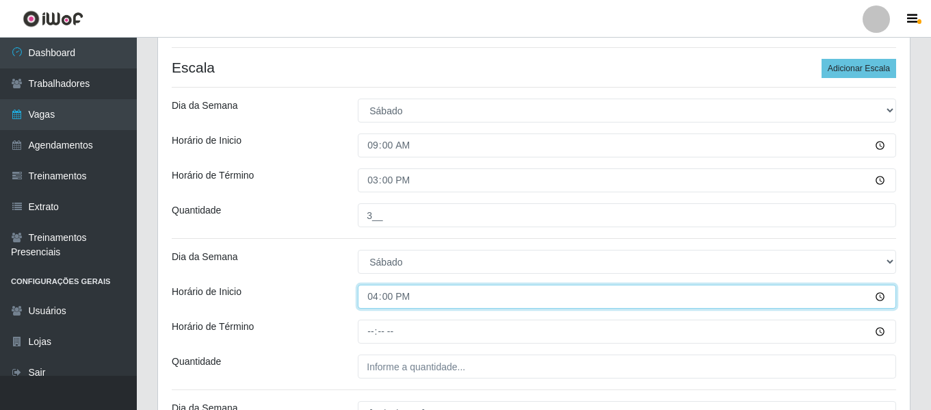
click at [375, 296] on input "16:00" at bounding box center [627, 297] width 539 height 24
click at [368, 299] on input "15:00" at bounding box center [627, 297] width 539 height 24
type input "16:00"
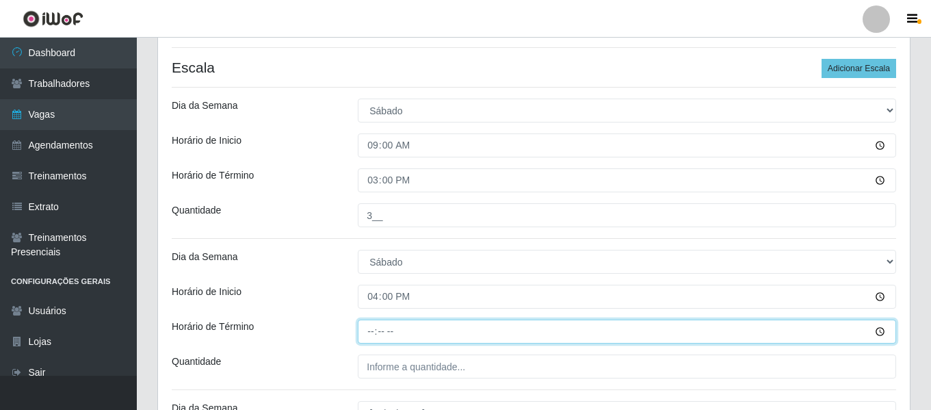
click at [365, 330] on input "Horário de Término" at bounding box center [627, 332] width 539 height 24
type input "22:00"
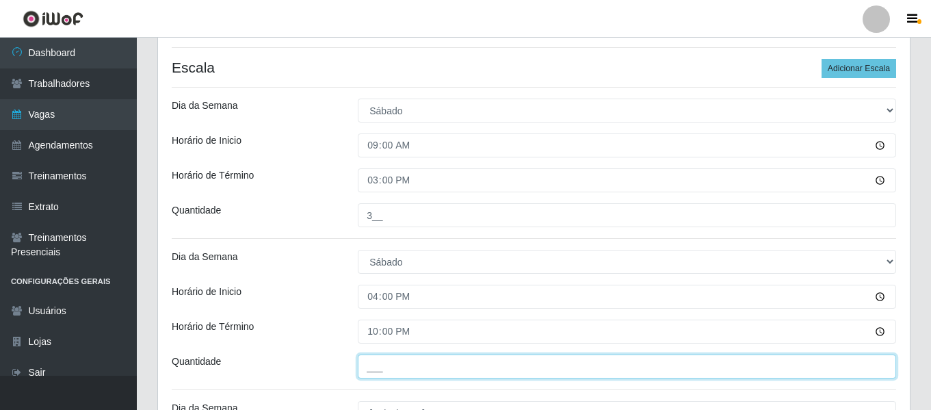
click at [384, 361] on input "___" at bounding box center [627, 366] width 539 height 24
type input "3__"
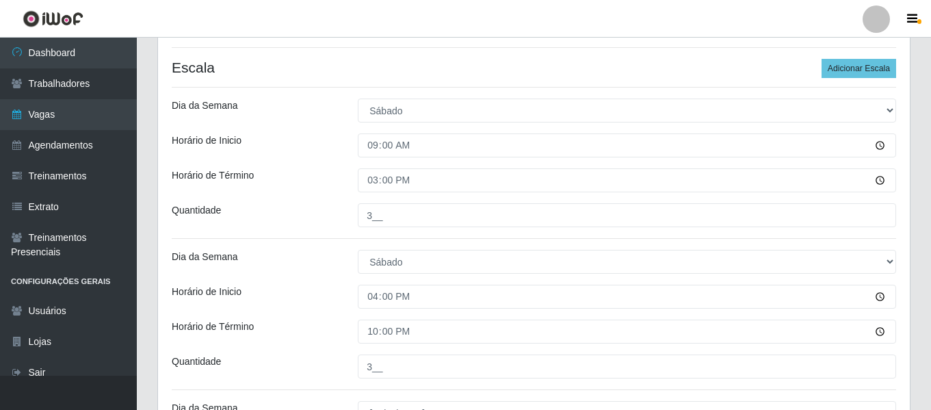
click at [301, 326] on div "Horário de Término" at bounding box center [254, 332] width 186 height 24
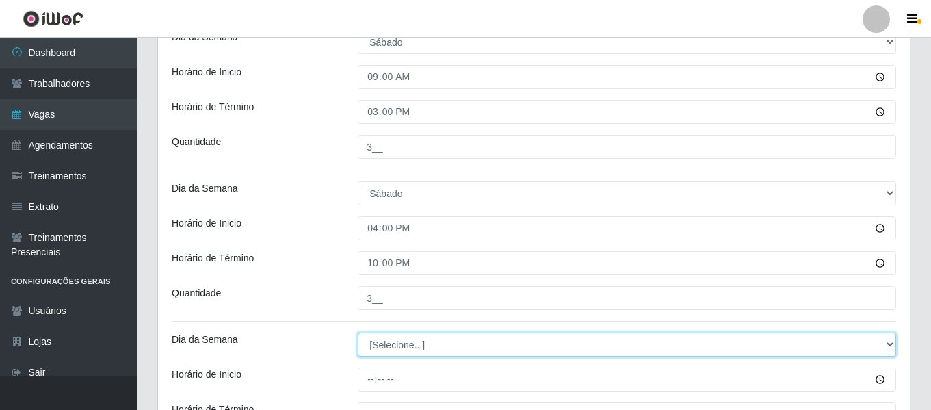
click at [391, 344] on select "[Selecione...] Segunda Terça Quarta Quinta Sexta Sábado Domingo" at bounding box center [627, 345] width 539 height 24
select select "0"
click at [358, 333] on select "[Selecione...] Segunda Terça Quarta Quinta Sexta Sábado Domingo" at bounding box center [627, 345] width 539 height 24
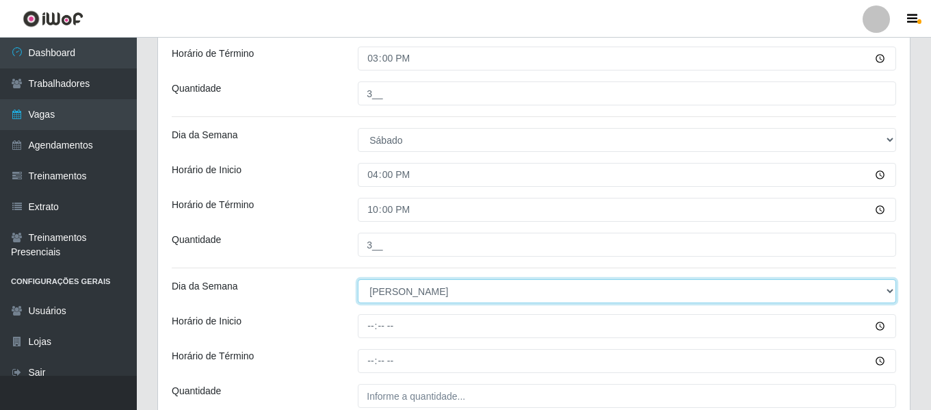
scroll to position [469, 0]
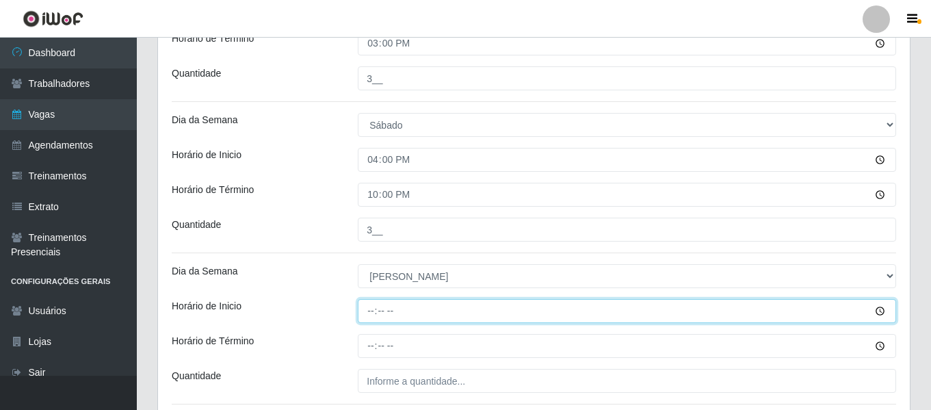
click at [366, 311] on input "Horário de Inicio" at bounding box center [627, 311] width 539 height 24
type input "08:00"
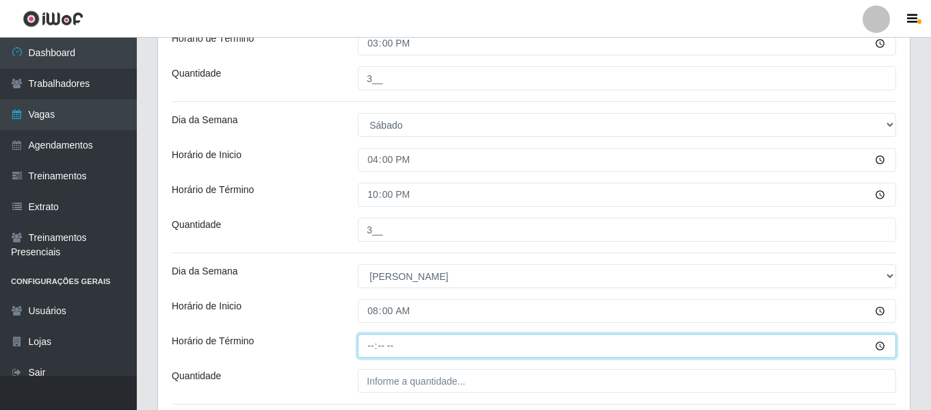
click at [376, 342] on input "Horário de Término" at bounding box center [627, 346] width 539 height 24
type input "14:00"
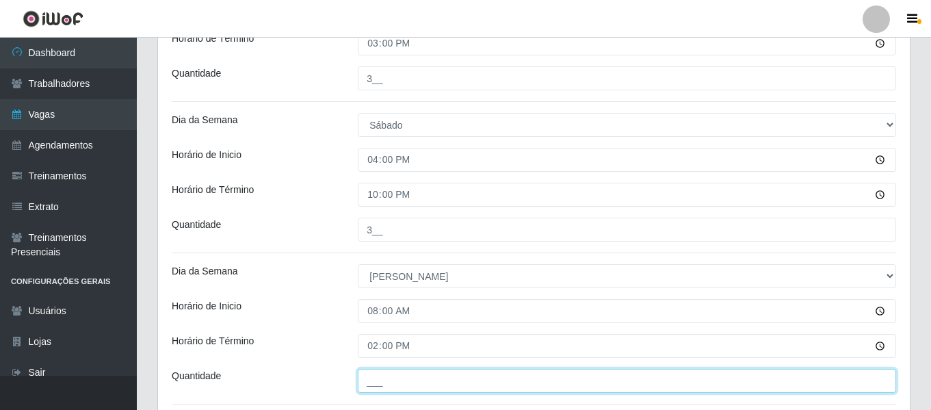
click at [383, 384] on input "___" at bounding box center [627, 381] width 539 height 24
type input "2__"
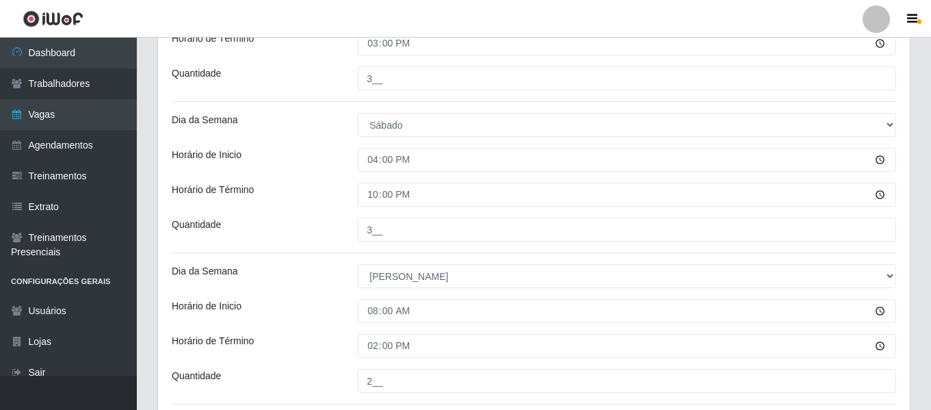
click at [322, 342] on div "Horário de Término" at bounding box center [254, 346] width 186 height 24
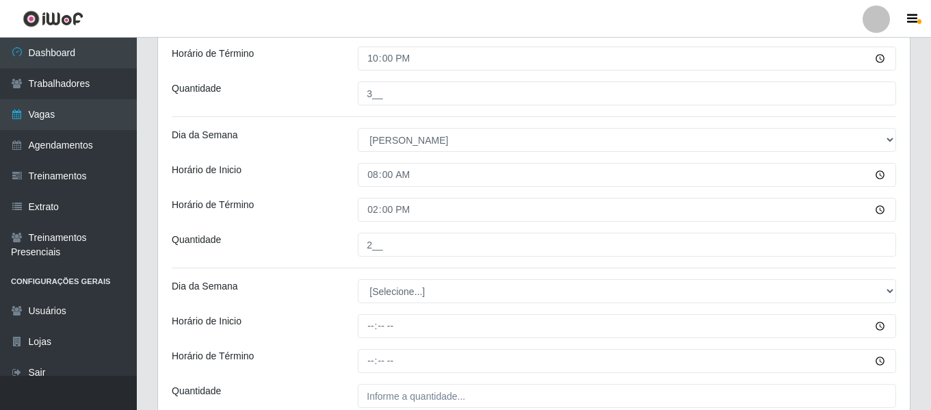
scroll to position [606, 0]
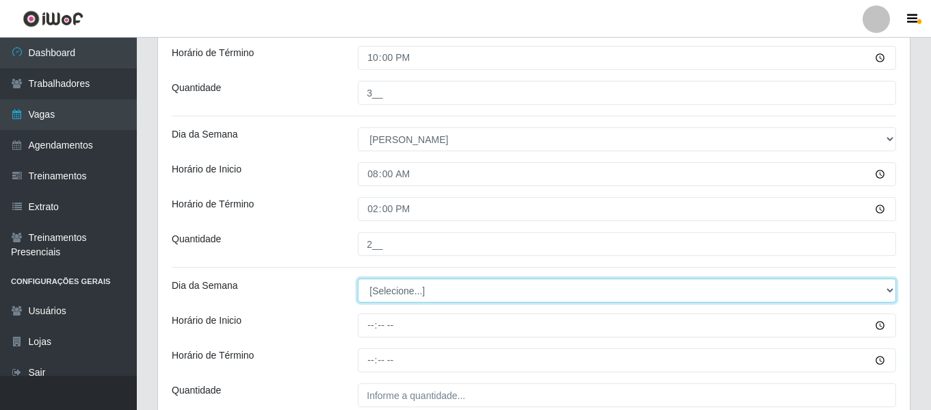
click at [429, 296] on select "[Selecione...] Segunda Terça Quarta Quinta Sexta Sábado Domingo" at bounding box center [627, 291] width 539 height 24
select select "0"
click at [358, 279] on select "[Selecione...] Segunda Terça Quarta Quinta Sexta Sábado Domingo" at bounding box center [627, 291] width 539 height 24
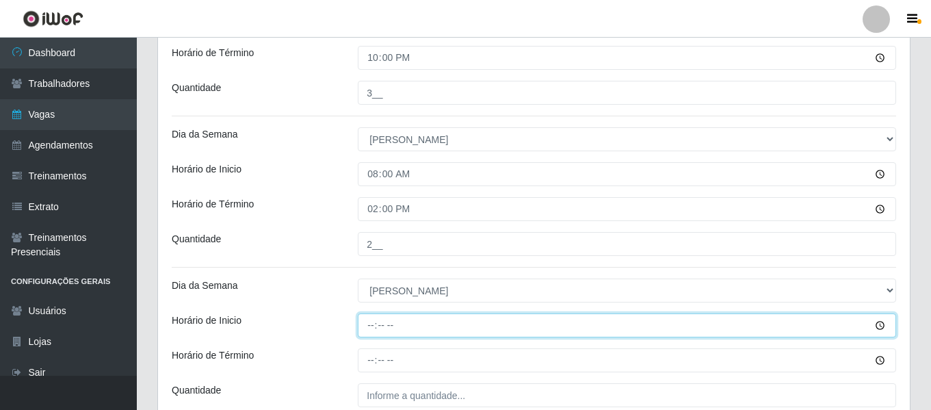
click at [371, 333] on input "Horário de Inicio" at bounding box center [627, 325] width 539 height 24
type input "09:00"
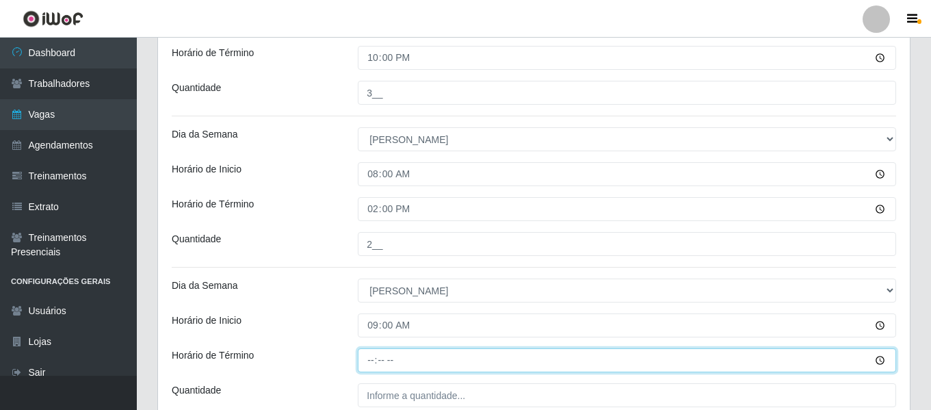
click at [372, 363] on input "Horário de Término" at bounding box center [627, 360] width 539 height 24
type input "15:00"
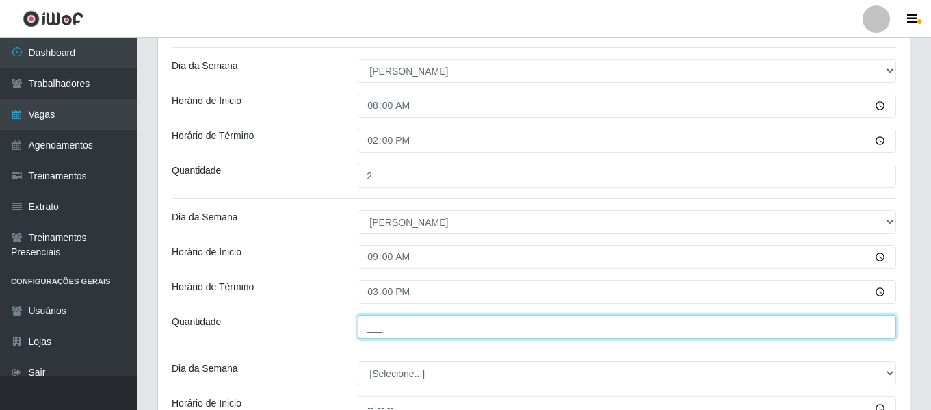
click at [408, 338] on input "___" at bounding box center [627, 327] width 539 height 24
type input "3__"
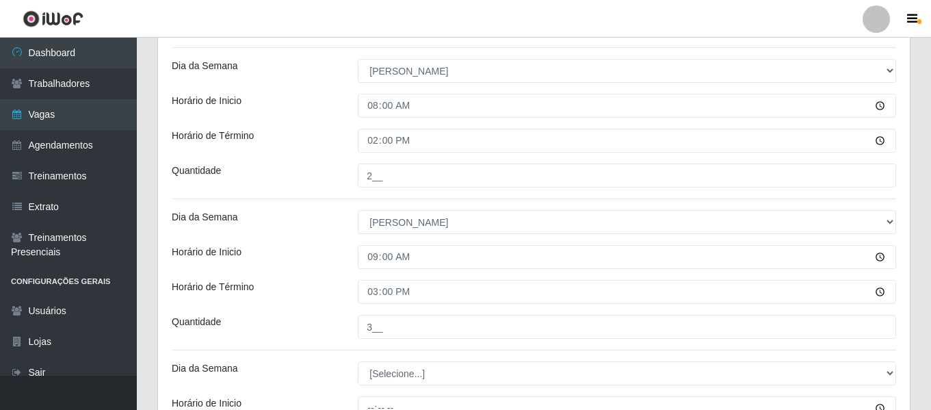
click at [289, 281] on div "Horário de Término" at bounding box center [254, 292] width 186 height 24
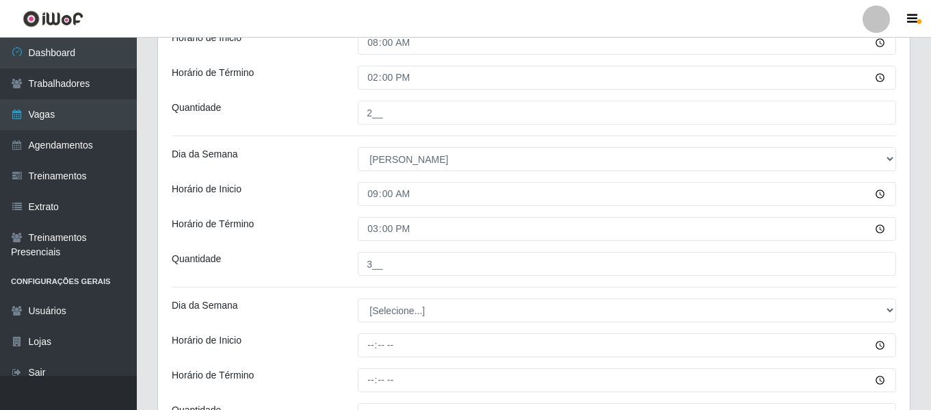
scroll to position [811, 0]
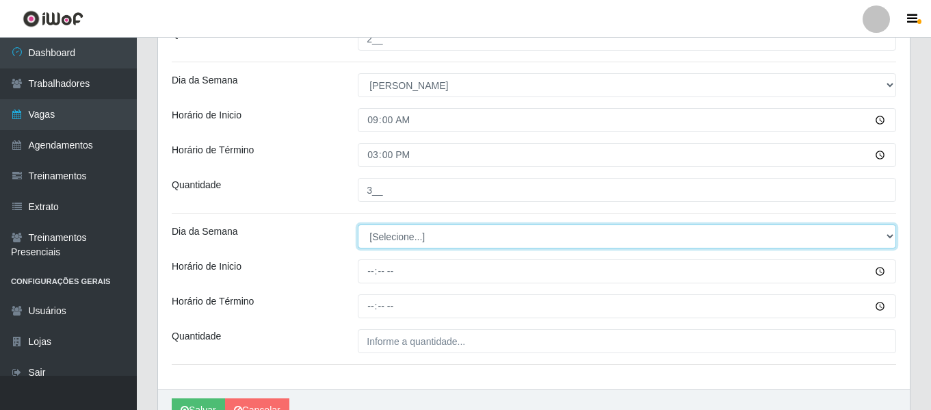
click at [420, 229] on select "[Selecione...] Segunda Terça Quarta Quinta Sexta Sábado Domingo" at bounding box center [627, 236] width 539 height 24
select select "0"
click at [358, 224] on select "[Selecione...] Segunda Terça Quarta Quinta Sexta Sábado Domingo" at bounding box center [627, 236] width 539 height 24
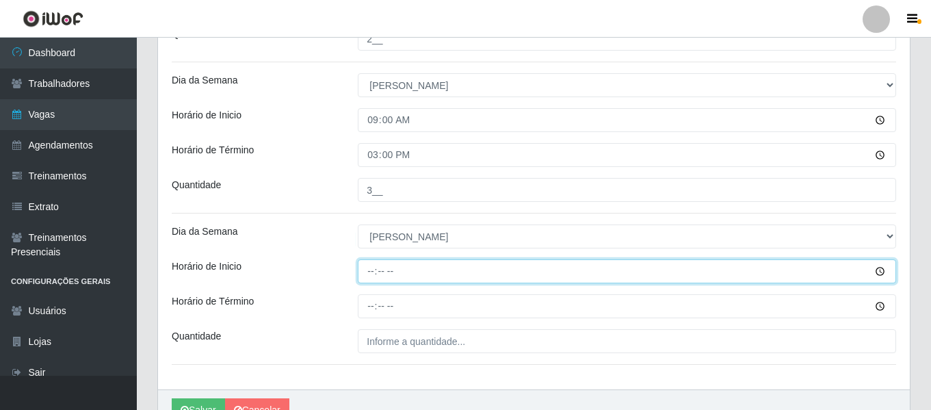
click at [374, 265] on input "Horário de Inicio" at bounding box center [627, 271] width 539 height 24
type input "16:00"
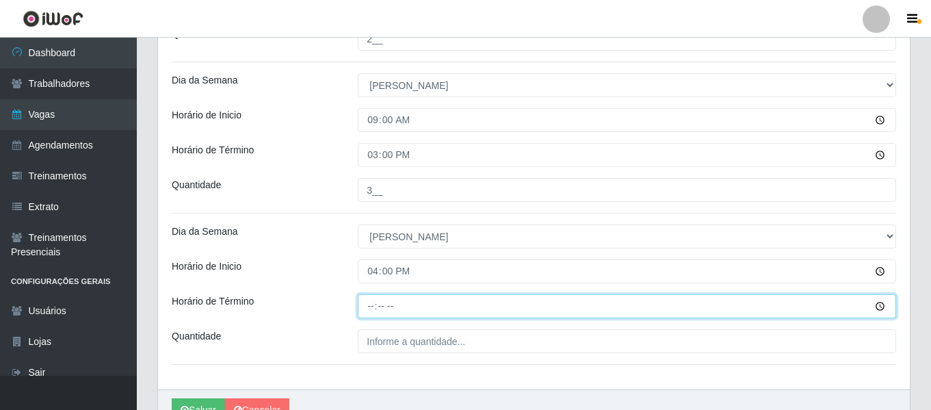
click at [374, 309] on input "Horário de Término" at bounding box center [627, 306] width 539 height 24
type input "22:00"
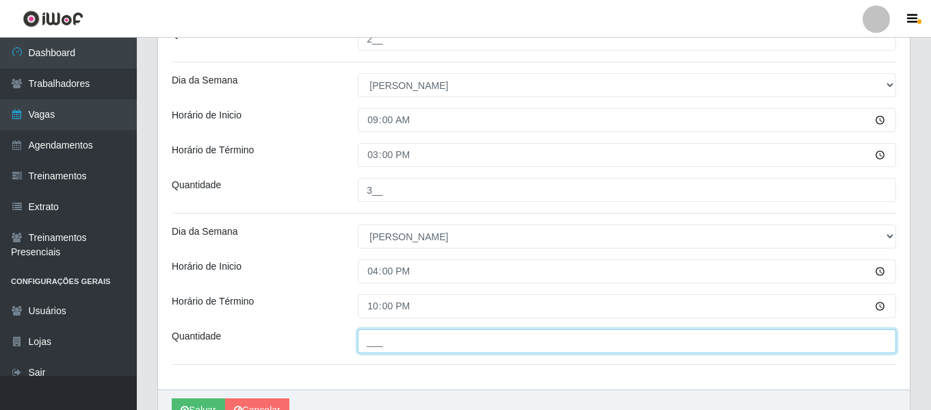
click at [450, 340] on input "___" at bounding box center [627, 341] width 539 height 24
type input "4__"
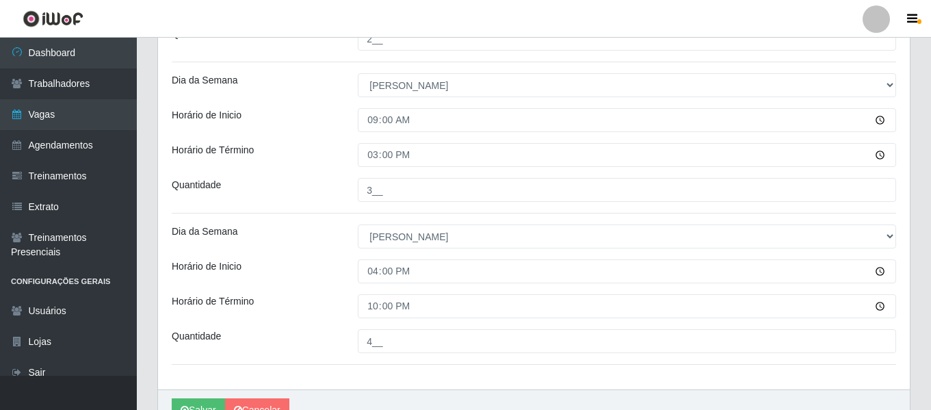
click at [313, 281] on div "Horário de Inicio" at bounding box center [254, 271] width 186 height 24
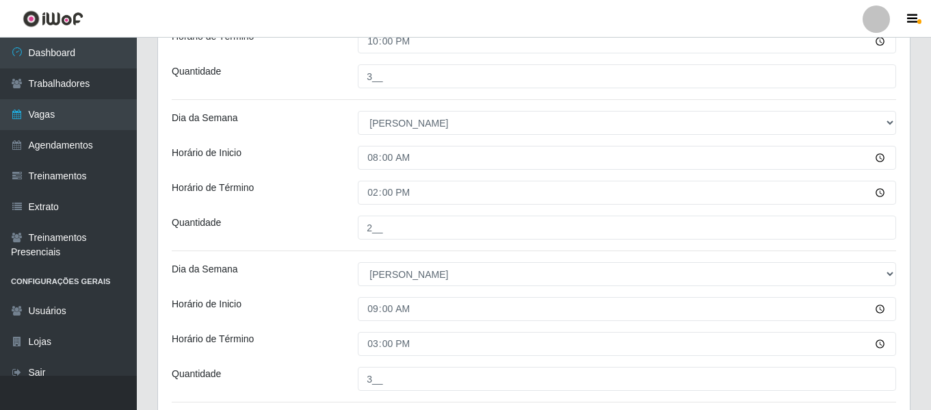
scroll to position [821, 0]
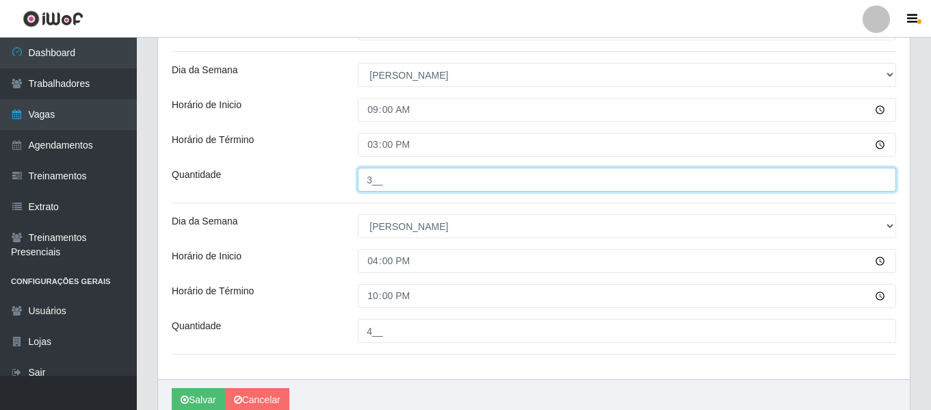
click at [391, 179] on input "3__" at bounding box center [627, 180] width 539 height 24
type input "4__"
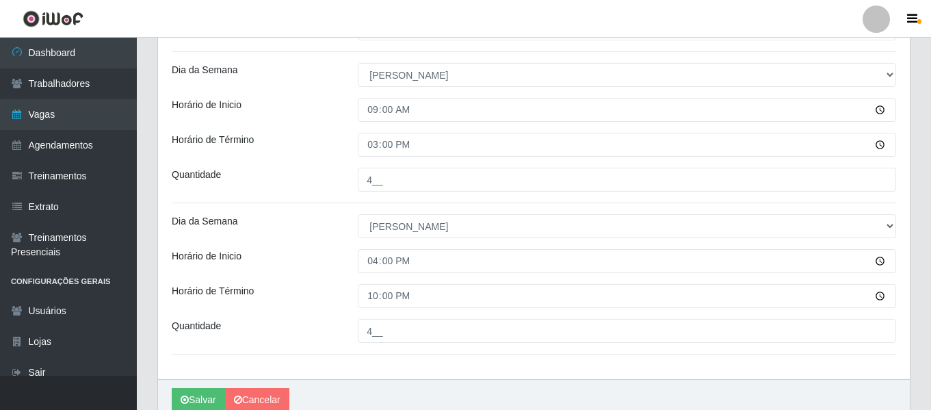
click at [306, 170] on div "Quantidade" at bounding box center [254, 180] width 186 height 24
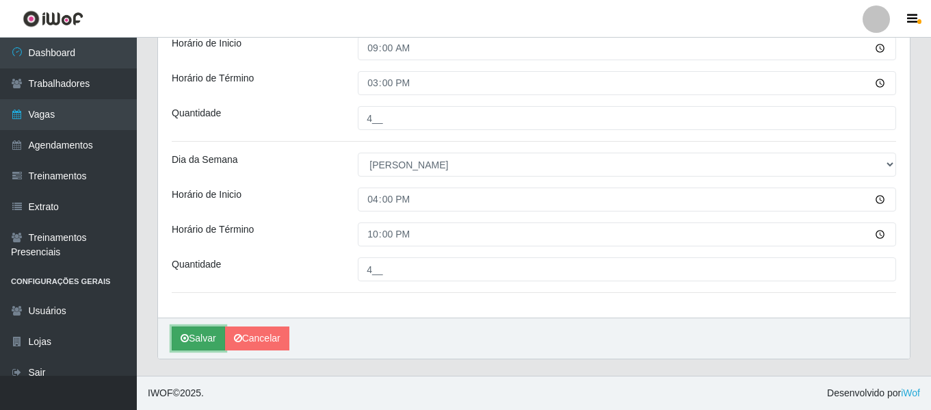
drag, startPoint x: 182, startPoint y: 331, endPoint x: 192, endPoint y: 326, distance: 10.7
click at [183, 331] on button "Salvar" at bounding box center [198, 338] width 53 height 24
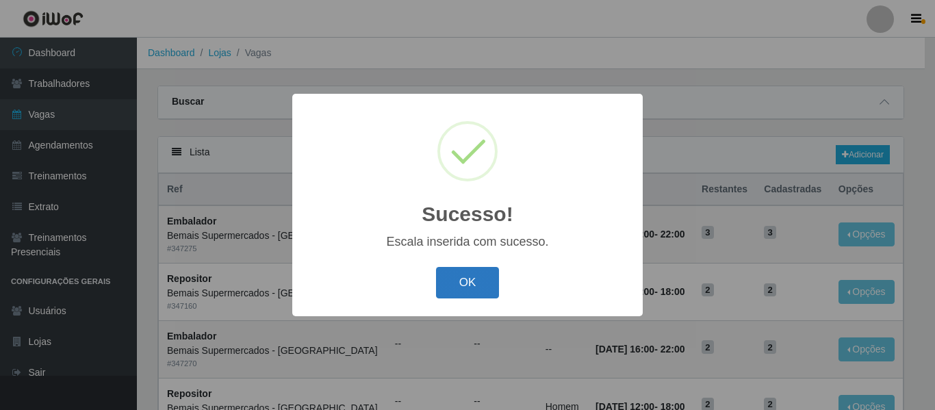
click at [480, 285] on button "OK" at bounding box center [468, 283] width 64 height 32
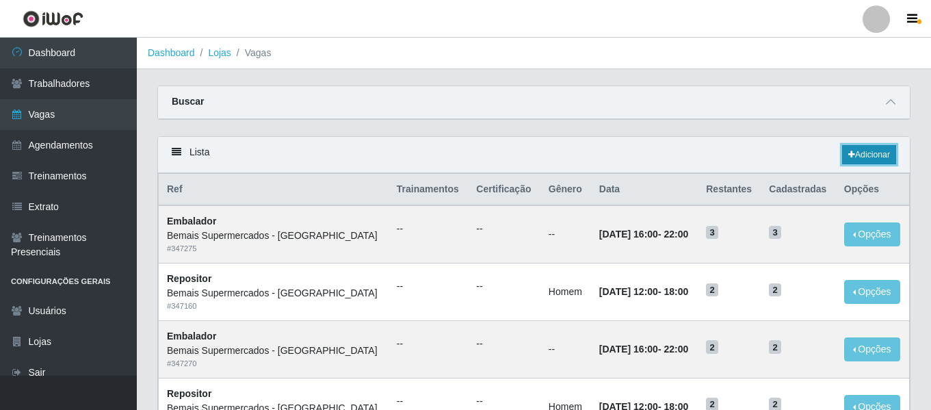
click at [884, 162] on link "Adicionar" at bounding box center [869, 154] width 54 height 19
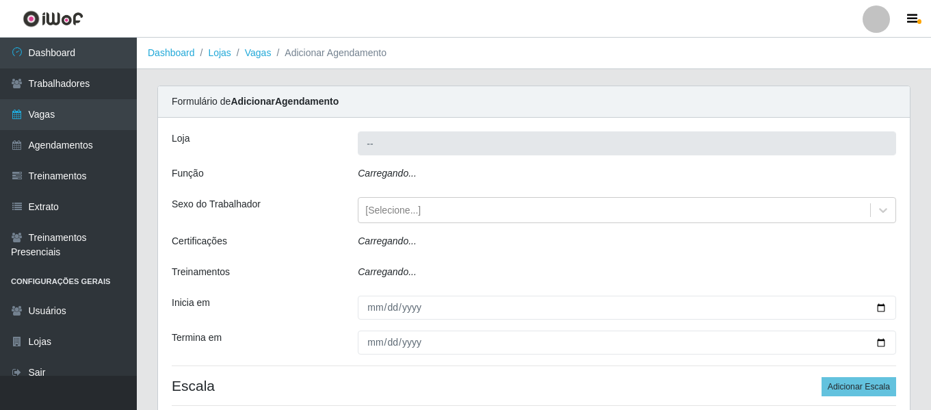
type input "Bemais Supermercados - [GEOGRAPHIC_DATA]"
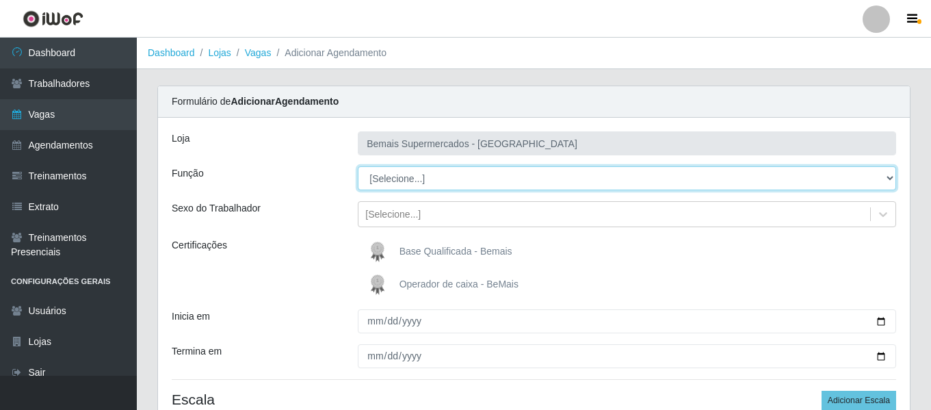
click at [420, 174] on select "[Selecione...] ASG ASG + ASG ++ Auxiliar de Depósito Auxiliar de Depósito + Aux…" at bounding box center [627, 178] width 539 height 24
select select "72"
click at [358, 166] on select "[Selecione...] ASG ASG + ASG ++ Auxiliar de Depósito Auxiliar de Depósito + Aux…" at bounding box center [627, 178] width 539 height 24
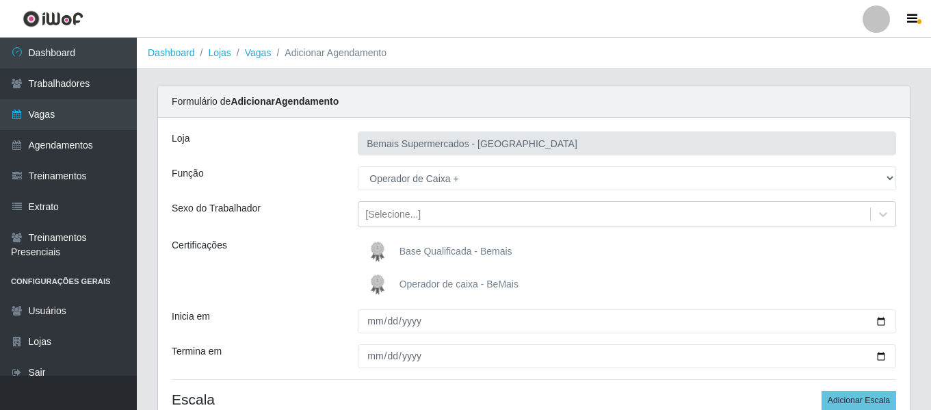
click at [382, 250] on img at bounding box center [380, 251] width 33 height 27
click at [0, 0] on input "Base Qualificada - Bemais" at bounding box center [0, 0] width 0 height 0
click at [382, 250] on img at bounding box center [380, 251] width 33 height 27
click at [0, 0] on input "Base Qualificada - Bemais" at bounding box center [0, 0] width 0 height 0
click at [392, 287] on img at bounding box center [380, 284] width 33 height 27
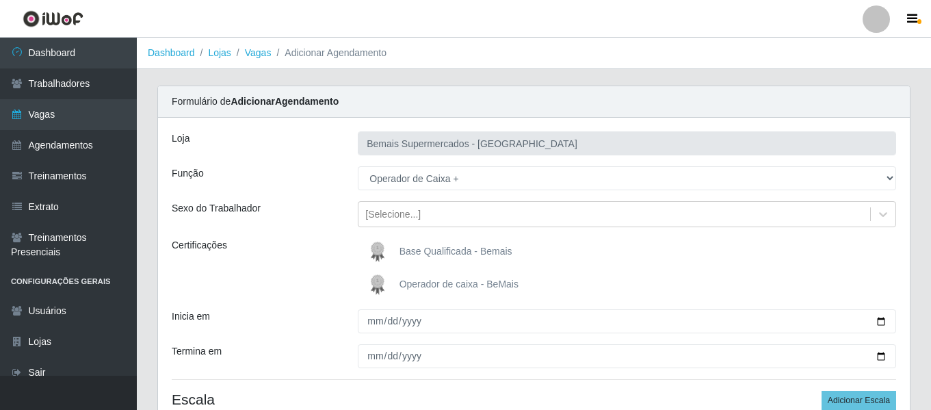
click at [0, 0] on input "Operador de caixa - BeMais" at bounding box center [0, 0] width 0 height 0
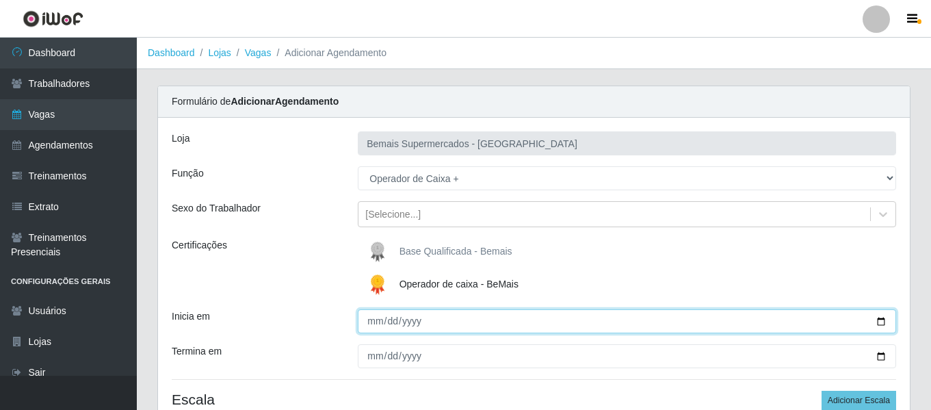
click at [372, 323] on input "Inicia em" at bounding box center [627, 321] width 539 height 24
type input "2025-10-05"
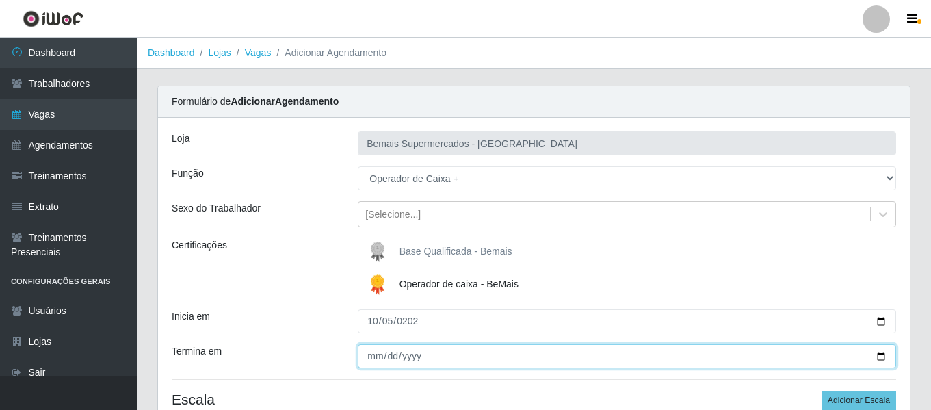
click at [371, 354] on input "Termina em" at bounding box center [627, 356] width 539 height 24
type input "2025-10-26"
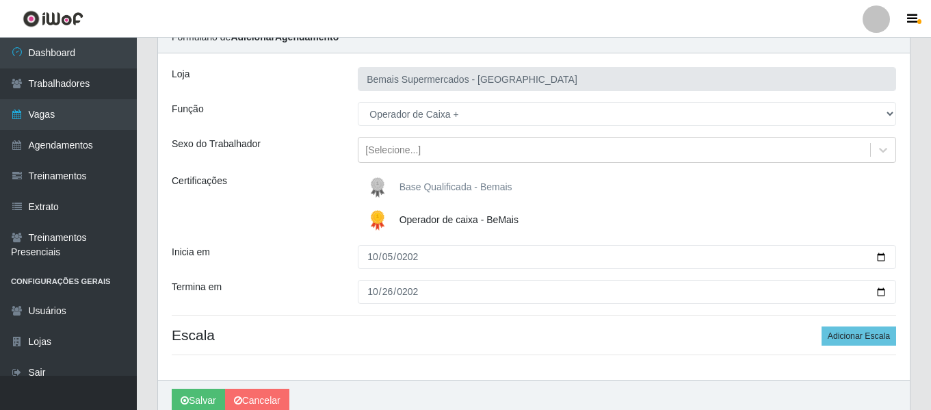
scroll to position [127, 0]
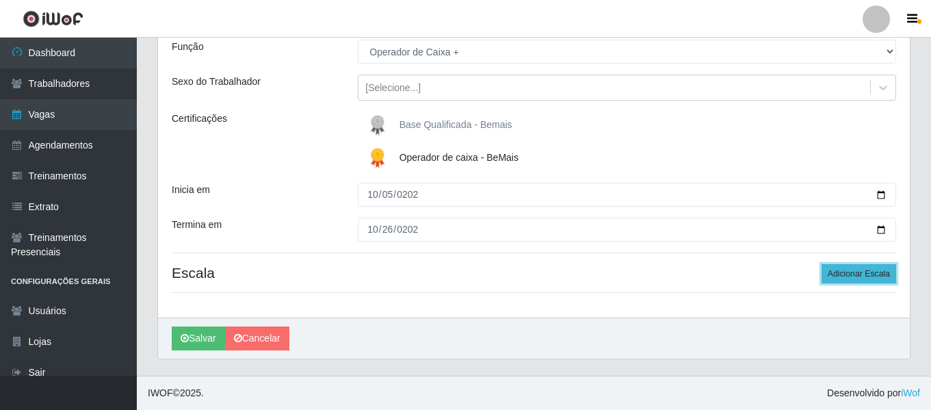
click at [859, 276] on button "Adicionar Escala" at bounding box center [859, 273] width 75 height 19
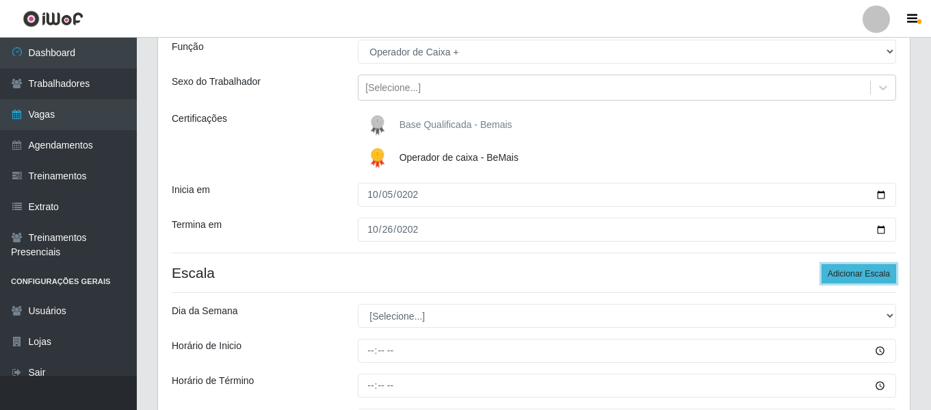
click at [859, 276] on button "Adicionar Escala" at bounding box center [859, 273] width 75 height 19
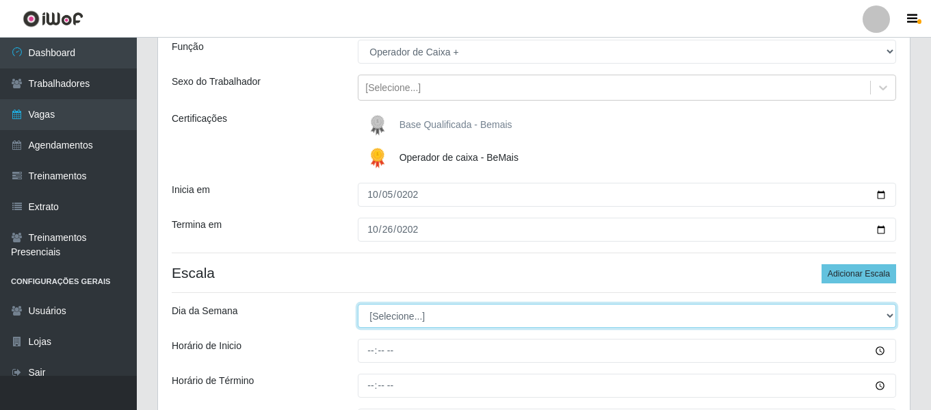
click at [417, 315] on select "[Selecione...] Segunda Terça Quarta Quinta Sexta Sábado Domingo" at bounding box center [627, 316] width 539 height 24
select select "0"
click at [358, 304] on select "[Selecione...] Segunda Terça Quarta Quinta Sexta Sábado Domingo" at bounding box center [627, 316] width 539 height 24
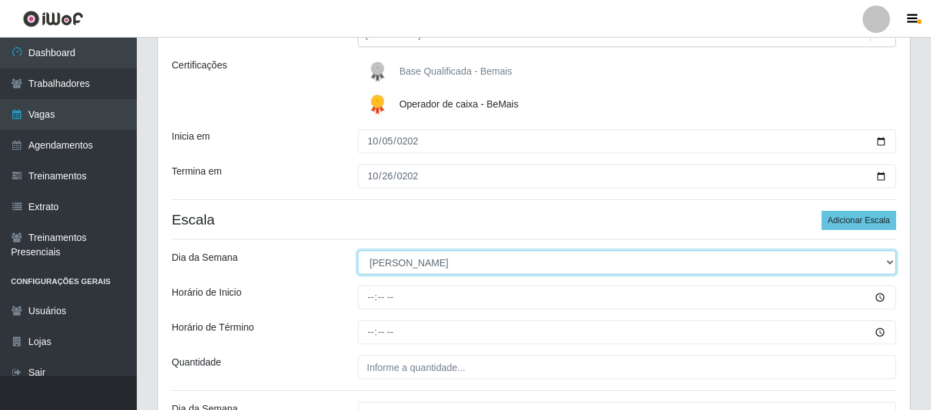
scroll to position [195, 0]
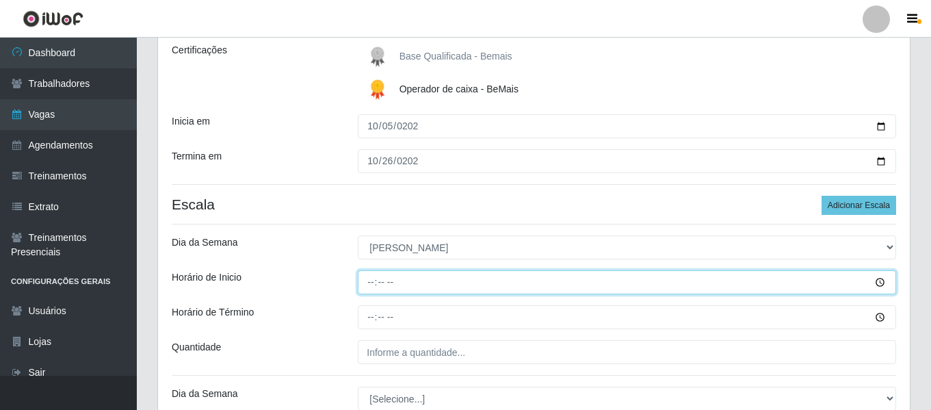
click at [369, 276] on input "Horário de Inicio" at bounding box center [627, 282] width 539 height 24
type input "07:00"
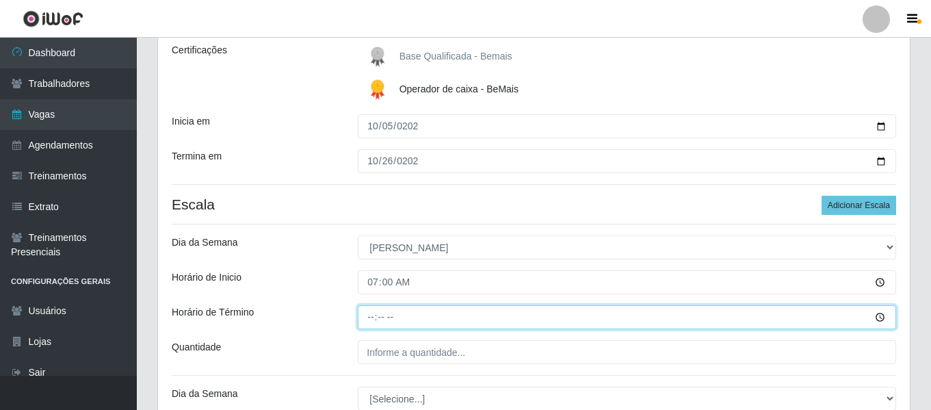
click at [365, 315] on input "Horário de Término" at bounding box center [627, 317] width 539 height 24
type input "13:00"
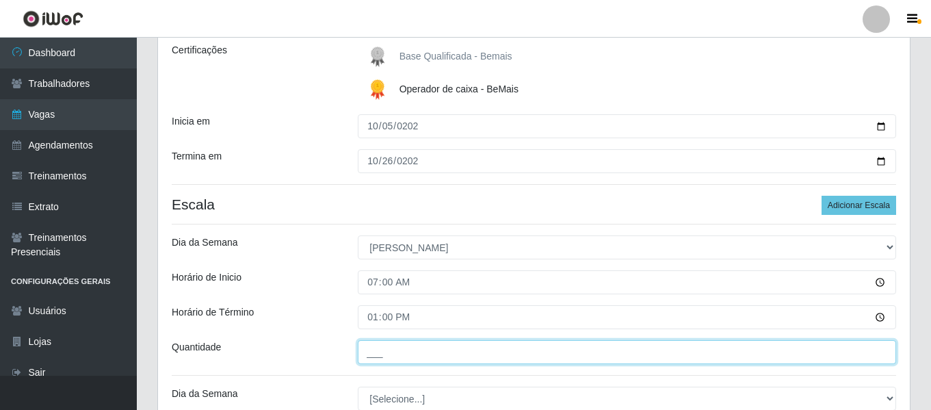
click at [396, 351] on input "___" at bounding box center [627, 352] width 539 height 24
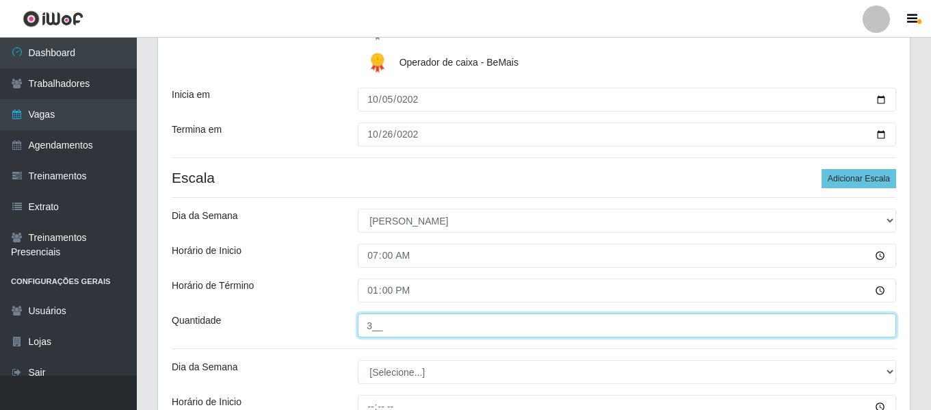
scroll to position [263, 0]
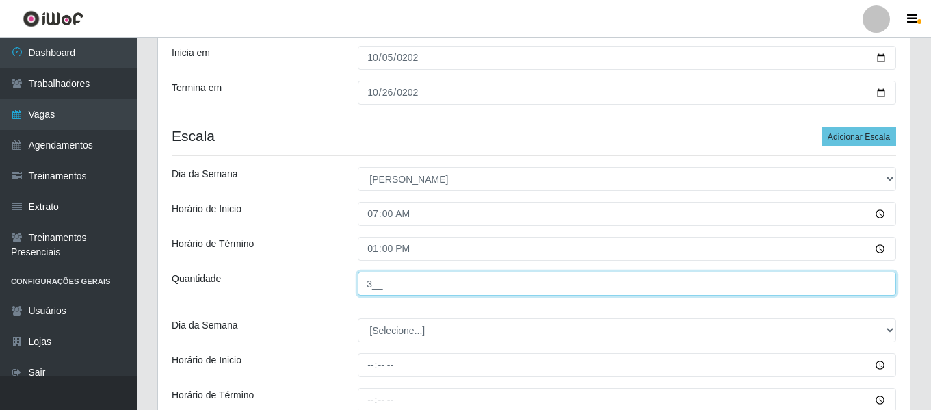
type input "3__"
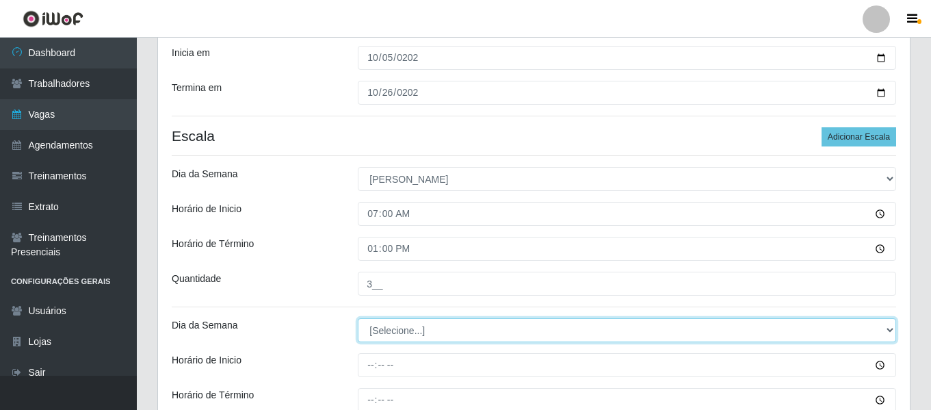
click at [382, 332] on select "[Selecione...] Segunda Terça Quarta Quinta Sexta Sábado Domingo" at bounding box center [627, 330] width 539 height 24
select select "0"
click at [358, 318] on select "[Selecione...] Segunda Terça Quarta Quinta Sexta Sábado Domingo" at bounding box center [627, 330] width 539 height 24
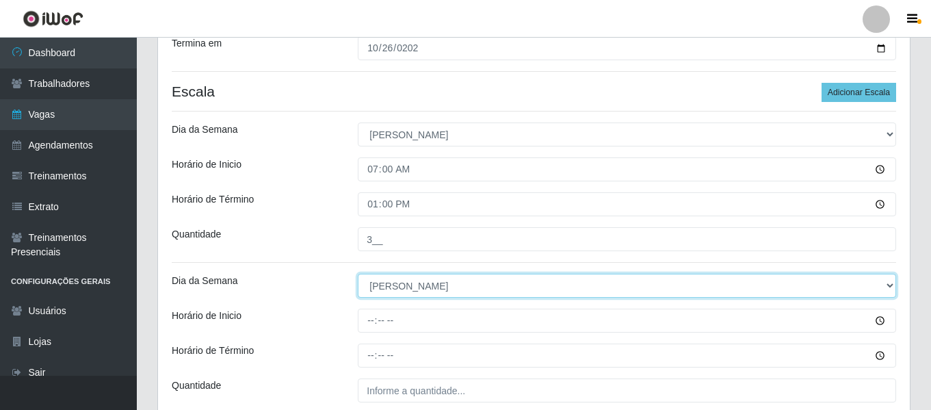
scroll to position [332, 0]
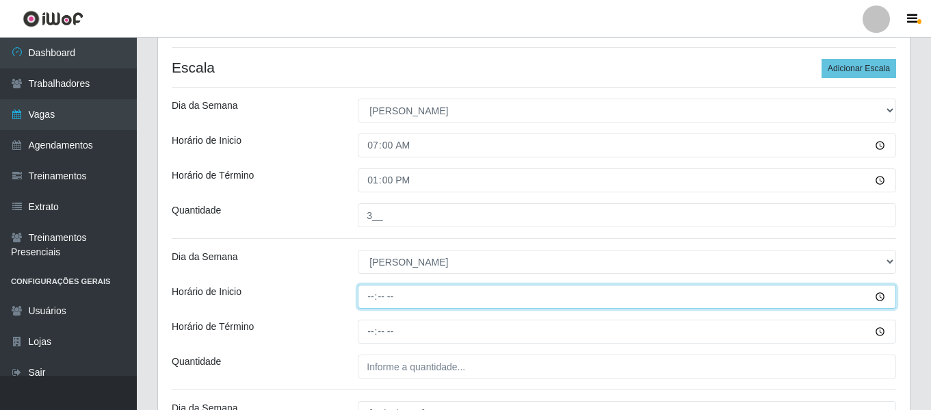
click at [372, 300] on input "Horário de Inicio" at bounding box center [627, 297] width 539 height 24
type input "08:00"
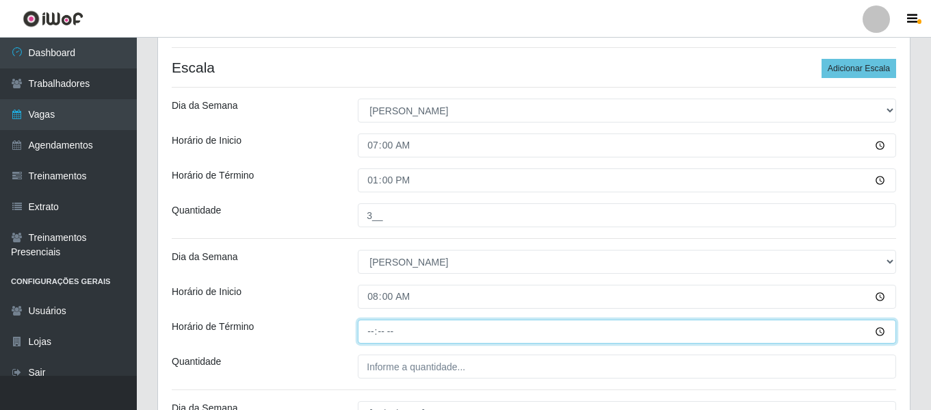
click at [376, 325] on input "Horário de Término" at bounding box center [627, 332] width 539 height 24
type input "14:00"
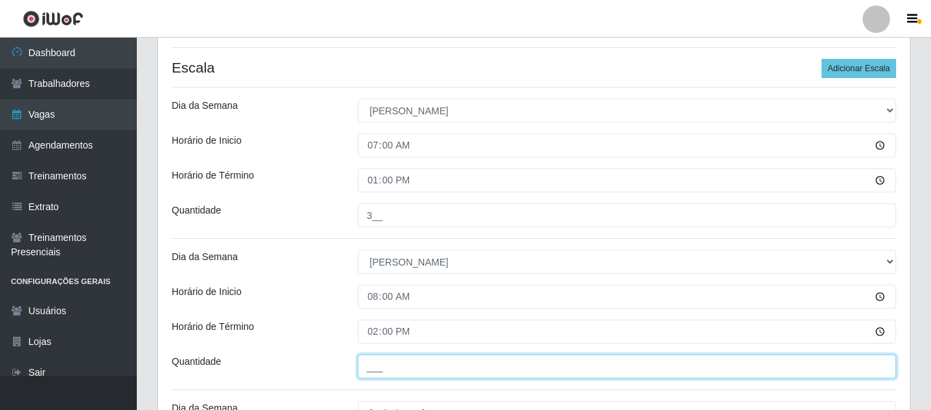
click at [404, 362] on input "___" at bounding box center [627, 366] width 539 height 24
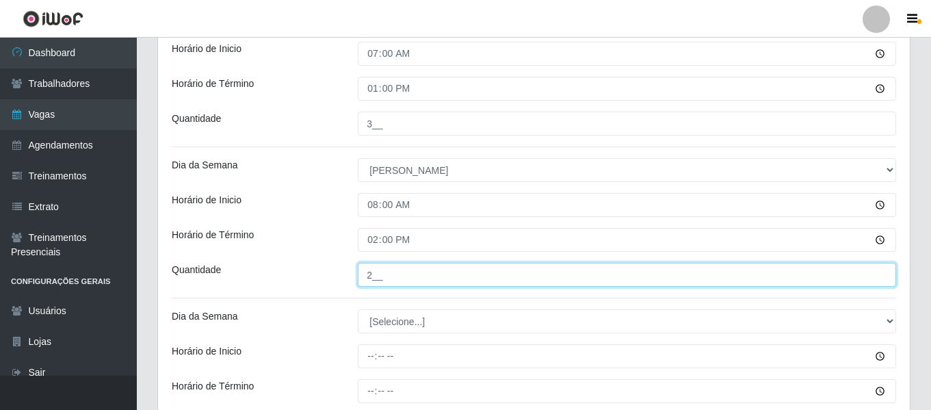
scroll to position [469, 0]
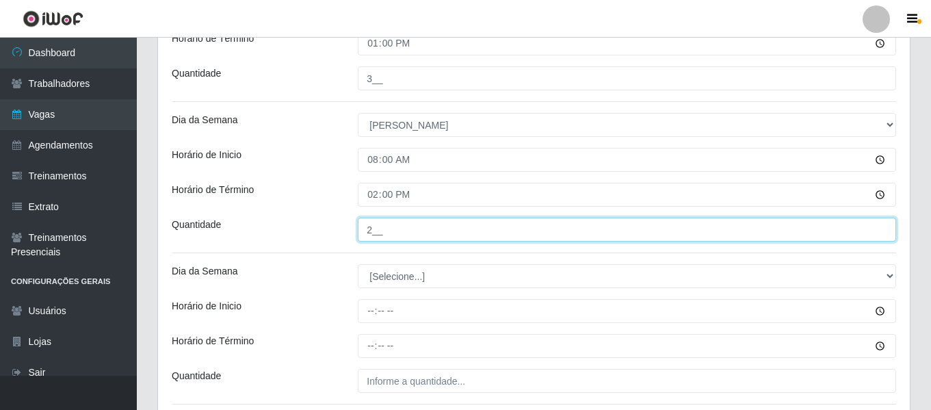
type input "2__"
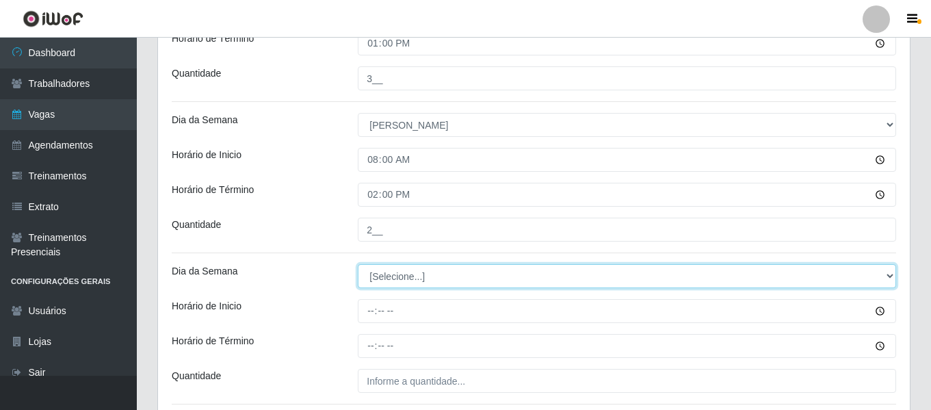
click at [400, 276] on select "[Selecione...] Segunda Terça Quarta Quinta Sexta Sábado Domingo" at bounding box center [627, 276] width 539 height 24
select select "0"
click at [358, 264] on select "[Selecione...] Segunda Terça Quarta Quinta Sexta Sábado Domingo" at bounding box center [627, 276] width 539 height 24
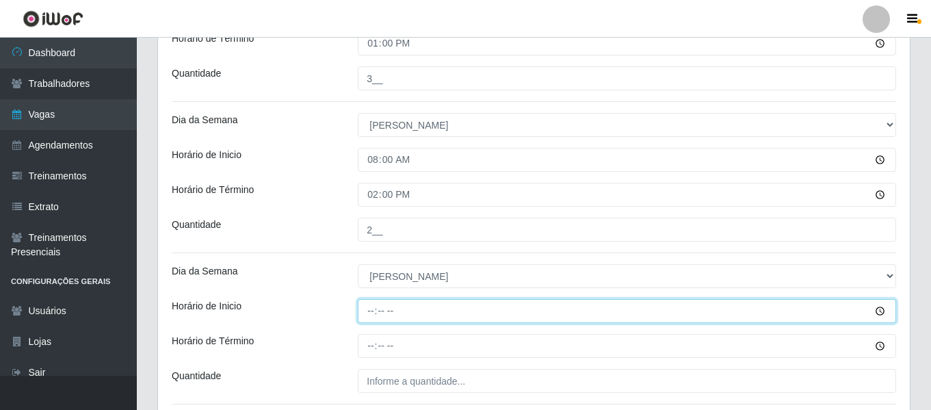
click at [367, 314] on input "Horário de Inicio" at bounding box center [627, 311] width 539 height 24
type input "09:00"
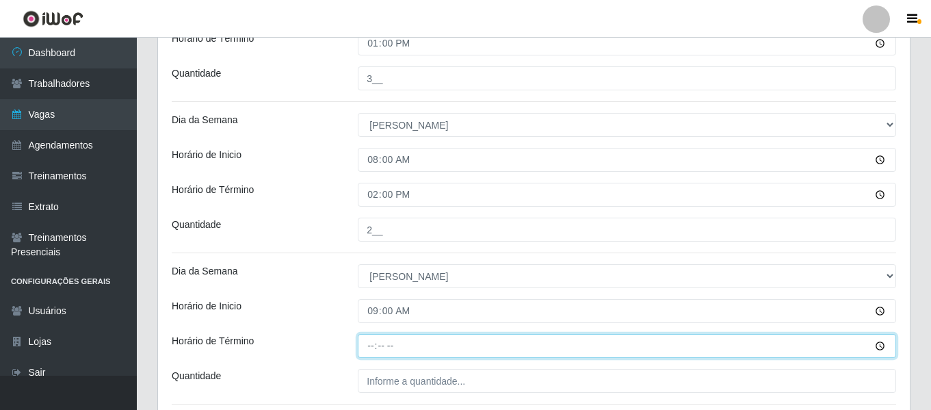
click at [372, 344] on input "Horário de Término" at bounding box center [627, 346] width 539 height 24
type input "15:00"
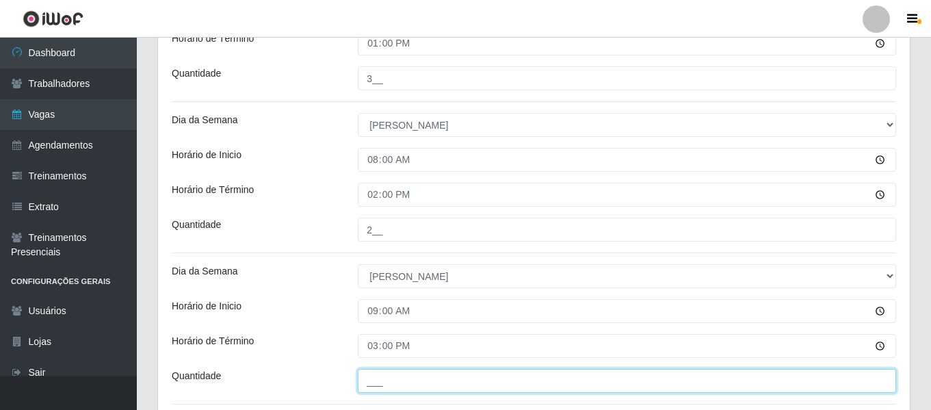
click at [417, 379] on input "___" at bounding box center [627, 381] width 539 height 24
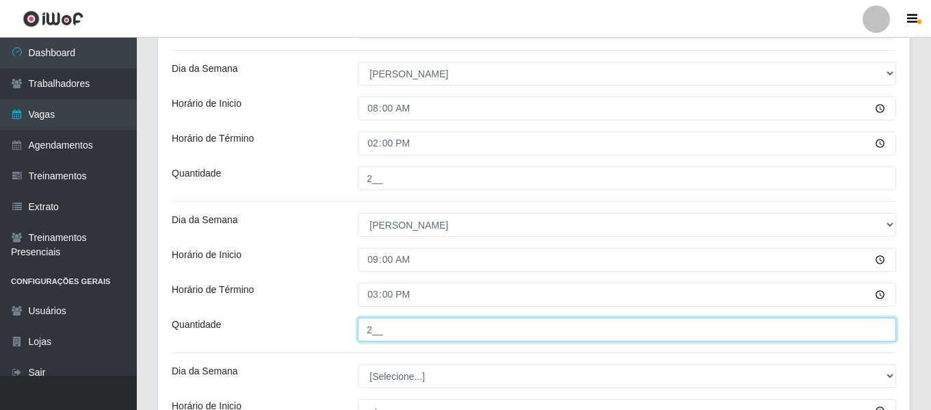
scroll to position [606, 0]
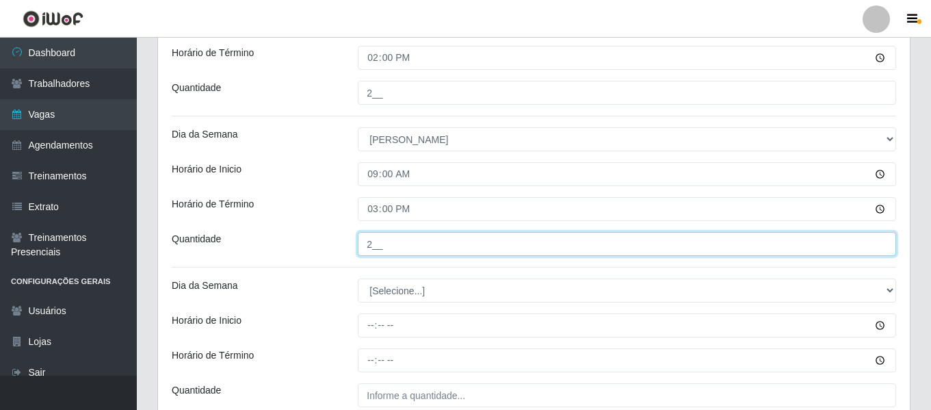
type input "2__"
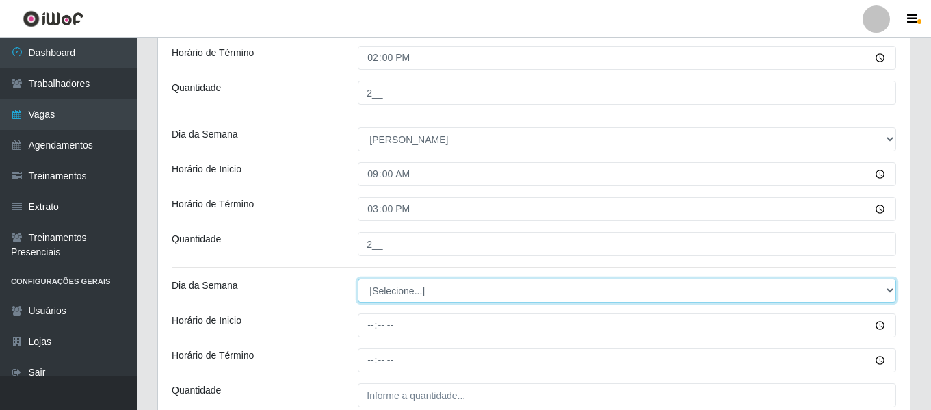
click at [397, 294] on select "[Selecione...] Segunda Terça Quarta Quinta Sexta Sábado Domingo" at bounding box center [627, 291] width 539 height 24
select select "0"
click at [358, 279] on select "[Selecione...] Segunda Terça Quarta Quinta Sexta Sábado Domingo" at bounding box center [627, 291] width 539 height 24
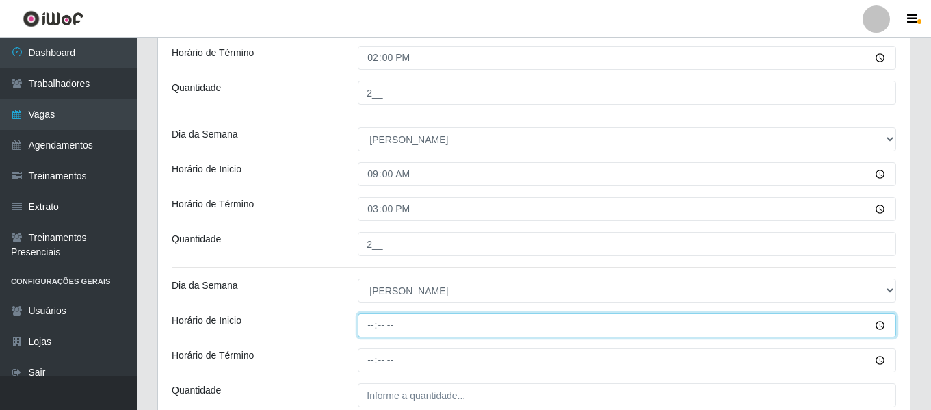
click at [374, 329] on input "Horário de Inicio" at bounding box center [627, 325] width 539 height 24
type input "15:00"
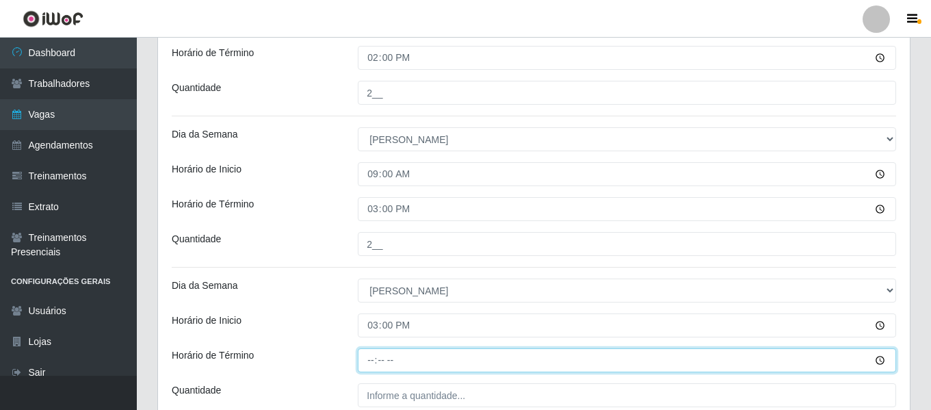
click at [374, 368] on input "Horário de Término" at bounding box center [627, 360] width 539 height 24
type input "21:00"
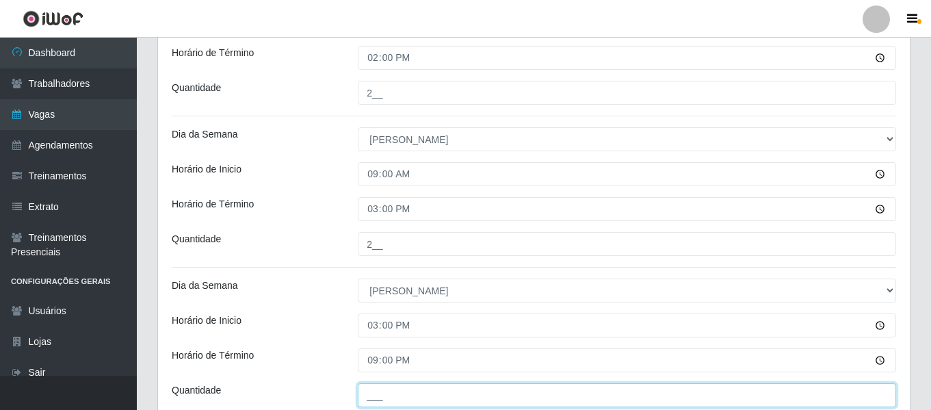
click at [396, 393] on input "___" at bounding box center [627, 395] width 539 height 24
type input "4__"
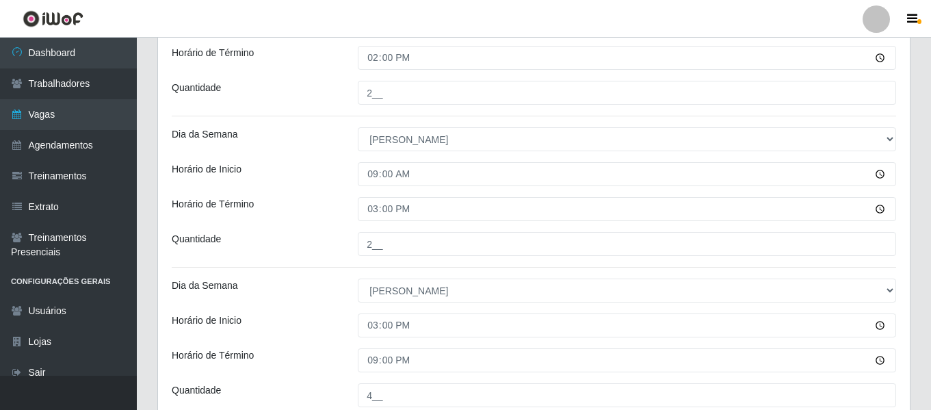
click at [297, 316] on div "Horário de Inicio" at bounding box center [254, 325] width 186 height 24
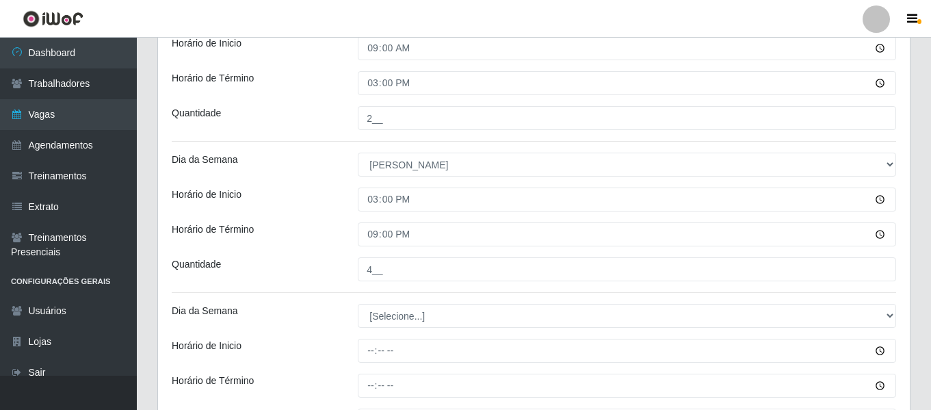
scroll to position [742, 0]
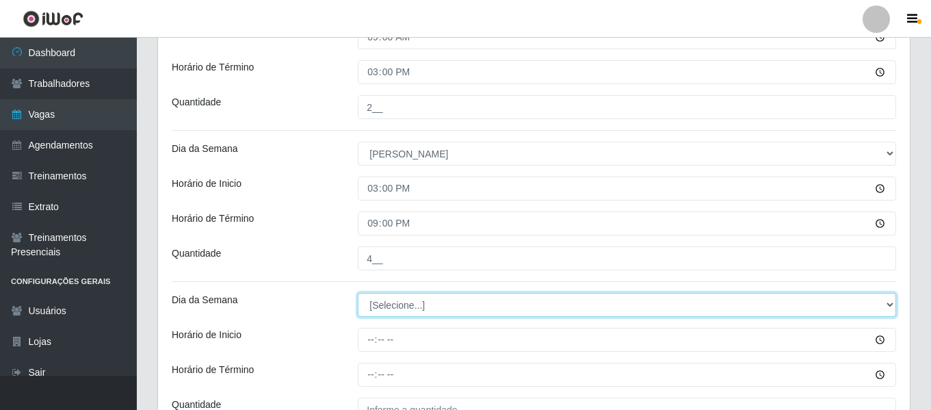
click at [416, 299] on select "[Selecione...] Segunda Terça Quarta Quinta Sexta Sábado Domingo" at bounding box center [627, 305] width 539 height 24
select select "0"
click at [358, 293] on select "[Selecione...] Segunda Terça Quarta Quinta Sexta Sábado Domingo" at bounding box center [627, 305] width 539 height 24
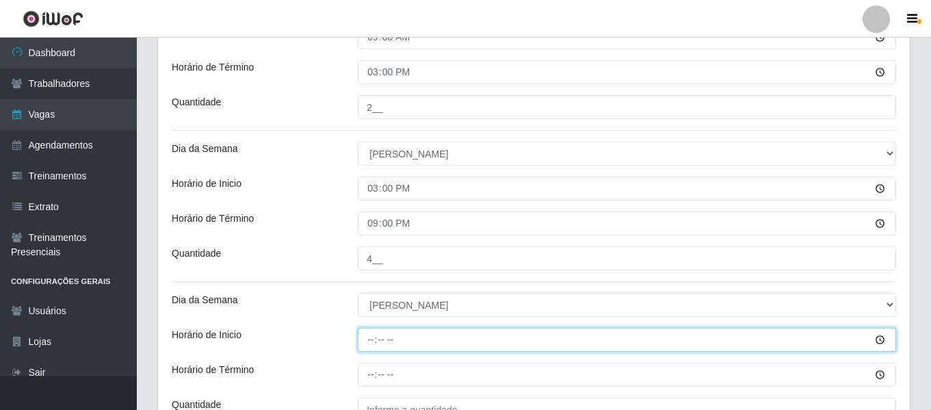
click at [364, 346] on input "Horário de Inicio" at bounding box center [627, 340] width 539 height 24
type input "16:00"
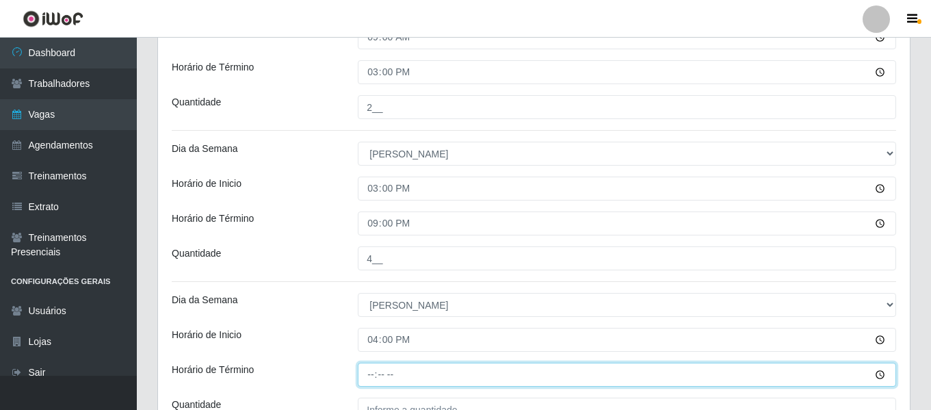
click at [376, 376] on input "Horário de Término" at bounding box center [627, 375] width 539 height 24
type input "22:00"
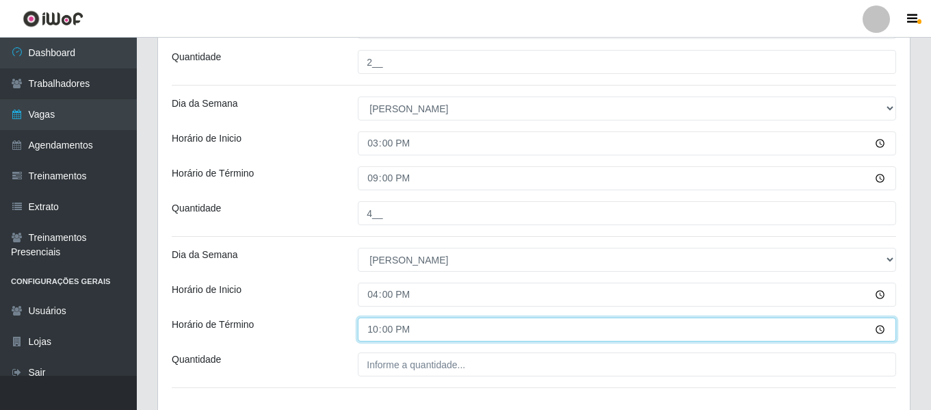
scroll to position [811, 0]
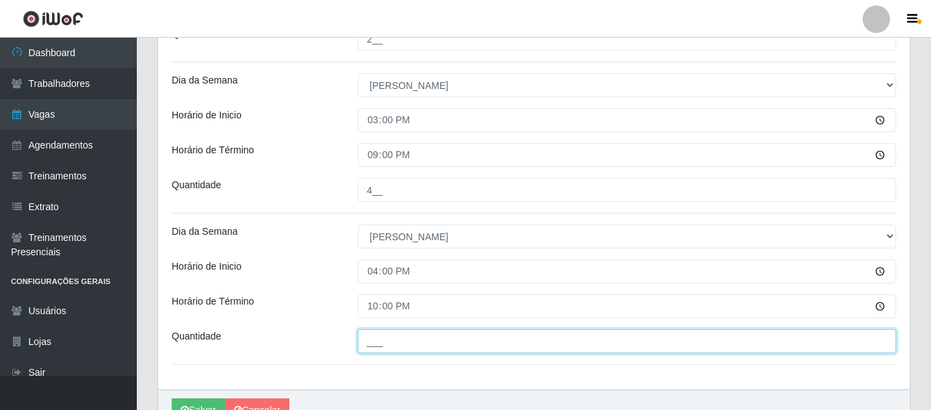
click at [426, 337] on input "___" at bounding box center [627, 341] width 539 height 24
type input "4__"
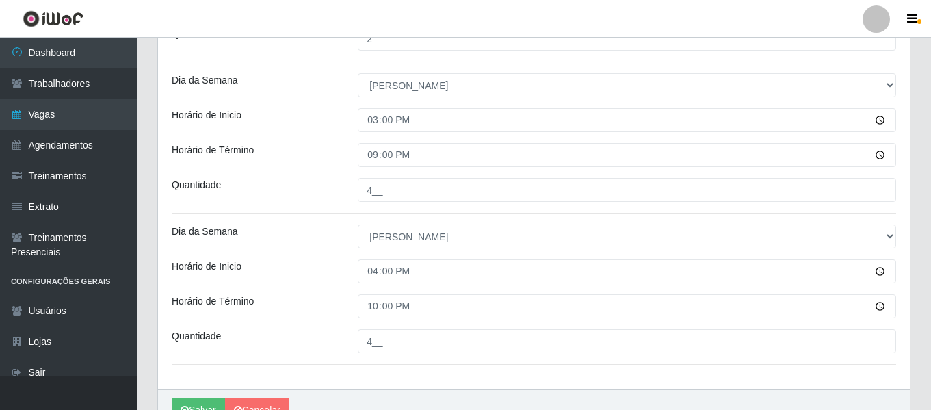
drag, startPoint x: 282, startPoint y: 250, endPoint x: 294, endPoint y: 243, distance: 13.5
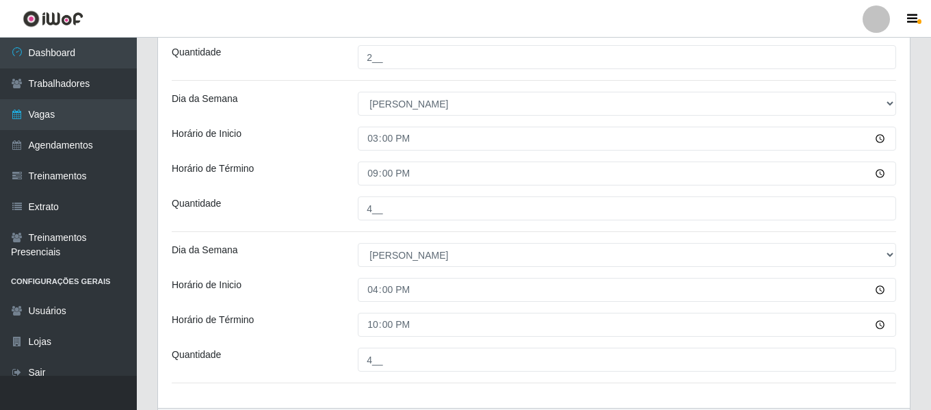
scroll to position [883, 0]
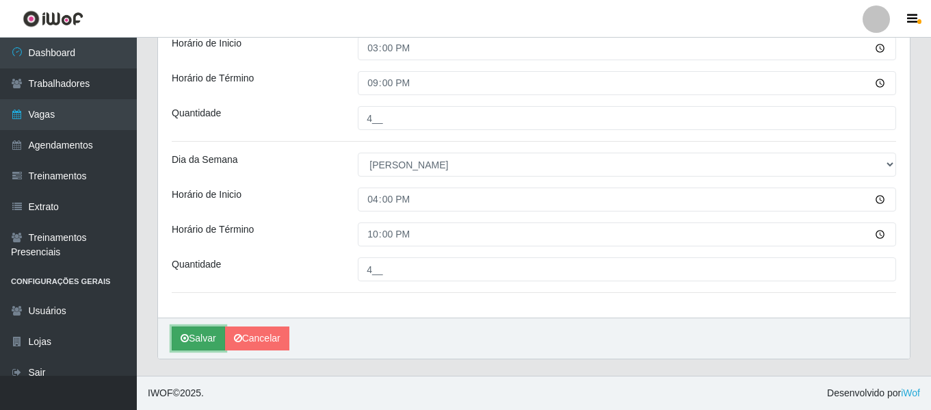
click at [197, 340] on button "Salvar" at bounding box center [198, 338] width 53 height 24
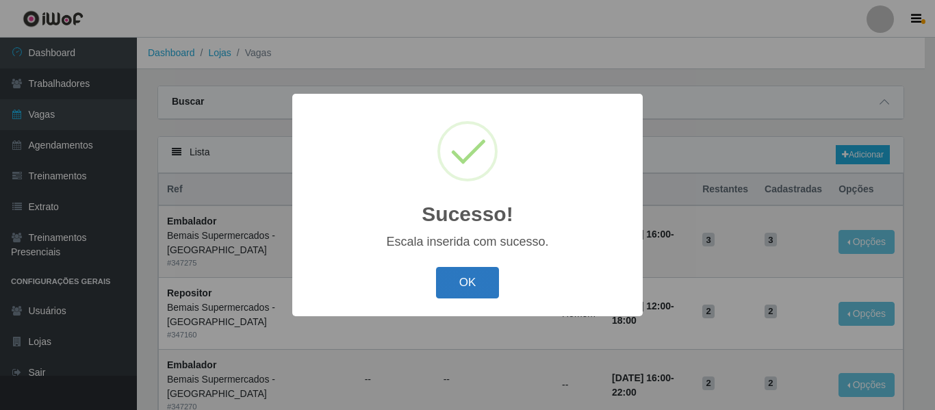
click at [454, 290] on button "OK" at bounding box center [468, 283] width 64 height 32
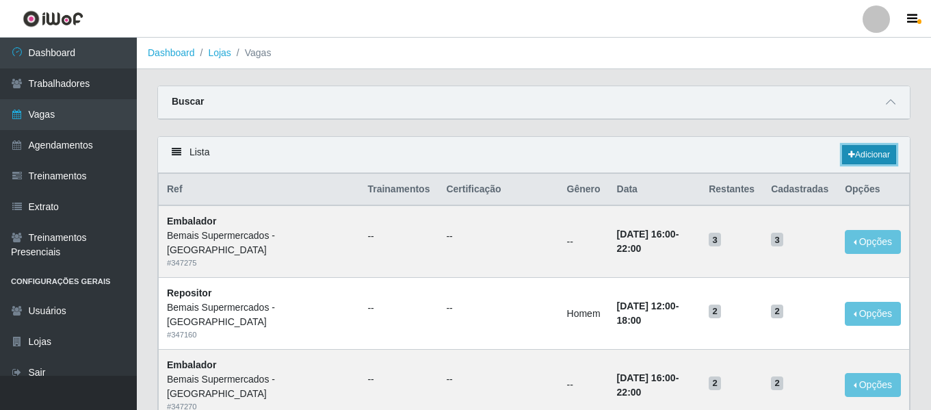
click at [866, 157] on link "Adicionar" at bounding box center [869, 154] width 54 height 19
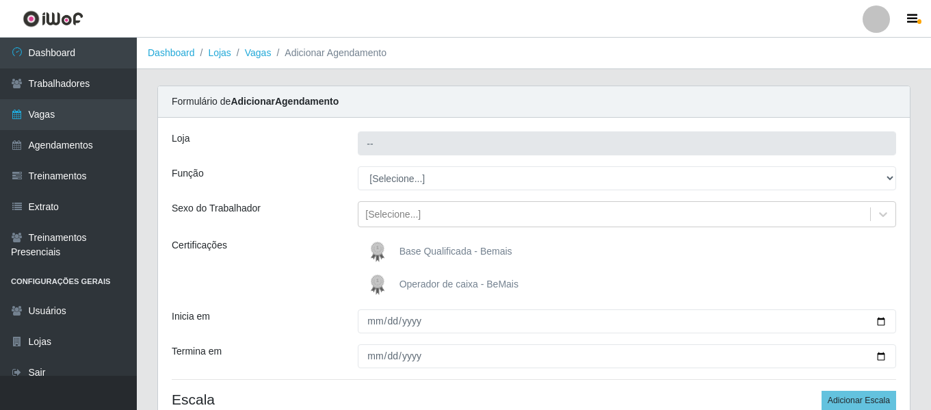
type input "Bemais Supermercados - [GEOGRAPHIC_DATA]"
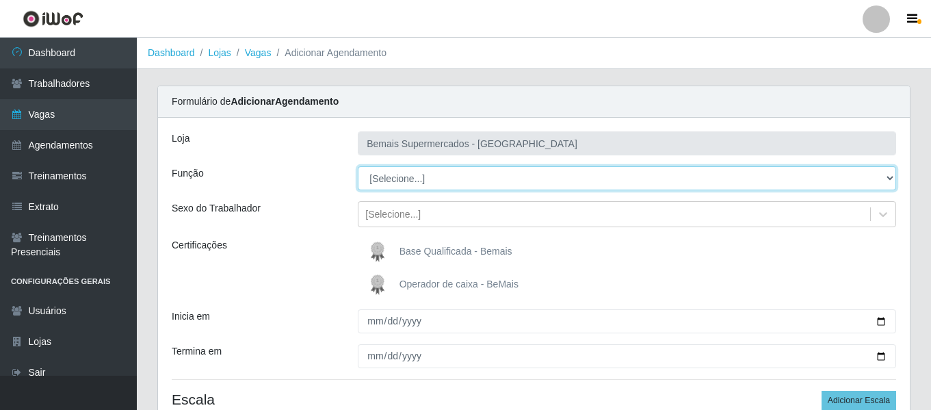
click at [428, 177] on select "[Selecione...] ASG ASG + ASG ++ Auxiliar de Depósito Auxiliar de Depósito + Aux…" at bounding box center [627, 178] width 539 height 24
select select "127"
click at [358, 166] on select "[Selecione...] ASG ASG + ASG ++ Auxiliar de Depósito Auxiliar de Depósito + Aux…" at bounding box center [627, 178] width 539 height 24
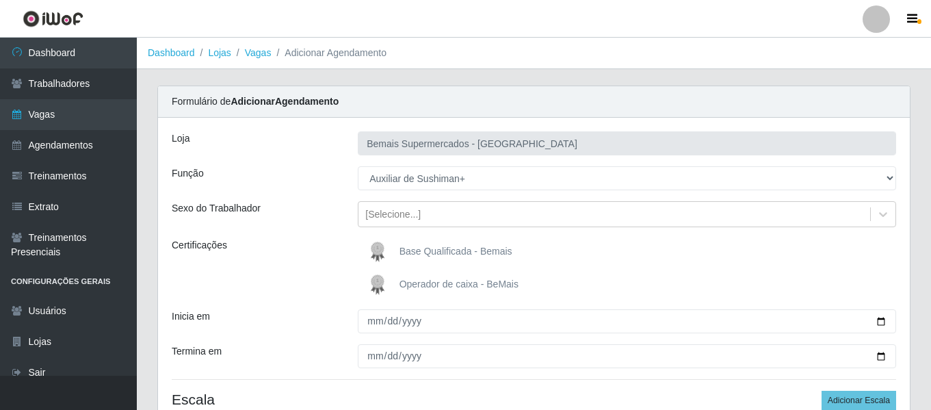
click at [380, 255] on img at bounding box center [380, 251] width 33 height 27
click at [0, 0] on input "Base Qualificada - Bemais" at bounding box center [0, 0] width 0 height 0
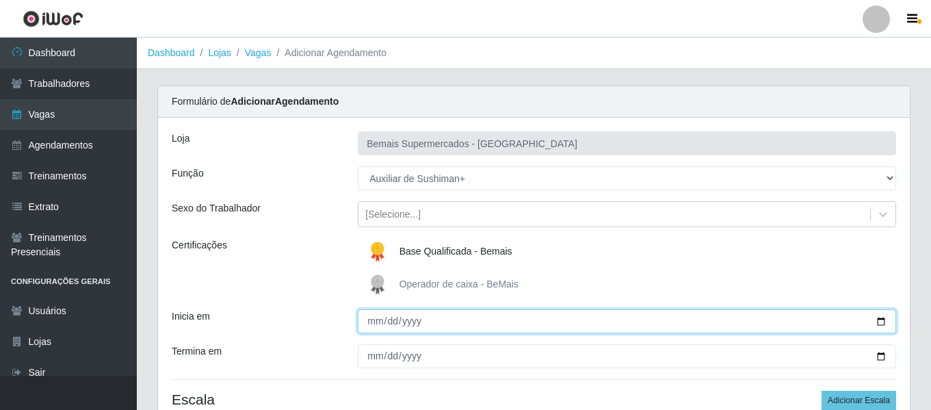
click at [371, 320] on input "Inicia em" at bounding box center [627, 321] width 539 height 24
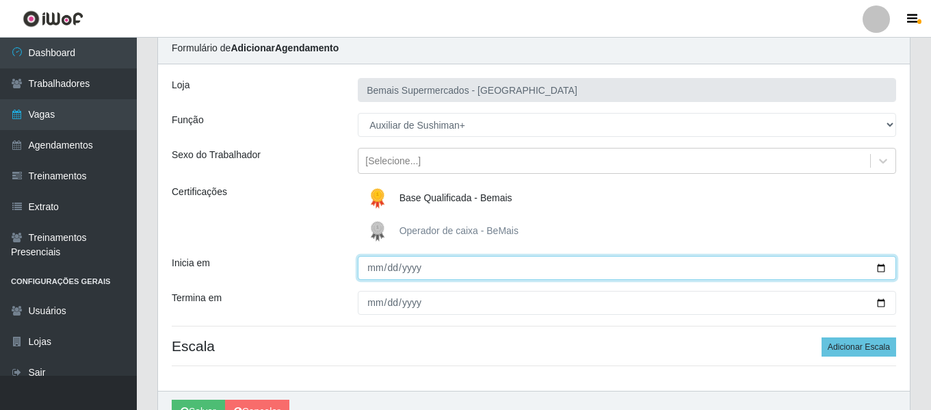
scroll to position [68, 0]
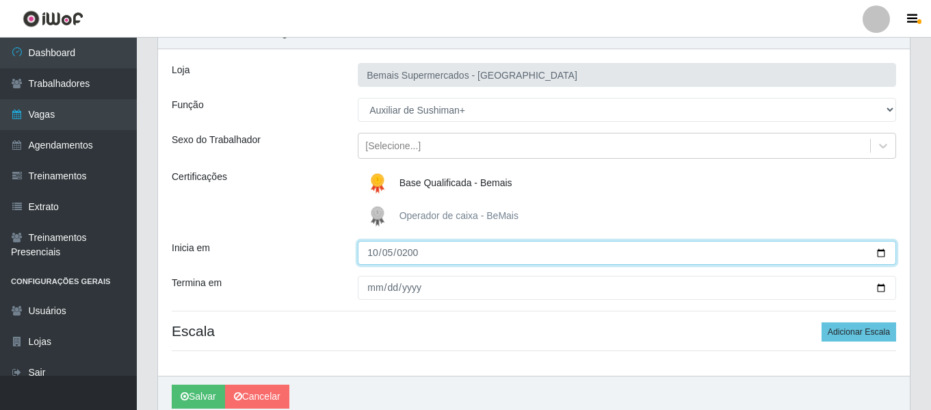
type input "2002-10-05"
type input "2025-10-05"
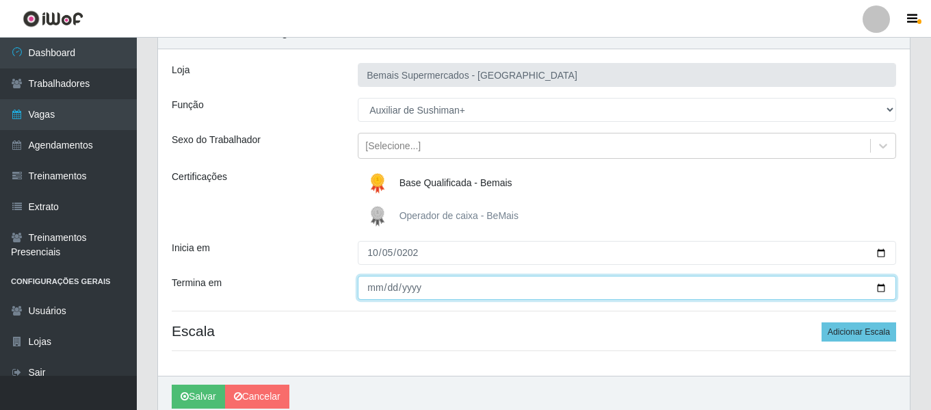
click at [369, 284] on input "Termina em" at bounding box center [627, 288] width 539 height 24
click at [372, 288] on input "Termina em" at bounding box center [627, 288] width 539 height 24
type input "2025-10-26"
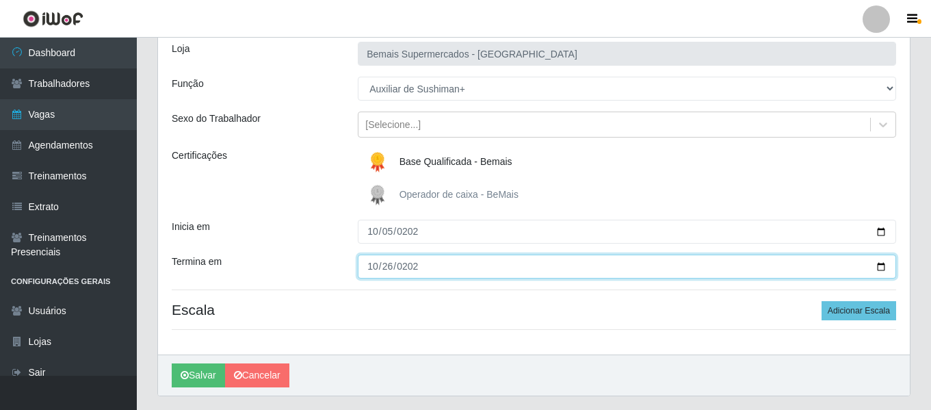
scroll to position [127, 0]
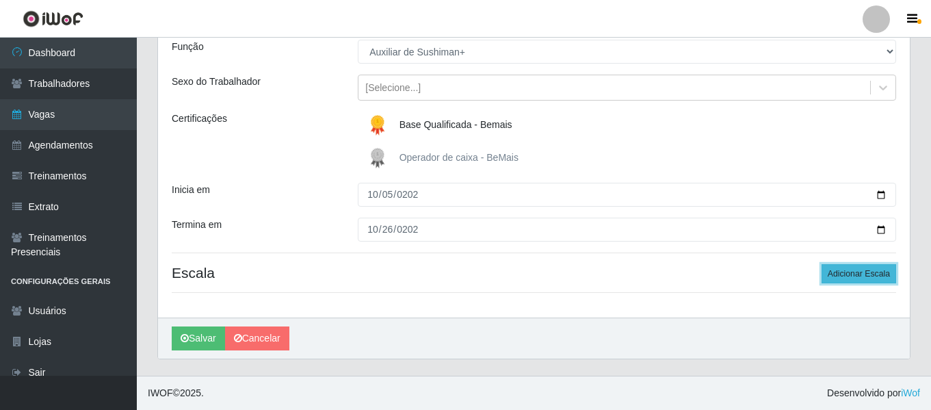
click at [866, 280] on button "Adicionar Escala" at bounding box center [859, 273] width 75 height 19
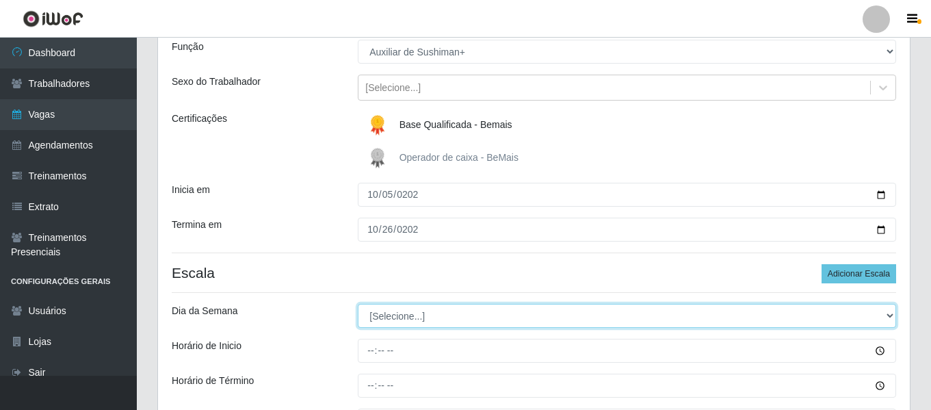
click at [409, 318] on select "[Selecione...] Segunda Terça Quarta Quinta Sexta Sábado Domingo" at bounding box center [627, 316] width 539 height 24
select select "0"
click at [358, 304] on select "[Selecione...] Segunda Terça Quarta Quinta Sexta Sábado Domingo" at bounding box center [627, 316] width 539 height 24
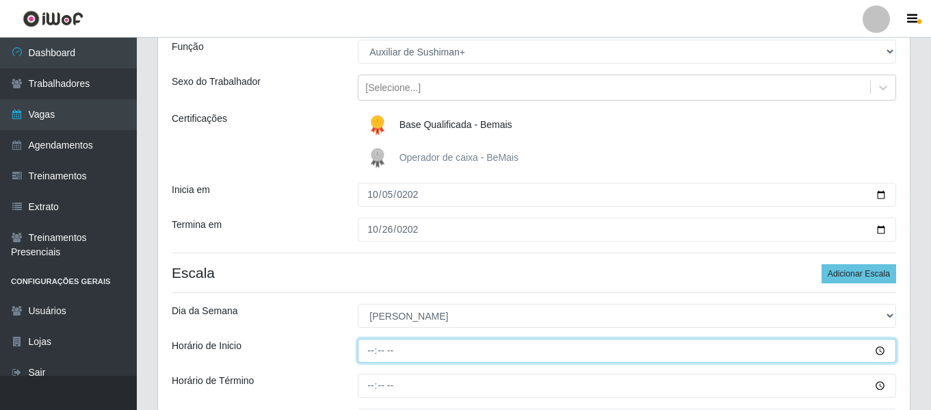
click at [369, 350] on input "Horário de Inicio" at bounding box center [627, 351] width 539 height 24
type input "13:15"
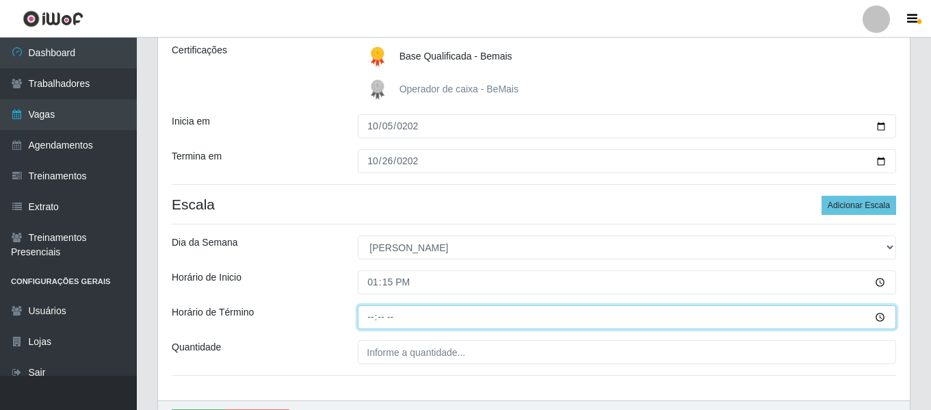
click at [374, 322] on input "Horário de Término" at bounding box center [627, 317] width 539 height 24
type input "19:15"
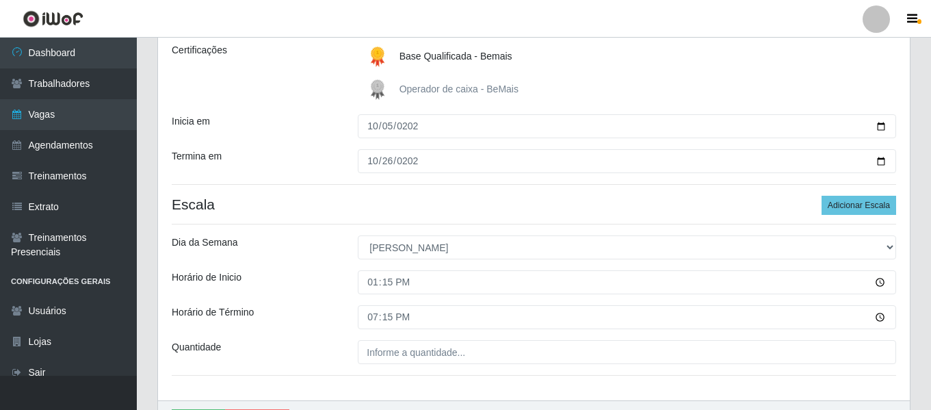
click at [325, 292] on div "Horário de Inicio" at bounding box center [254, 282] width 186 height 24
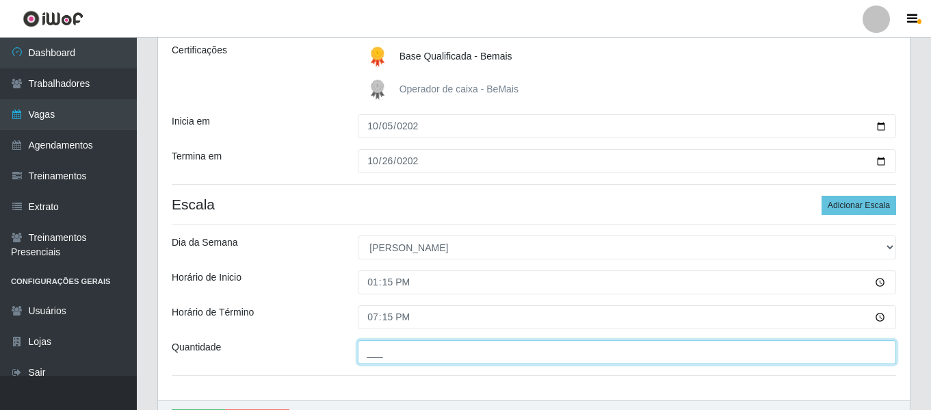
click at [405, 354] on input "___" at bounding box center [627, 352] width 539 height 24
type input "1__"
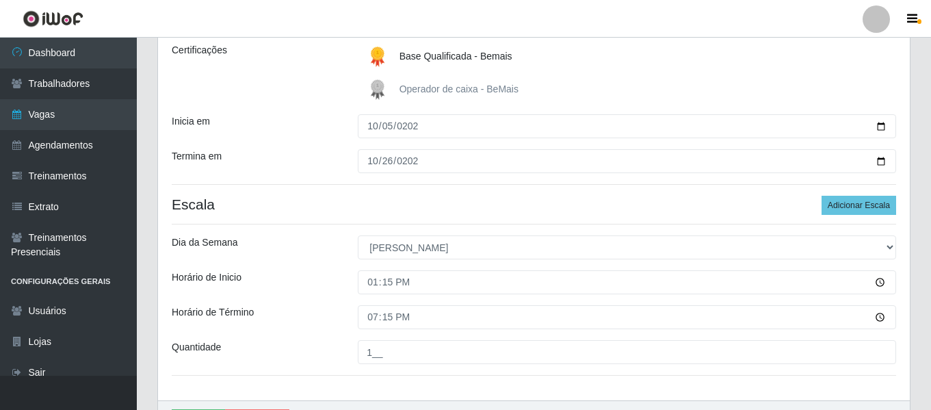
click at [294, 284] on div "Horário de Inicio" at bounding box center [254, 282] width 186 height 24
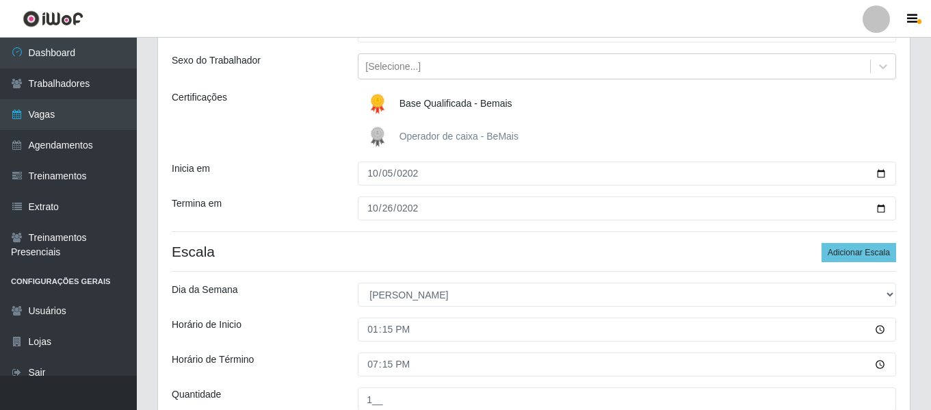
scroll to position [274, 0]
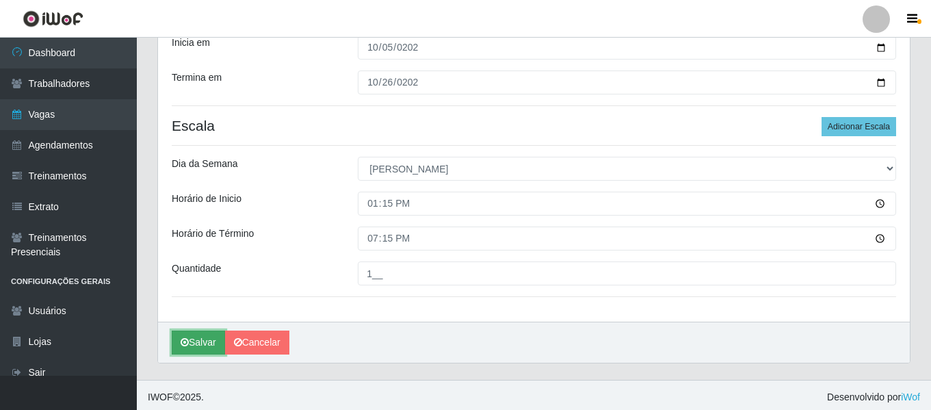
click at [203, 337] on button "Salvar" at bounding box center [198, 343] width 53 height 24
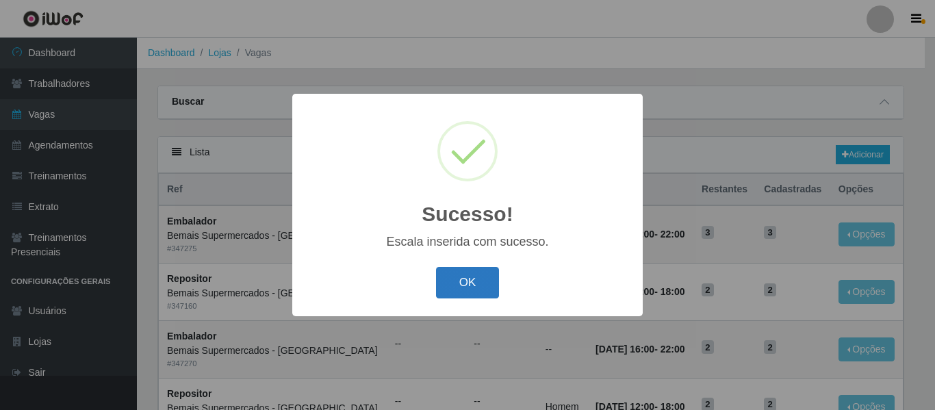
click at [464, 274] on button "OK" at bounding box center [468, 283] width 64 height 32
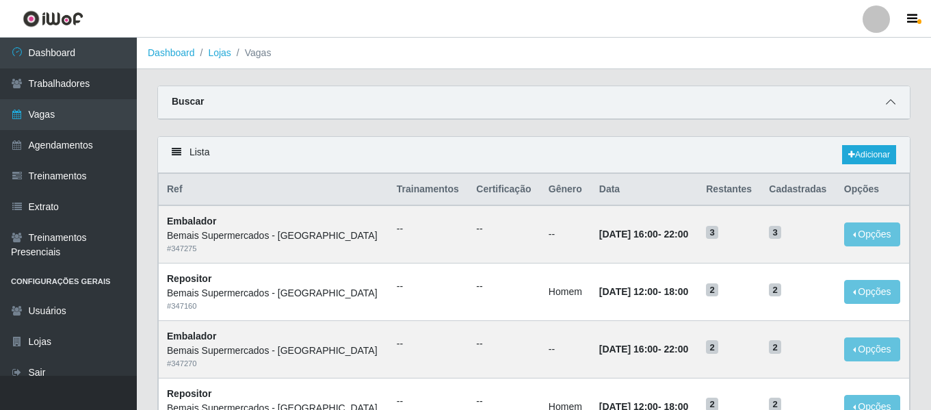
click at [896, 101] on span at bounding box center [891, 102] width 16 height 16
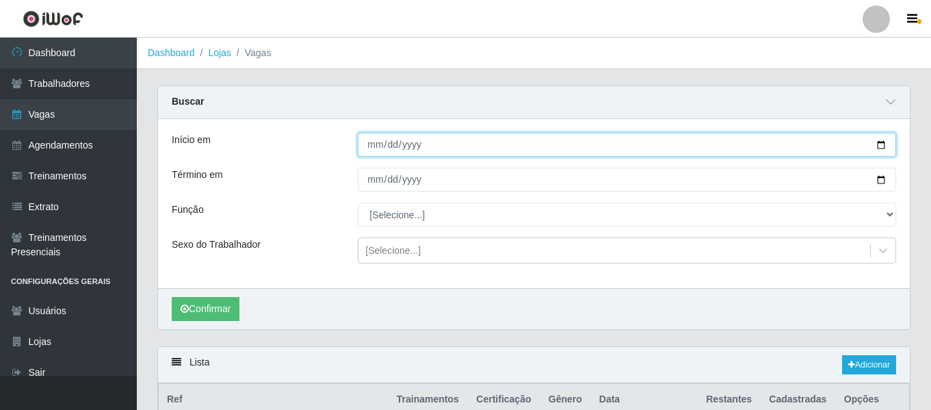
click at [367, 139] on input "Início em" at bounding box center [627, 145] width 539 height 24
click at [368, 139] on input "Início em" at bounding box center [627, 145] width 539 height 24
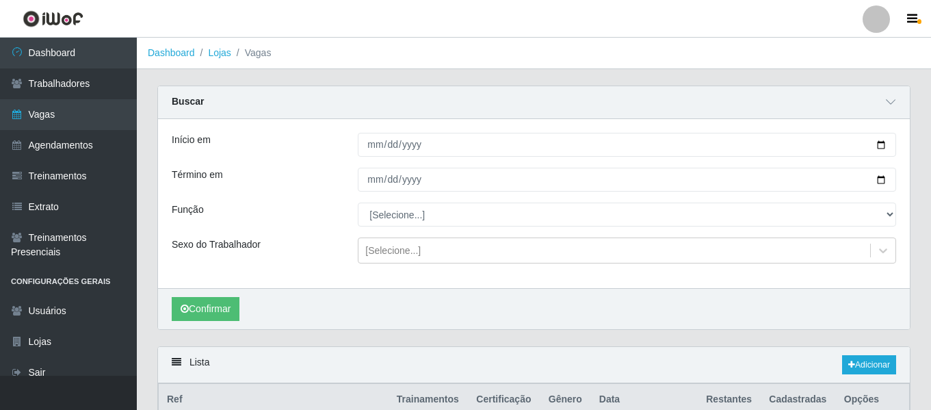
click at [348, 205] on div "[Selecione...] ASG ASG + ASG ++ Auxiliar de Depósito Auxiliar de Depósito + Aux…" at bounding box center [627, 215] width 559 height 24
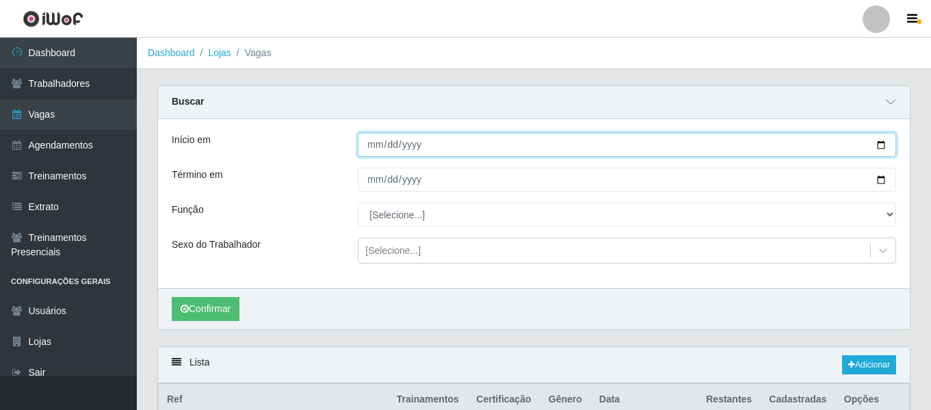
click at [378, 146] on input "Início em" at bounding box center [627, 145] width 539 height 24
click at [388, 147] on input "0001-01-01" at bounding box center [627, 145] width 539 height 24
type input "[DATE]"
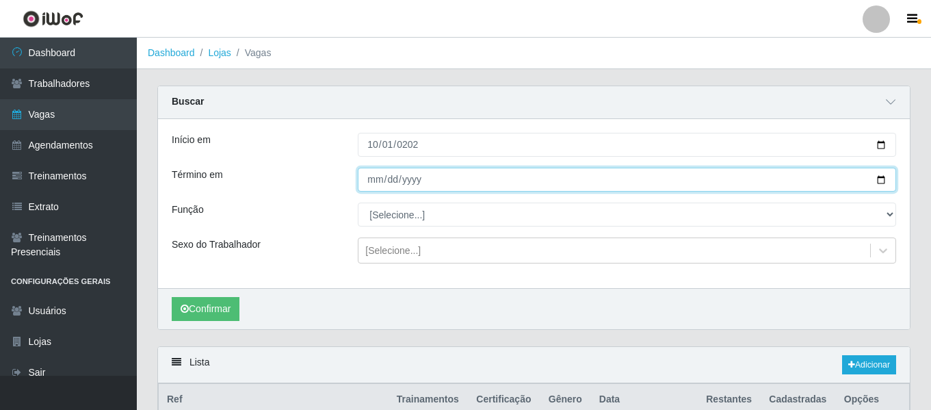
click at [370, 182] on input "Término em" at bounding box center [627, 180] width 539 height 24
click at [391, 182] on input "Término em" at bounding box center [627, 180] width 539 height 24
type input "[DATE]"
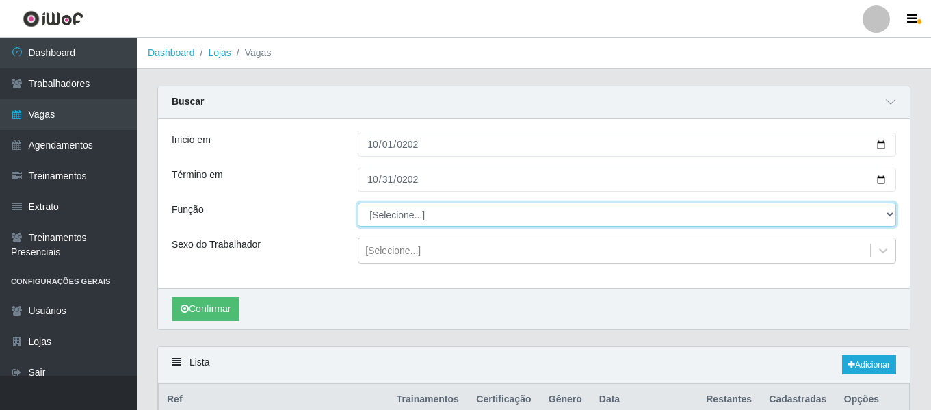
click at [401, 203] on select "[Selecione...] ASG ASG + ASG ++ Auxiliar de Depósito Auxiliar de Depósito + Aux…" at bounding box center [627, 215] width 539 height 24
select select "1"
click at [358, 203] on select "[Selecione...] ASG ASG + ASG ++ Auxiliar de Depósito Auxiliar de Depósito + Aux…" at bounding box center [627, 215] width 539 height 24
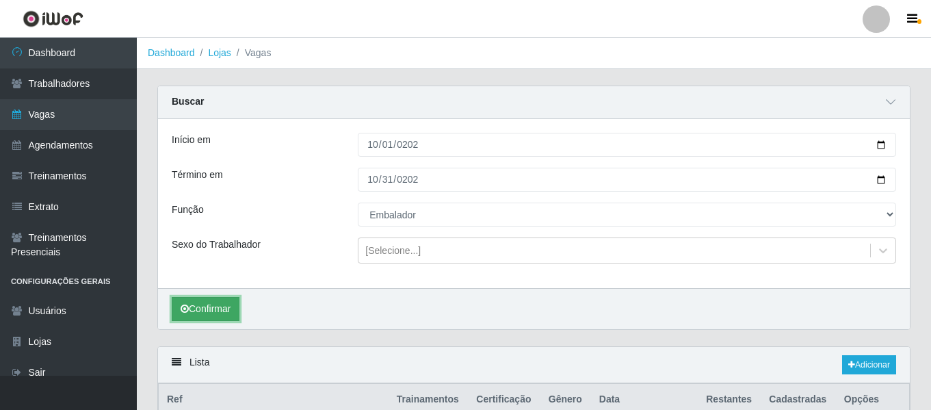
click at [216, 307] on button "Confirmar" at bounding box center [206, 309] width 68 height 24
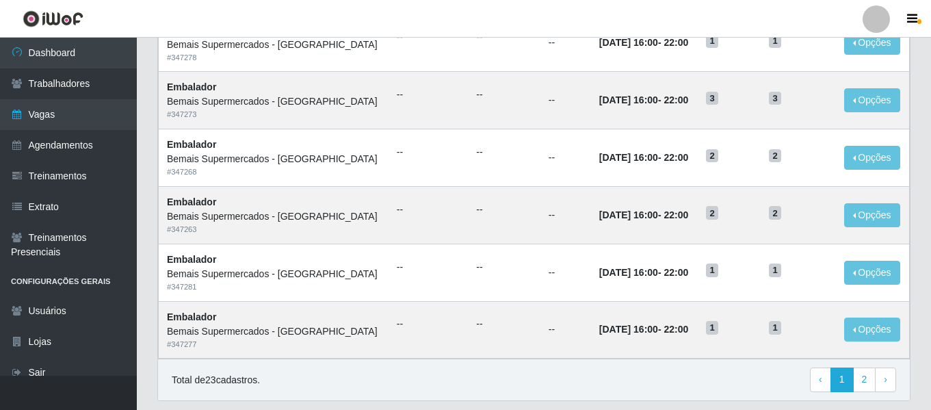
scroll to position [960, 0]
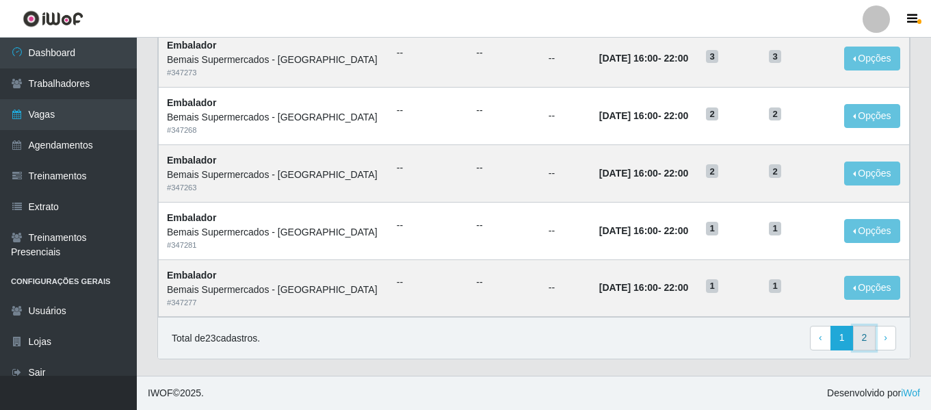
click at [875, 344] on link "2" at bounding box center [864, 338] width 23 height 25
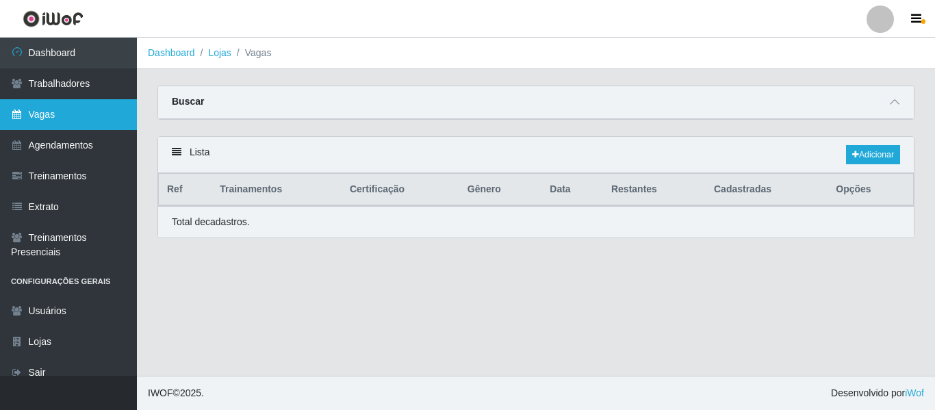
click at [50, 117] on link "Vagas" at bounding box center [68, 114] width 137 height 31
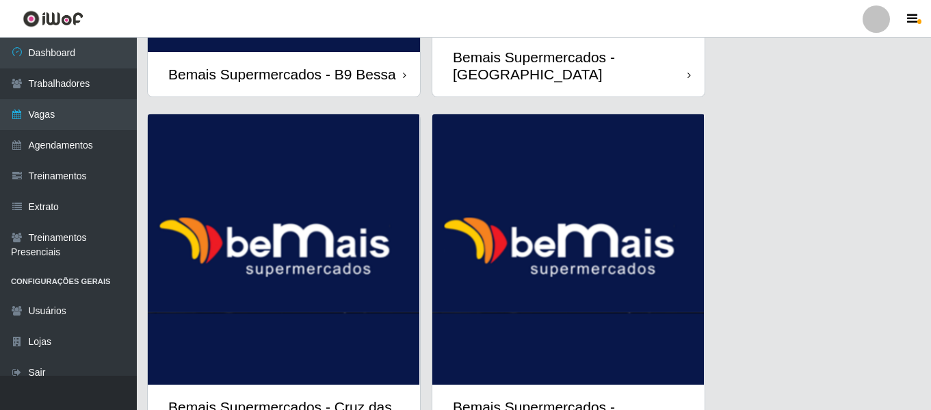
scroll to position [1815, 0]
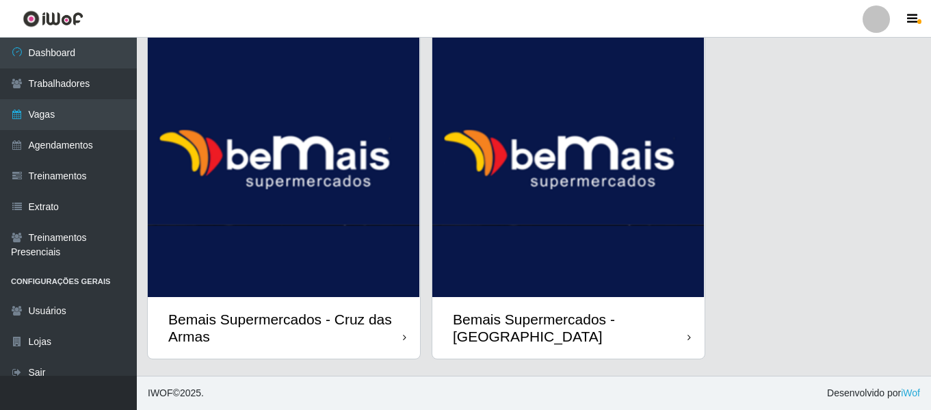
click at [563, 187] on img at bounding box center [568, 162] width 272 height 270
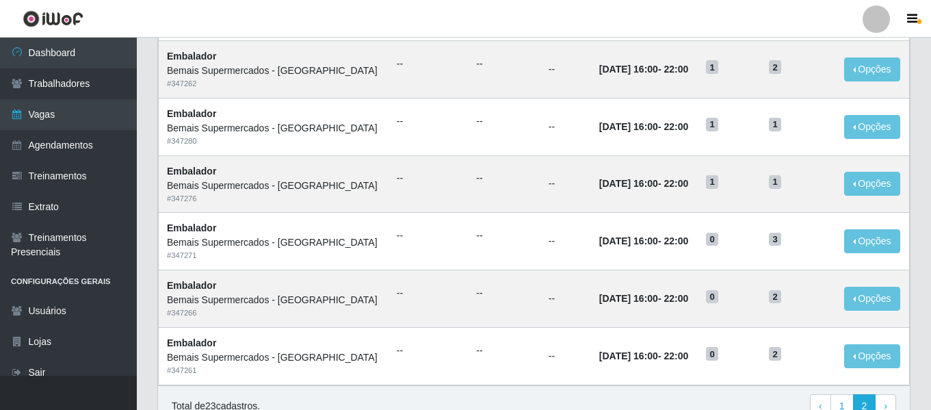
scroll to position [348, 0]
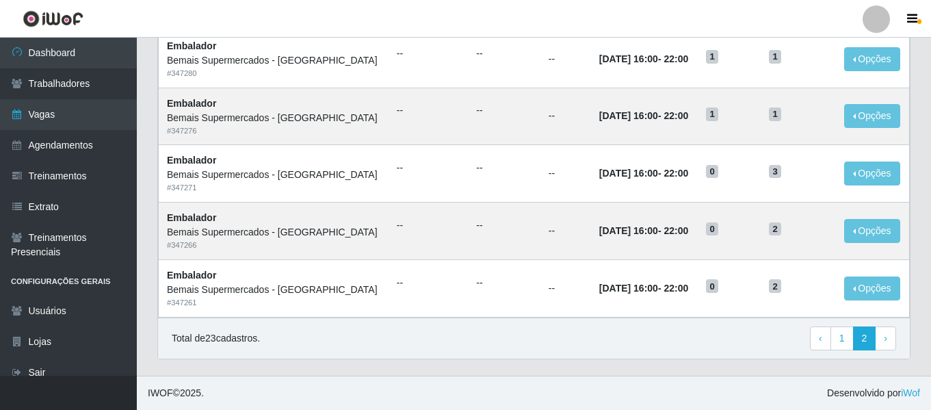
click at [615, 355] on div "Total de 23 cadastros. ‹ Previous 1 2 › Next" at bounding box center [534, 339] width 752 height 42
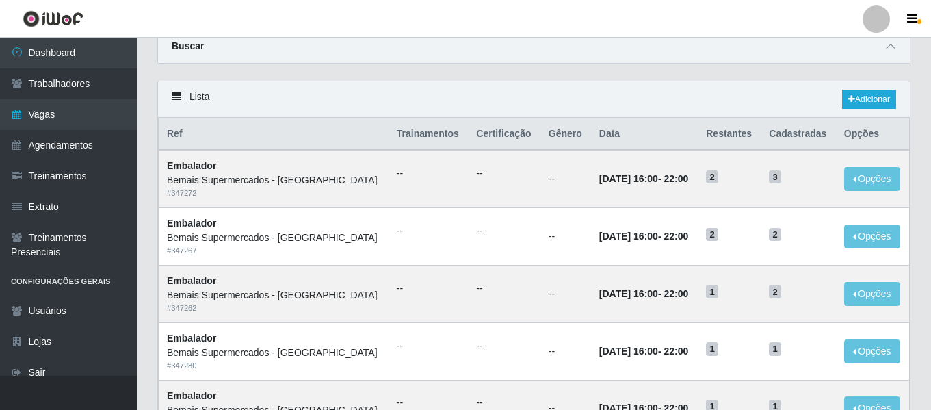
scroll to position [0, 0]
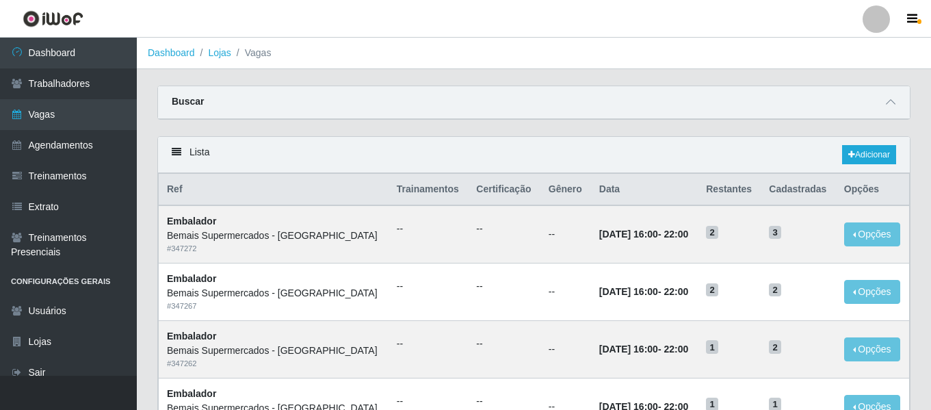
click at [710, 130] on div "Carregando... Buscar Início em 2025-10-01 Término em 2025-10-31 Função [Selecio…" at bounding box center [534, 111] width 774 height 51
click at [894, 101] on icon at bounding box center [891, 102] width 10 height 10
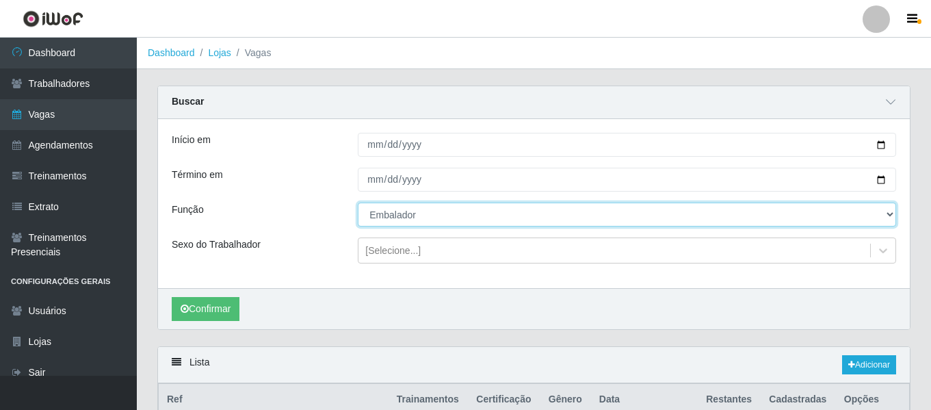
click at [383, 220] on select "[Selecione...] ASG ASG + ASG ++ Auxiliar de Depósito Auxiliar de Depósito + Aux…" at bounding box center [627, 215] width 539 height 24
select select "24"
click at [358, 203] on select "[Selecione...] ASG ASG + ASG ++ Auxiliar de Depósito Auxiliar de Depósito + Aux…" at bounding box center [627, 215] width 539 height 24
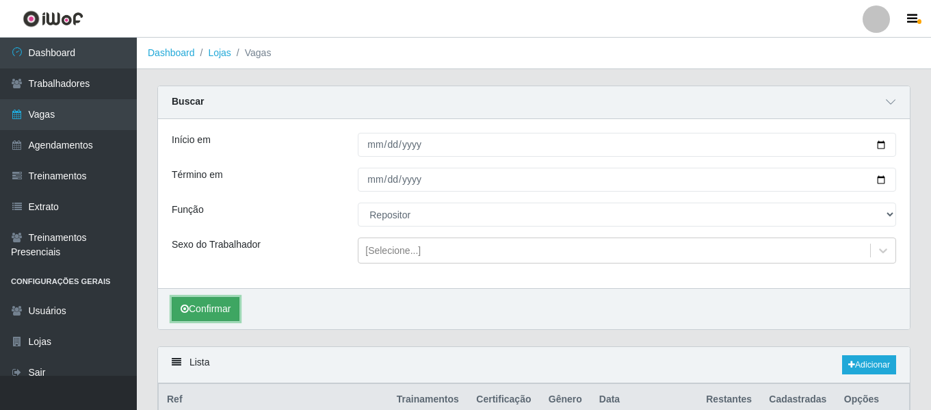
click at [211, 305] on button "Confirmar" at bounding box center [206, 309] width 68 height 24
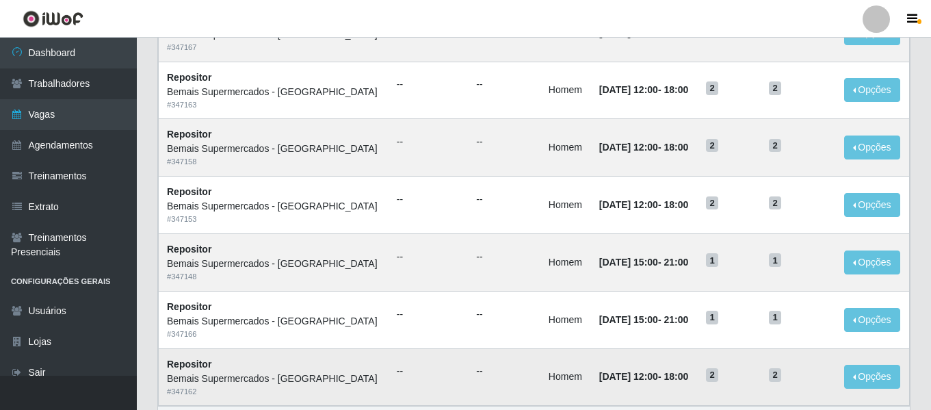
scroll to position [960, 0]
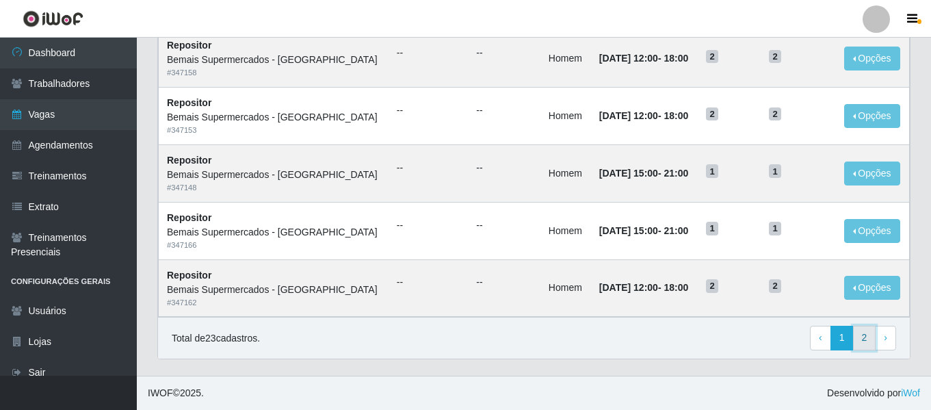
click at [866, 342] on link "2" at bounding box center [864, 338] width 23 height 25
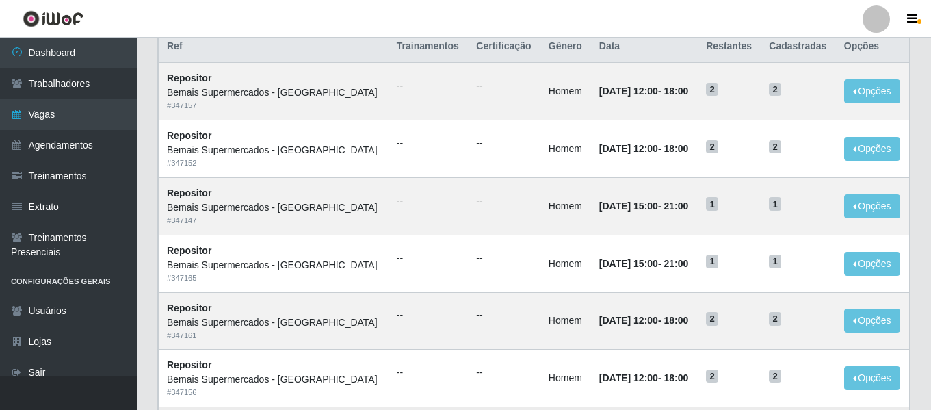
scroll to position [348, 0]
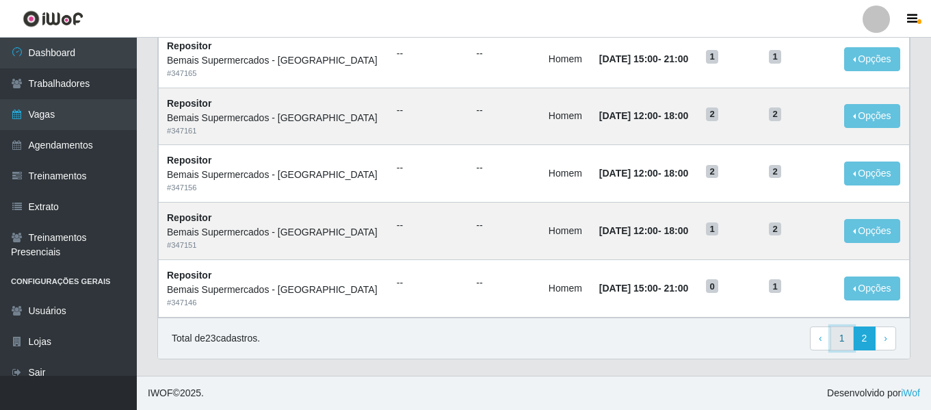
click at [846, 337] on link "1" at bounding box center [842, 338] width 23 height 25
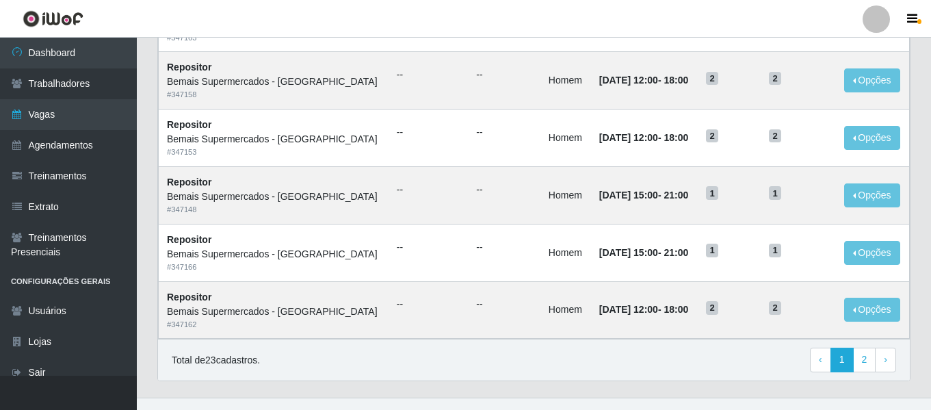
scroll to position [750, 0]
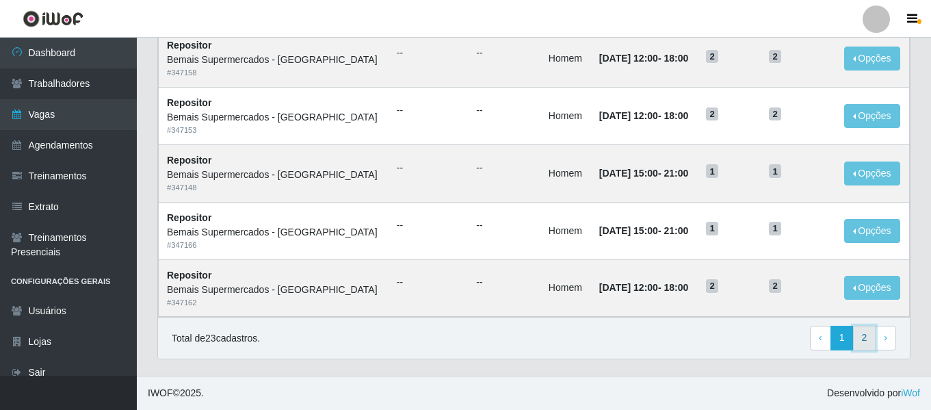
click at [857, 337] on link "2" at bounding box center [864, 338] width 23 height 25
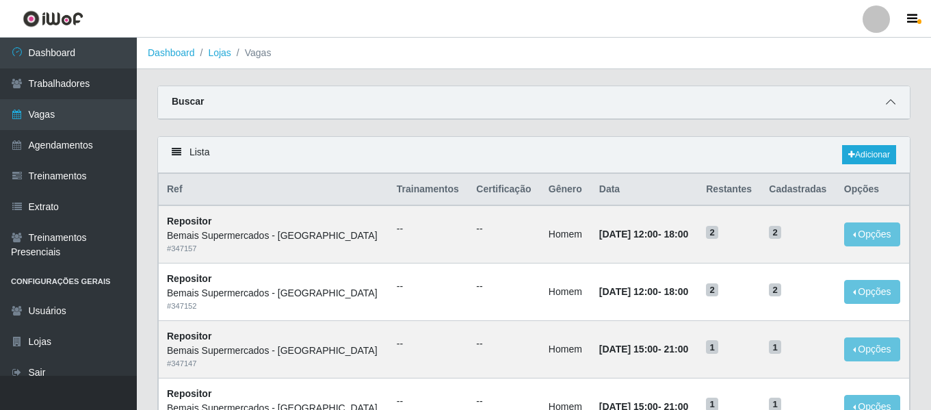
click at [888, 109] on span at bounding box center [891, 102] width 16 height 16
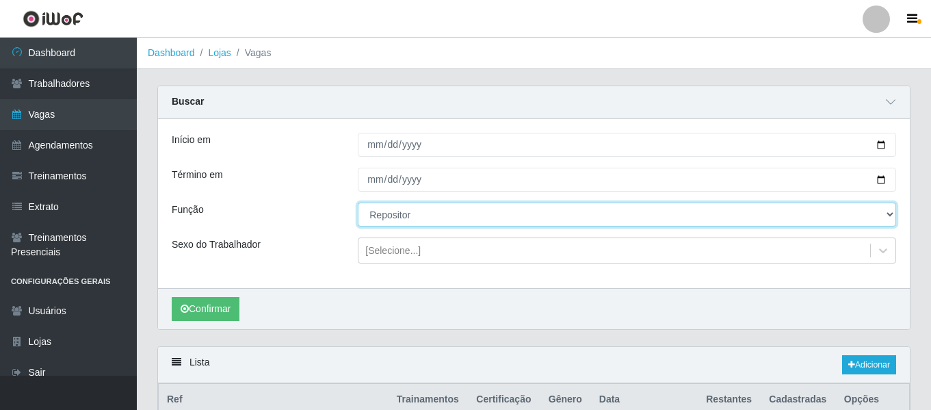
click at [401, 218] on select "[Selecione...] ASG ASG + ASG ++ Auxiliar de Depósito Auxiliar de Depósito + Aux…" at bounding box center [627, 215] width 539 height 24
select select "82"
click at [358, 203] on select "[Selecione...] ASG ASG + ASG ++ Auxiliar de Depósito Auxiliar de Depósito + Aux…" at bounding box center [627, 215] width 539 height 24
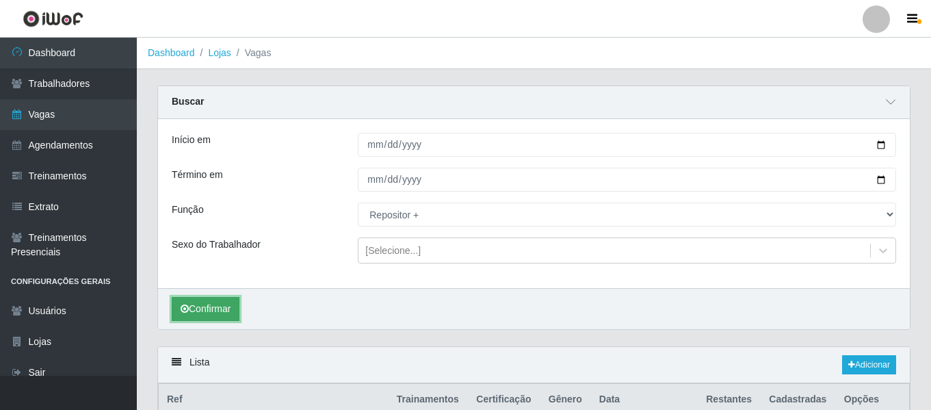
click at [236, 302] on button "Confirmar" at bounding box center [206, 309] width 68 height 24
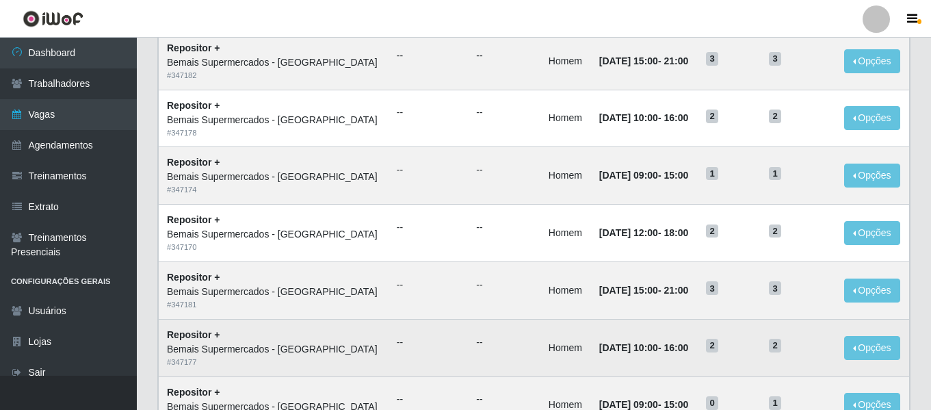
scroll to position [960, 0]
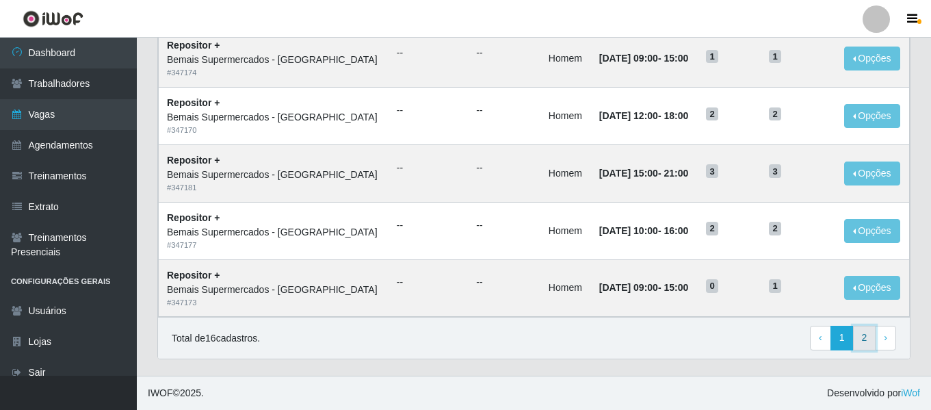
click at [868, 335] on link "2" at bounding box center [864, 338] width 23 height 25
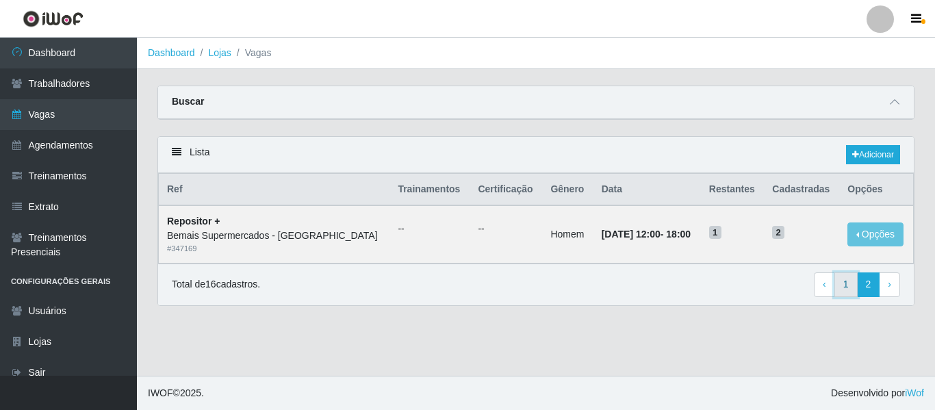
click at [842, 294] on link "1" at bounding box center [845, 284] width 23 height 25
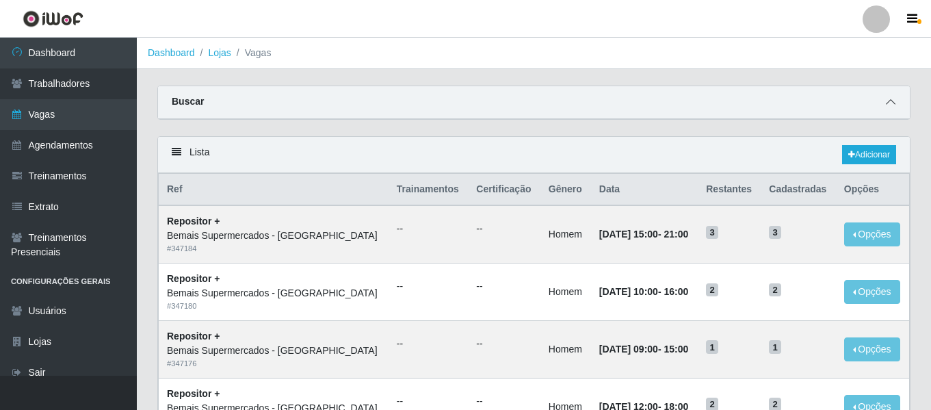
click at [886, 99] on icon at bounding box center [891, 102] width 10 height 10
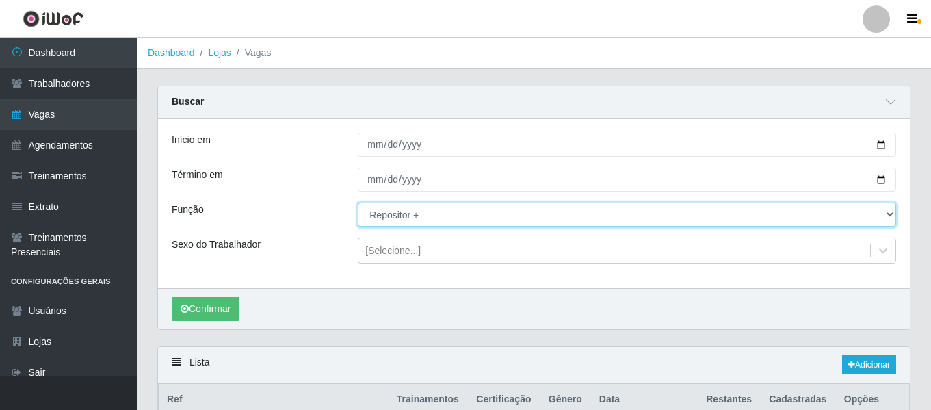
click at [389, 216] on select "[Selecione...] ASG ASG + ASG ++ Auxiliar de Depósito Auxiliar de Depósito + Aux…" at bounding box center [627, 215] width 539 height 24
click at [358, 203] on select "[Selecione...] ASG ASG + ASG ++ Auxiliar de Depósito Auxiliar de Depósito + Aux…" at bounding box center [627, 215] width 539 height 24
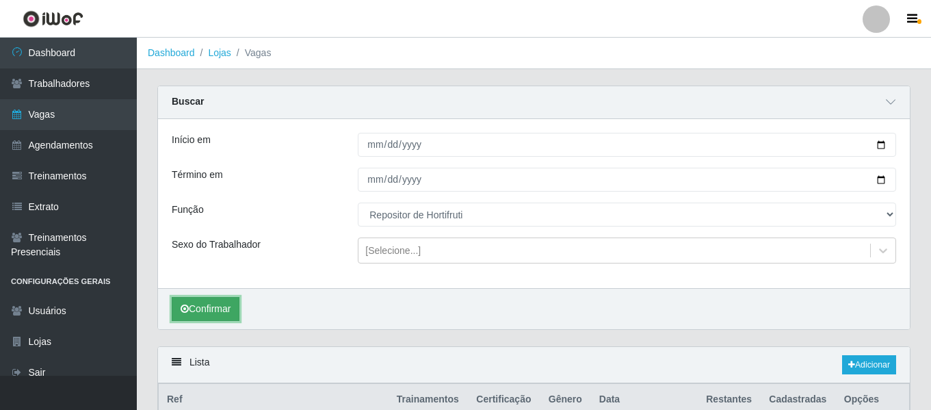
click at [199, 307] on button "Confirmar" at bounding box center [206, 309] width 68 height 24
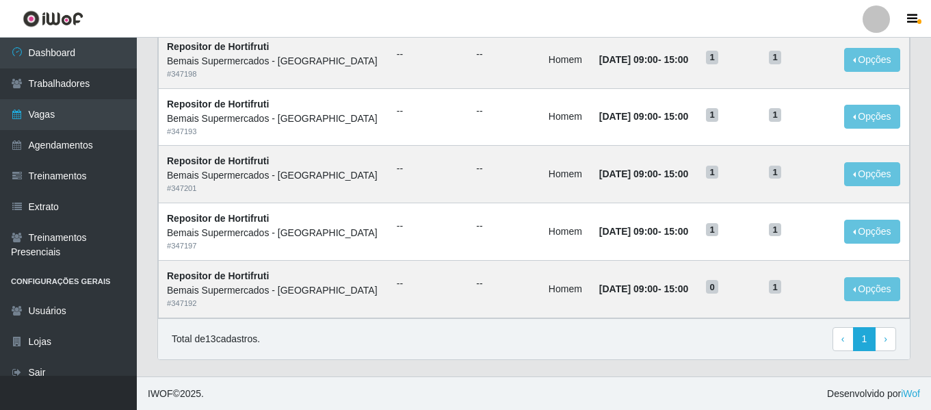
scroll to position [845, 0]
click at [606, 333] on div "Total de 13 cadastros. ‹ Previous 1 › Next" at bounding box center [534, 338] width 725 height 25
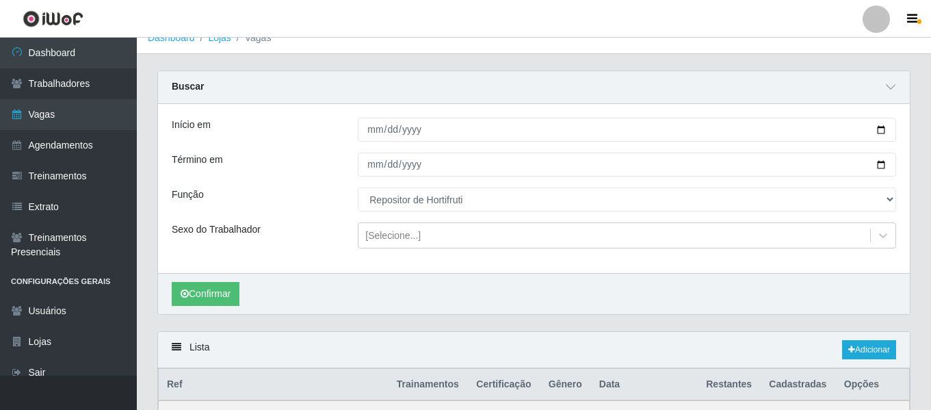
scroll to position [0, 0]
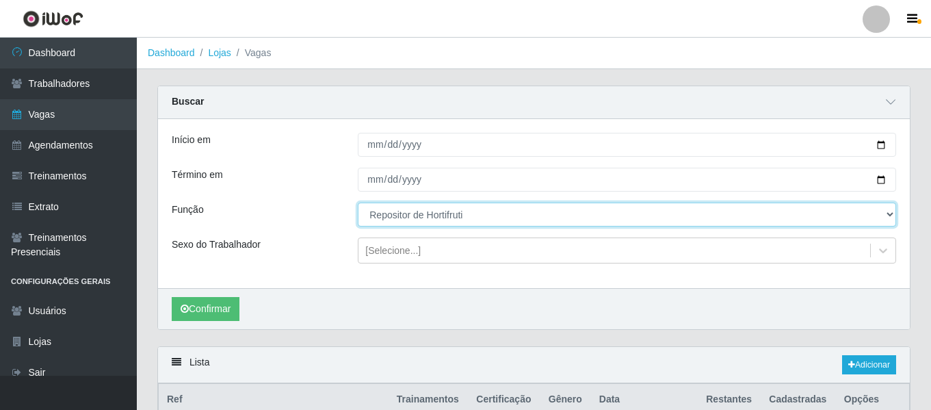
click at [435, 207] on select "[Selecione...] ASG ASG + ASG ++ Auxiliar de Depósito Auxiliar de Depósito + Aux…" at bounding box center [627, 215] width 539 height 24
click at [358, 203] on select "[Selecione...] ASG ASG + ASG ++ Auxiliar de Depósito Auxiliar de Depósito + Aux…" at bounding box center [627, 215] width 539 height 24
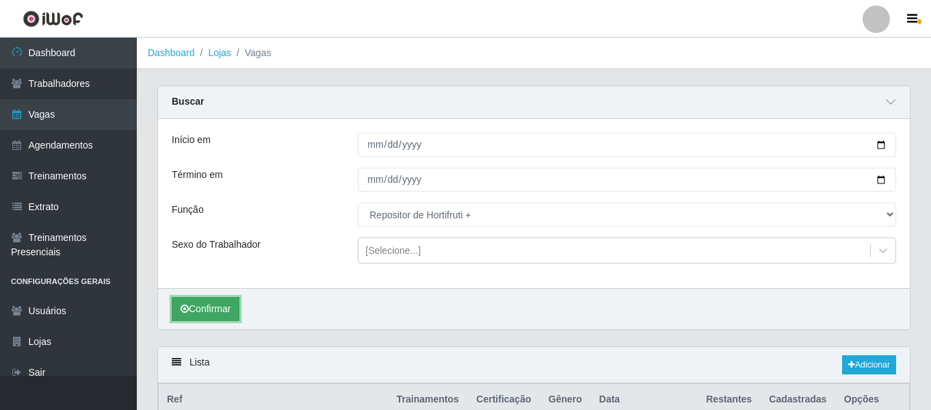
click at [222, 305] on button "Confirmar" at bounding box center [206, 309] width 68 height 24
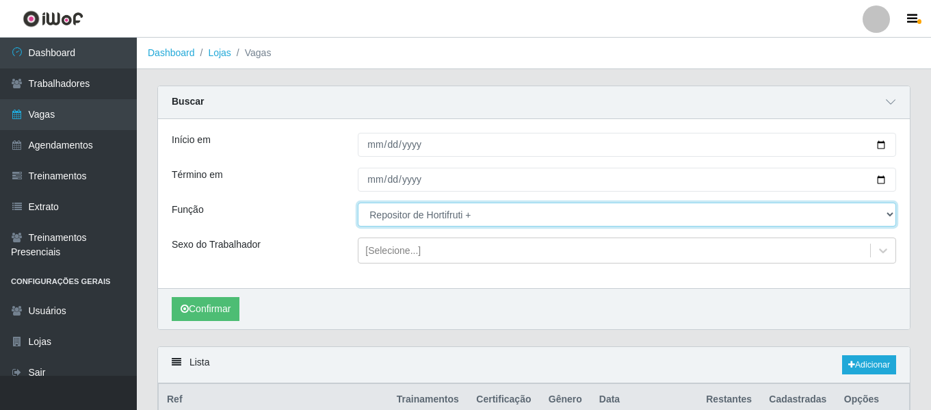
click at [433, 214] on select "[Selecione...] ASG ASG + ASG ++ Auxiliar de Depósito Auxiliar de Depósito + Aux…" at bounding box center [627, 215] width 539 height 24
click at [358, 203] on select "[Selecione...] ASG ASG + ASG ++ Auxiliar de Depósito Auxiliar de Depósito + Aux…" at bounding box center [627, 215] width 539 height 24
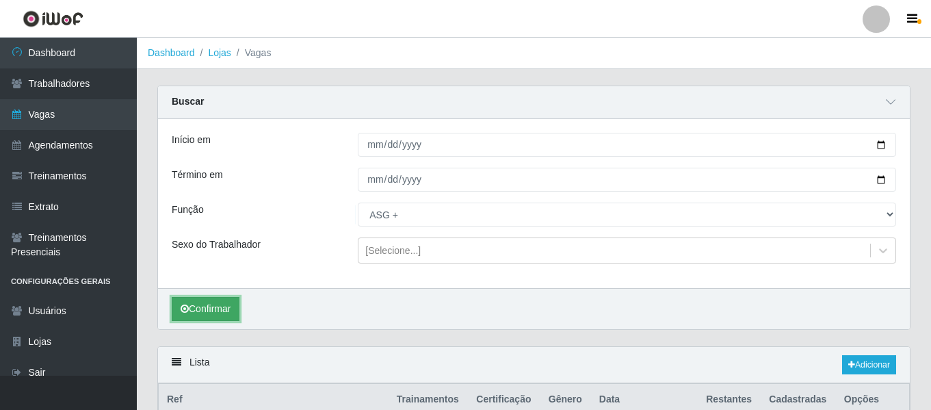
click at [228, 305] on button "Confirmar" at bounding box center [206, 309] width 68 height 24
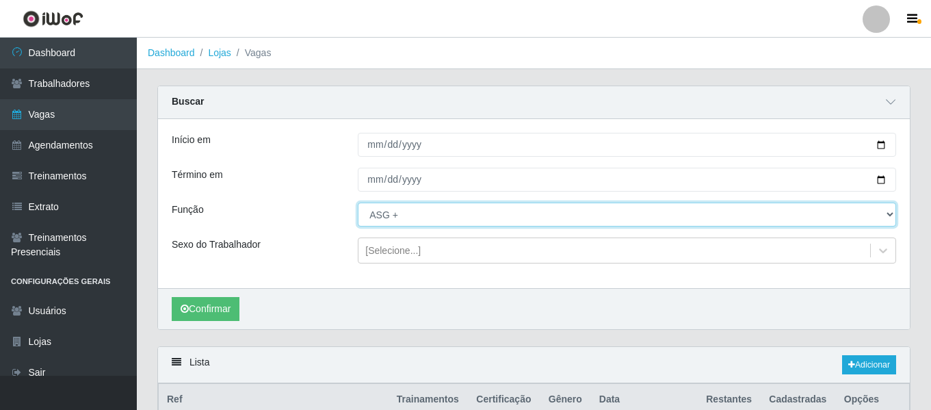
click at [391, 216] on select "[Selecione...] ASG ASG + ASG ++ Auxiliar de Depósito Auxiliar de Depósito + Aux…" at bounding box center [627, 215] width 539 height 24
select select "116"
click at [358, 203] on select "[Selecione...] ASG ASG + ASG ++ Auxiliar de Depósito Auxiliar de Depósito + Aux…" at bounding box center [627, 215] width 539 height 24
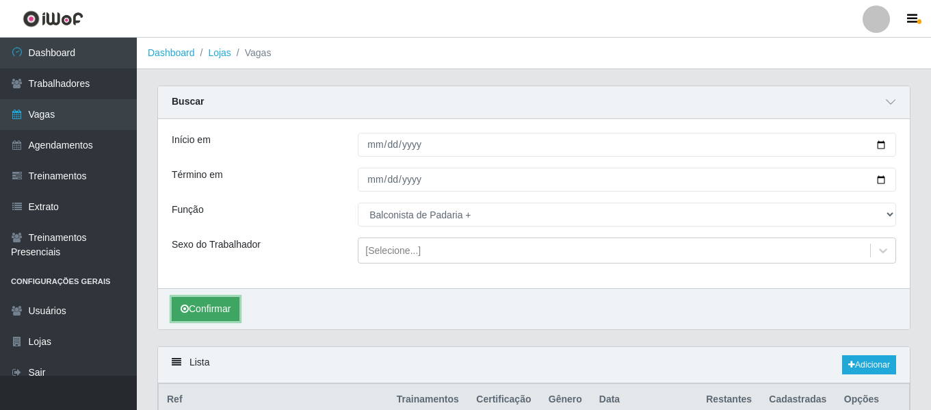
click at [218, 309] on button "Confirmar" at bounding box center [206, 309] width 68 height 24
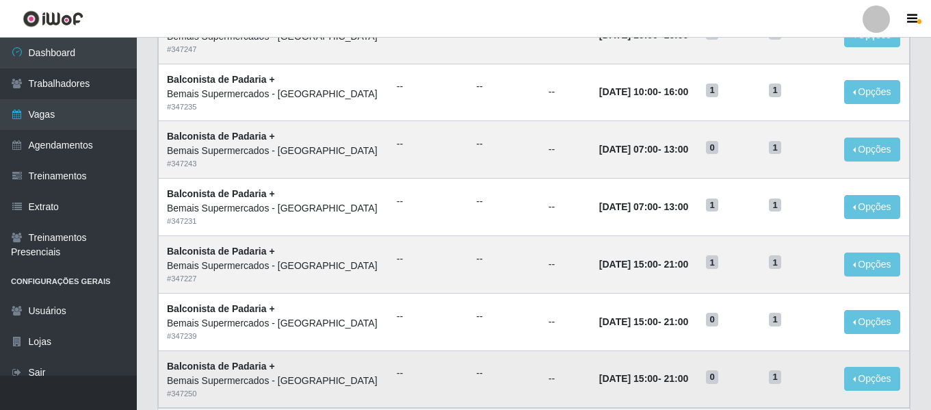
scroll to position [960, 0]
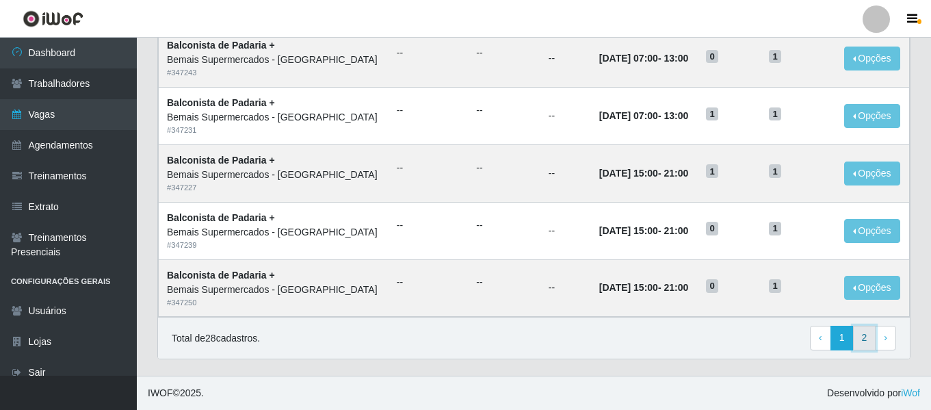
click at [864, 350] on link "2" at bounding box center [864, 338] width 23 height 25
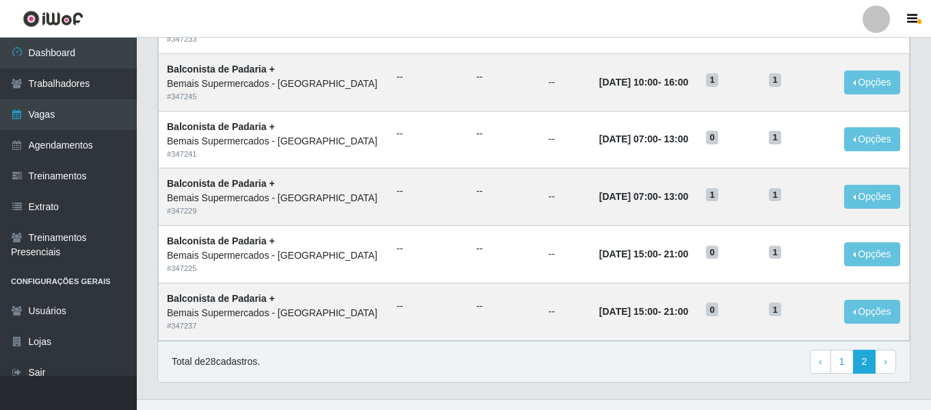
scroll to position [635, 0]
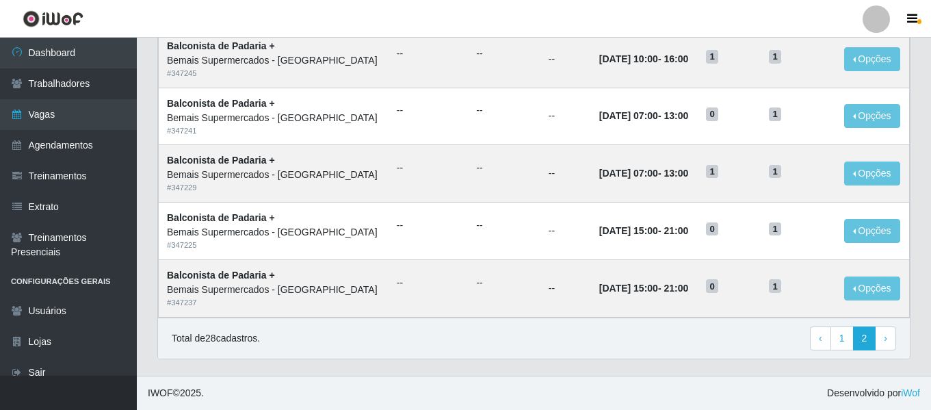
click at [365, 386] on footer "IWOF © 2025 . Desenvolvido por iWof" at bounding box center [534, 393] width 794 height 34
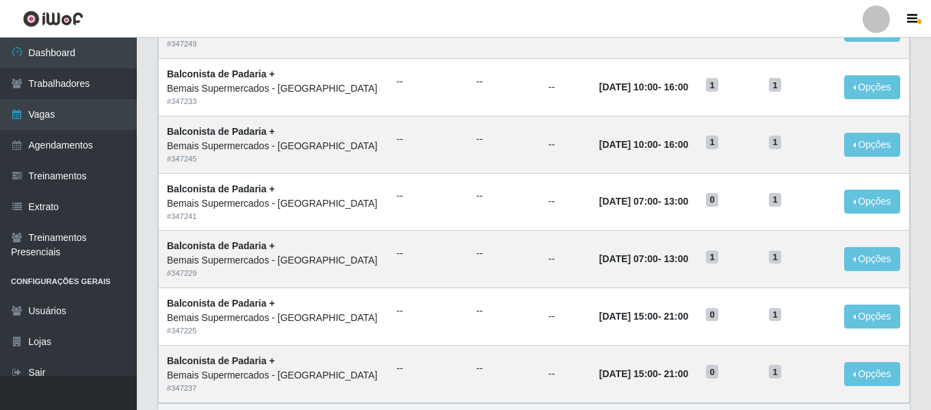
scroll to position [635, 0]
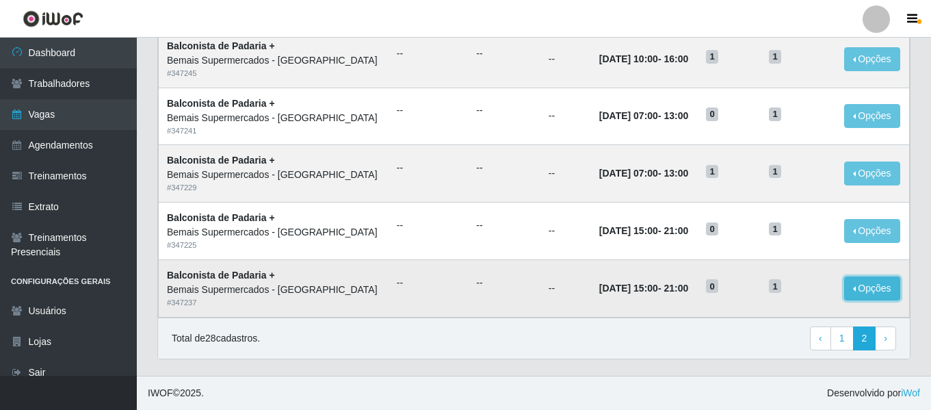
click at [875, 294] on button "Opções" at bounding box center [872, 288] width 56 height 24
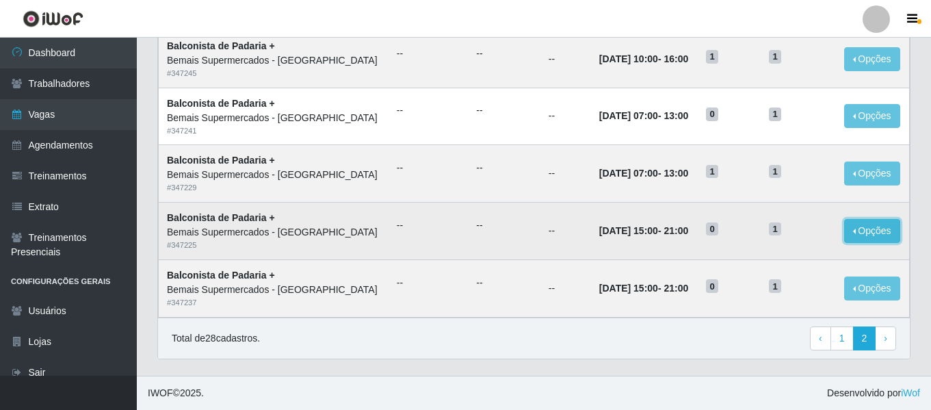
click at [865, 229] on button "Opções" at bounding box center [872, 231] width 56 height 24
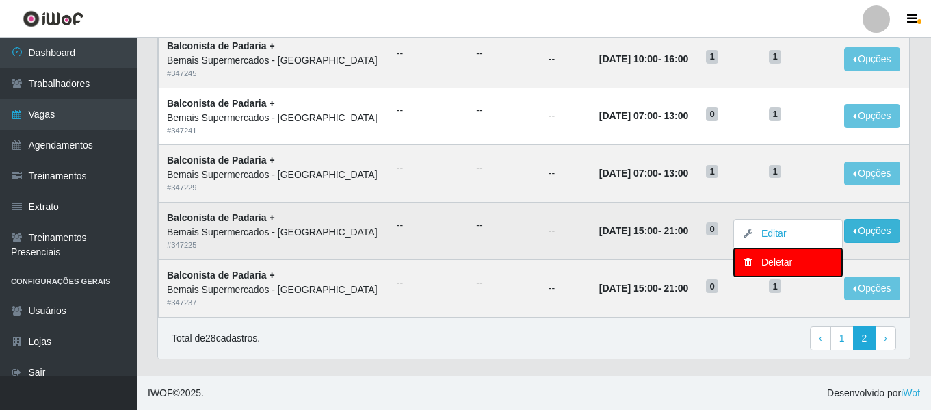
click at [788, 258] on div "Deletar" at bounding box center [788, 262] width 81 height 14
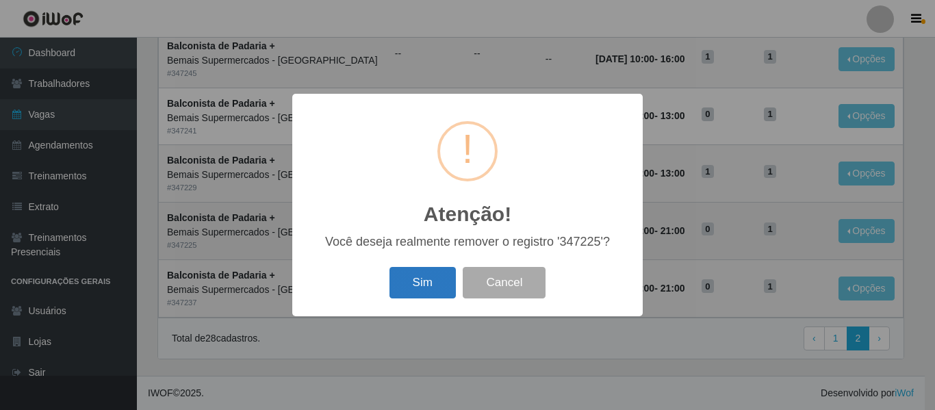
click at [422, 297] on button "Sim" at bounding box center [422, 283] width 66 height 32
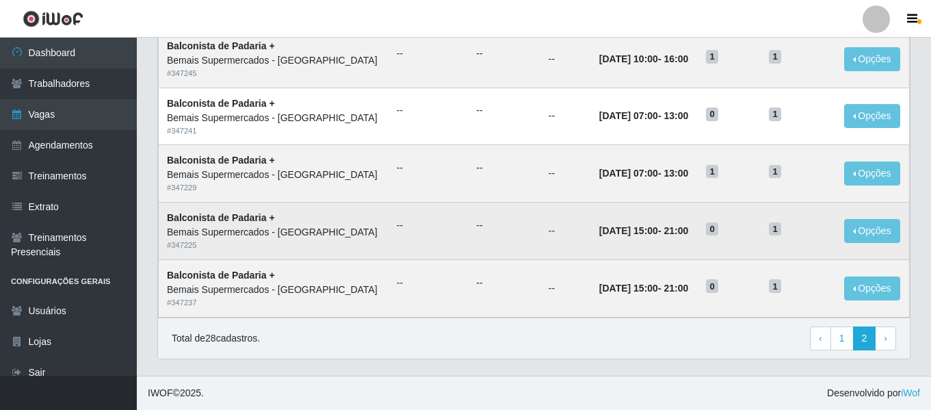
scroll to position [0, 0]
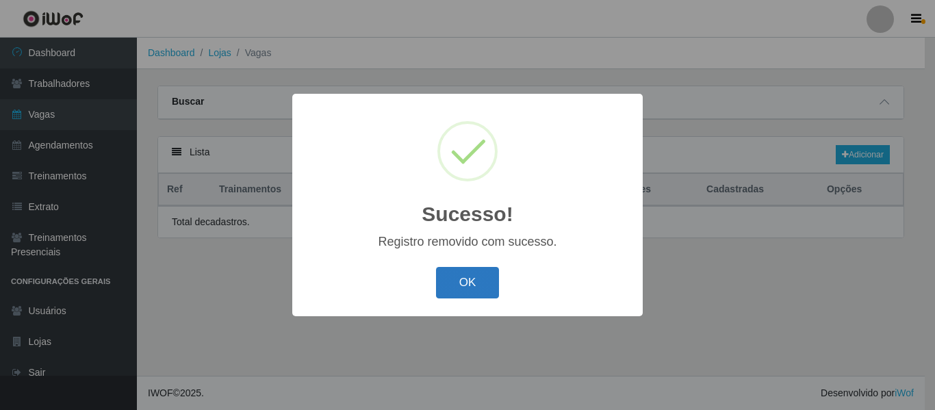
click at [472, 279] on button "OK" at bounding box center [468, 283] width 64 height 32
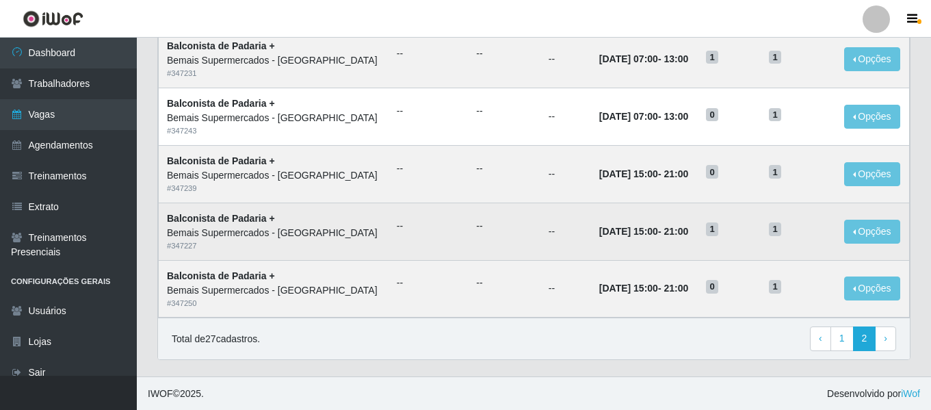
scroll to position [750, 0]
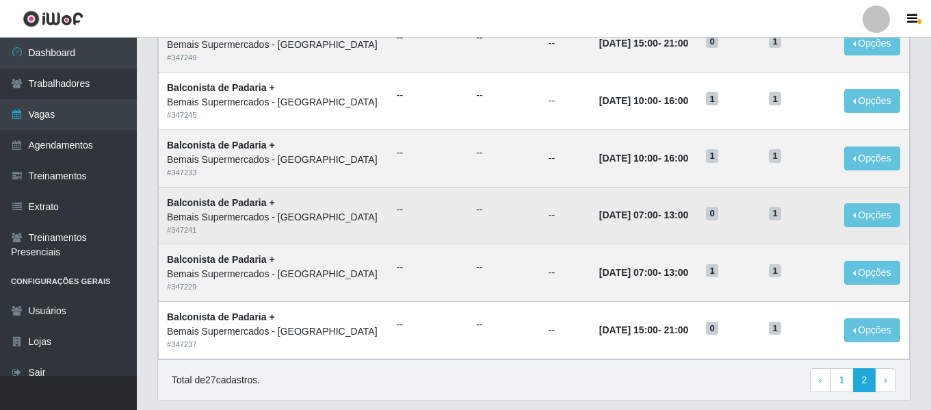
scroll to position [578, 0]
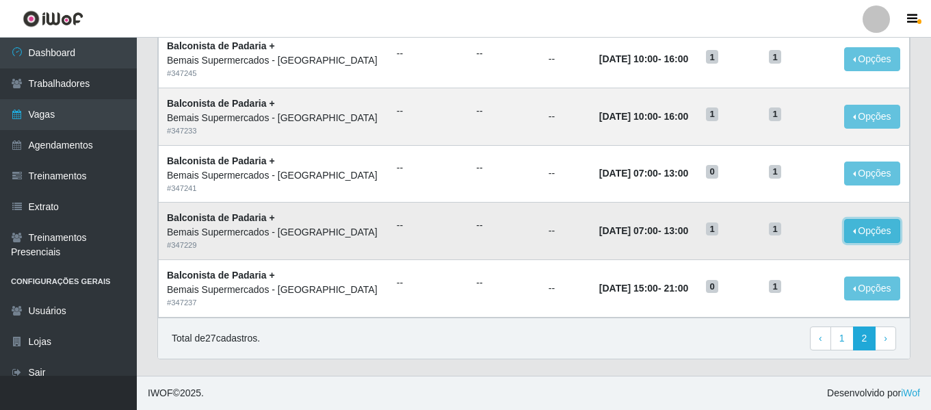
click at [862, 235] on button "Opções" at bounding box center [872, 231] width 56 height 24
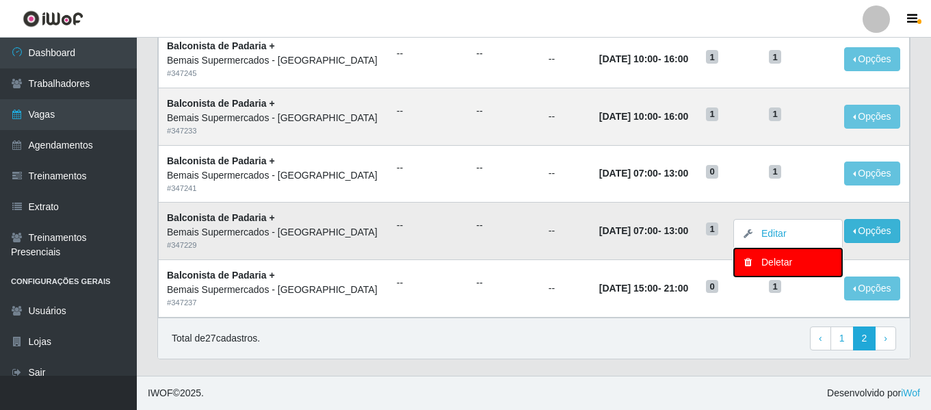
click at [788, 255] on div "Deletar" at bounding box center [788, 262] width 81 height 14
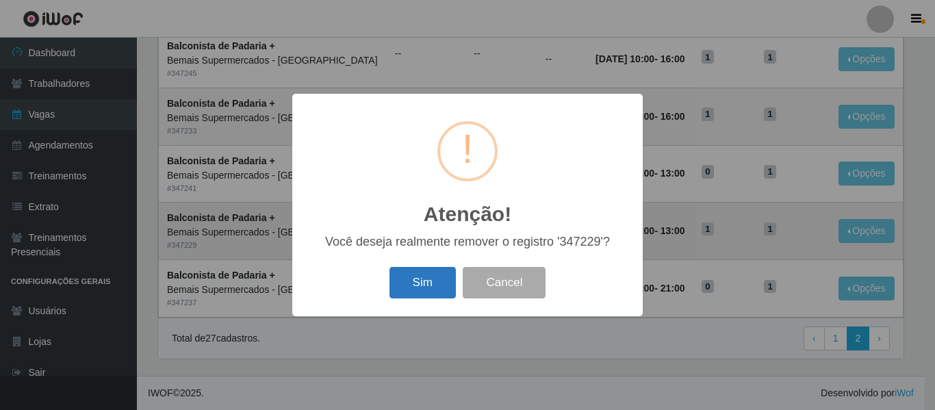
click at [430, 279] on button "Sim" at bounding box center [422, 283] width 66 height 32
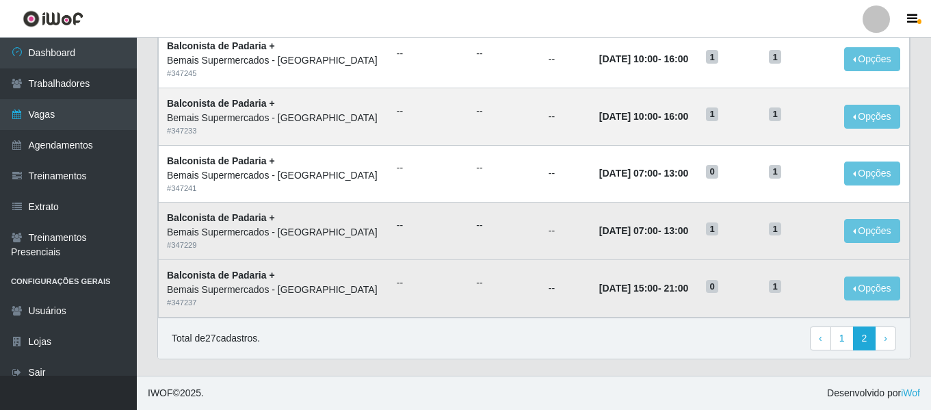
scroll to position [0, 0]
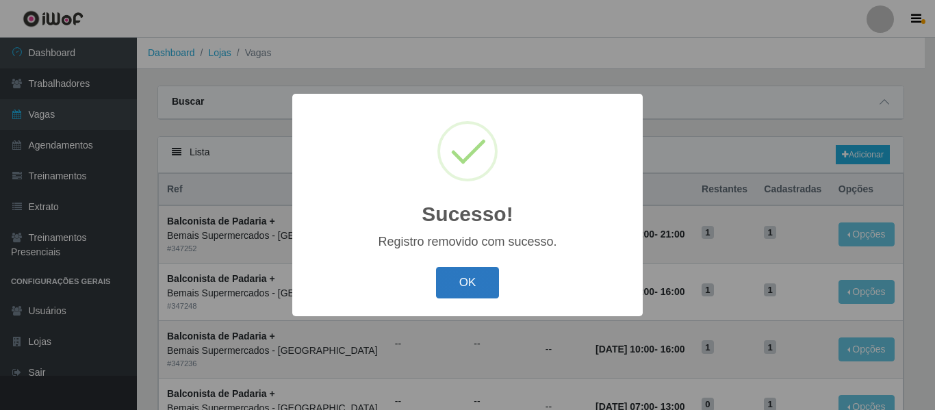
click at [470, 279] on button "OK" at bounding box center [468, 283] width 64 height 32
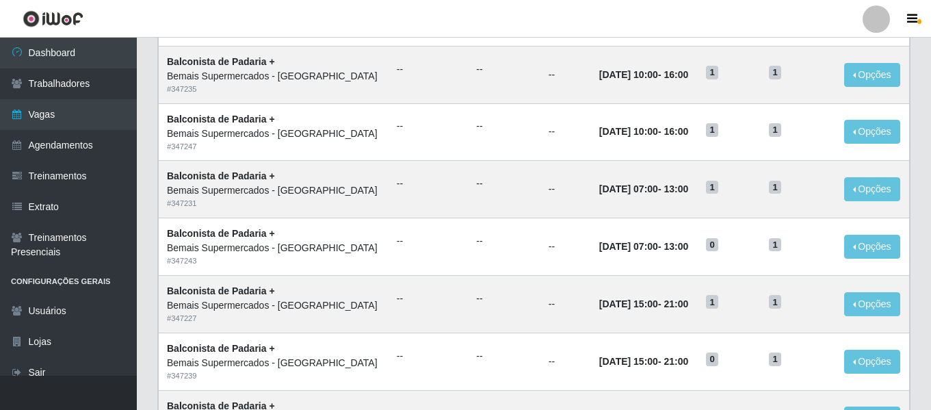
scroll to position [750, 0]
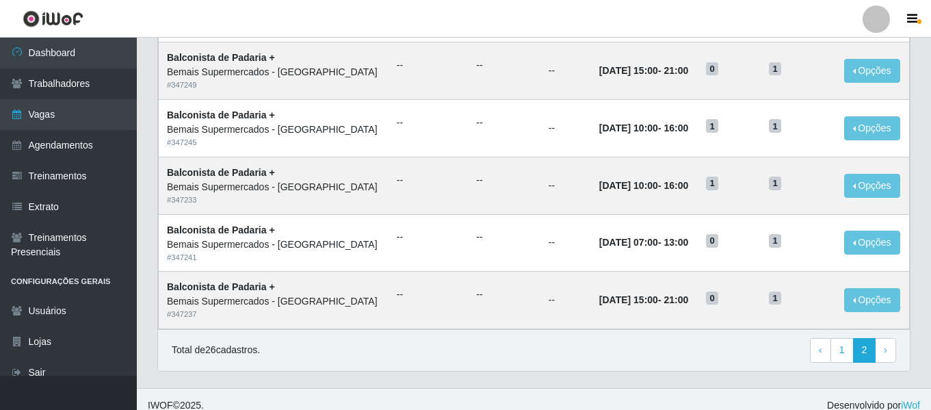
scroll to position [521, 0]
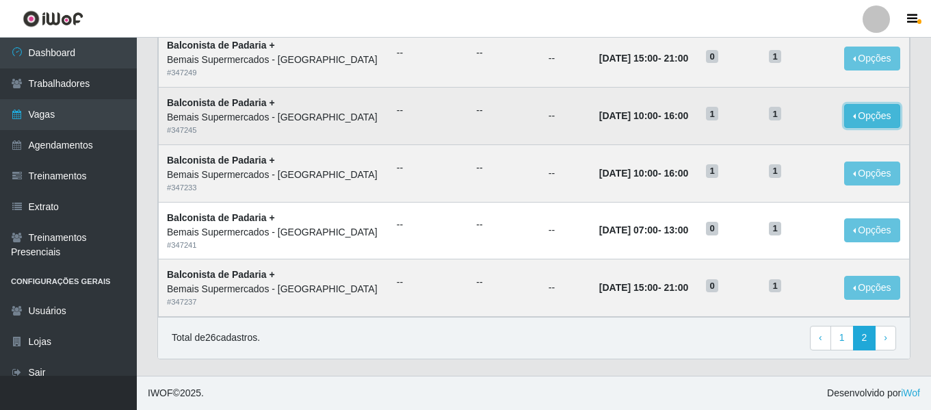
click at [855, 116] on button "Opções" at bounding box center [872, 116] width 56 height 24
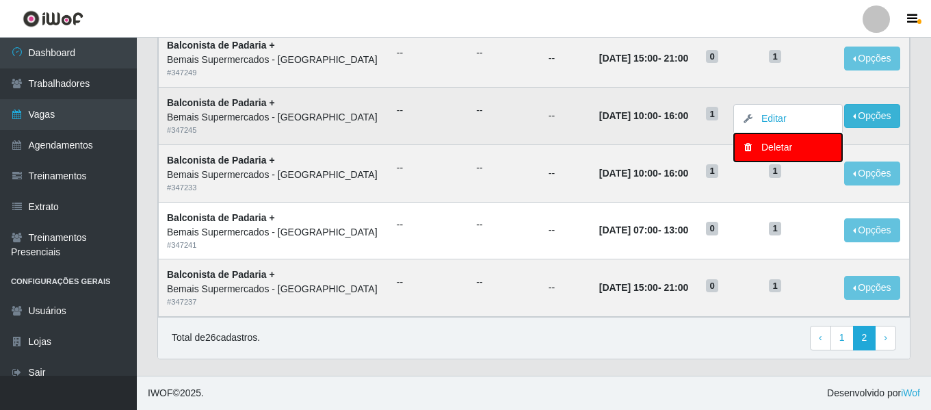
click at [786, 144] on div "Deletar" at bounding box center [788, 147] width 81 height 14
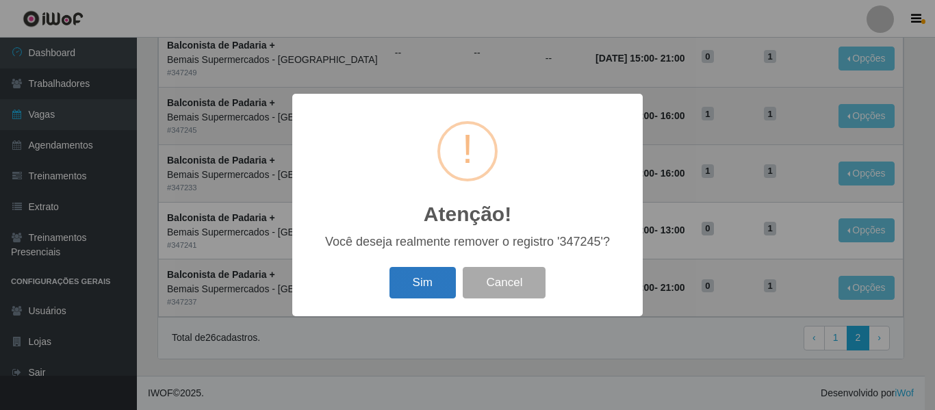
click at [441, 285] on button "Sim" at bounding box center [422, 283] width 66 height 32
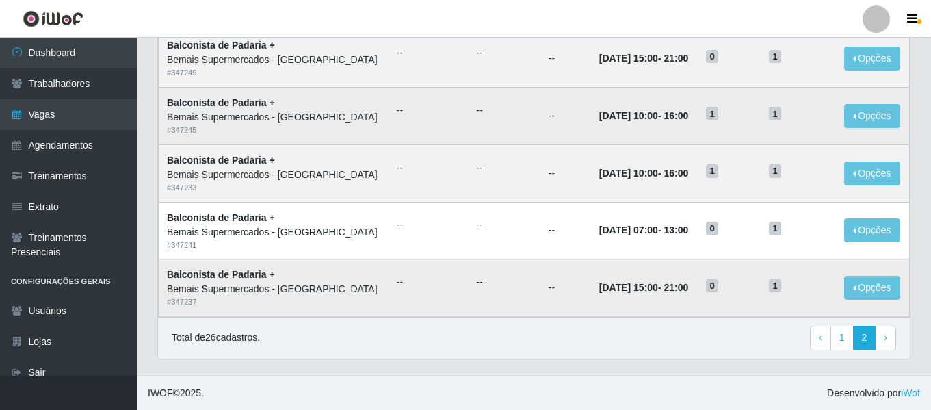
scroll to position [0, 0]
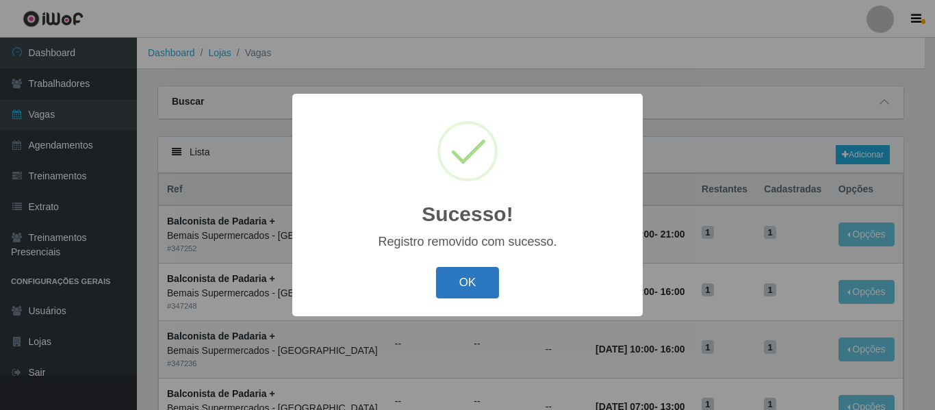
click at [476, 283] on button "OK" at bounding box center [468, 283] width 64 height 32
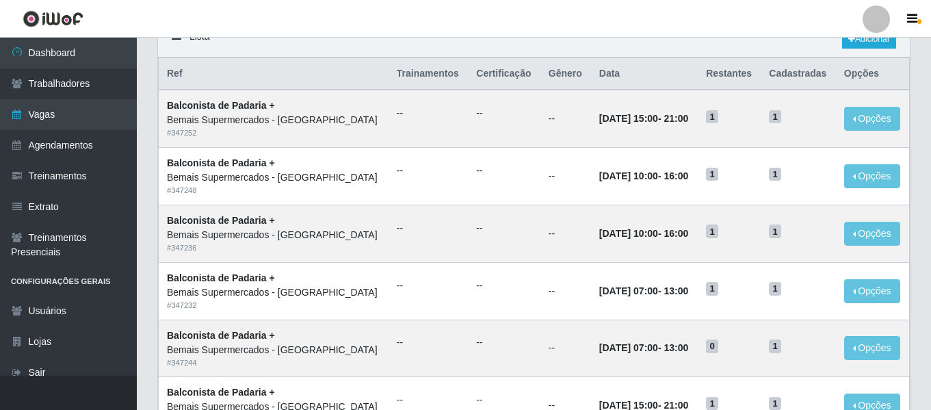
scroll to position [411, 0]
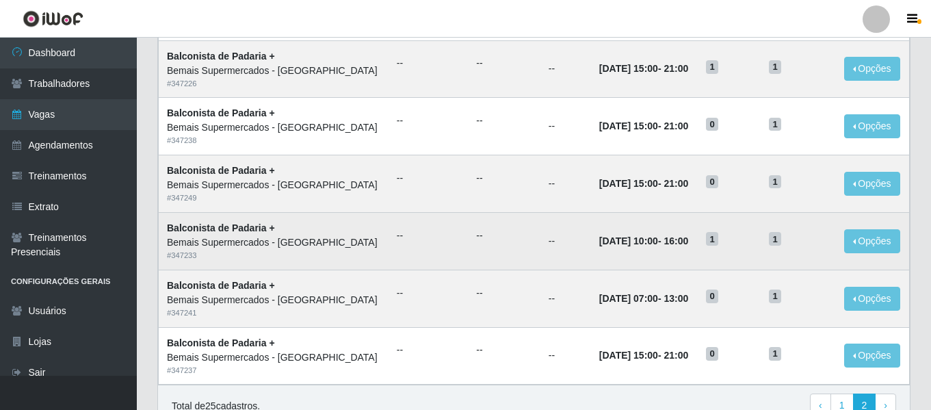
scroll to position [326, 0]
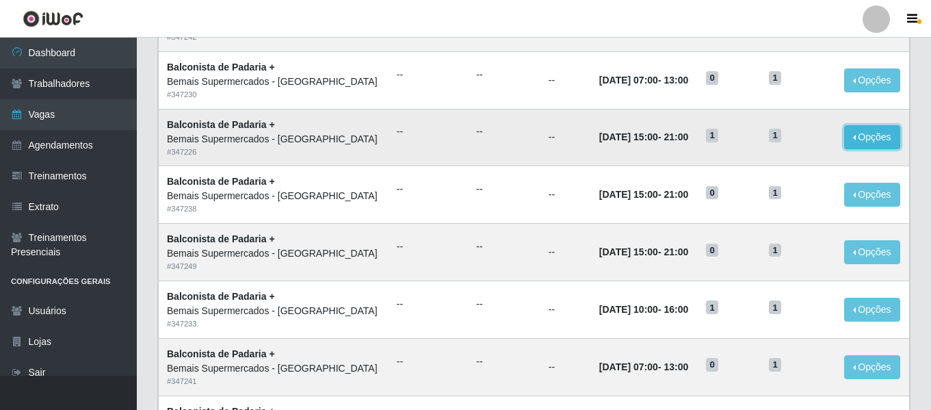
click at [886, 148] on button "Opções" at bounding box center [872, 137] width 56 height 24
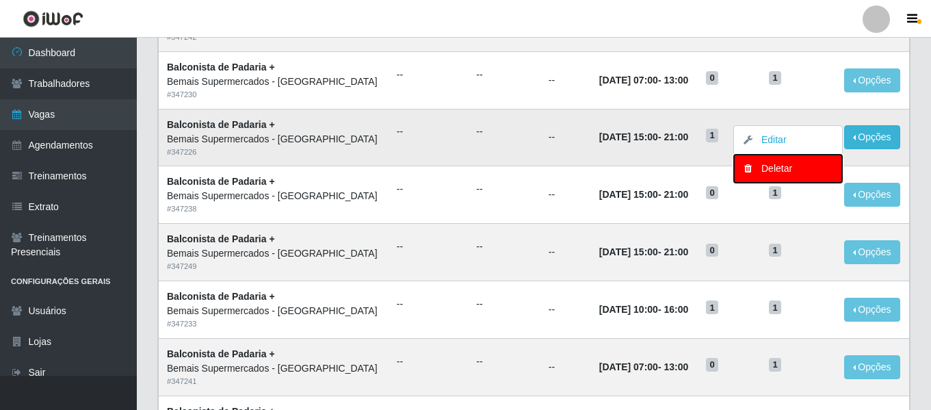
click at [788, 169] on div "Deletar" at bounding box center [788, 168] width 81 height 14
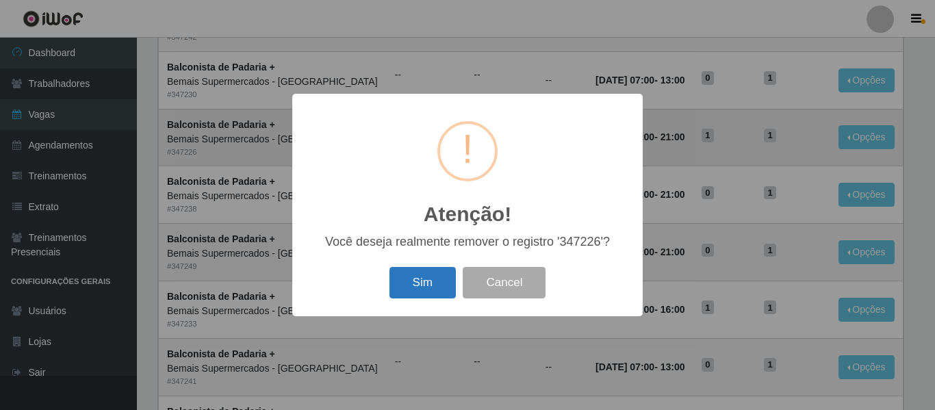
click at [436, 278] on button "Sim" at bounding box center [422, 283] width 66 height 32
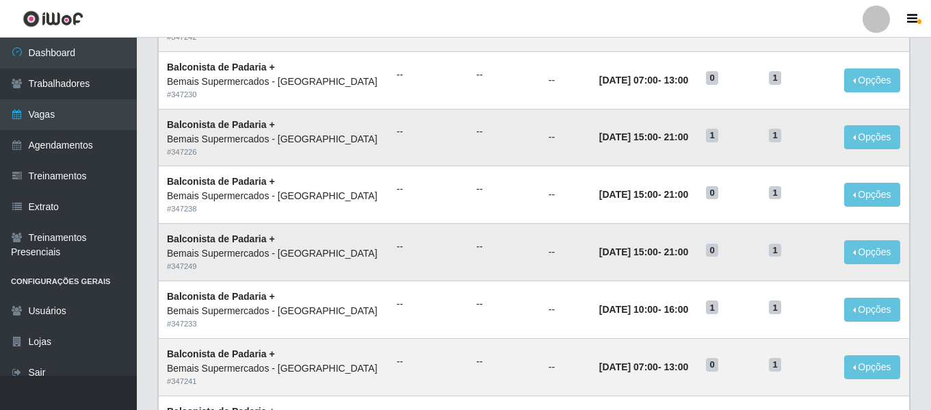
scroll to position [0, 0]
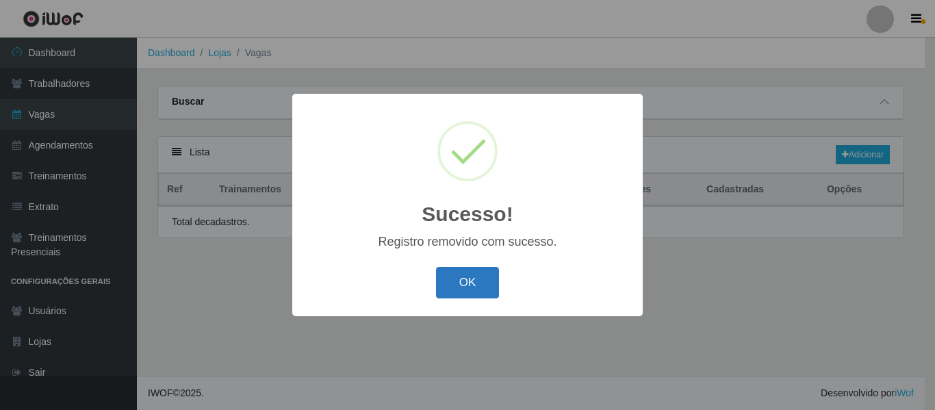
click at [479, 287] on button "OK" at bounding box center [468, 283] width 64 height 32
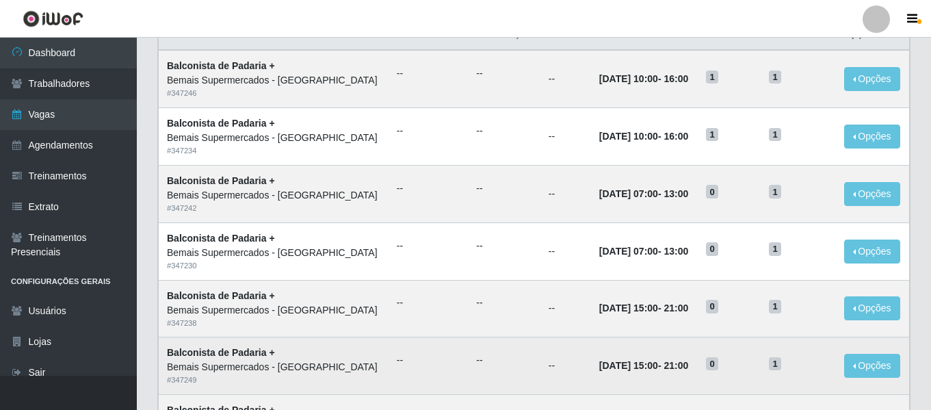
scroll to position [132, 0]
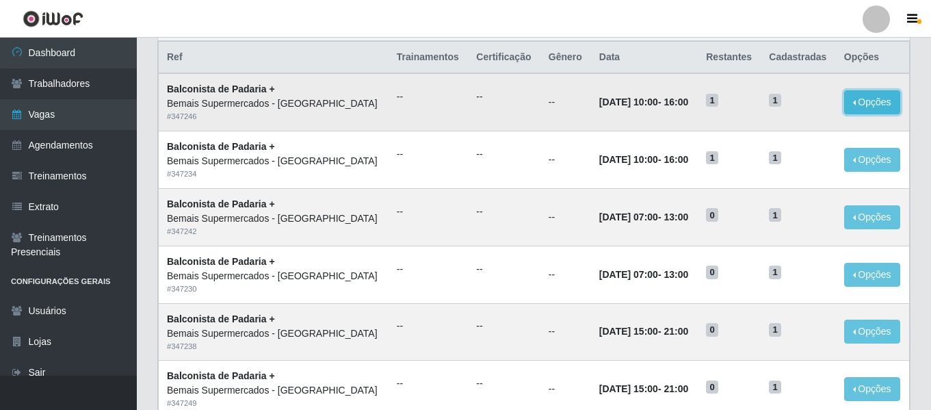
click at [861, 94] on button "Opções" at bounding box center [872, 102] width 56 height 24
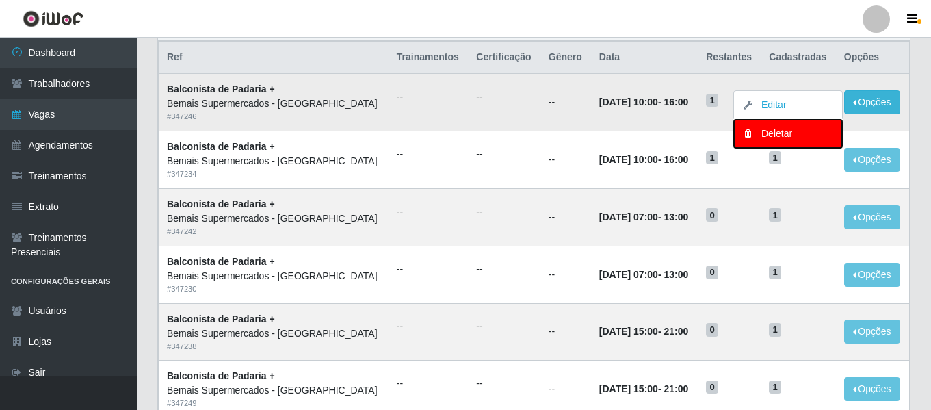
click at [786, 134] on div "Deletar" at bounding box center [788, 134] width 81 height 14
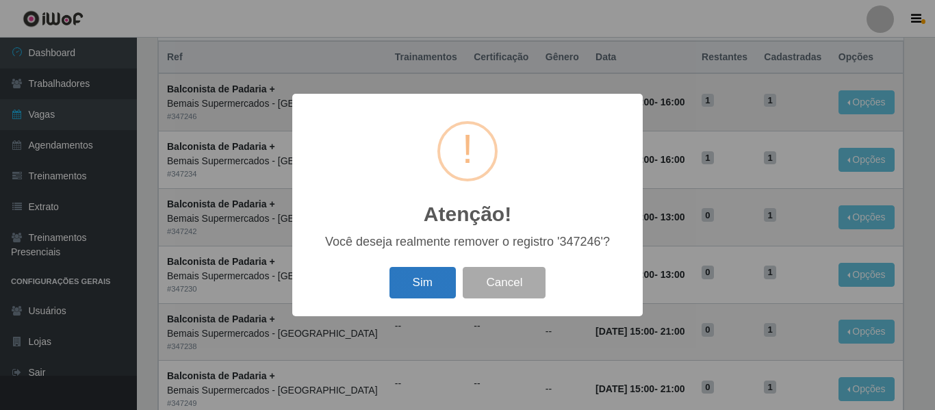
click at [429, 279] on button "Sim" at bounding box center [422, 283] width 66 height 32
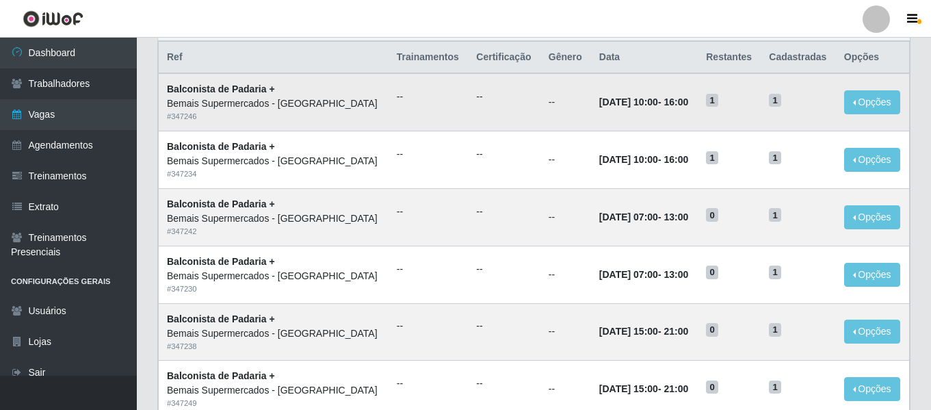
scroll to position [0, 0]
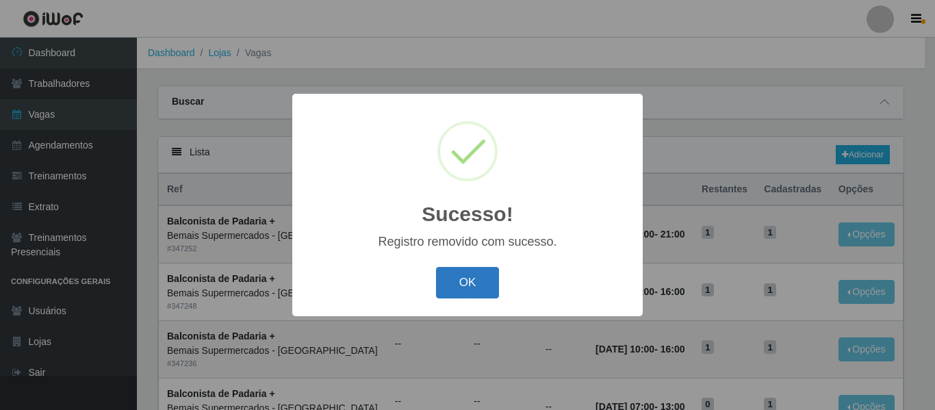
click at [474, 290] on button "OK" at bounding box center [468, 283] width 64 height 32
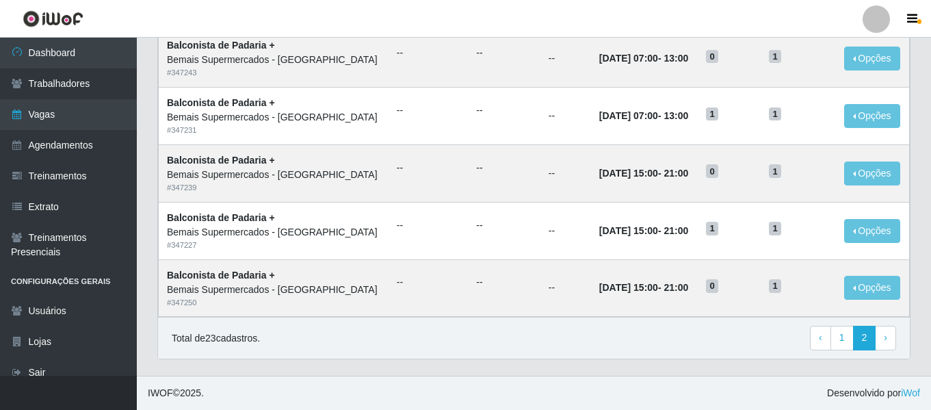
scroll to position [682, 0]
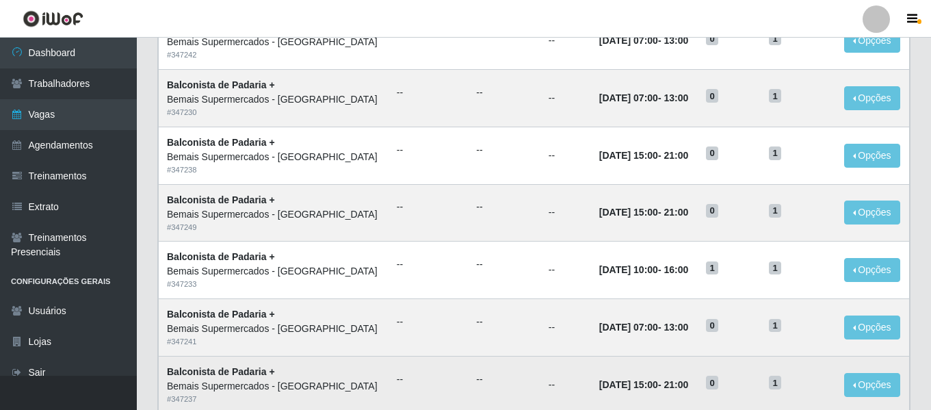
scroll to position [75, 0]
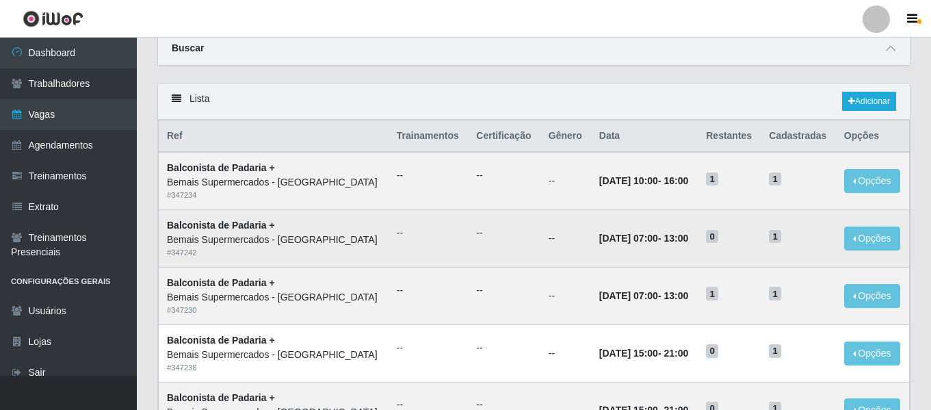
scroll to position [68, 0]
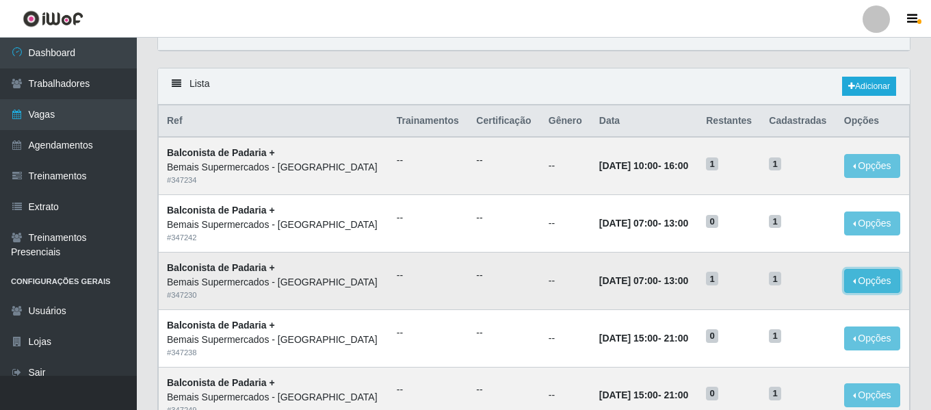
click at [868, 287] on button "Opções" at bounding box center [872, 281] width 56 height 24
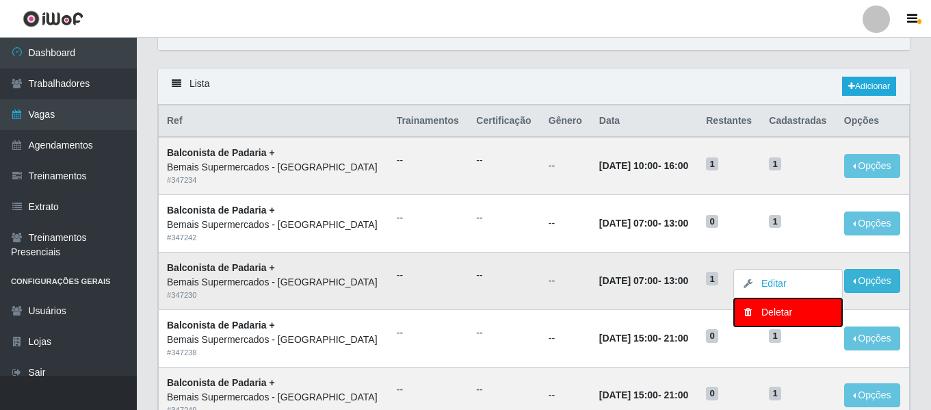
click at [781, 318] on div "Deletar" at bounding box center [788, 312] width 81 height 14
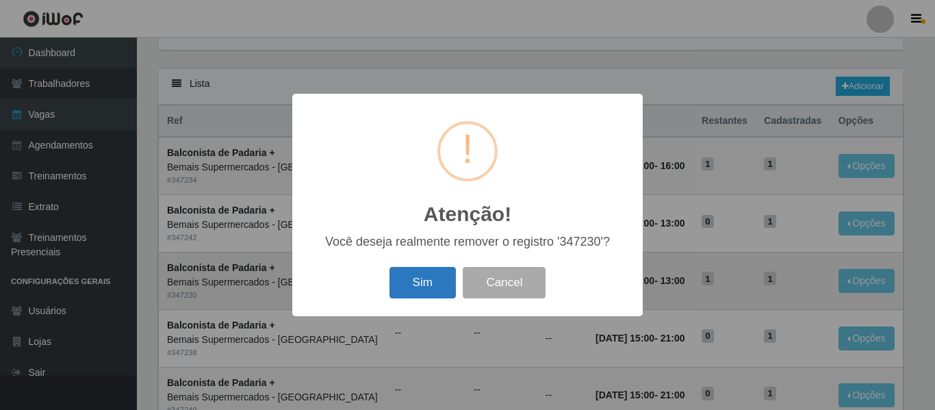
click at [413, 283] on button "Sim" at bounding box center [422, 283] width 66 height 32
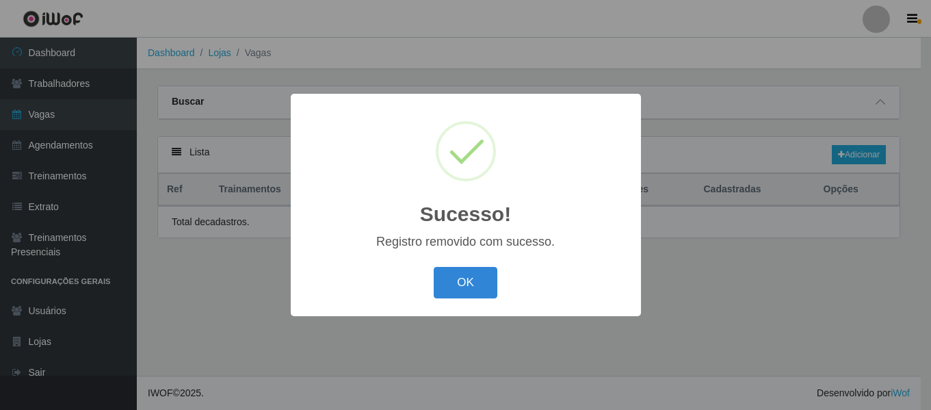
scroll to position [0, 0]
click at [498, 276] on button "OK" at bounding box center [468, 283] width 64 height 32
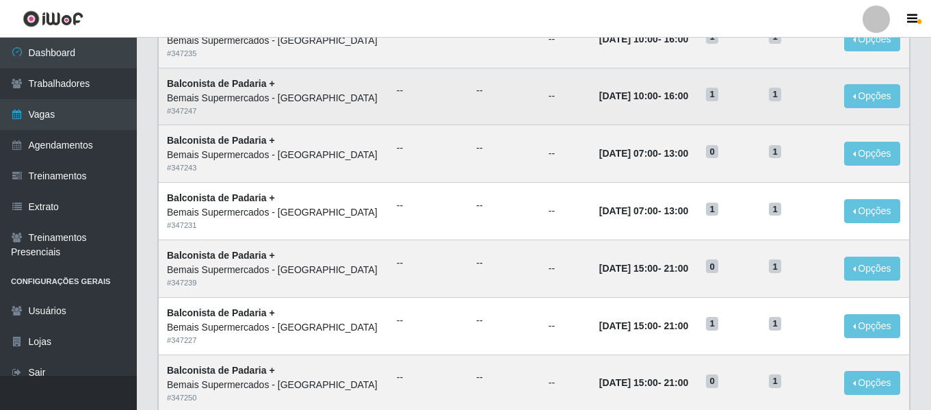
scroll to position [750, 0]
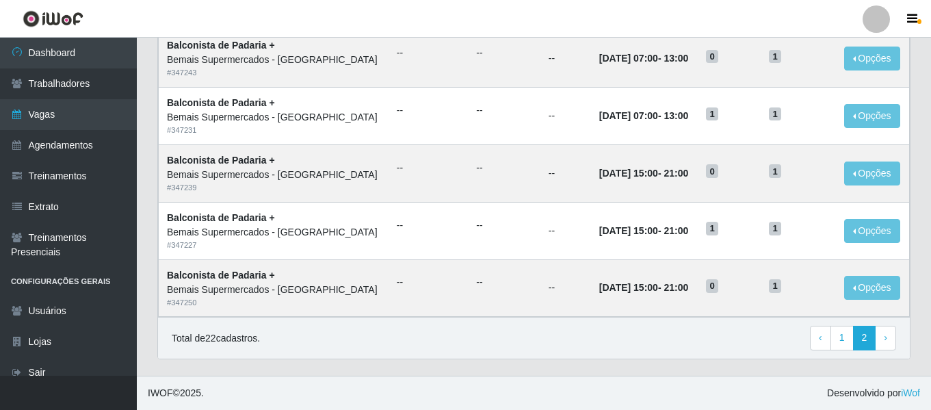
click at [632, 356] on div "Total de 22 cadastros. ‹ Previous 1 2 › Next" at bounding box center [534, 338] width 752 height 42
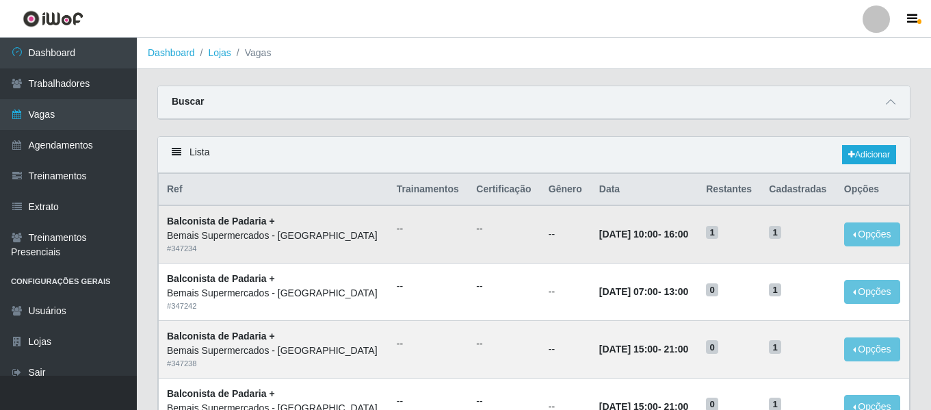
scroll to position [156, 0]
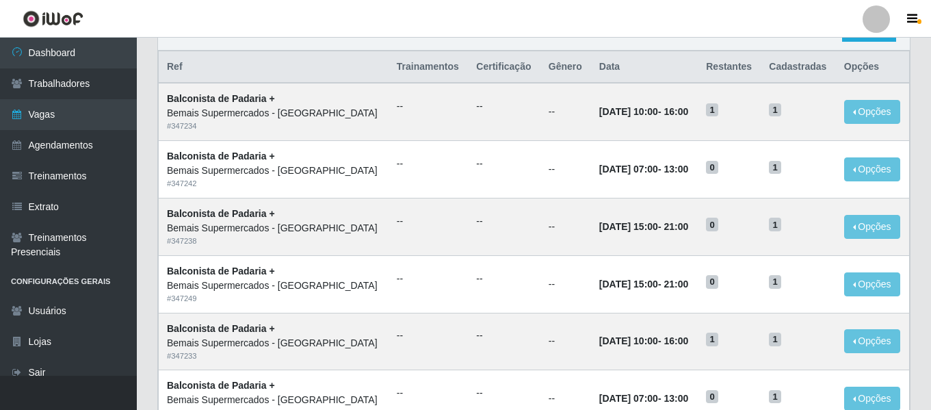
scroll to position [291, 0]
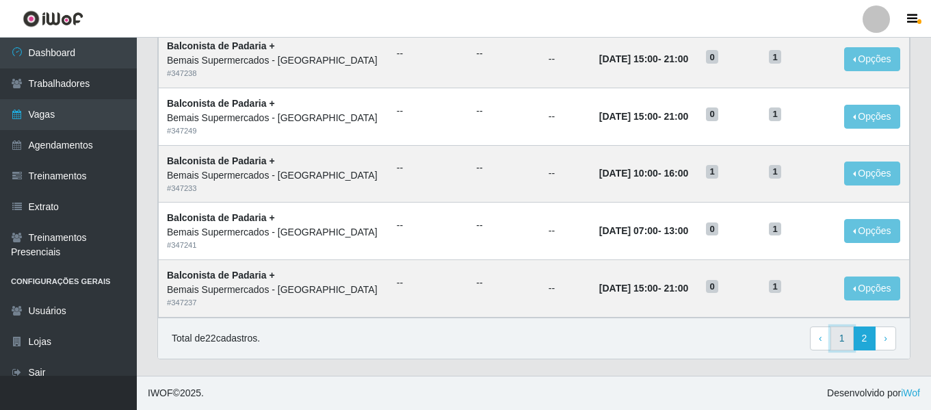
click at [843, 339] on link "1" at bounding box center [842, 338] width 23 height 25
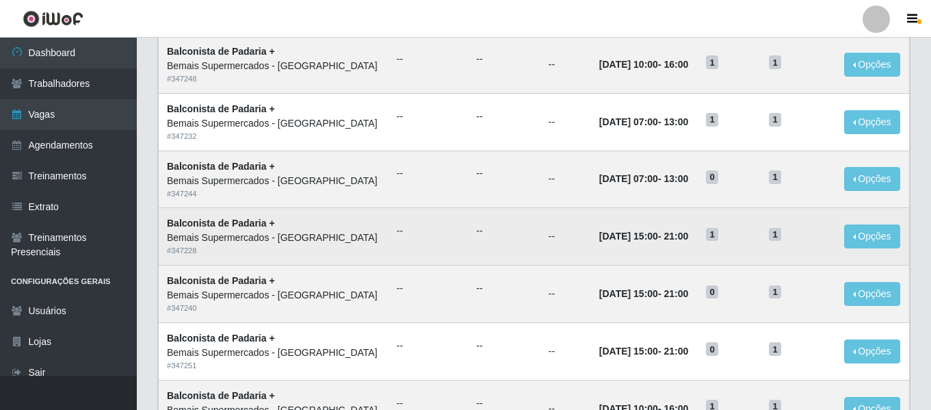
scroll to position [684, 0]
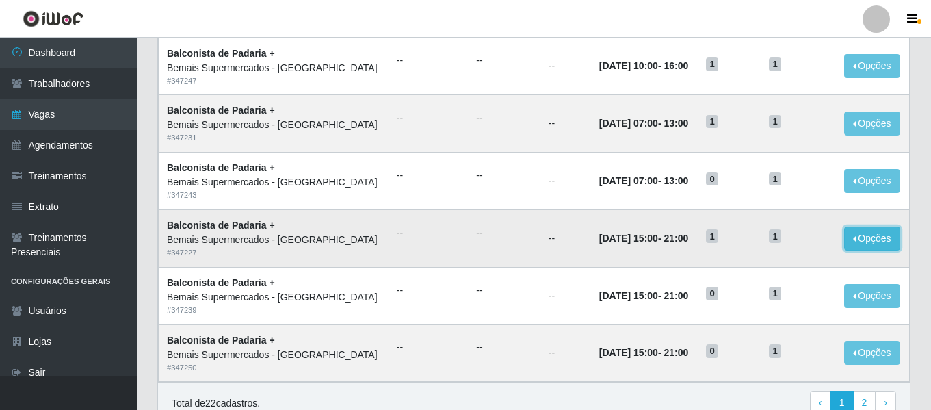
click at [862, 245] on button "Opções" at bounding box center [872, 239] width 56 height 24
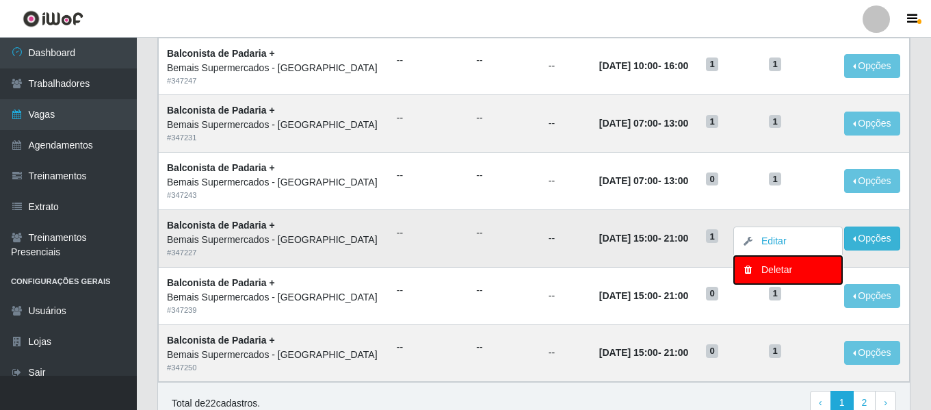
click at [792, 270] on div "Deletar" at bounding box center [788, 270] width 81 height 14
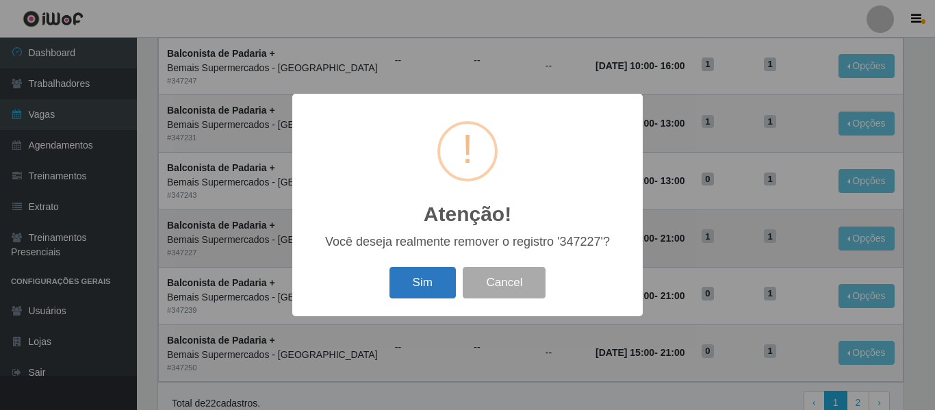
click at [426, 275] on button "Sim" at bounding box center [422, 283] width 66 height 32
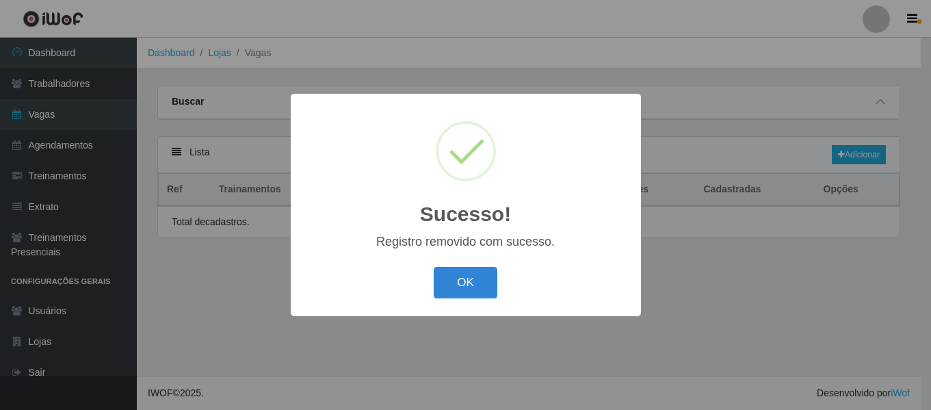
scroll to position [0, 0]
click at [468, 292] on button "OK" at bounding box center [468, 283] width 64 height 32
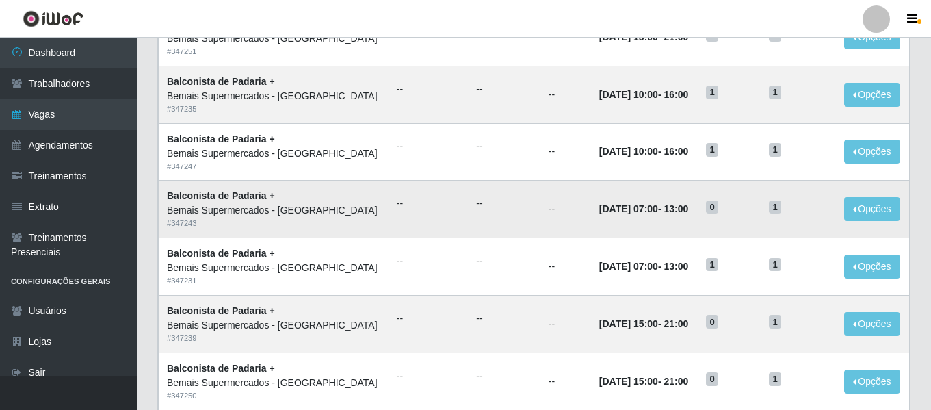
scroll to position [750, 0]
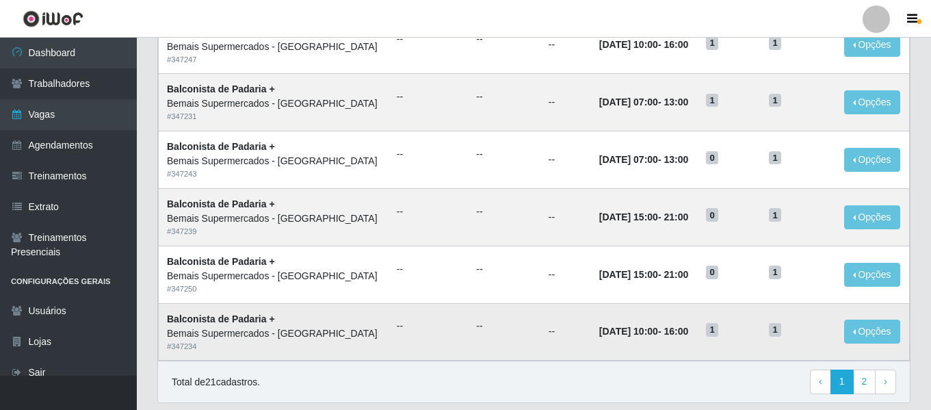
scroll to position [682, 0]
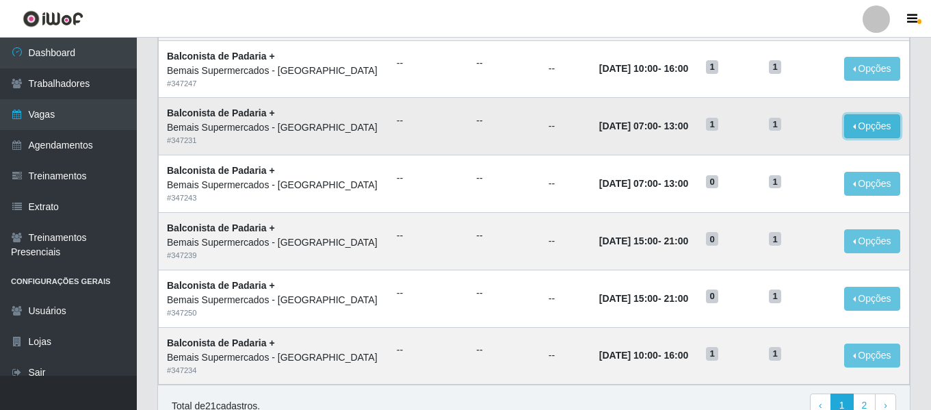
click at [864, 125] on button "Opções" at bounding box center [872, 126] width 56 height 24
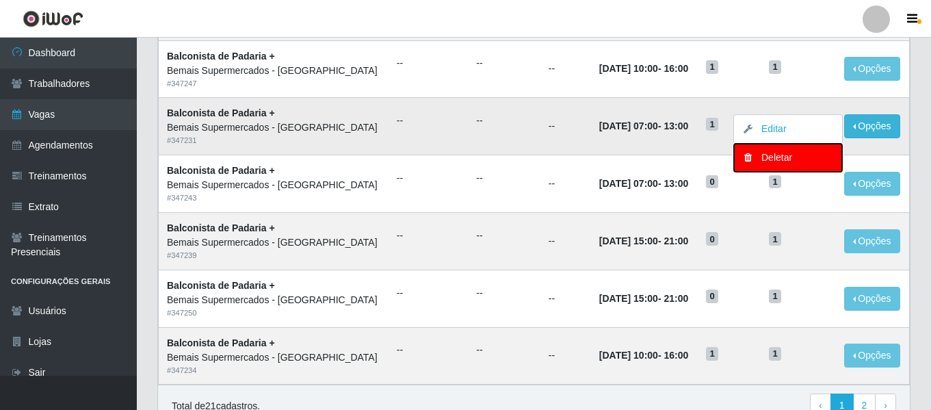
click at [785, 161] on div "Deletar" at bounding box center [788, 158] width 81 height 14
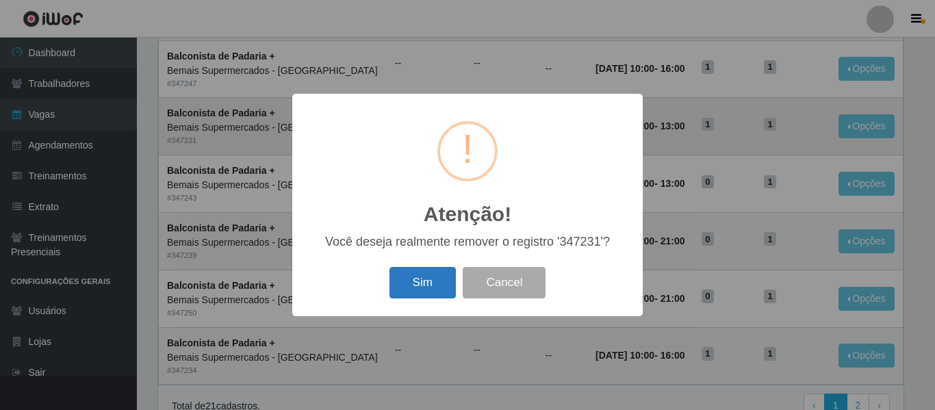
click at [437, 289] on button "Sim" at bounding box center [422, 283] width 66 height 32
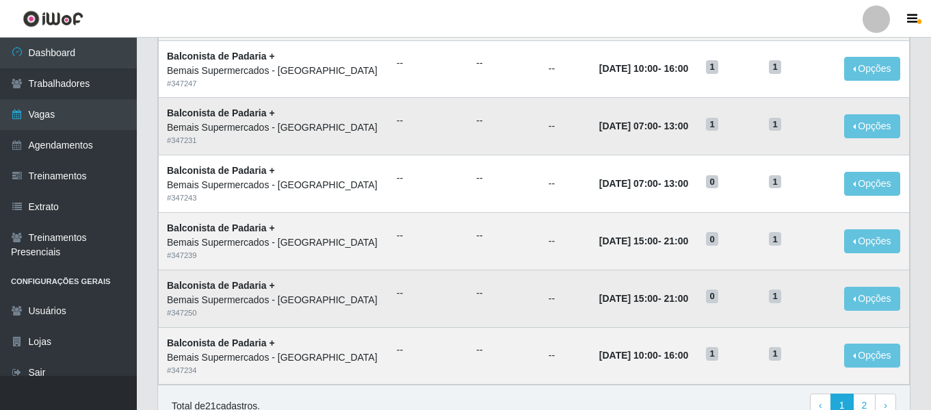
scroll to position [0, 0]
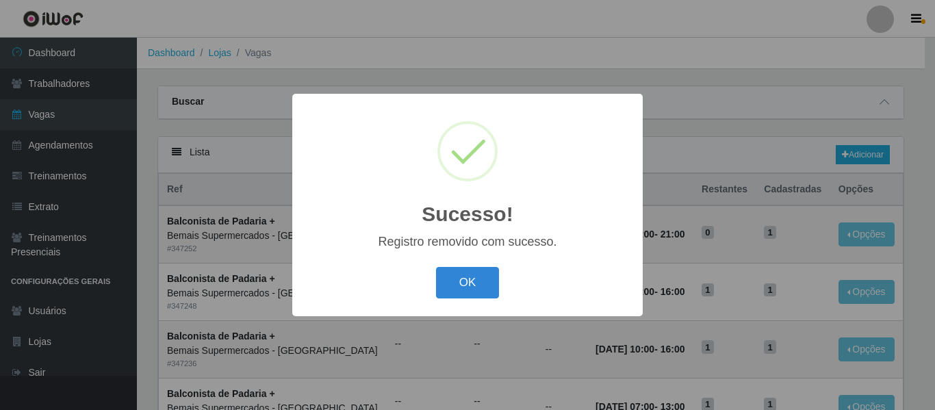
click at [452, 253] on div "Sucesso! × Registro removido com sucesso. OK Cancel" at bounding box center [467, 205] width 350 height 222
click at [461, 267] on div "OK Cancel" at bounding box center [467, 282] width 323 height 39
click at [467, 285] on button "OK" at bounding box center [468, 283] width 64 height 32
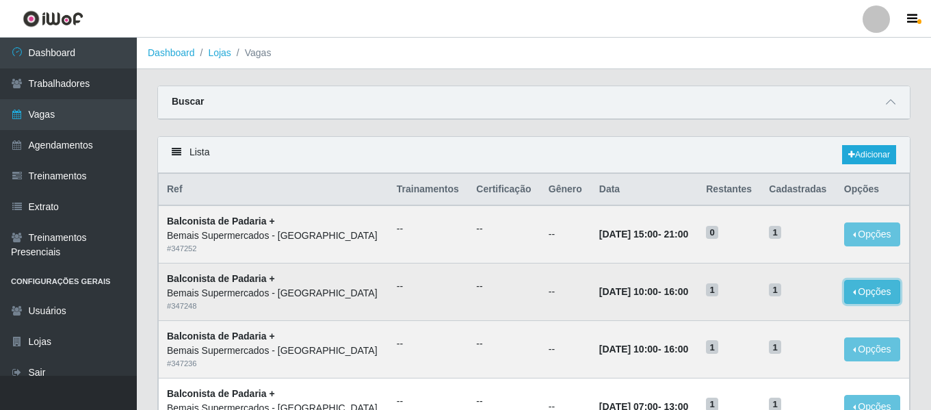
click at [844, 281] on button "Opções" at bounding box center [872, 292] width 56 height 24
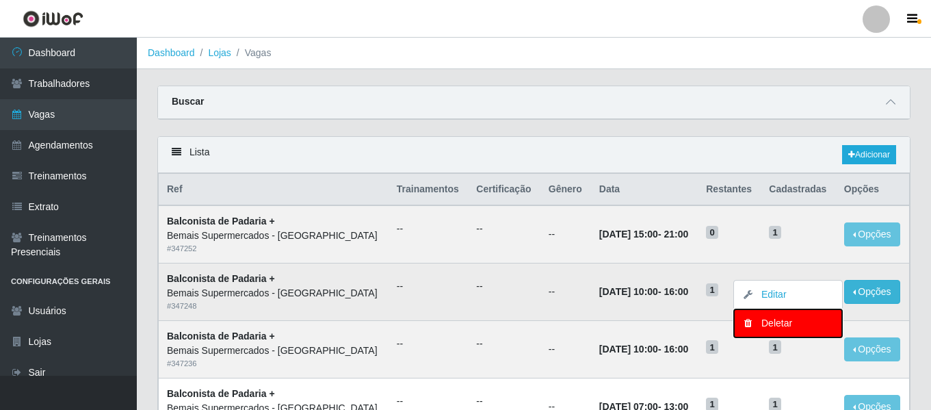
click at [786, 324] on div "Deletar" at bounding box center [788, 323] width 81 height 14
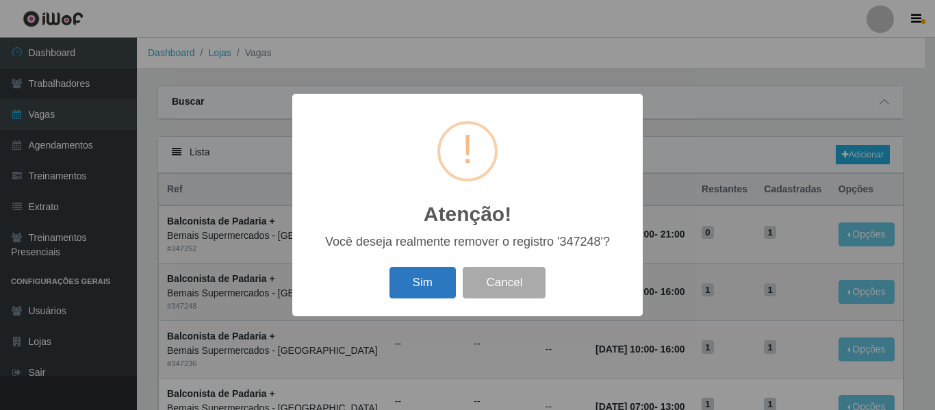
click at [427, 286] on button "Sim" at bounding box center [422, 283] width 66 height 32
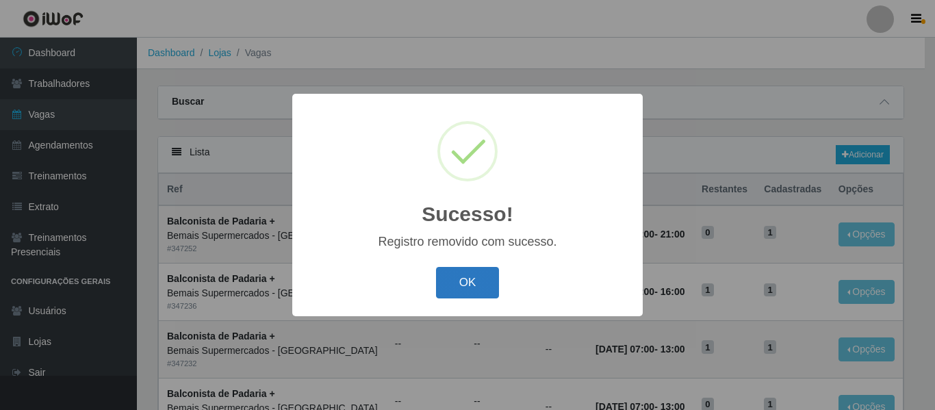
click at [452, 288] on button "OK" at bounding box center [468, 283] width 64 height 32
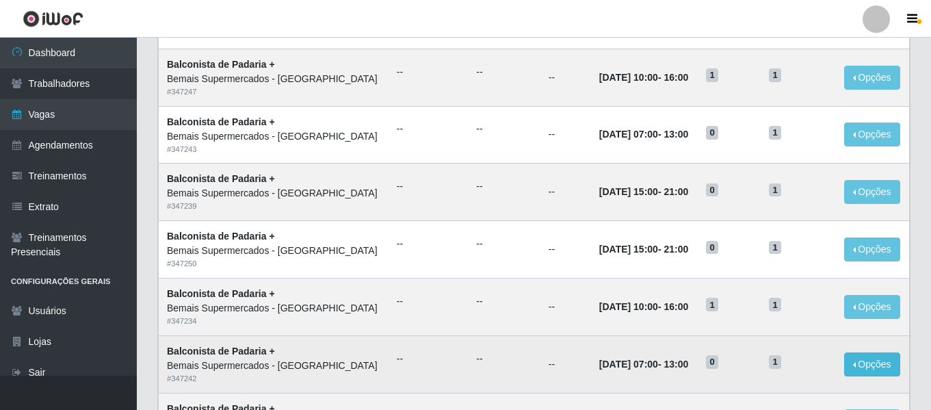
scroll to position [750, 0]
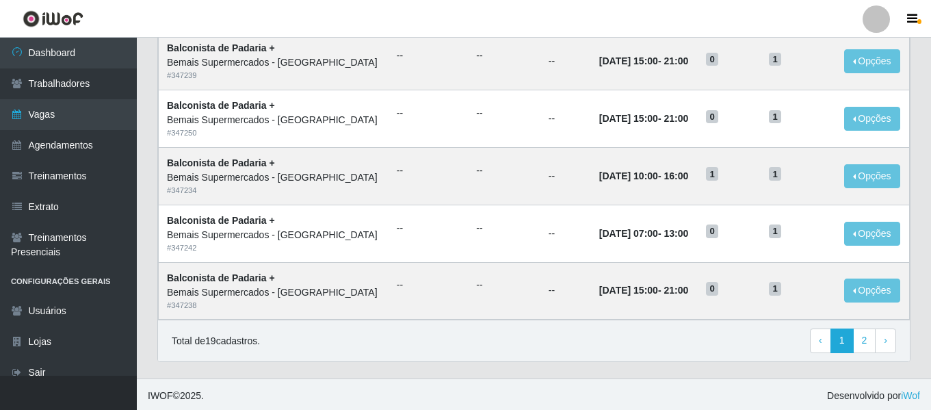
scroll to position [750, 0]
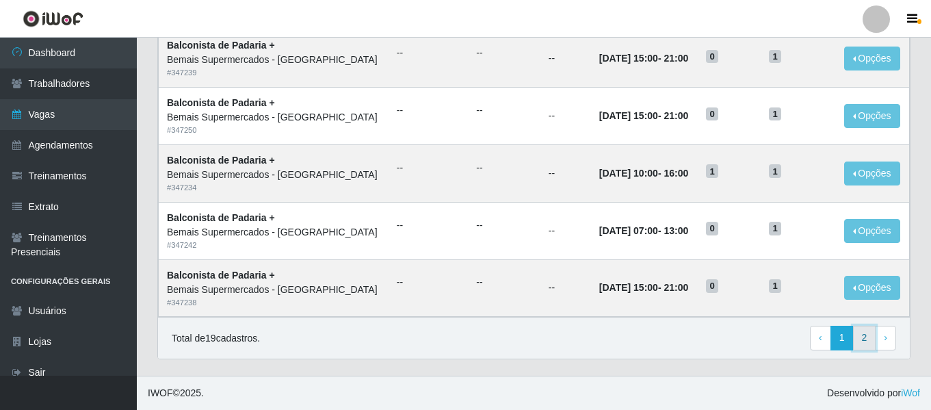
click at [864, 340] on link "2" at bounding box center [864, 338] width 23 height 25
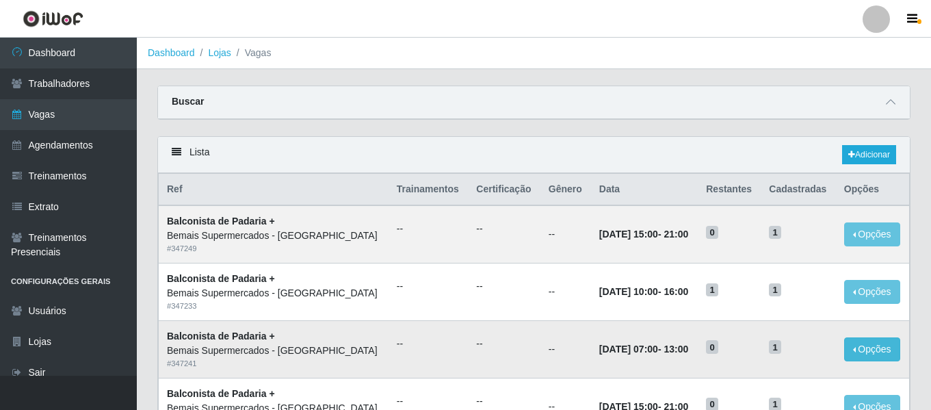
scroll to position [119, 0]
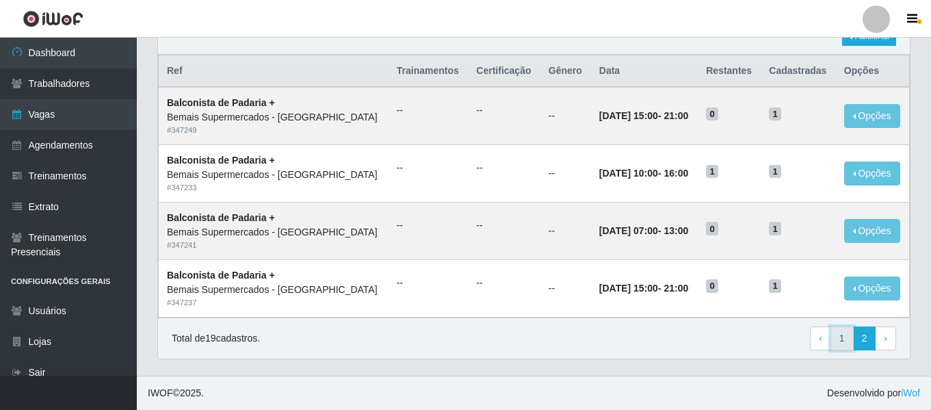
click at [841, 342] on link "1" at bounding box center [842, 338] width 23 height 25
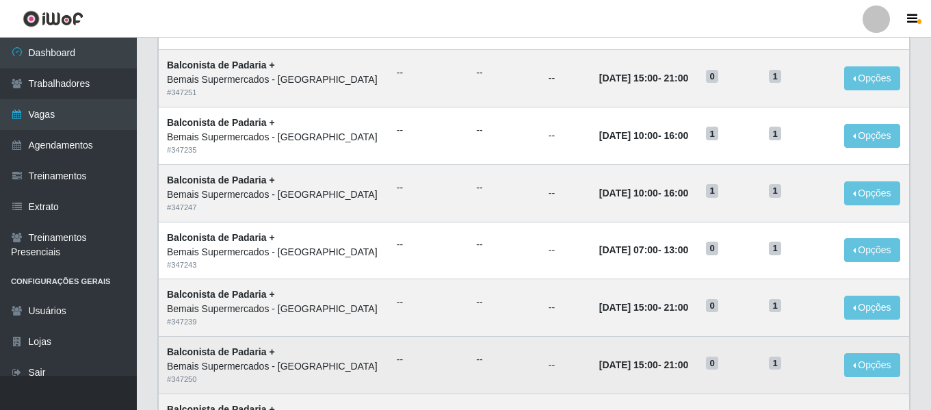
scroll to position [476, 0]
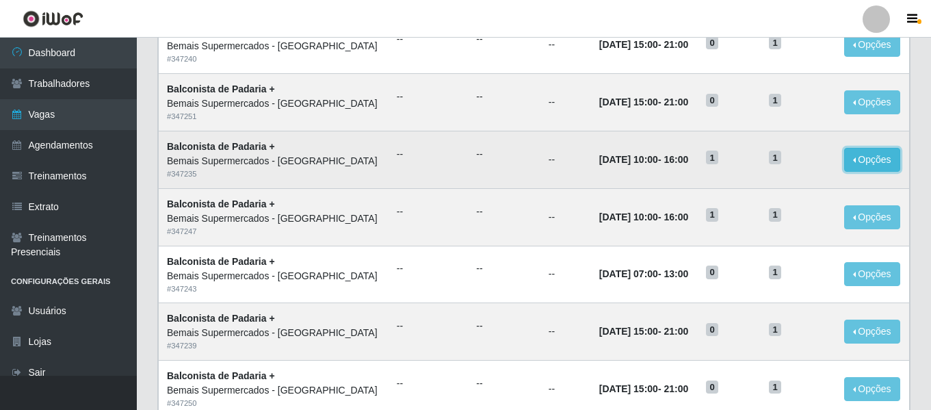
click at [858, 157] on button "Opções" at bounding box center [872, 160] width 56 height 24
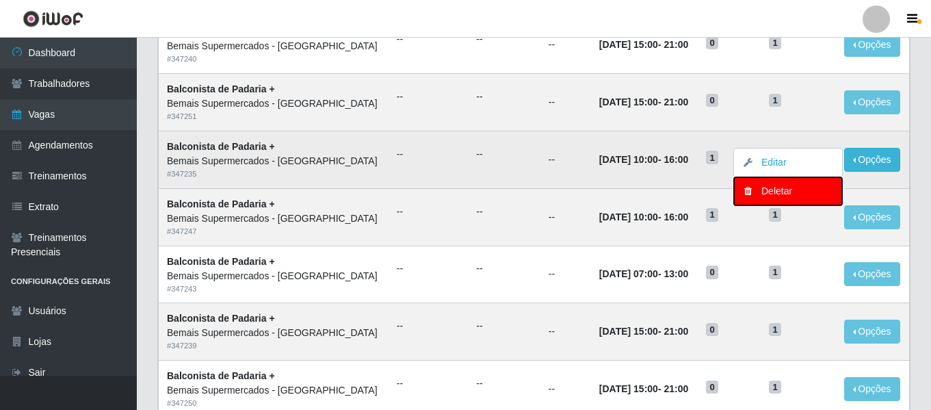
click at [794, 191] on div "Deletar" at bounding box center [788, 191] width 81 height 14
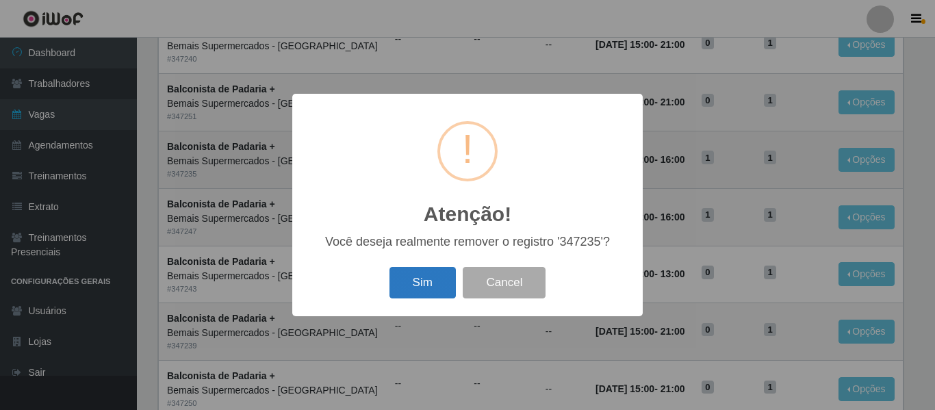
click at [426, 284] on button "Sim" at bounding box center [422, 283] width 66 height 32
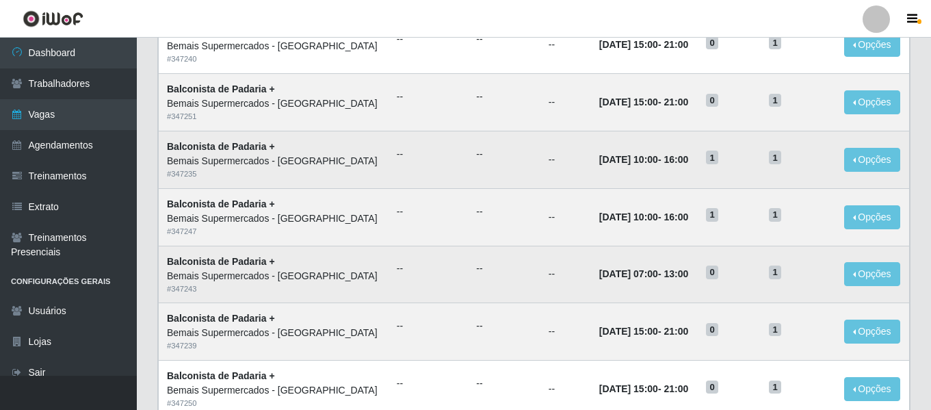
scroll to position [0, 0]
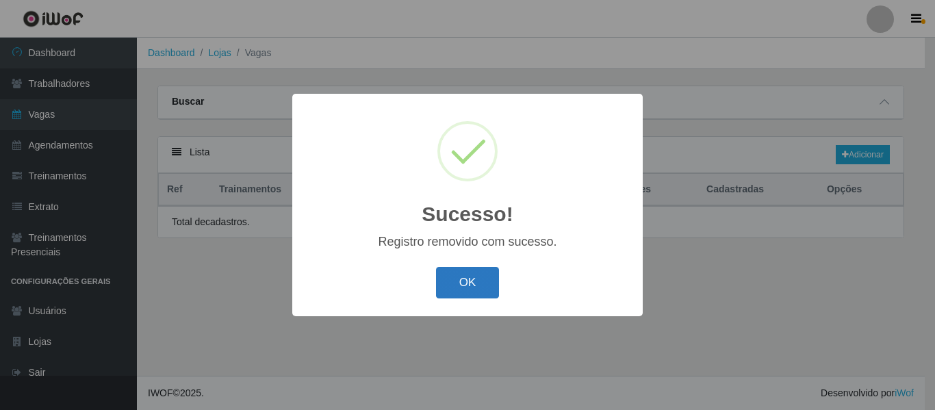
click at [467, 270] on button "OK" at bounding box center [468, 283] width 64 height 32
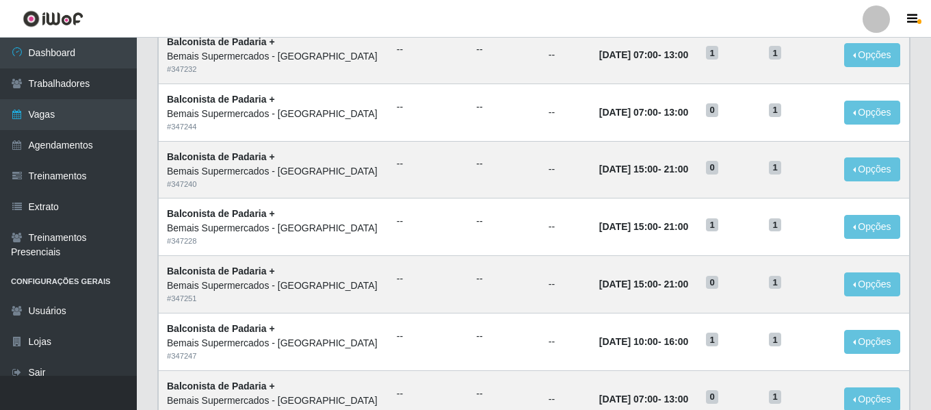
scroll to position [274, 0]
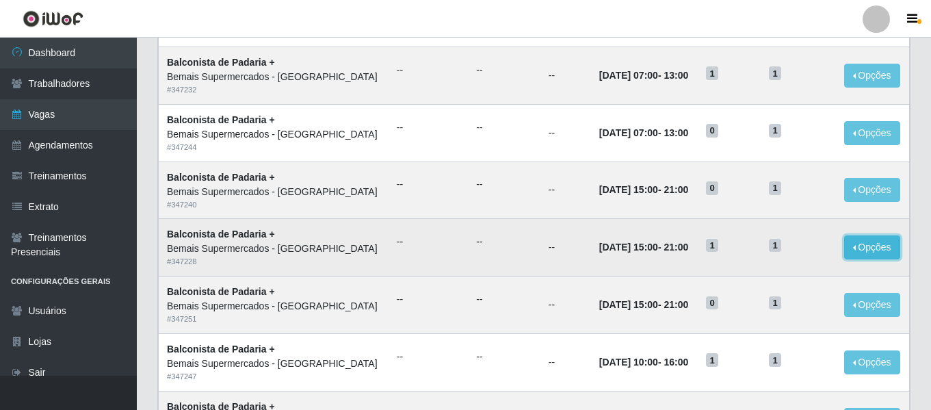
click at [875, 247] on button "Opções" at bounding box center [872, 247] width 56 height 24
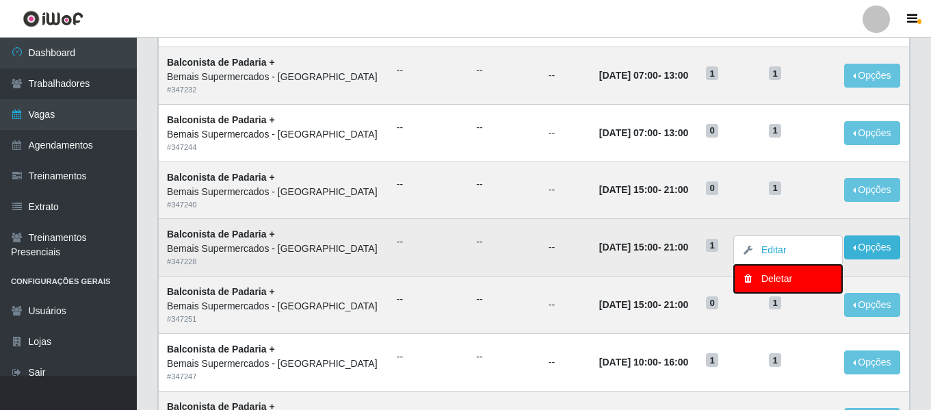
click at [792, 276] on div "Deletar" at bounding box center [788, 279] width 81 height 14
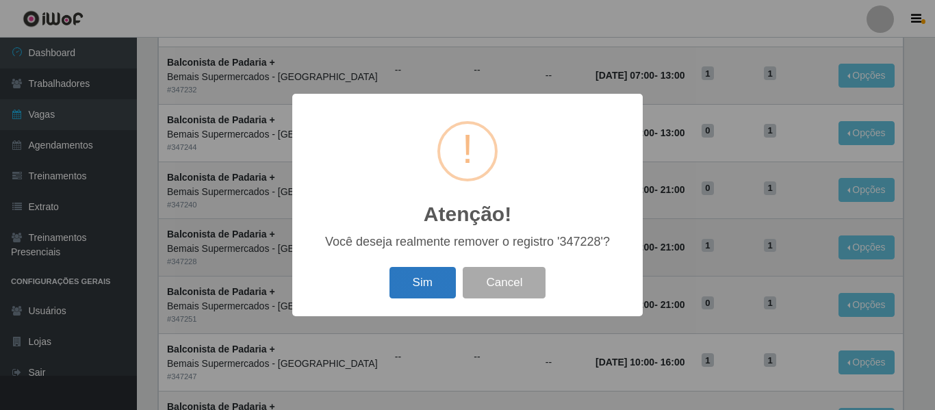
click at [422, 287] on button "Sim" at bounding box center [422, 283] width 66 height 32
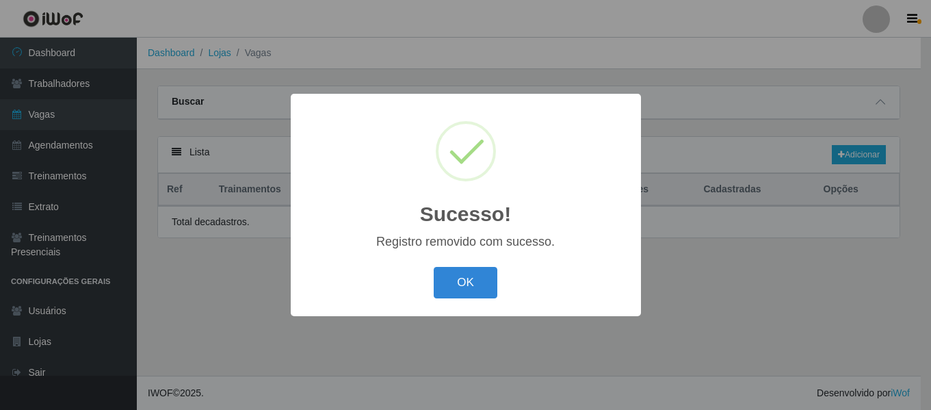
scroll to position [0, 0]
click at [461, 286] on button "OK" at bounding box center [468, 283] width 64 height 32
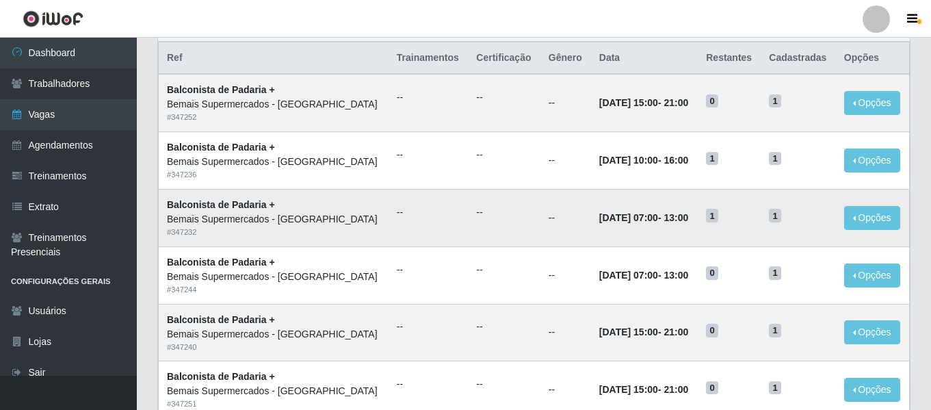
scroll to position [137, 0]
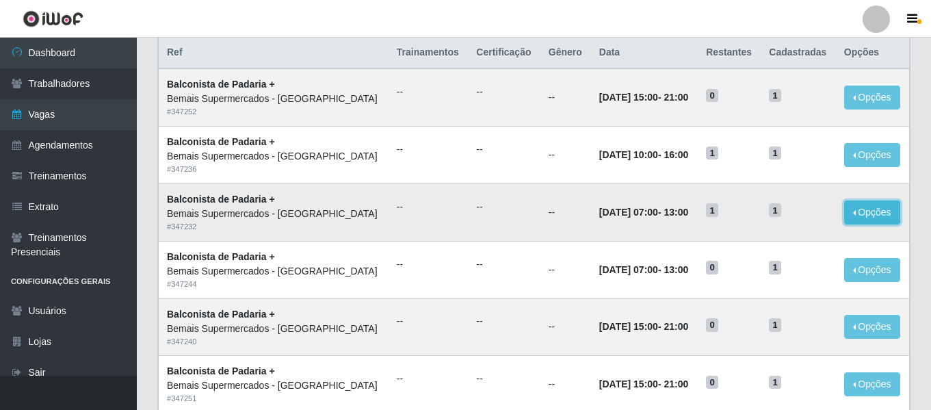
click at [884, 213] on button "Opções" at bounding box center [872, 213] width 56 height 24
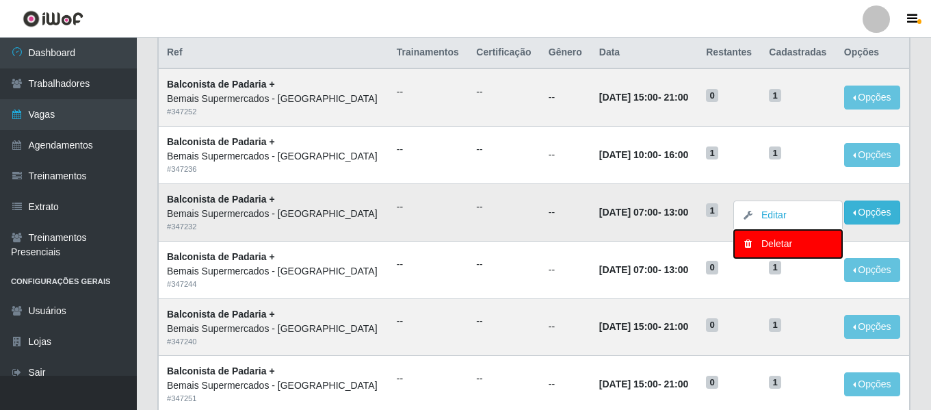
click at [787, 246] on div "Deletar" at bounding box center [788, 244] width 81 height 14
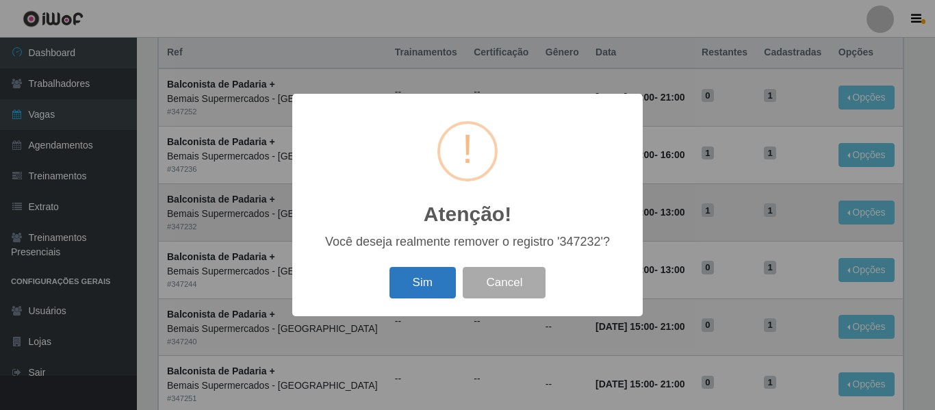
click at [436, 292] on button "Sim" at bounding box center [422, 283] width 66 height 32
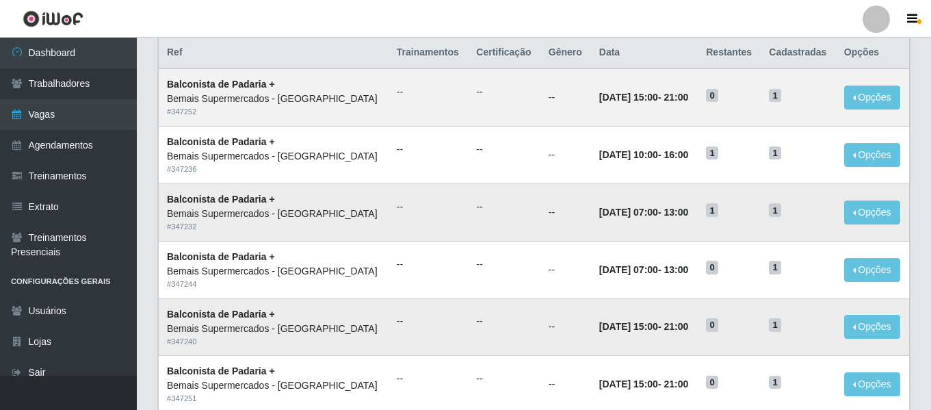
scroll to position [0, 0]
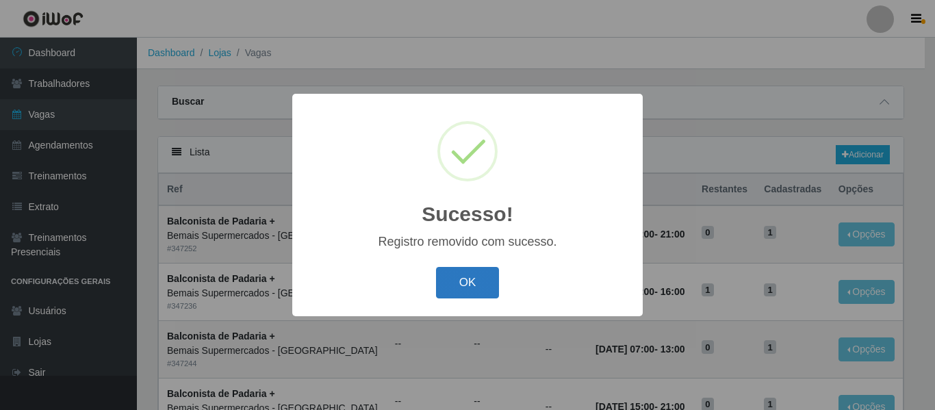
click at [451, 282] on button "OK" at bounding box center [468, 283] width 64 height 32
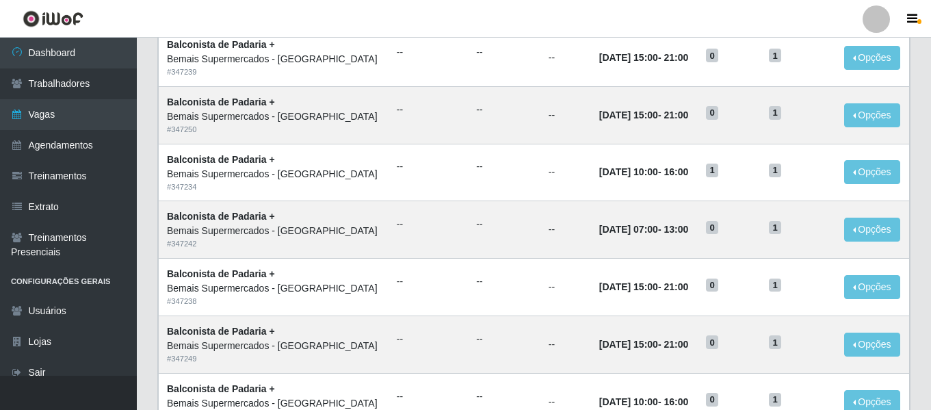
scroll to position [750, 0]
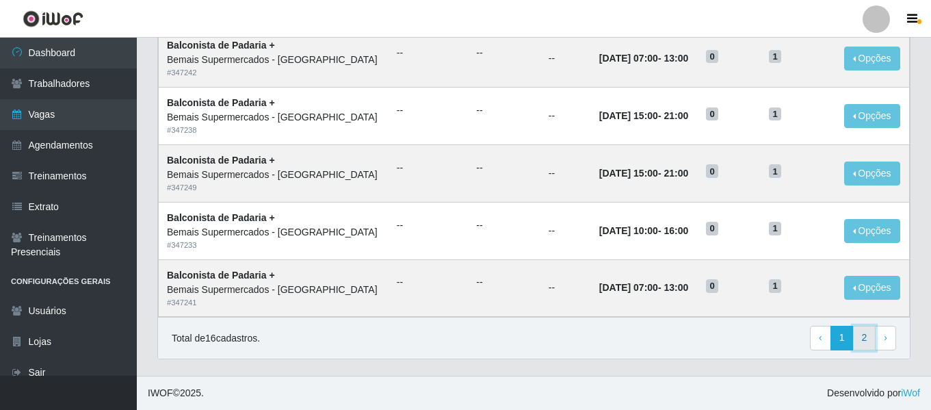
click at [871, 341] on link "2" at bounding box center [864, 338] width 23 height 25
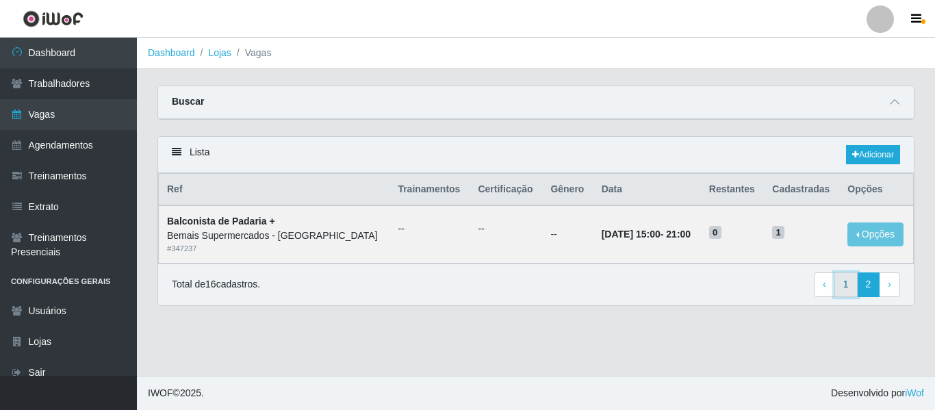
click at [851, 285] on link "1" at bounding box center [845, 284] width 23 height 25
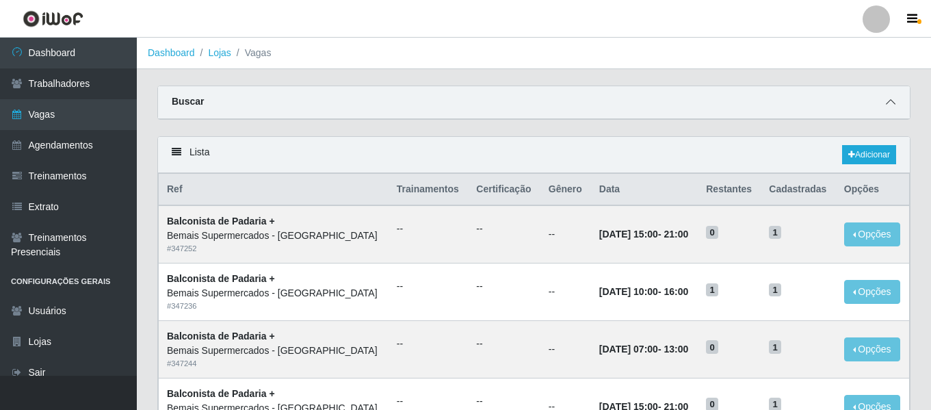
click at [894, 103] on icon at bounding box center [891, 102] width 10 height 10
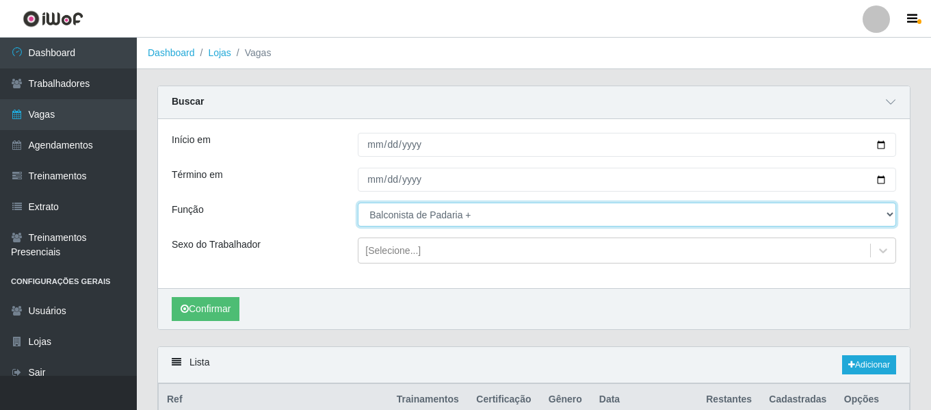
click at [455, 208] on select "[Selecione...] ASG ASG + ASG ++ Auxiliar de Depósito Auxiliar de Depósito + Aux…" at bounding box center [627, 215] width 539 height 24
click at [358, 203] on select "[Selecione...] ASG ASG + ASG ++ Auxiliar de Depósito Auxiliar de Depósito + Aux…" at bounding box center [627, 215] width 539 height 24
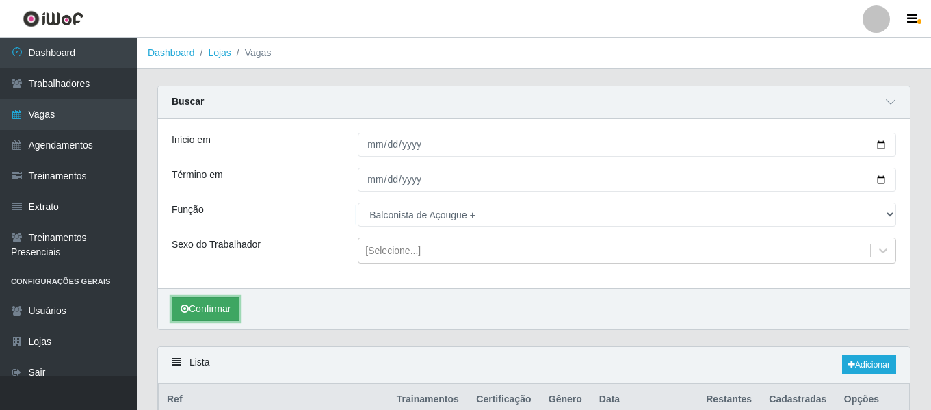
click at [204, 311] on button "Confirmar" at bounding box center [206, 309] width 68 height 24
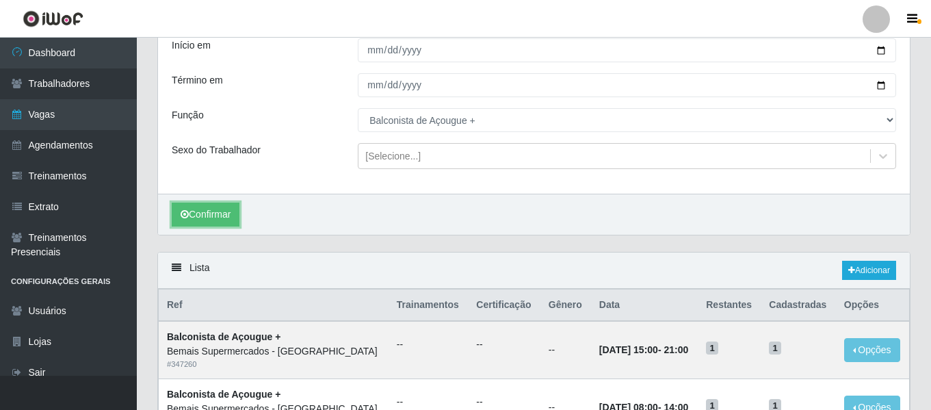
scroll to position [79, 0]
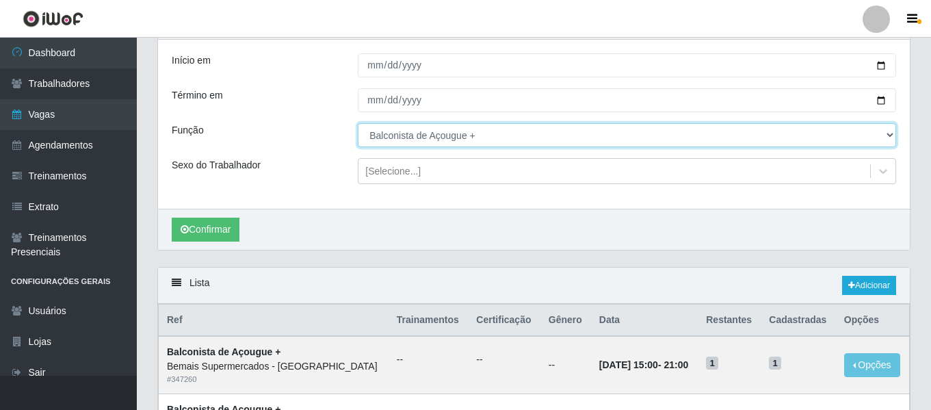
click at [473, 138] on select "[Selecione...] ASG ASG + ASG ++ Auxiliar de Depósito Auxiliar de Depósito + Aux…" at bounding box center [627, 135] width 539 height 24
select select "1"
click at [358, 124] on select "[Selecione...] ASG ASG + ASG ++ Auxiliar de Depósito Auxiliar de Depósito + Aux…" at bounding box center [627, 135] width 539 height 24
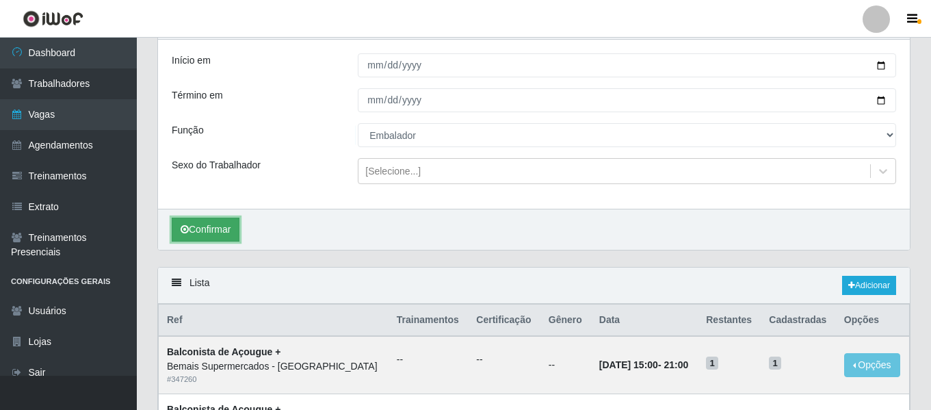
click at [203, 228] on button "Confirmar" at bounding box center [206, 230] width 68 height 24
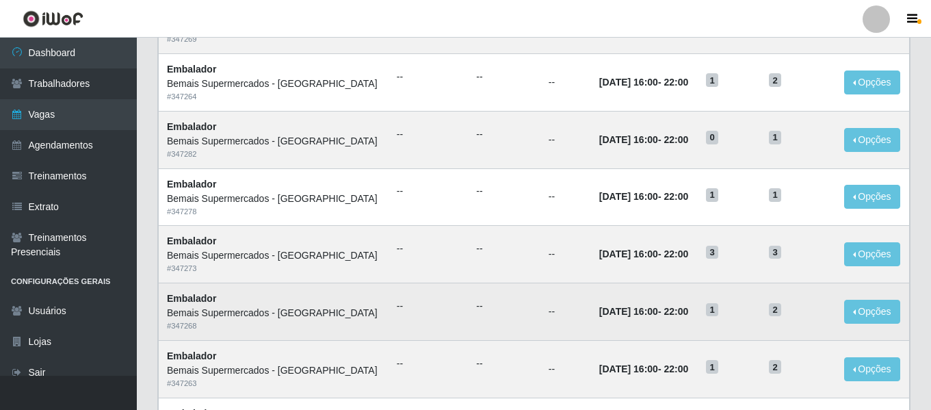
scroll to position [960, 0]
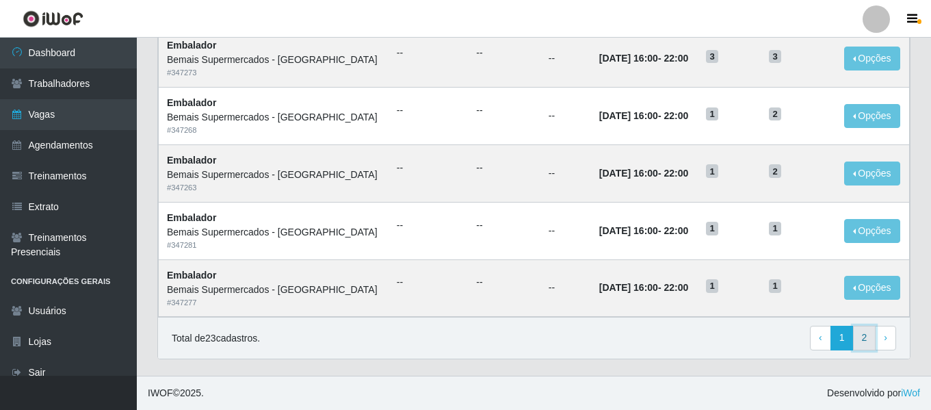
click at [862, 342] on link "2" at bounding box center [864, 338] width 23 height 25
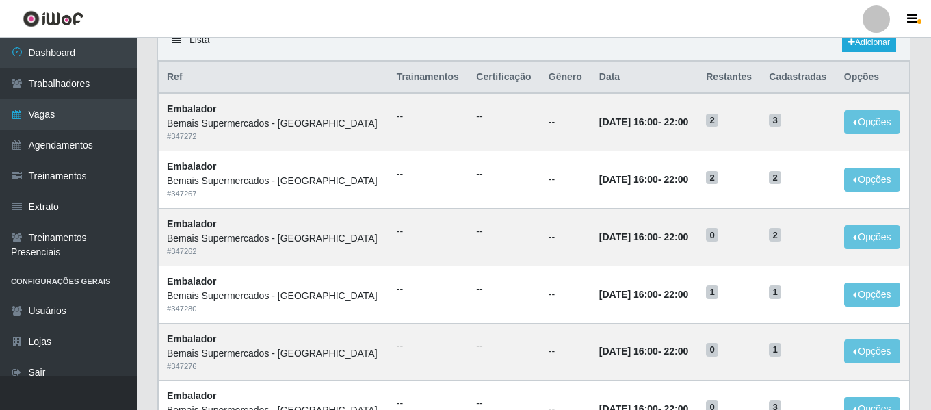
scroll to position [348, 0]
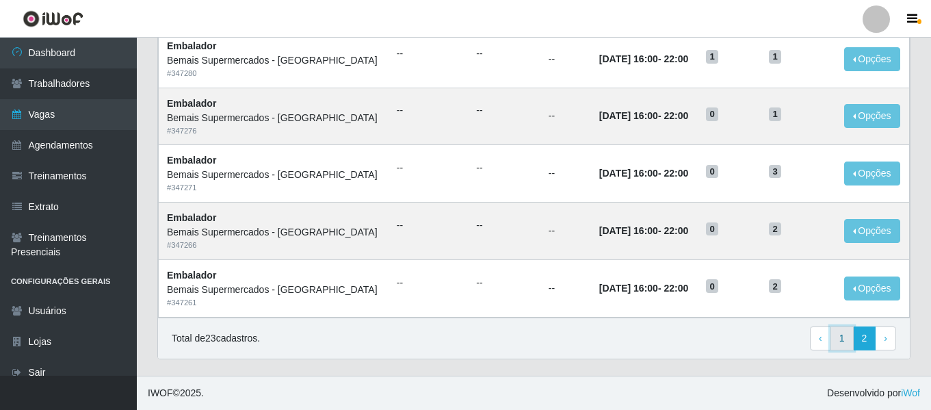
click at [838, 334] on link "1" at bounding box center [842, 338] width 23 height 25
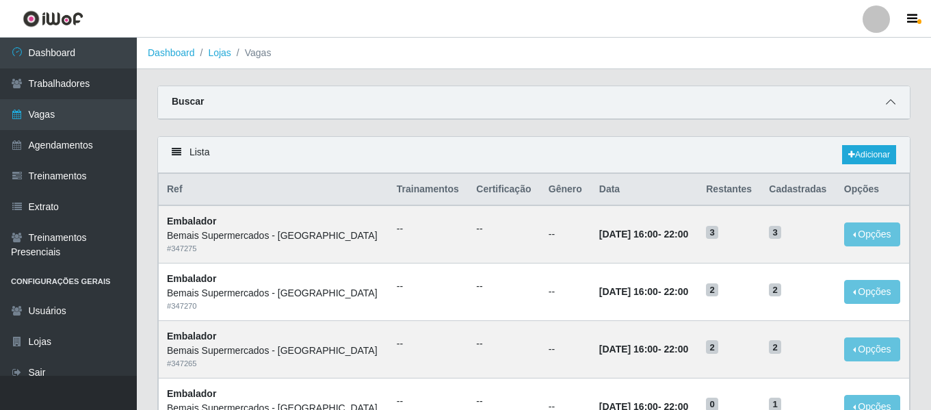
click at [883, 107] on span at bounding box center [891, 102] width 16 height 16
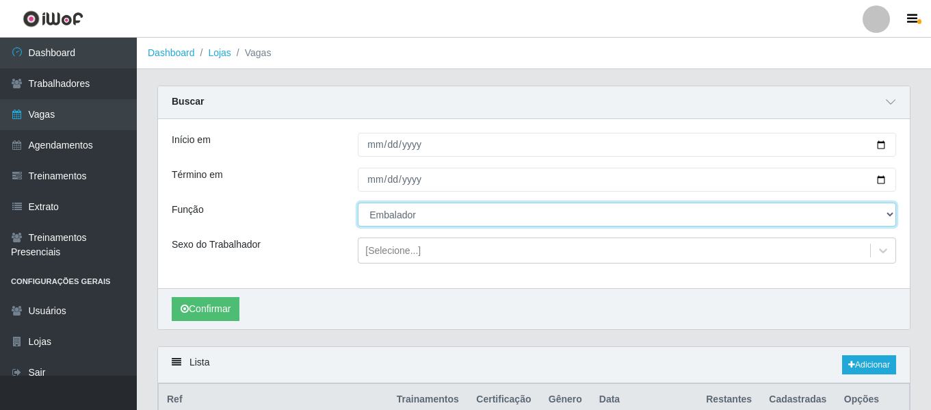
click at [408, 209] on select "[Selecione...] ASG ASG + ASG ++ Auxiliar de Depósito Auxiliar de Depósito + Aux…" at bounding box center [627, 215] width 539 height 24
select select "70"
click at [358, 203] on select "[Selecione...] ASG ASG + ASG ++ Auxiliar de Depósito Auxiliar de Depósito + Aux…" at bounding box center [627, 215] width 539 height 24
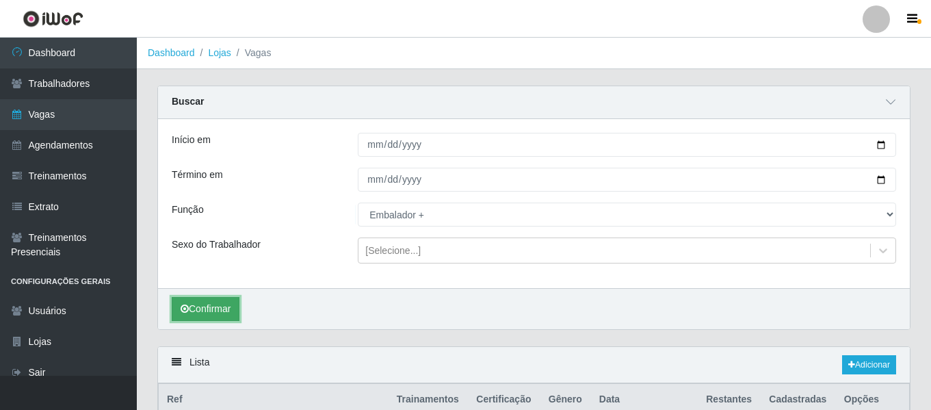
click at [220, 300] on button "Confirmar" at bounding box center [206, 309] width 68 height 24
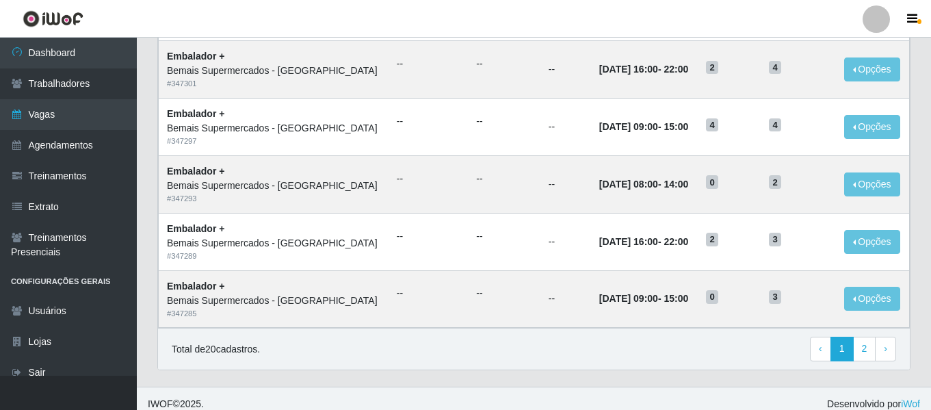
scroll to position [960, 0]
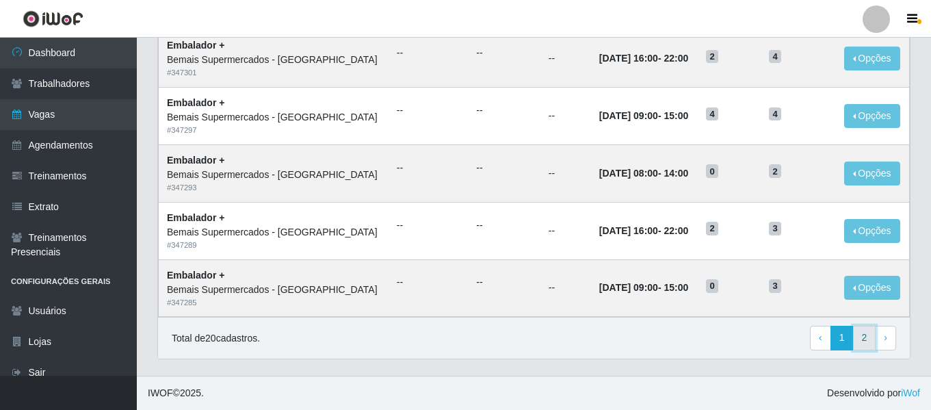
click at [867, 337] on link "2" at bounding box center [864, 338] width 23 height 25
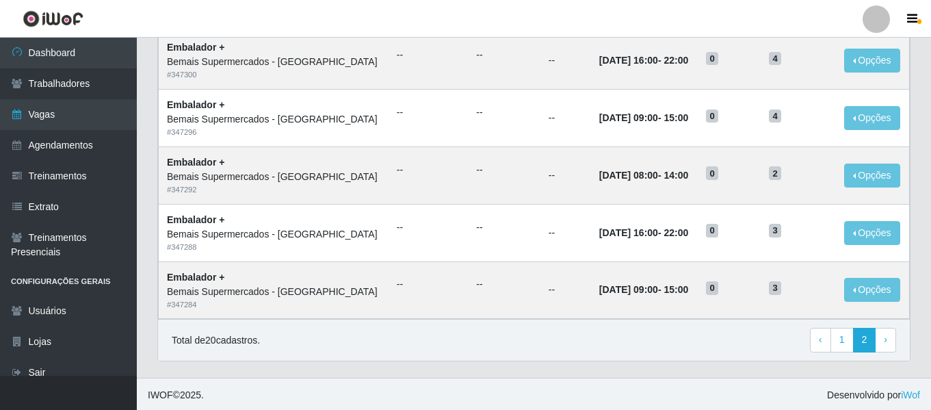
scroll to position [177, 0]
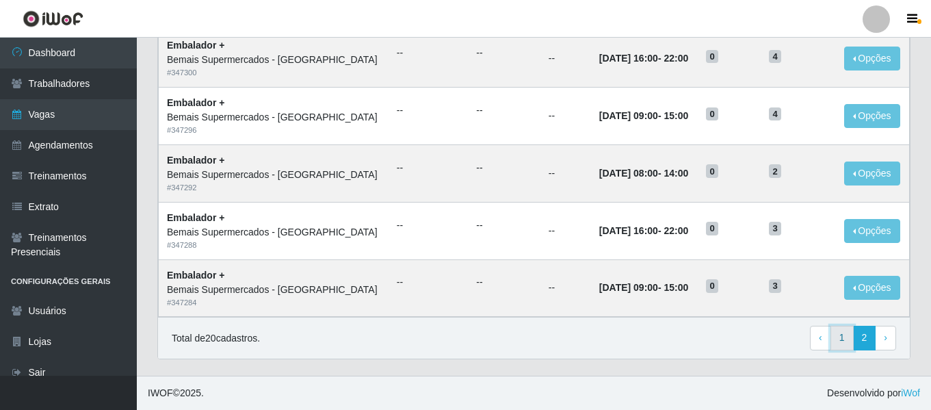
click at [841, 333] on link "1" at bounding box center [842, 338] width 23 height 25
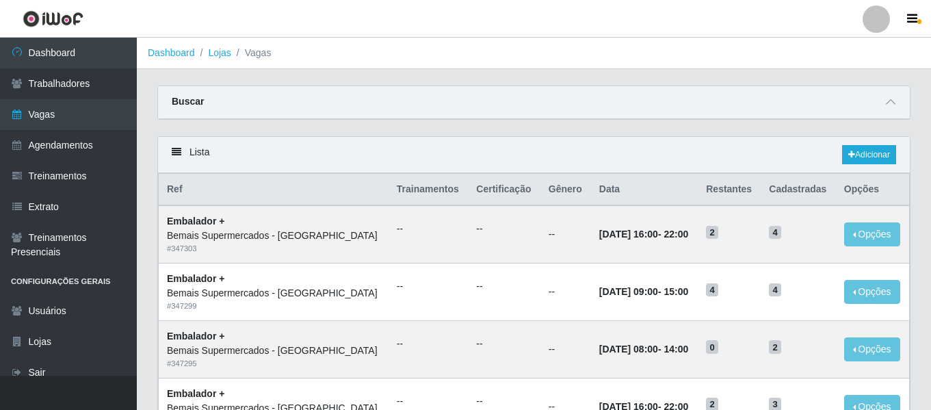
drag, startPoint x: 890, startPoint y: 105, endPoint x: 853, endPoint y: 107, distance: 37.7
click at [890, 107] on icon at bounding box center [891, 102] width 10 height 10
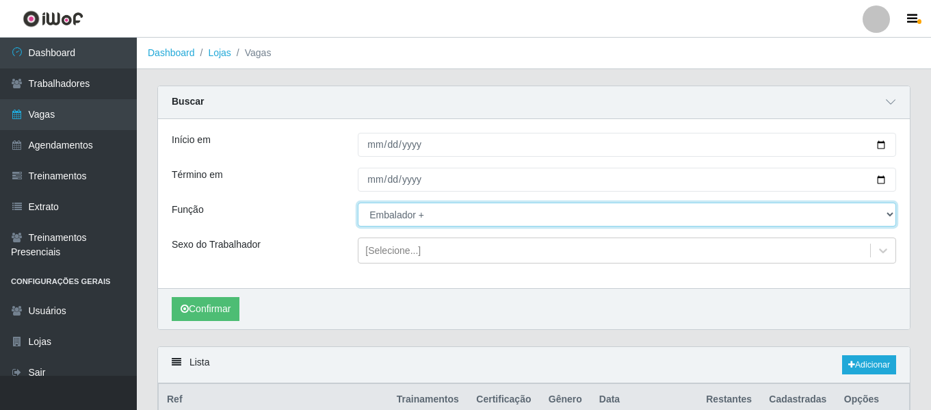
click at [427, 213] on select "[Selecione...] ASG ASG + ASG ++ Auxiliar de Depósito Auxiliar de Depósito + Aux…" at bounding box center [627, 215] width 539 height 24
select select "72"
click at [358, 203] on select "[Selecione...] ASG ASG + ASG ++ Auxiliar de Depósito Auxiliar de Depósito + Aux…" at bounding box center [627, 215] width 539 height 24
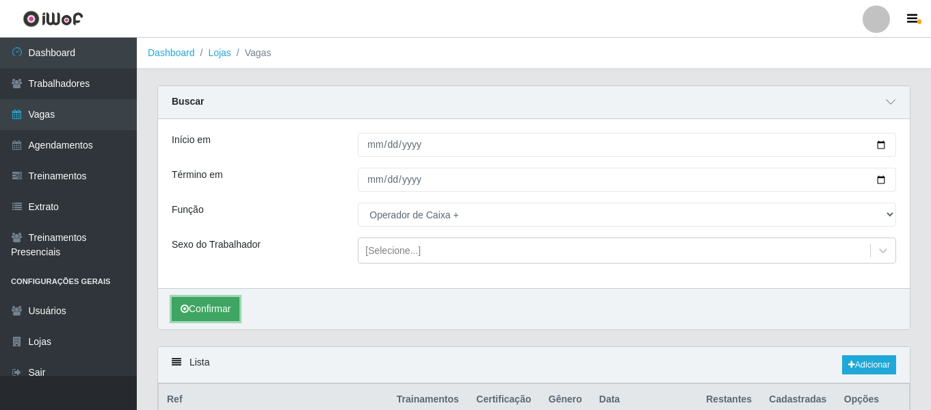
click at [222, 309] on button "Confirmar" at bounding box center [206, 309] width 68 height 24
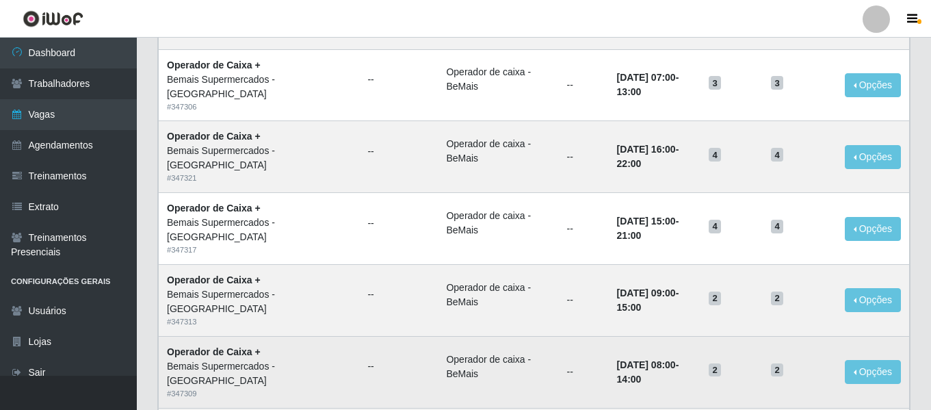
scroll to position [1176, 0]
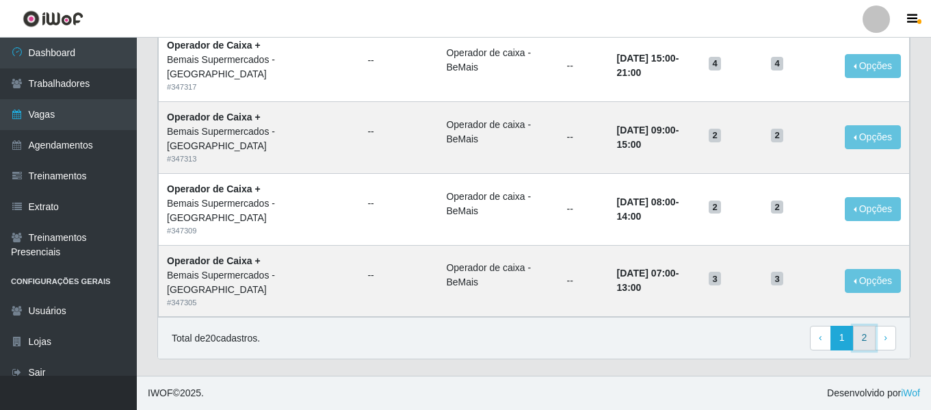
click at [868, 342] on link "2" at bounding box center [864, 338] width 23 height 25
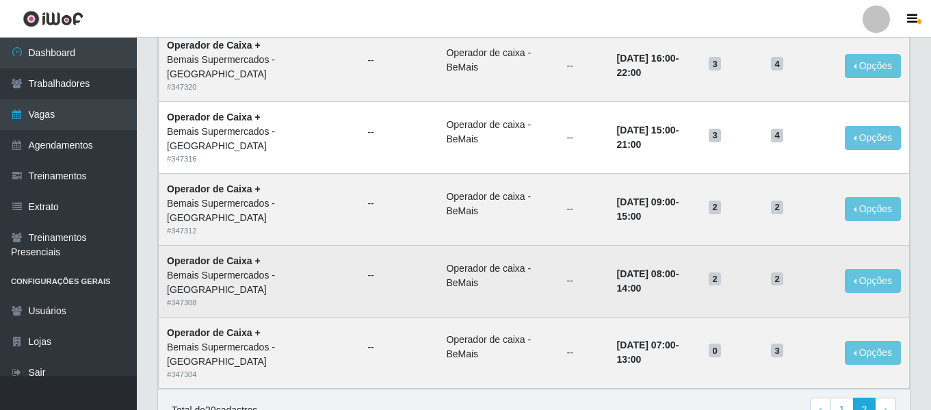
scroll to position [248, 0]
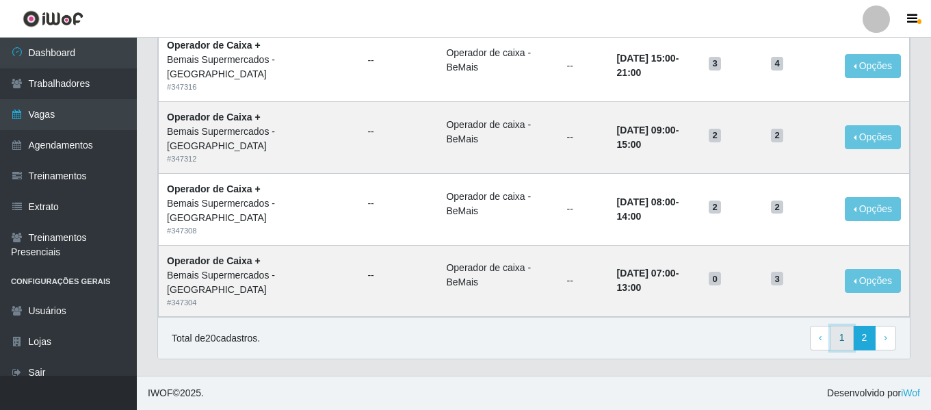
click at [842, 336] on link "1" at bounding box center [842, 338] width 23 height 25
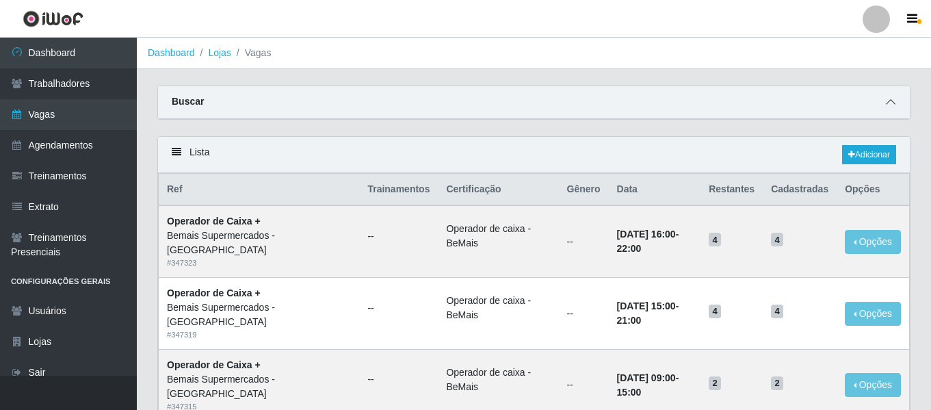
click at [899, 101] on span at bounding box center [891, 102] width 16 height 16
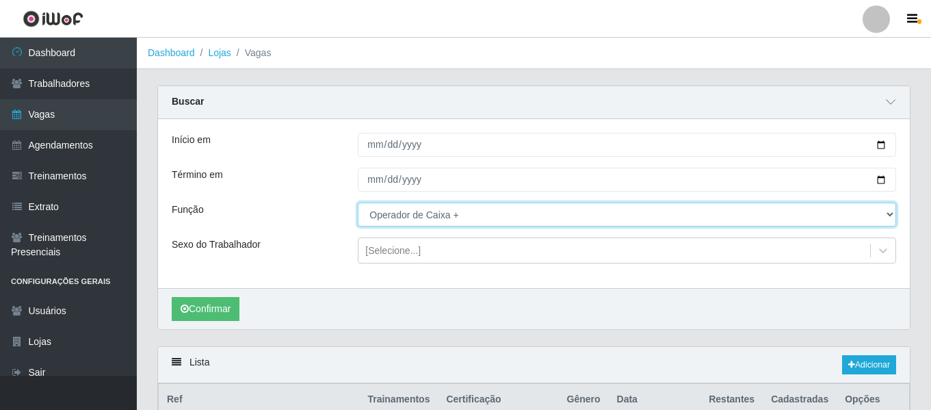
click at [478, 213] on select "[Selecione...] ASG ASG + ASG ++ Auxiliar de Depósito Auxiliar de Depósito + Aux…" at bounding box center [627, 215] width 539 height 24
select select "127"
click at [358, 203] on select "[Selecione...] ASG ASG + ASG ++ Auxiliar de Depósito Auxiliar de Depósito + Aux…" at bounding box center [627, 215] width 539 height 24
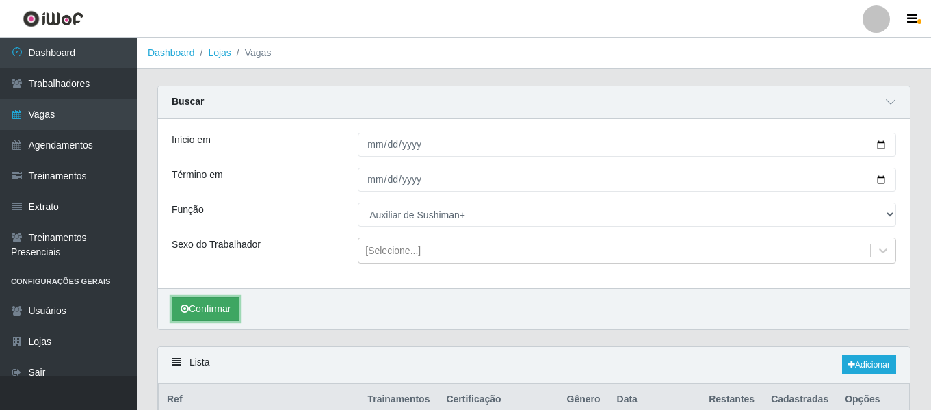
click at [192, 305] on button "Confirmar" at bounding box center [206, 309] width 68 height 24
